Goal: Task Accomplishment & Management: Use online tool/utility

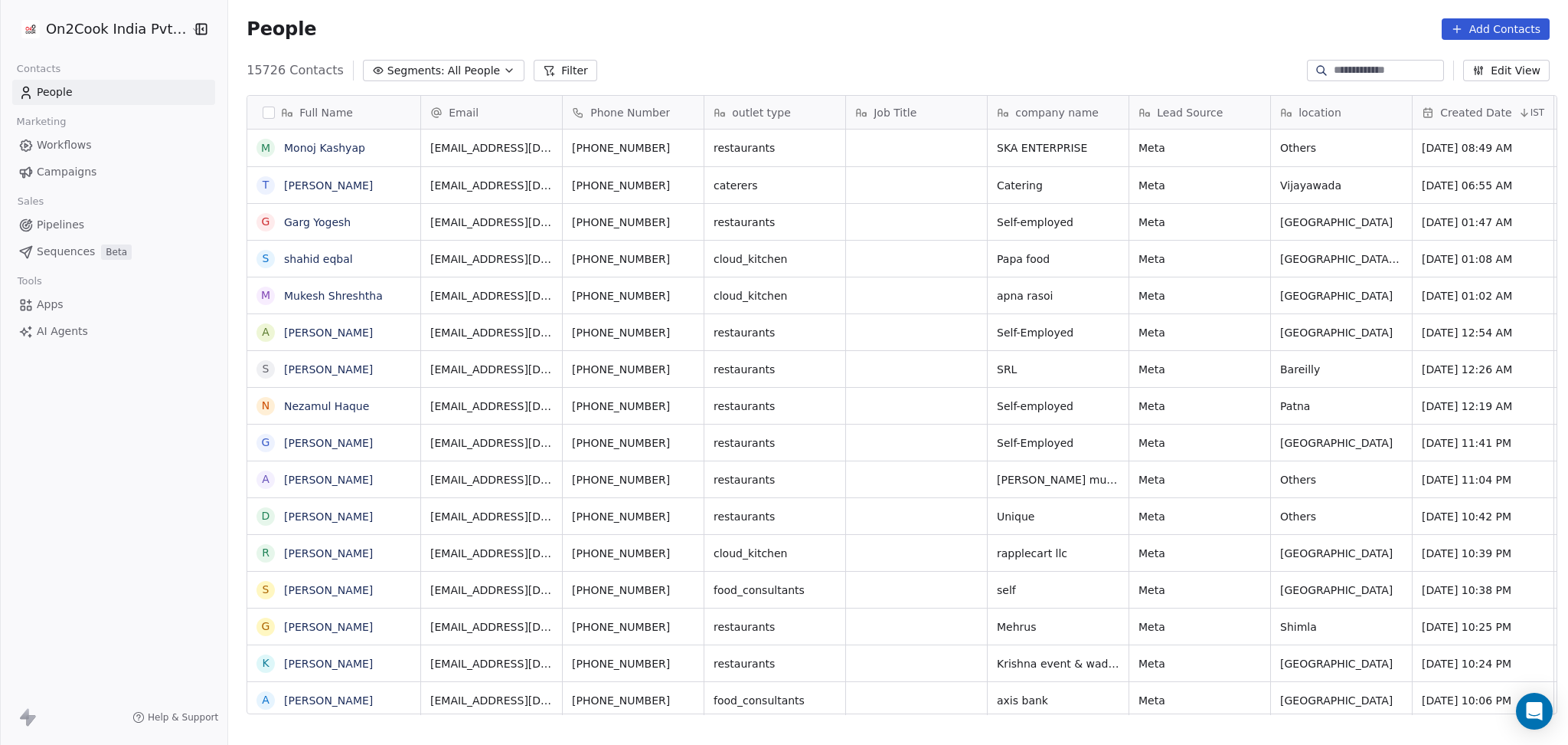
scroll to position [640, 1332]
click at [534, 62] on button "Filter" at bounding box center [565, 70] width 64 height 22
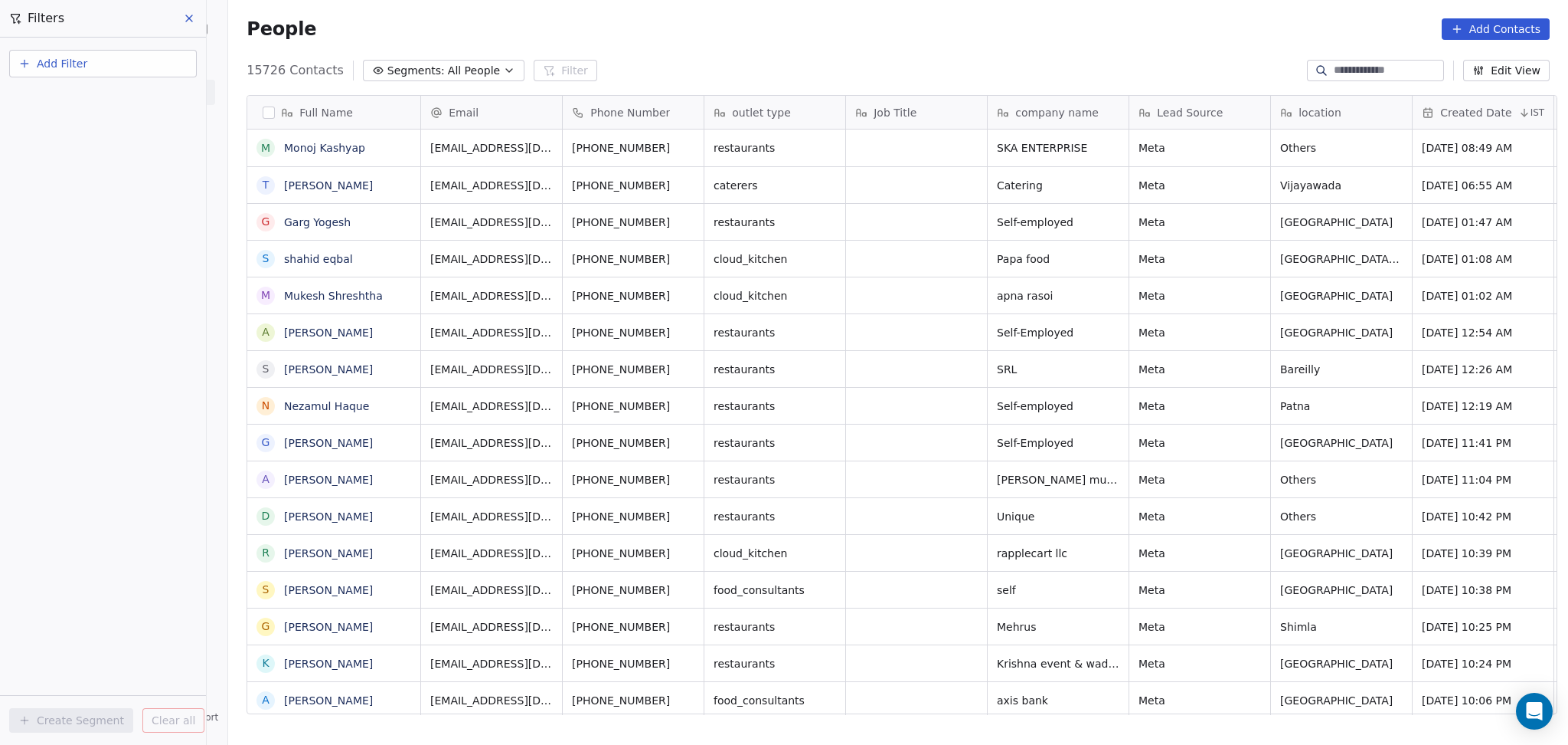
click at [181, 72] on button "Add Filter" at bounding box center [103, 64] width 187 height 28
click at [130, 91] on div "Contact properties" at bounding box center [103, 99] width 156 height 16
type input "***"
click at [93, 152] on div "Assignee" at bounding box center [103, 155] width 156 height 16
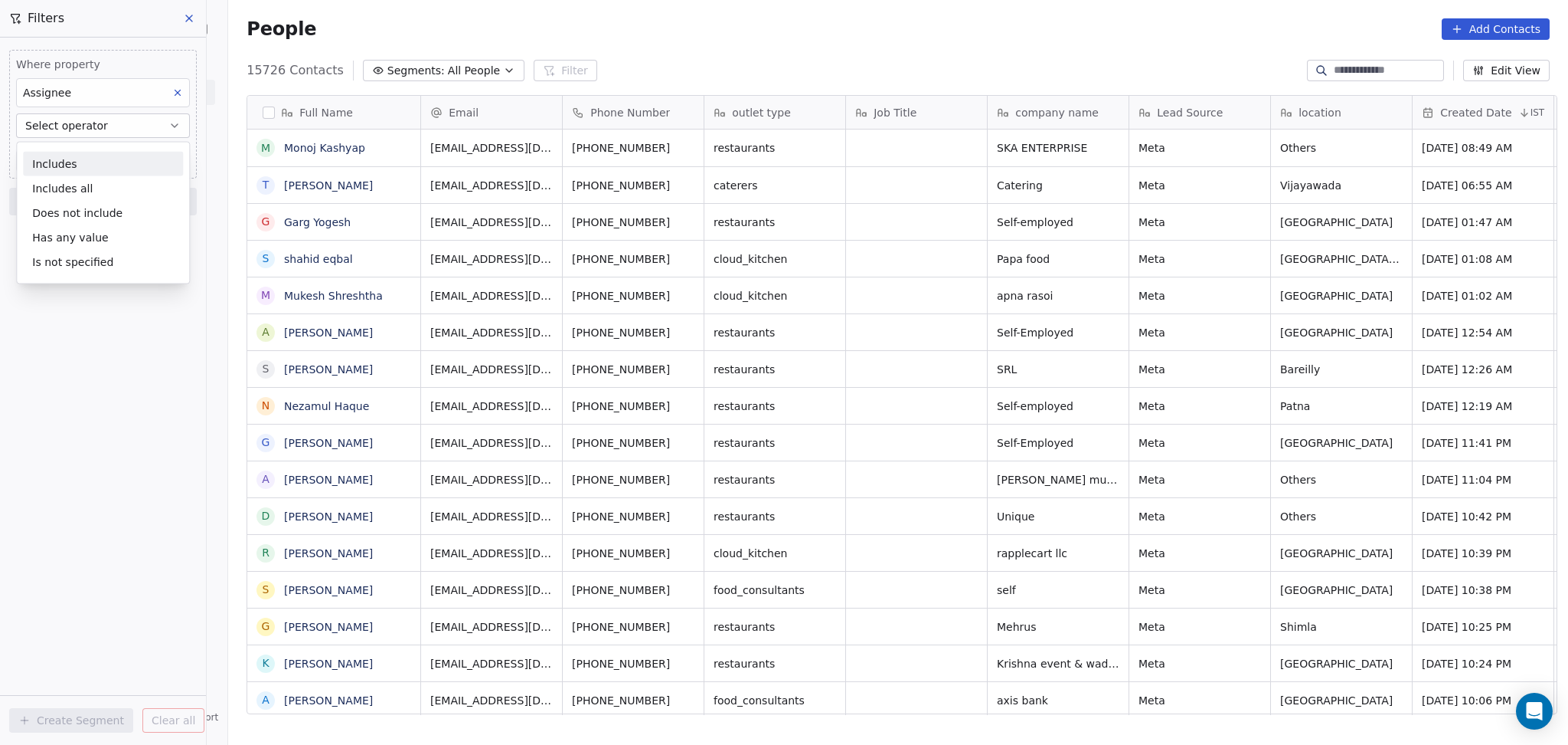
click at [88, 155] on div "Includes" at bounding box center [102, 164] width 160 height 25
click at [88, 157] on body "On2Cook India Pvt. Ltd. Contacts People Marketing Workflows Campaigns Sales Pip…" at bounding box center [784, 372] width 1568 height 745
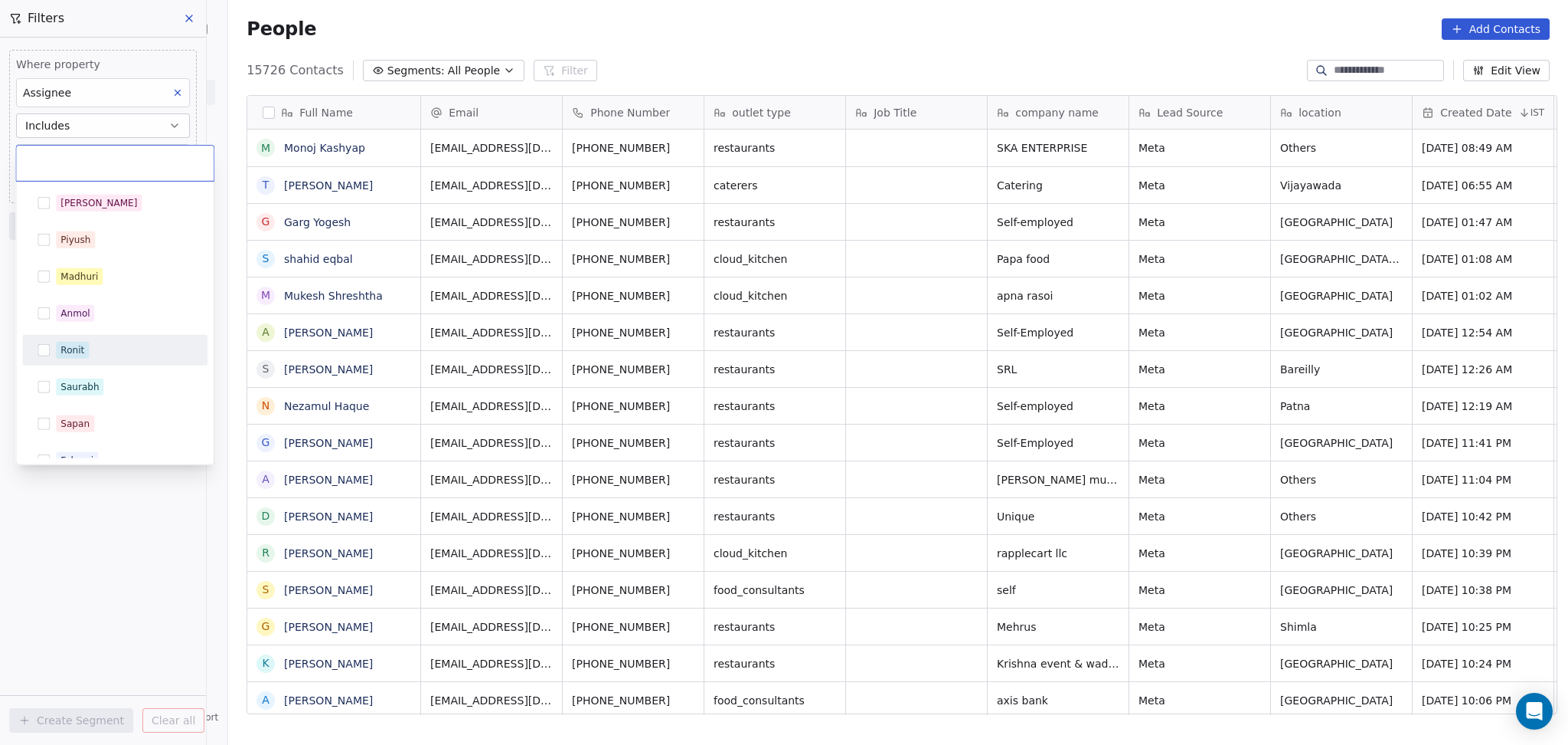
click at [82, 347] on div "Ronit" at bounding box center [72, 350] width 24 height 14
click at [51, 612] on html "On2Cook India Pvt. Ltd. Contacts People Marketing Workflows Campaigns Sales Pip…" at bounding box center [784, 372] width 1568 height 745
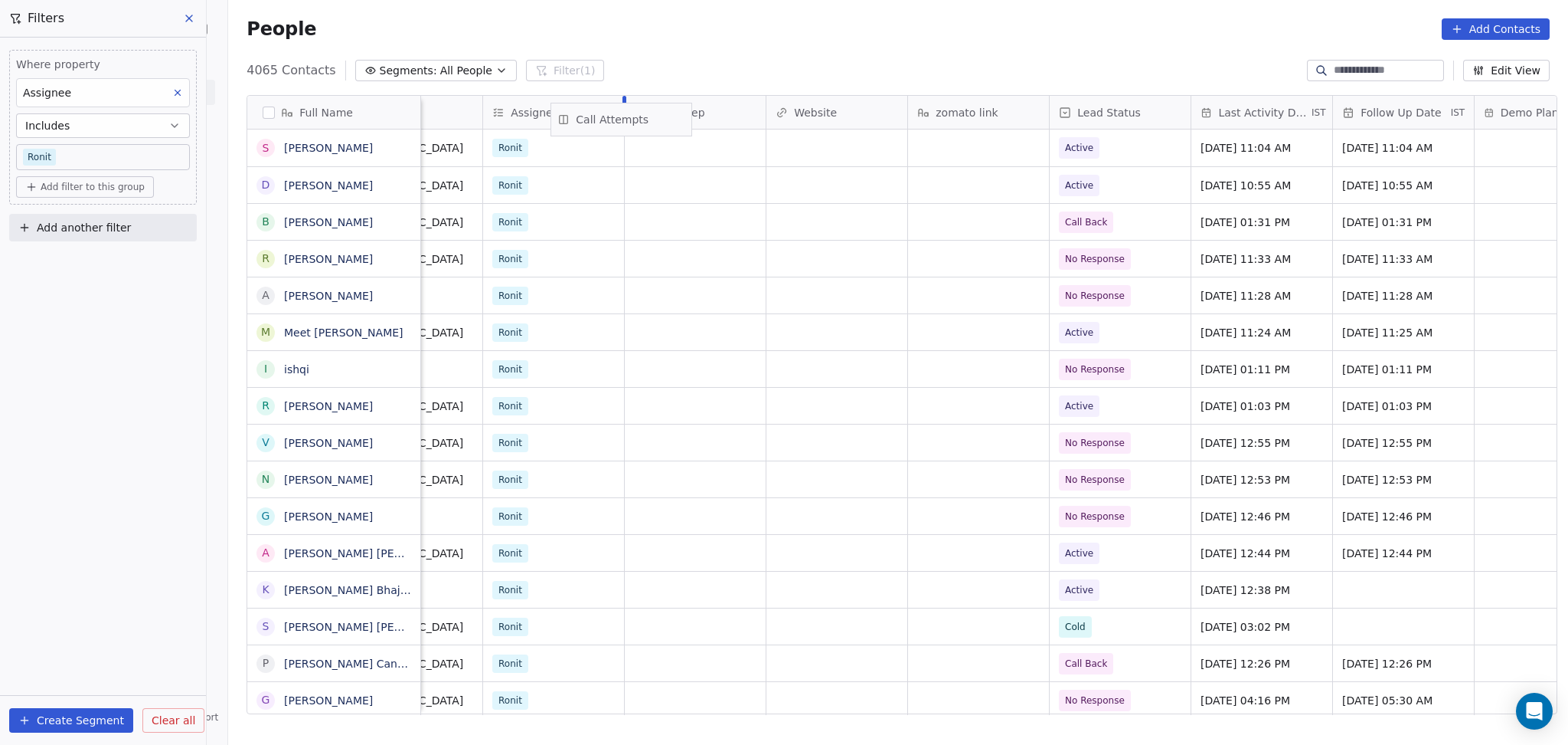
scroll to position [0, 1347]
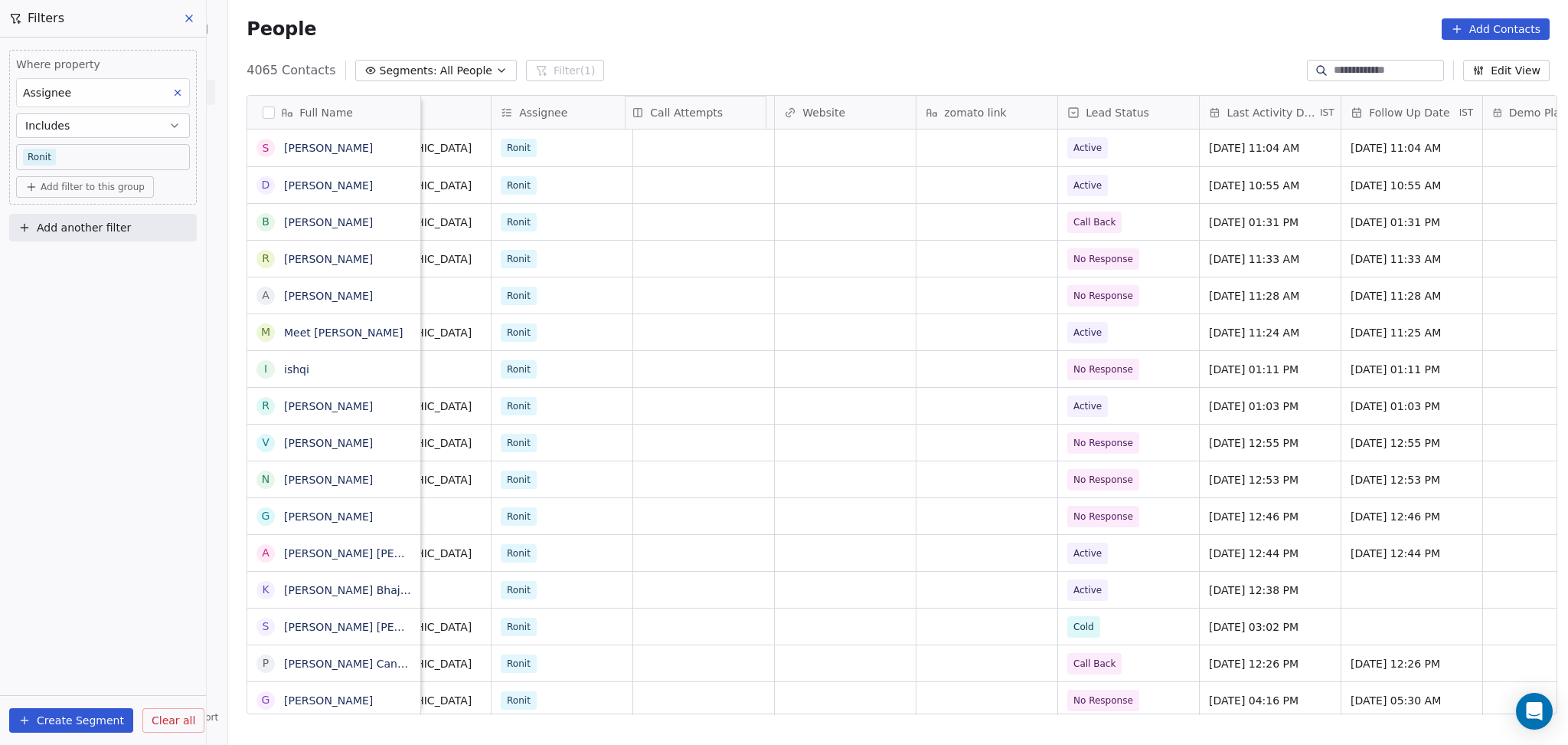
drag, startPoint x: 1303, startPoint y: 112, endPoint x: 641, endPoint y: 122, distance: 662.1
click at [641, 122] on div "Full Name S Sachin Shaw D Deepak Jain B Baba Baba R Ravi Kumar Chaudhary A Arif…" at bounding box center [902, 404] width 1310 height 619
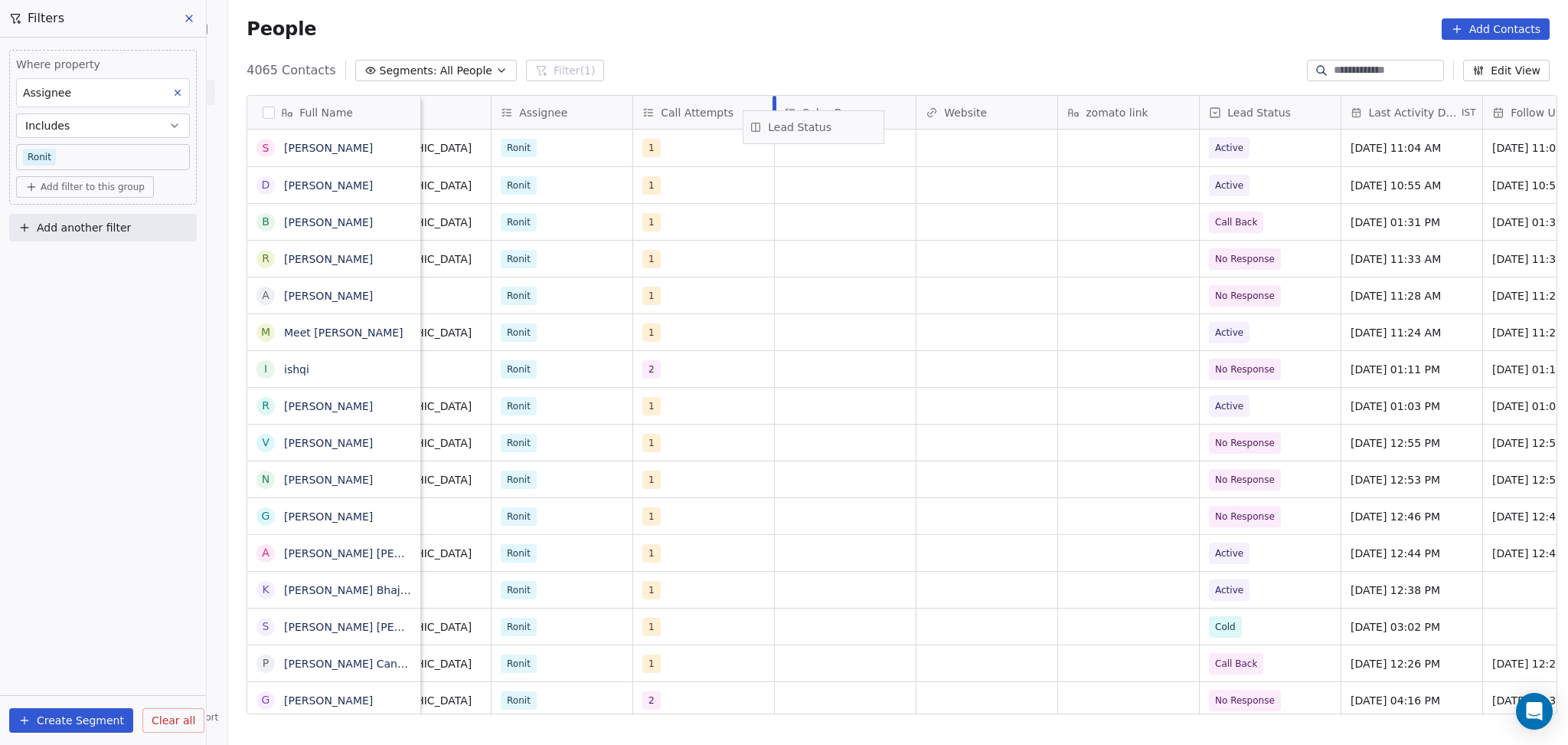
drag, startPoint x: 1262, startPoint y: 117, endPoint x: 813, endPoint y: 132, distance: 449.3
click at [813, 132] on div "Full Name S Sachin Shaw D Deepak Jain B Baba Baba R Ravi Kumar Chaudhary A Arif…" at bounding box center [902, 404] width 1310 height 619
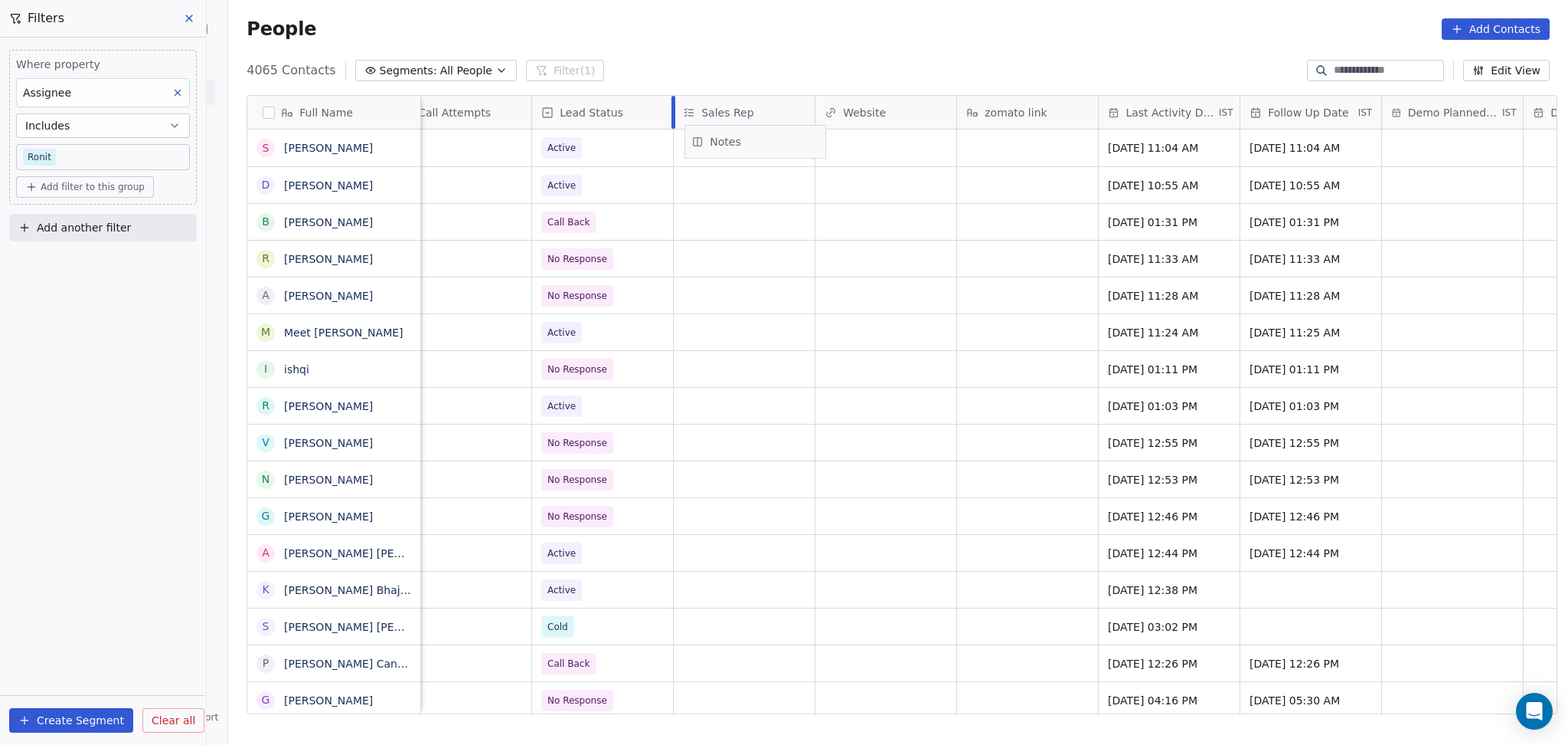
scroll to position [0, 1586]
drag, startPoint x: 1318, startPoint y: 122, endPoint x: 690, endPoint y: 132, distance: 628.1
click at [690, 132] on div "Full Name S Sachin Shaw D Deepak Jain B Baba Baba R Ravi Kumar Chaudhary A Arif…" at bounding box center [902, 404] width 1310 height 619
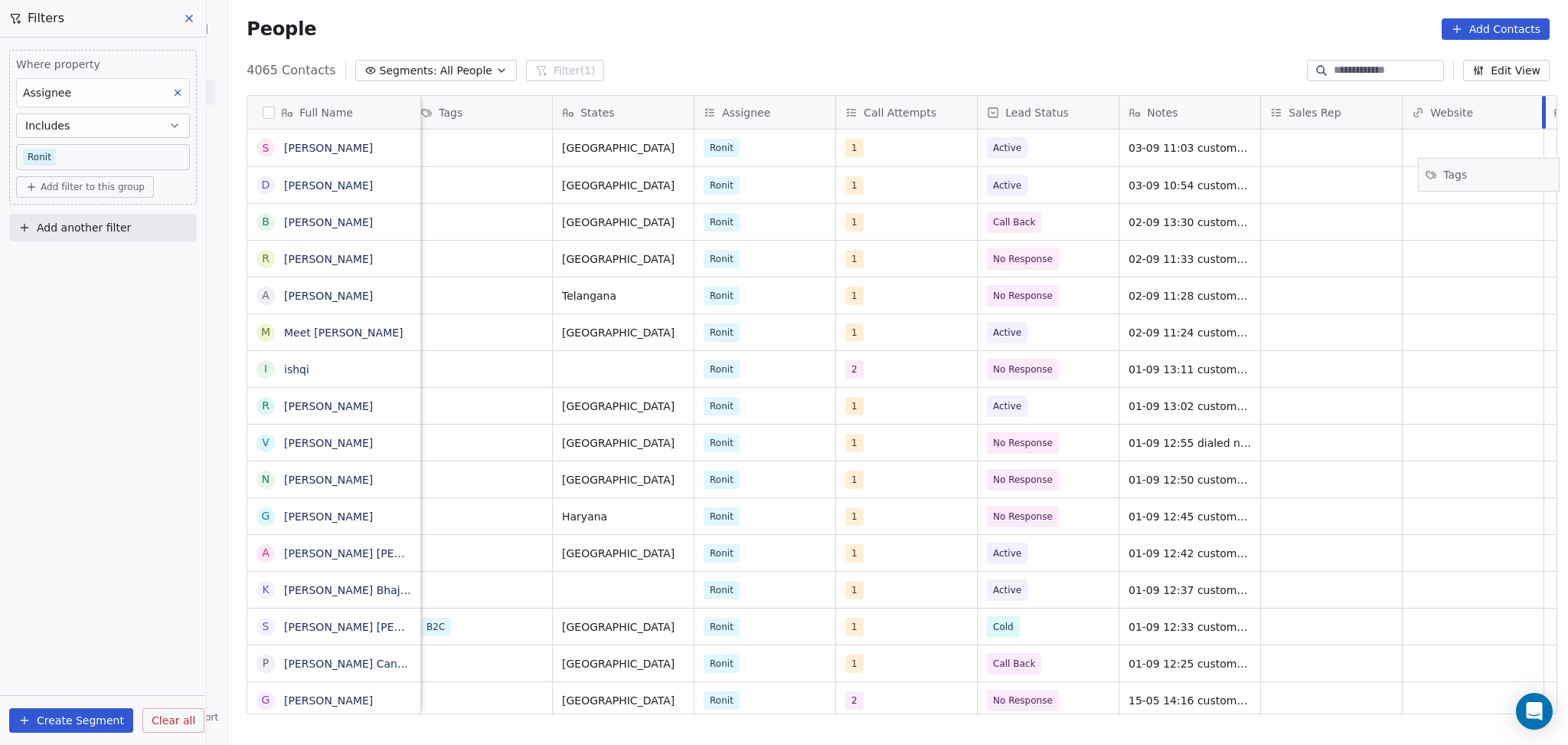
scroll to position [0, 1162]
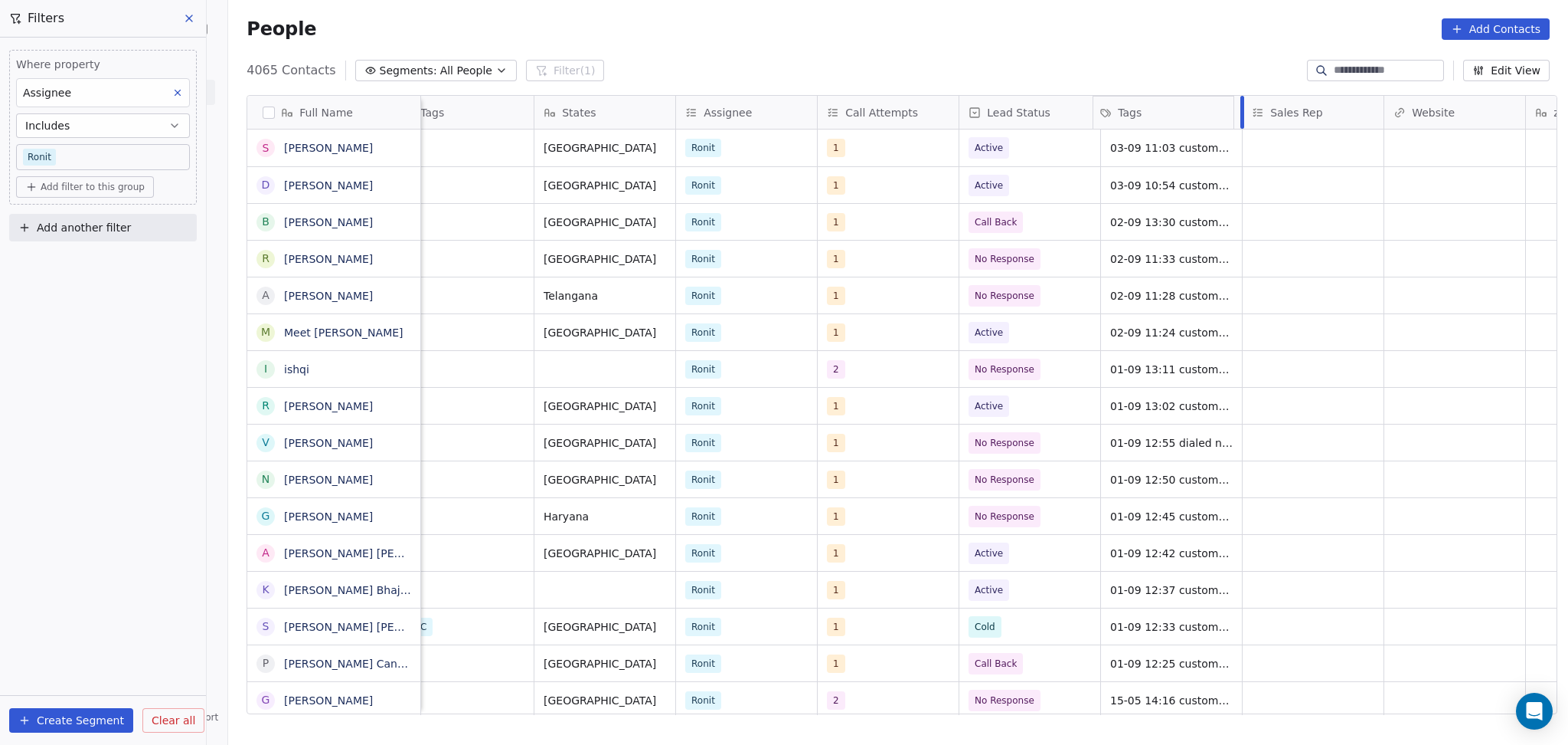
drag, startPoint x: 584, startPoint y: 113, endPoint x: 1058, endPoint y: 118, distance: 474.0
click at [1058, 118] on div "Full Name S Sachin Shaw D Deepak Jain B Baba Baba R Ravi Kumar Chaudhary A Arif…" at bounding box center [902, 404] width 1310 height 619
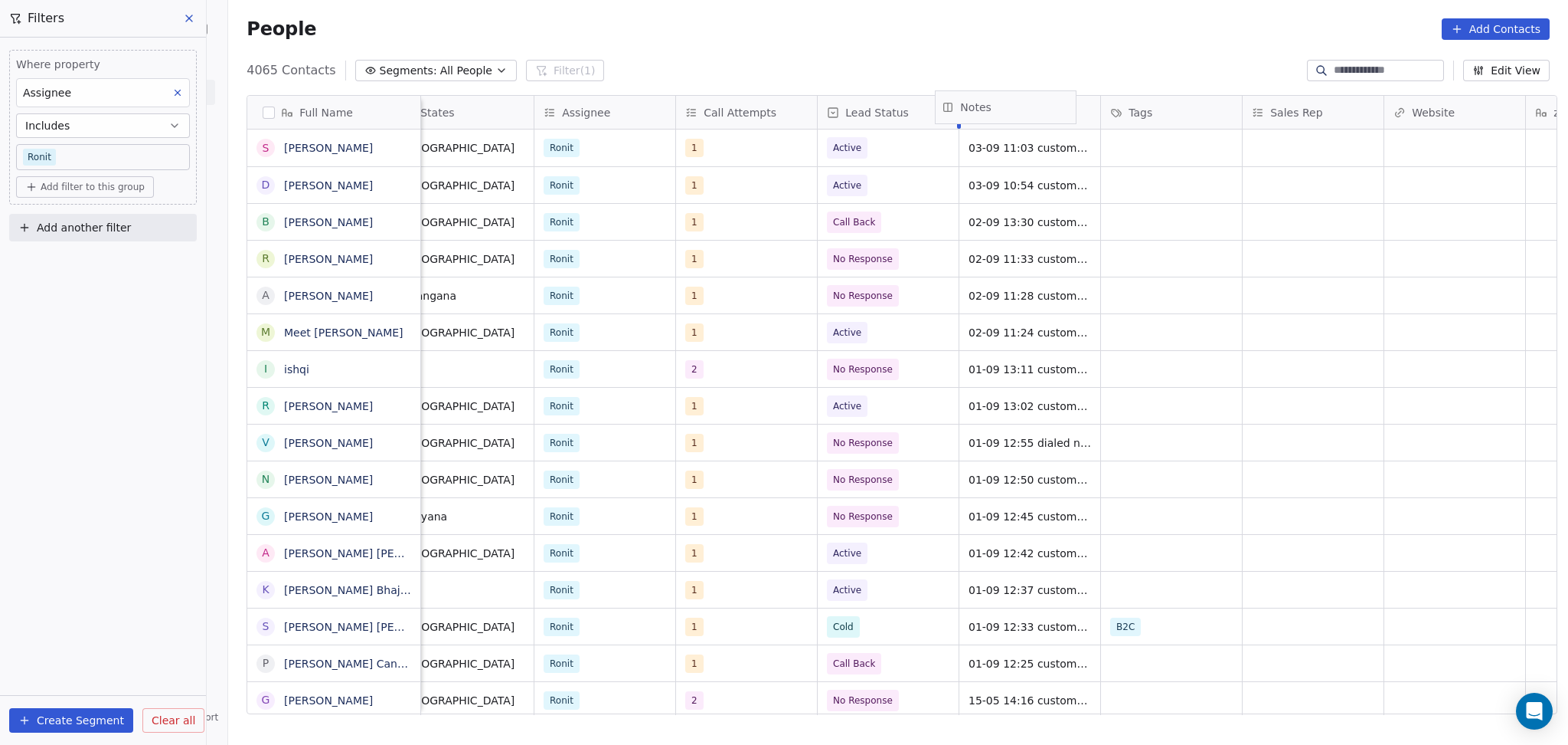
drag, startPoint x: 990, startPoint y: 116, endPoint x: 973, endPoint y: 111, distance: 17.7
click at [973, 111] on div "Full Name S Sachin Shaw D Deepak Jain B Baba Baba R Ravi Kumar Chaudhary A Arif…" at bounding box center [902, 404] width 1310 height 619
drag, startPoint x: 1025, startPoint y: 120, endPoint x: 1227, endPoint y: 123, distance: 202.0
click at [1204, 122] on div "Full Name S Sachin Shaw D Deepak Jain B Baba Baba R Ravi Kumar Chaudhary A Arif…" at bounding box center [902, 404] width 1310 height 619
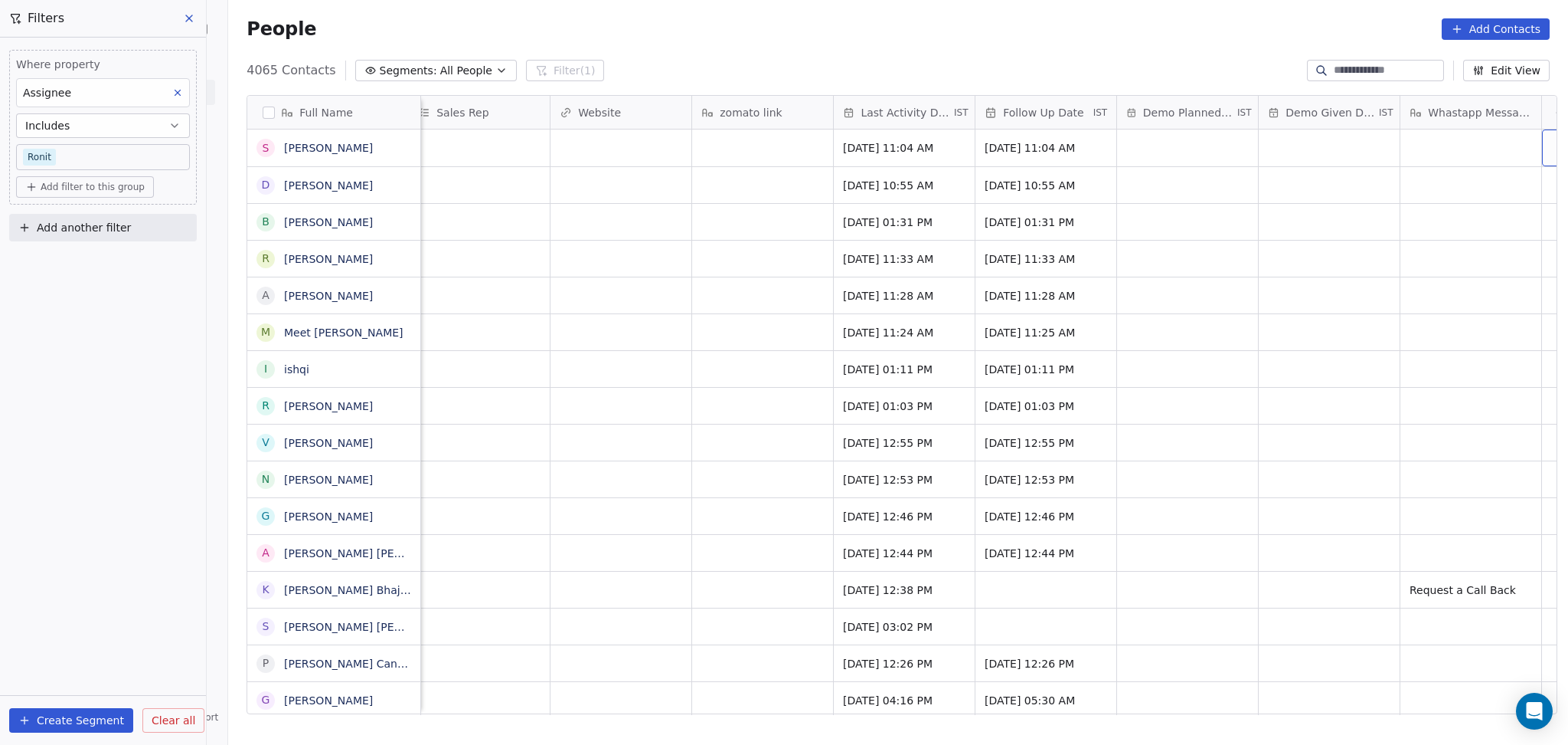
scroll to position [0, 2033]
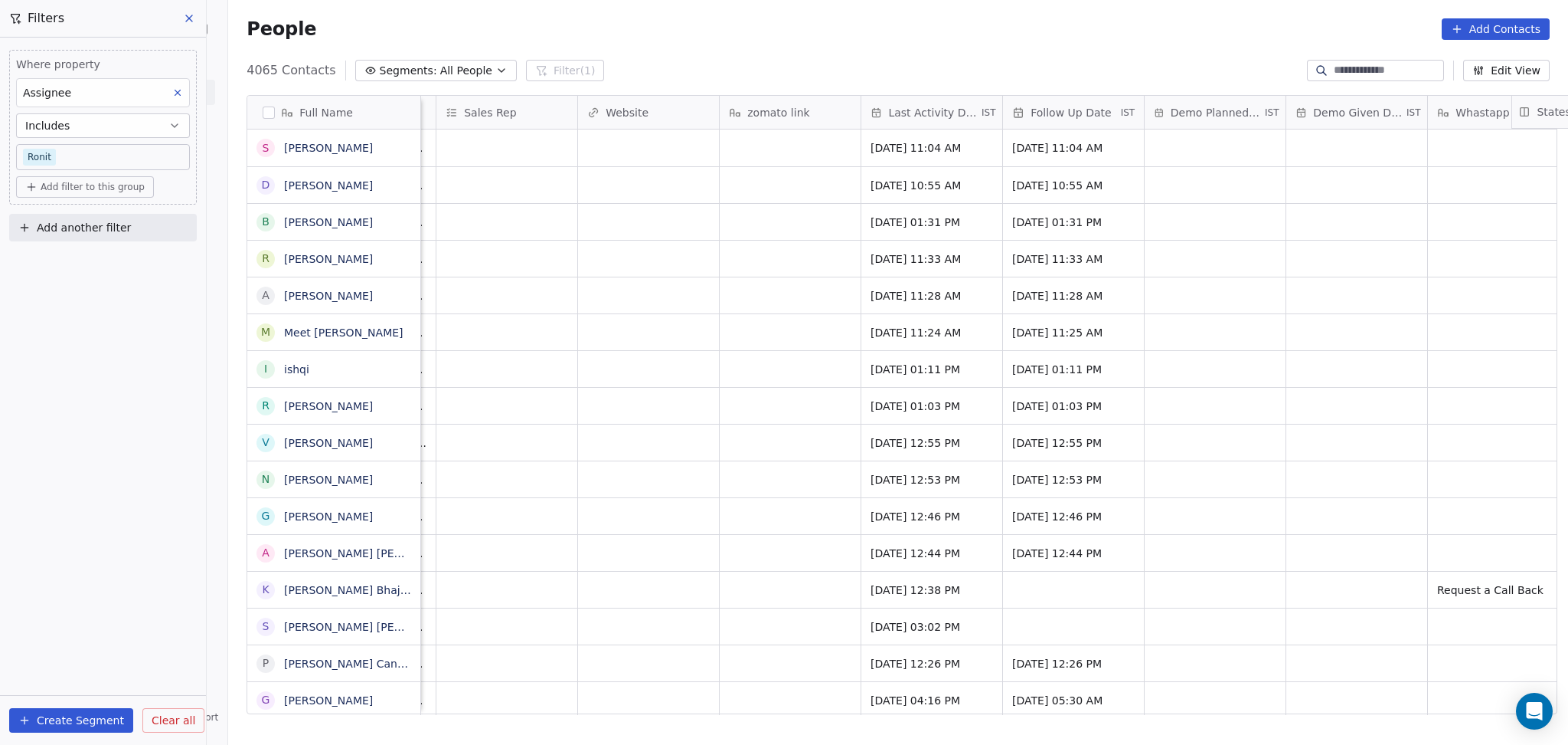
scroll to position [0, 2034]
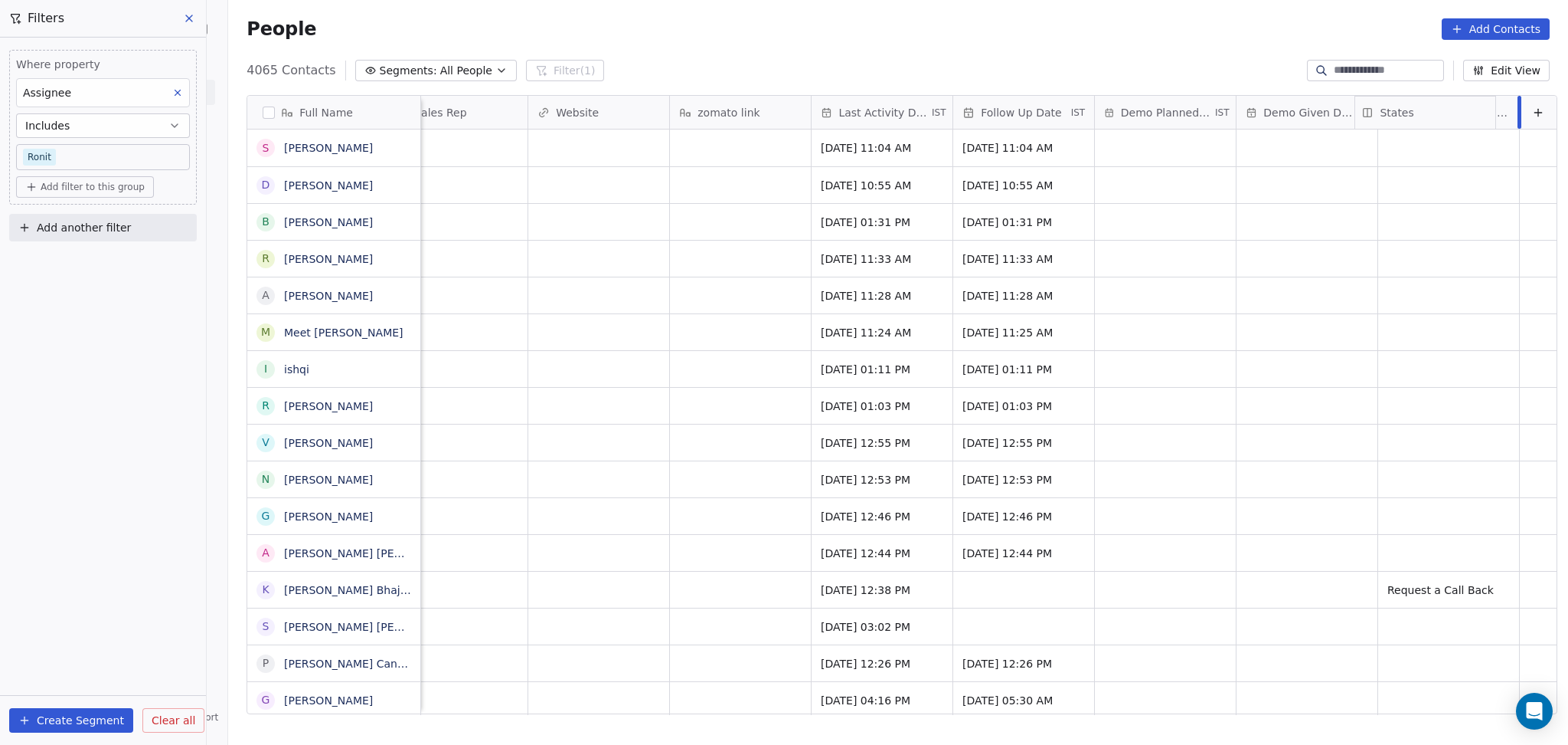
drag, startPoint x: 894, startPoint y: 113, endPoint x: 1474, endPoint y: 110, distance: 580.0
click at [1474, 110] on div "Full Name S Sachin Shaw D Deepak Jain B Baba Baba R Ravi Kumar Chaudhary A Arif…" at bounding box center [902, 404] width 1310 height 619
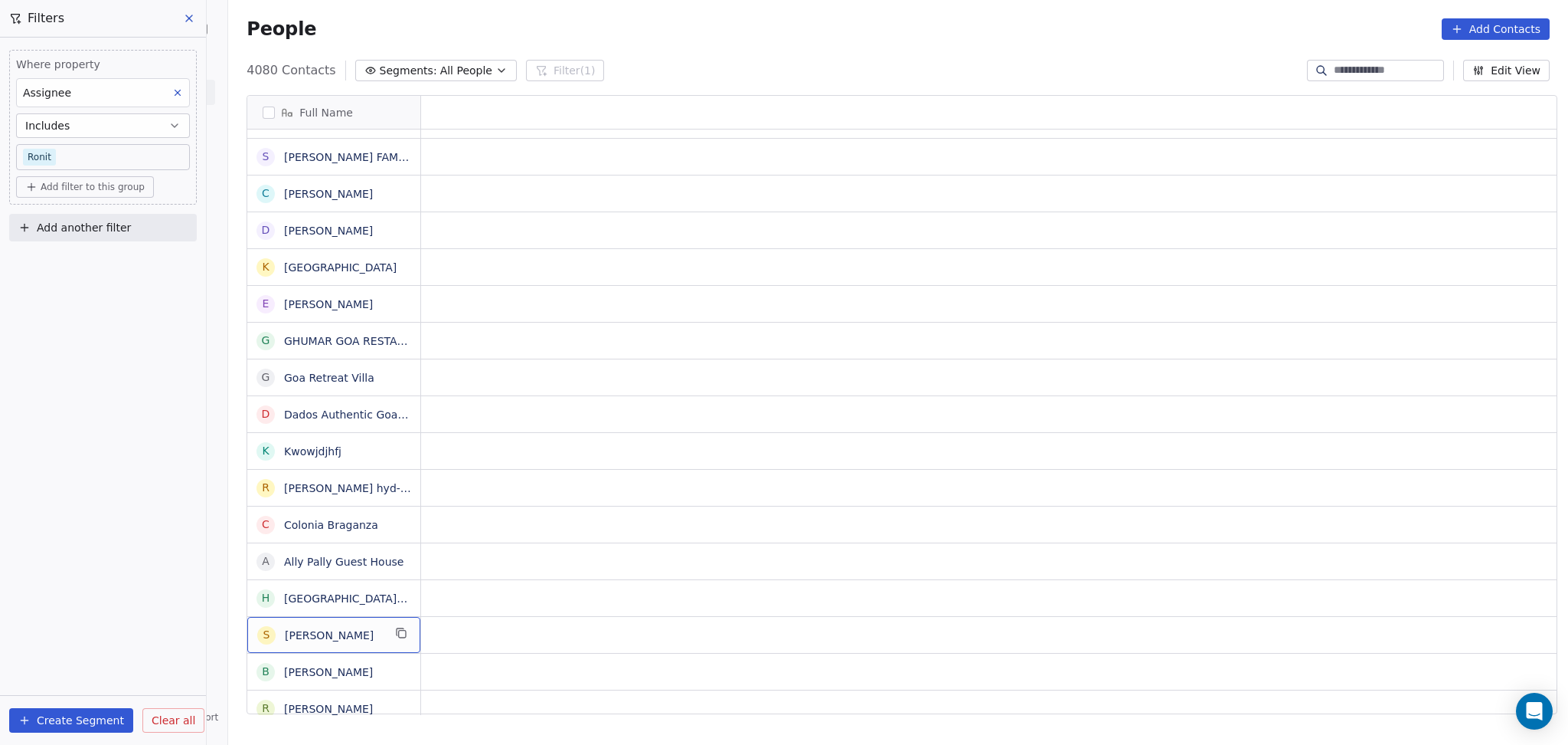
scroll to position [0, 0]
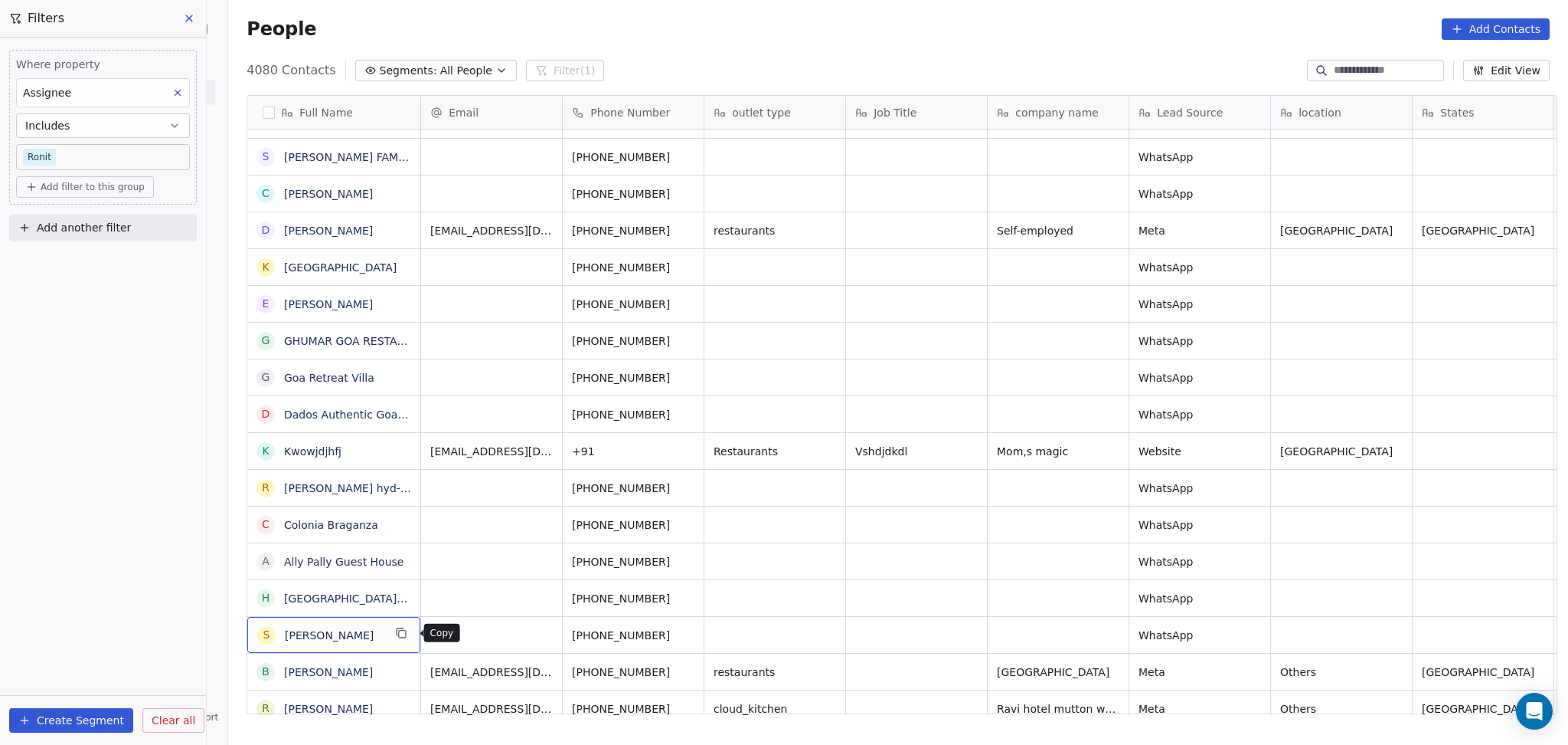
click at [406, 630] on icon "grid" at bounding box center [402, 634] width 7 height 7
click at [452, 595] on icon "grid" at bounding box center [458, 596] width 12 height 12
click at [417, 565] on icon "grid" at bounding box center [424, 559] width 12 height 12
click at [396, 524] on icon "grid" at bounding box center [402, 523] width 12 height 12
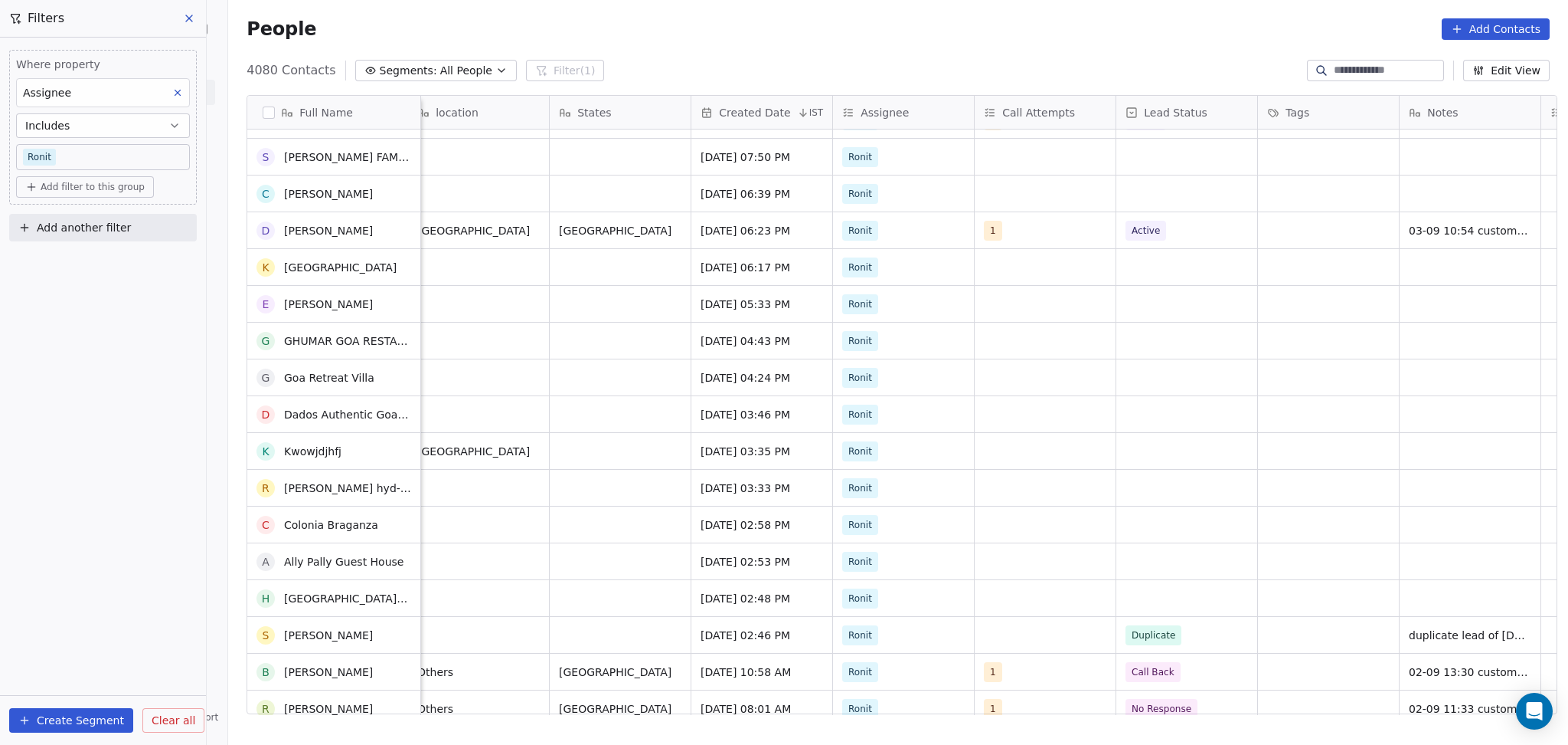
scroll to position [306, 0]
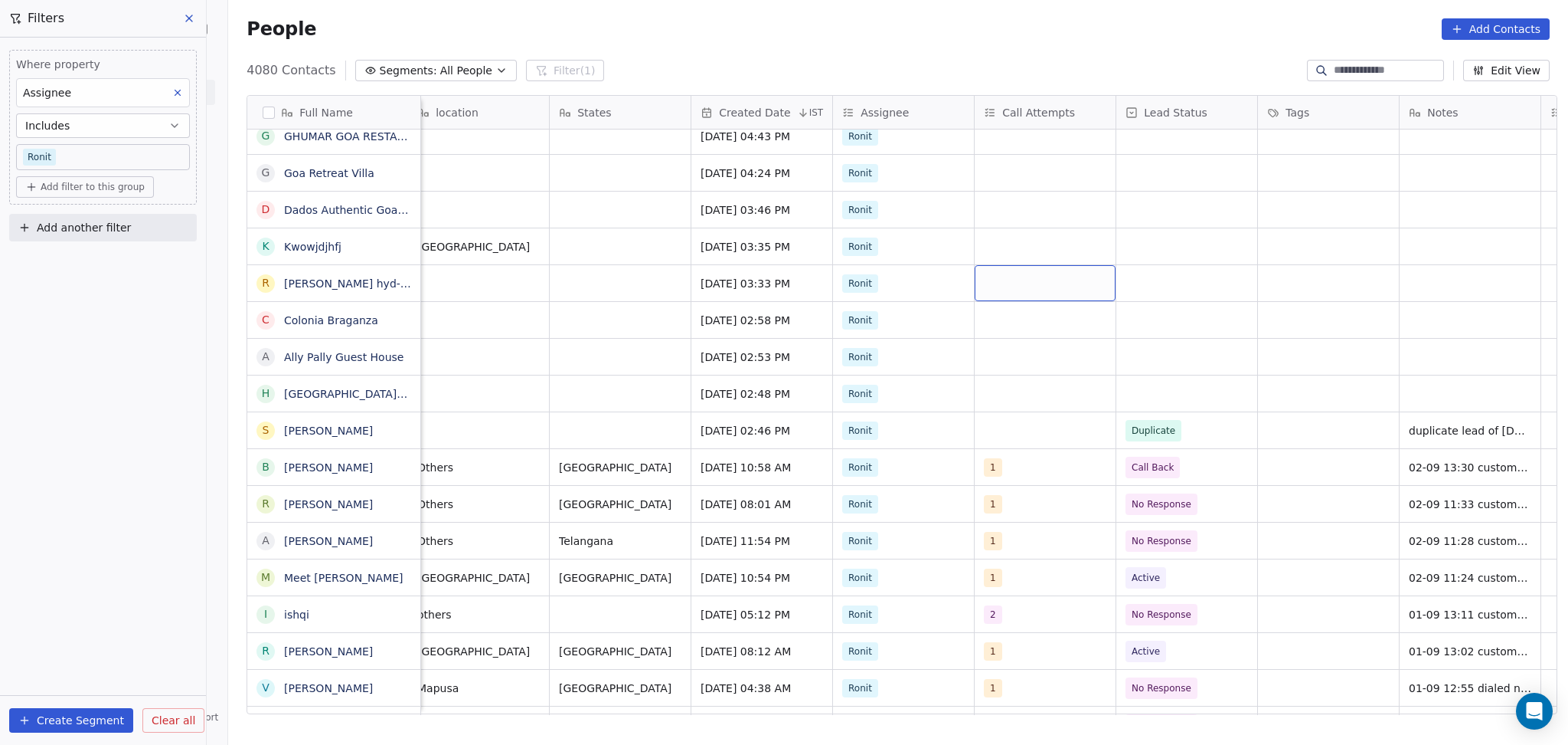
drag, startPoint x: 916, startPoint y: 345, endPoint x: 696, endPoint y: 362, distance: 220.7
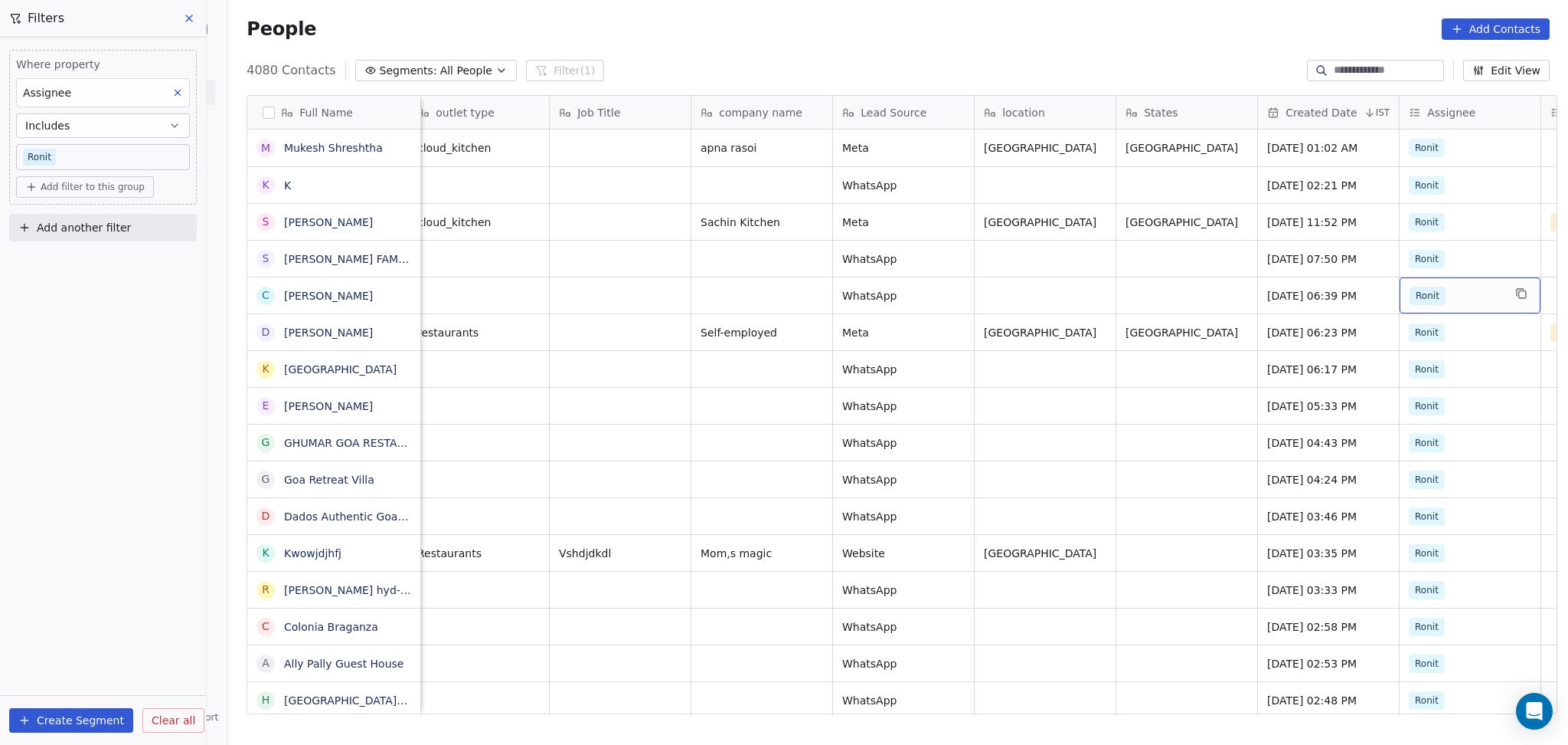
scroll to position [0, 438]
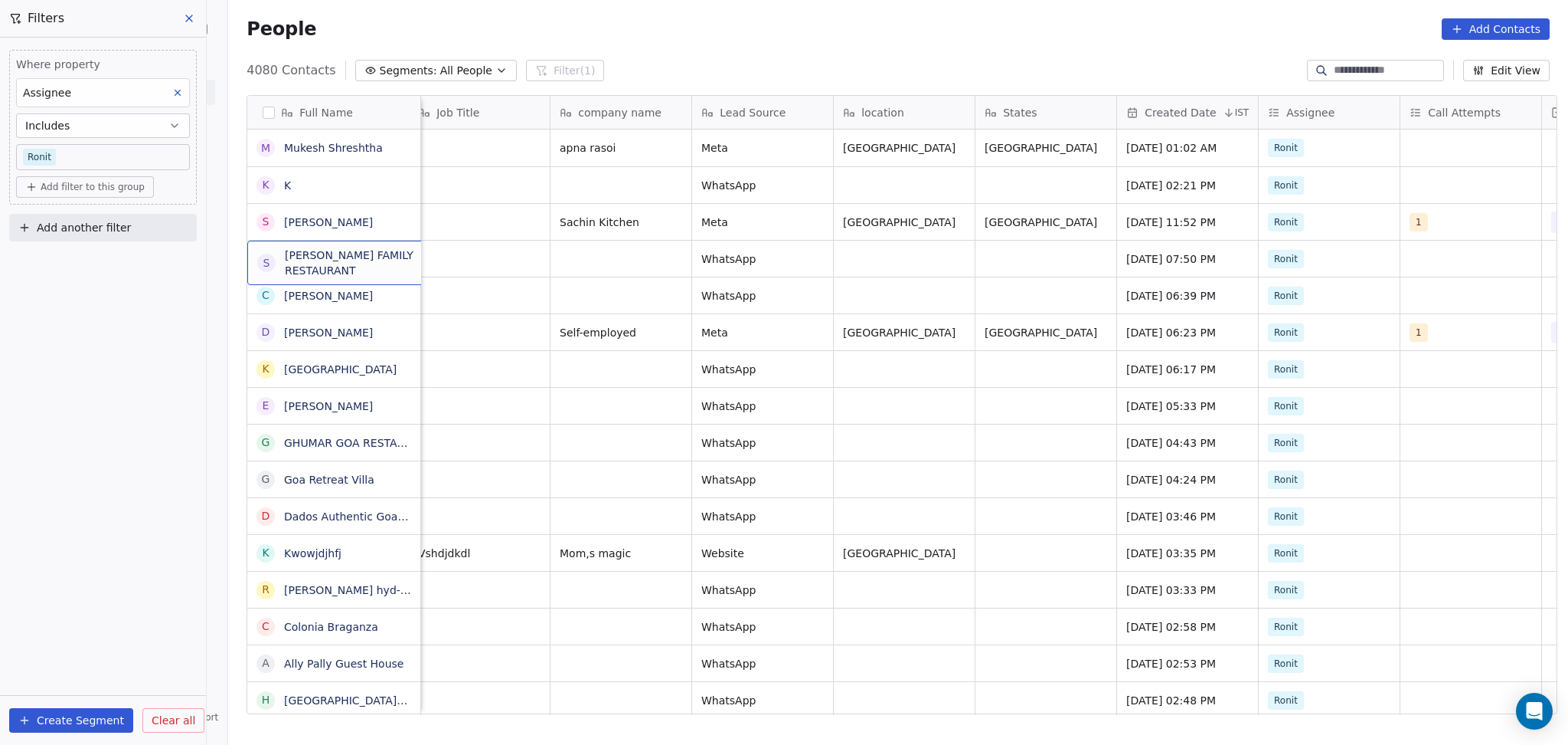
click at [394, 267] on span "[PERSON_NAME] FAMILY RESTAURANT" at bounding box center [362, 263] width 155 height 31
click at [594, 320] on html "On2Cook India Pvt. Ltd. Contacts People Marketing Workflows Campaigns Sales Pip…" at bounding box center [784, 372] width 1568 height 745
click at [394, 308] on html "On2Cook India Pvt. Ltd. Contacts People Marketing Workflows Campaigns Sales Pip…" at bounding box center [784, 372] width 1568 height 745
click at [399, 292] on icon "grid" at bounding box center [402, 295] width 7 height 7
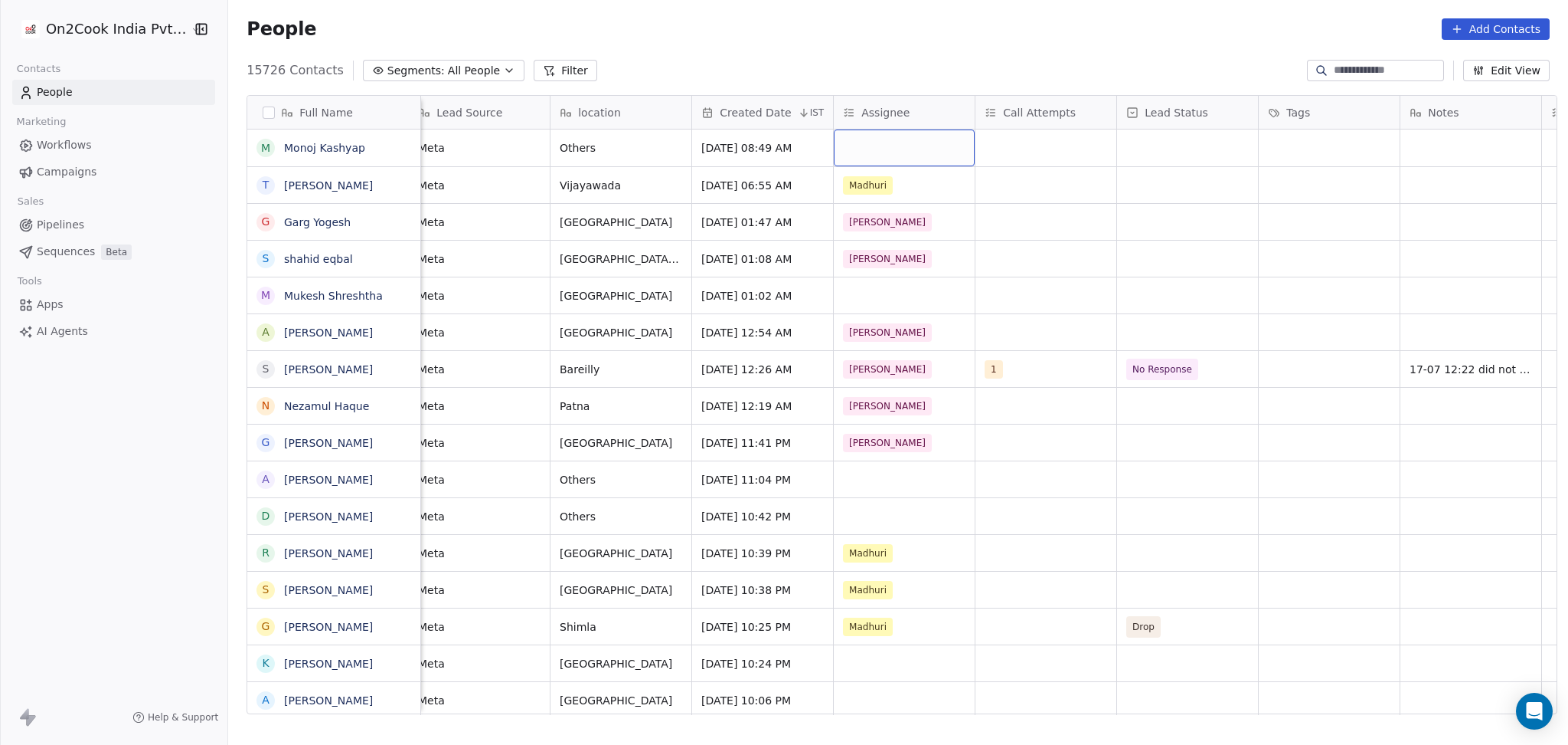
click at [880, 145] on div "grid" at bounding box center [904, 148] width 141 height 37
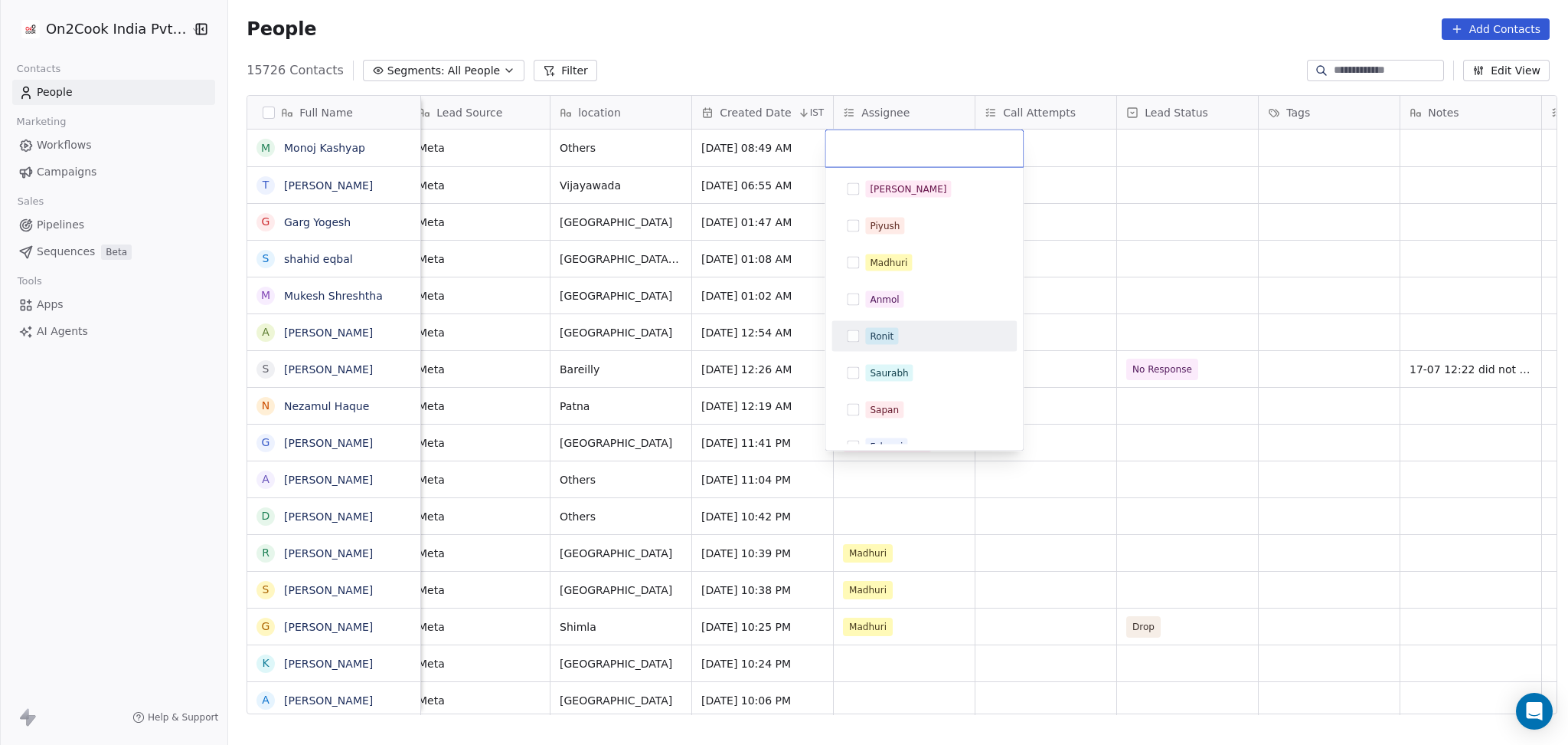
click at [868, 333] on span "Ronit" at bounding box center [882, 336] width 33 height 17
click at [1111, 264] on html "On2Cook India Pvt. Ltd. Contacts People Marketing Workflows Campaigns Sales Pip…" at bounding box center [784, 372] width 1568 height 745
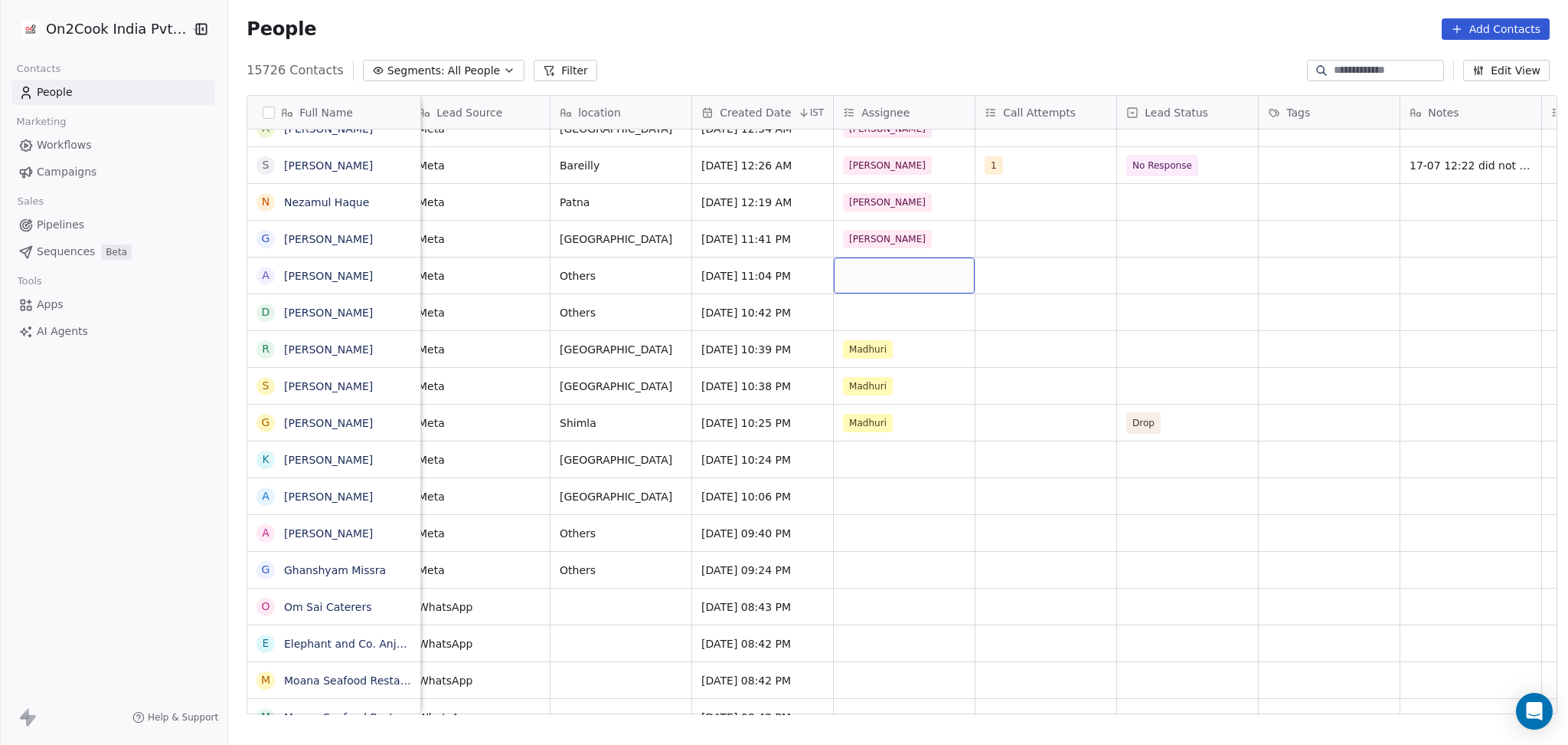
click at [872, 274] on div "grid" at bounding box center [904, 275] width 141 height 36
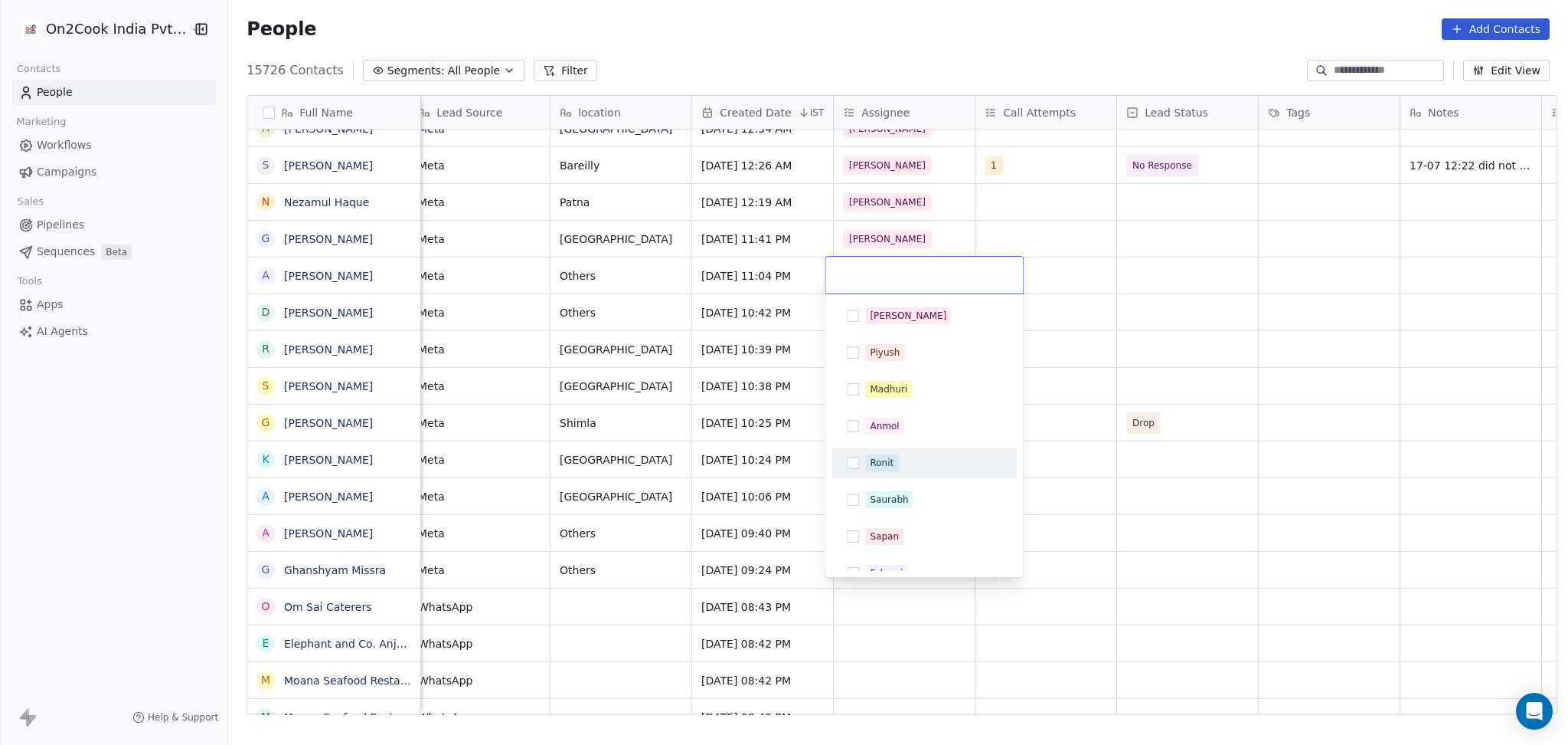
click at [874, 468] on div "Ronit" at bounding box center [881, 463] width 24 height 14
click at [1175, 328] on html "On2Cook India Pvt. Ltd. Contacts People Marketing Workflows Campaigns Sales Pip…" at bounding box center [784, 372] width 1568 height 745
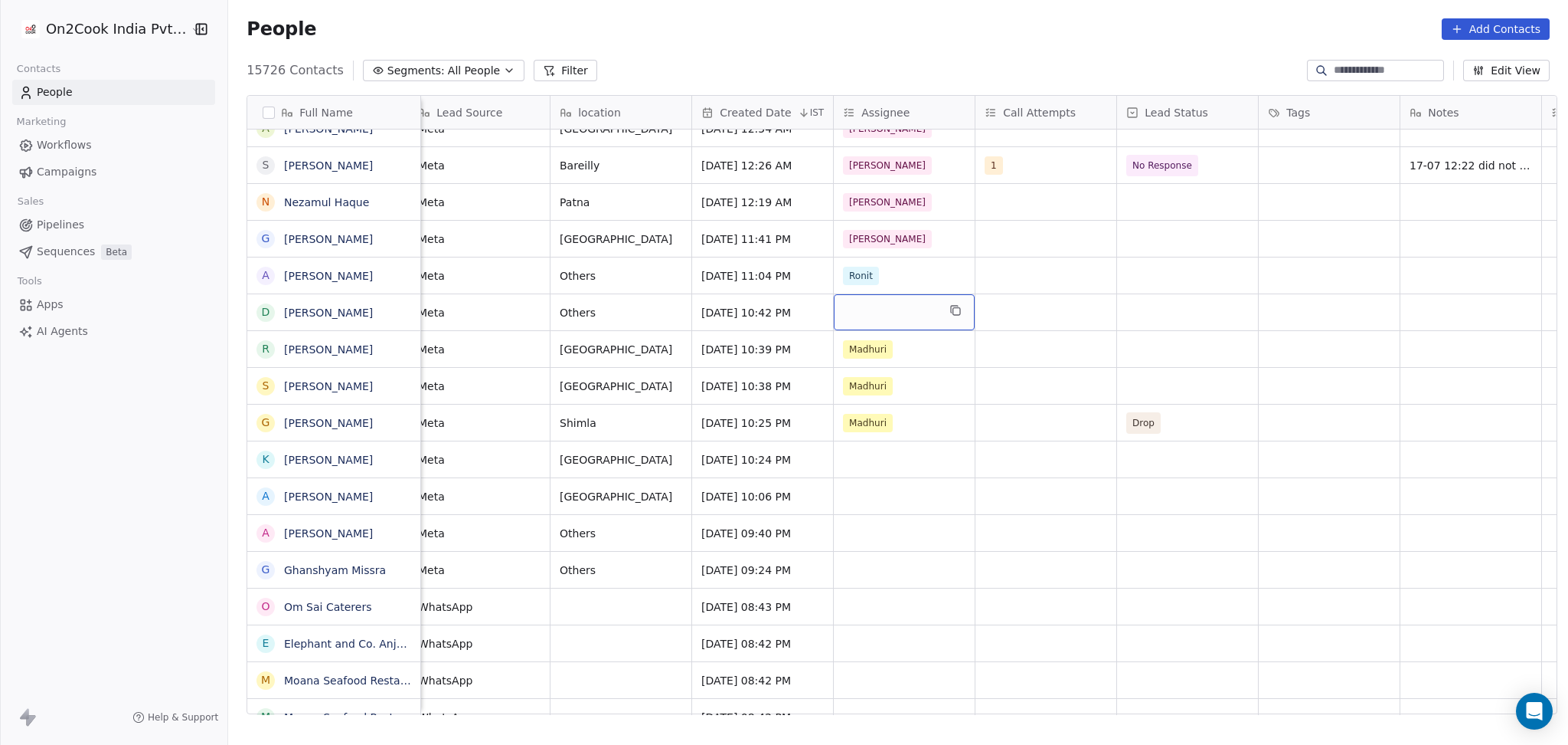
click at [873, 316] on div "grid" at bounding box center [904, 312] width 141 height 36
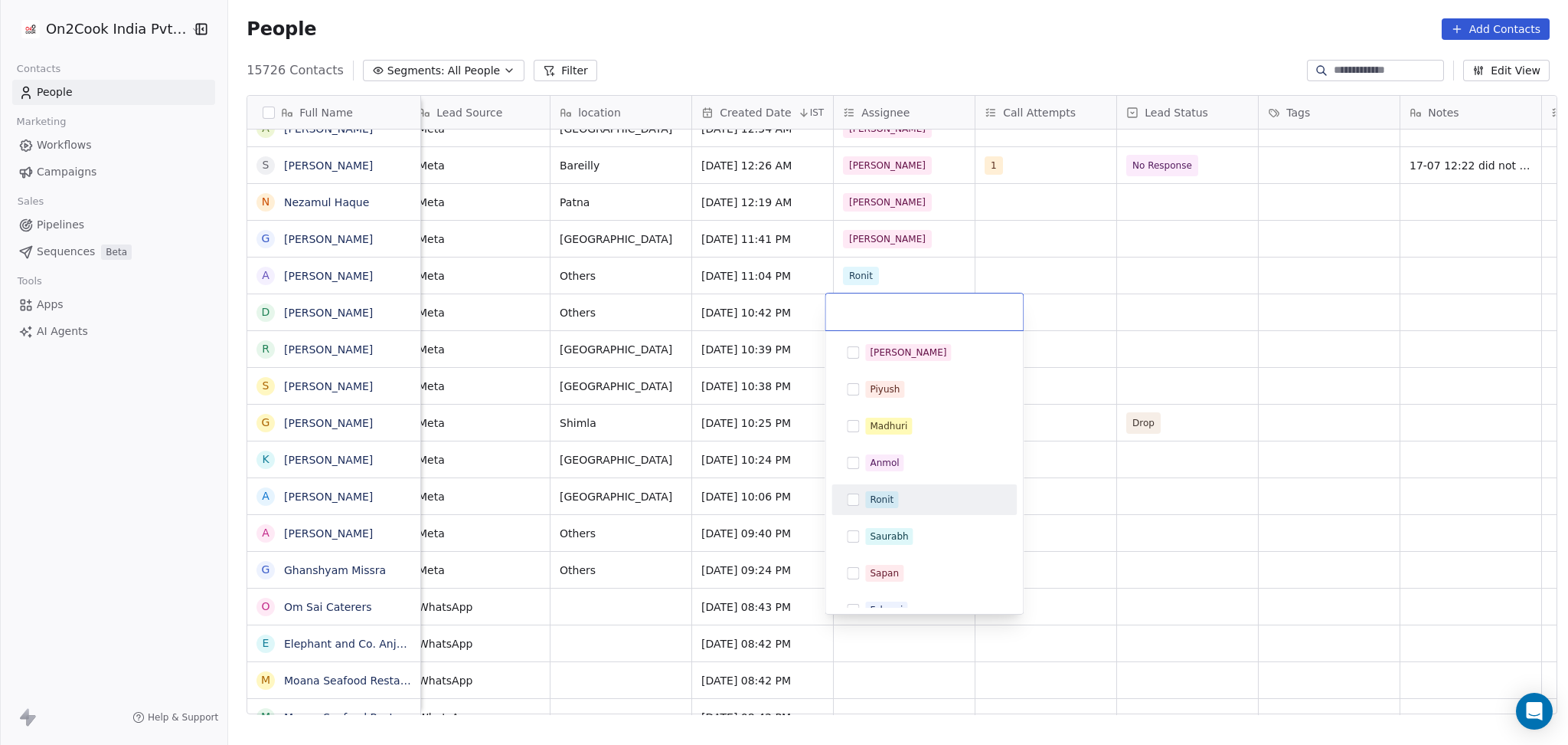
click at [882, 505] on div "Ronit" at bounding box center [881, 500] width 24 height 14
click at [1175, 391] on html "On2Cook India Pvt. Ltd. Contacts People Marketing Workflows Campaigns Sales Pip…" at bounding box center [784, 372] width 1568 height 745
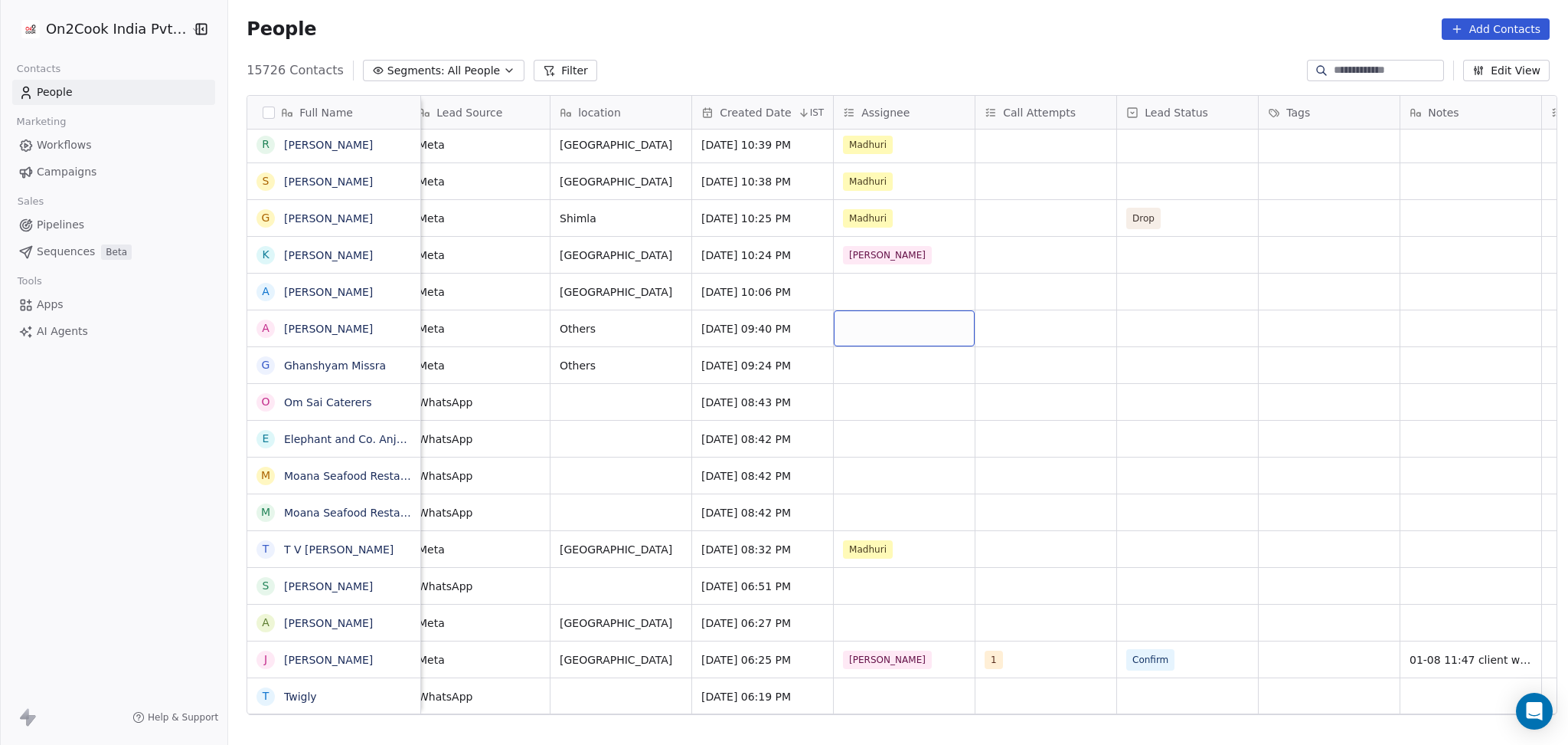
click at [856, 327] on div "grid" at bounding box center [904, 327] width 141 height 36
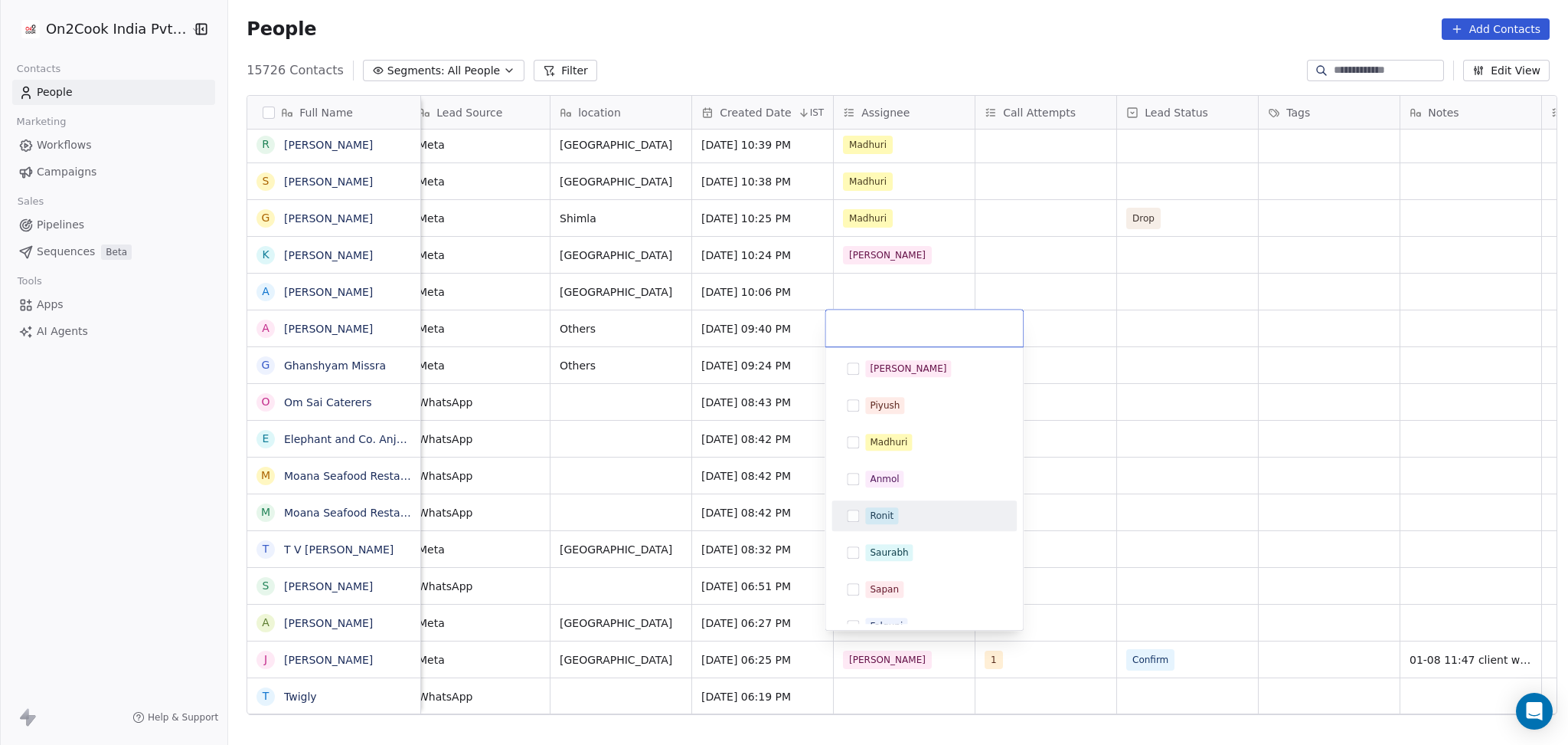
click at [882, 510] on div "Ronit" at bounding box center [881, 516] width 24 height 14
click at [1175, 501] on html "On2Cook India Pvt. Ltd. Contacts People Marketing Workflows Campaigns Sales Pip…" at bounding box center [784, 372] width 1568 height 745
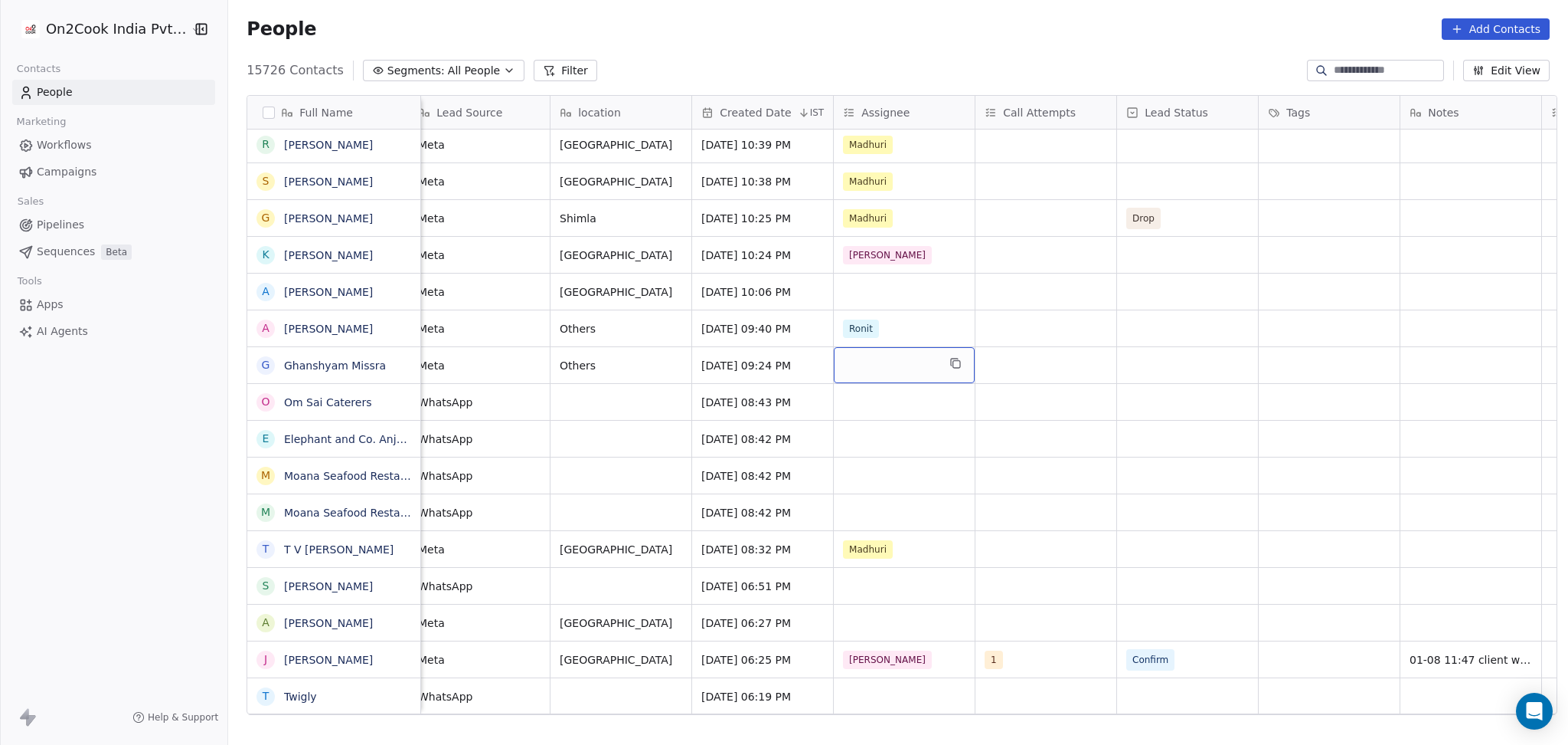
click at [877, 369] on div "grid" at bounding box center [904, 364] width 141 height 36
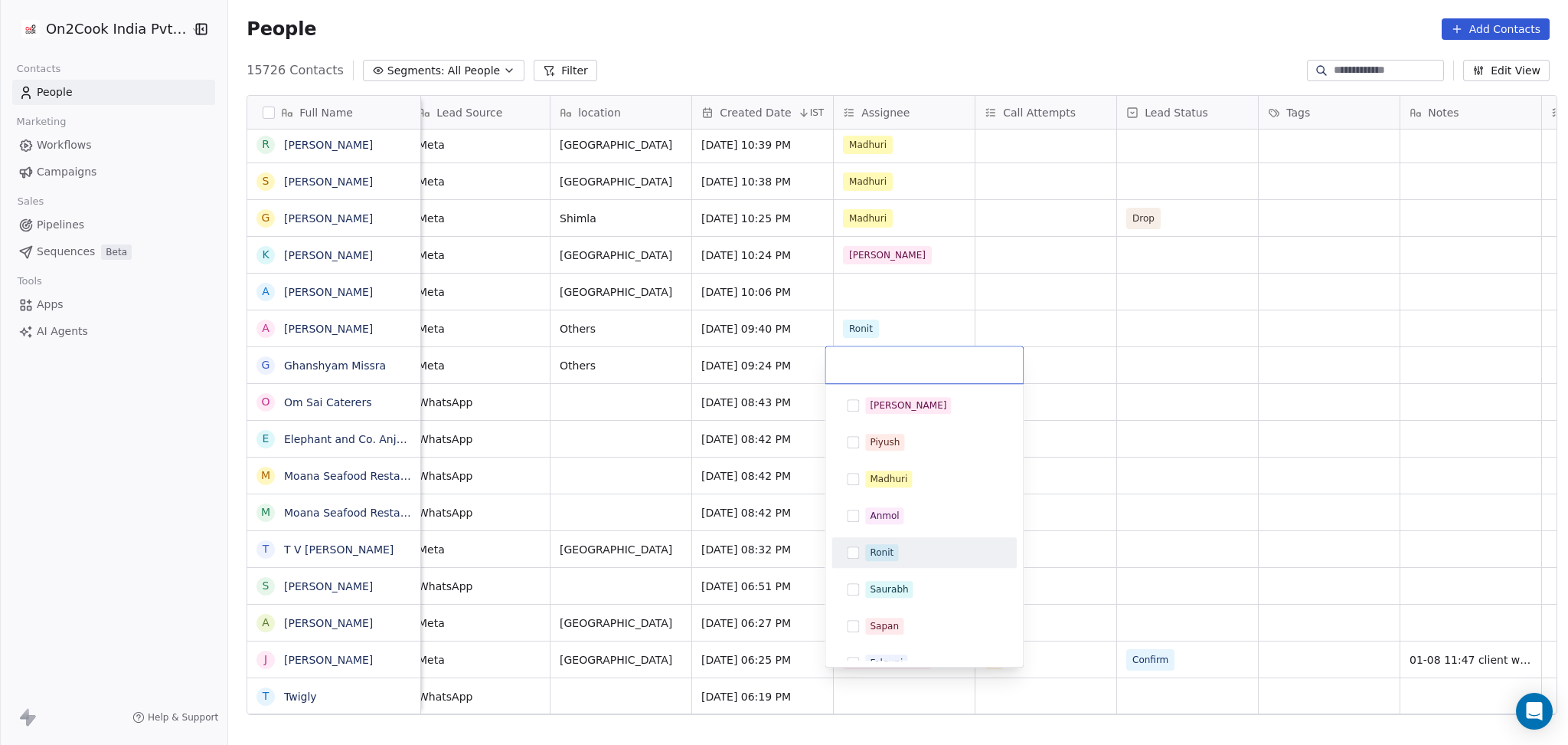
click at [870, 553] on div "Ronit" at bounding box center [881, 552] width 24 height 14
click at [1175, 534] on html "On2Cook India Pvt. Ltd. Contacts People Marketing Workflows Campaigns Sales Pip…" at bounding box center [784, 372] width 1568 height 745
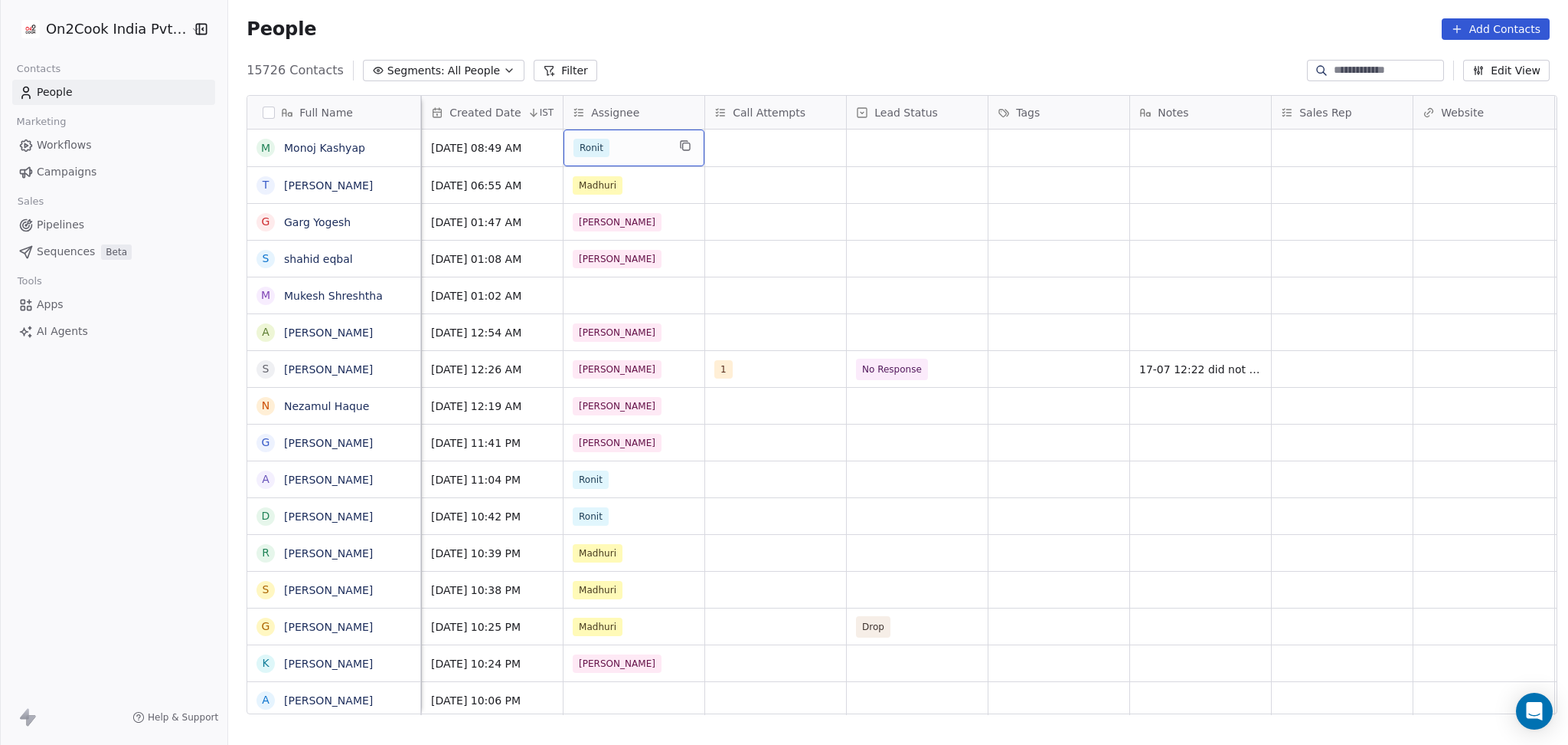
click at [618, 158] on div "Ronit" at bounding box center [634, 148] width 141 height 37
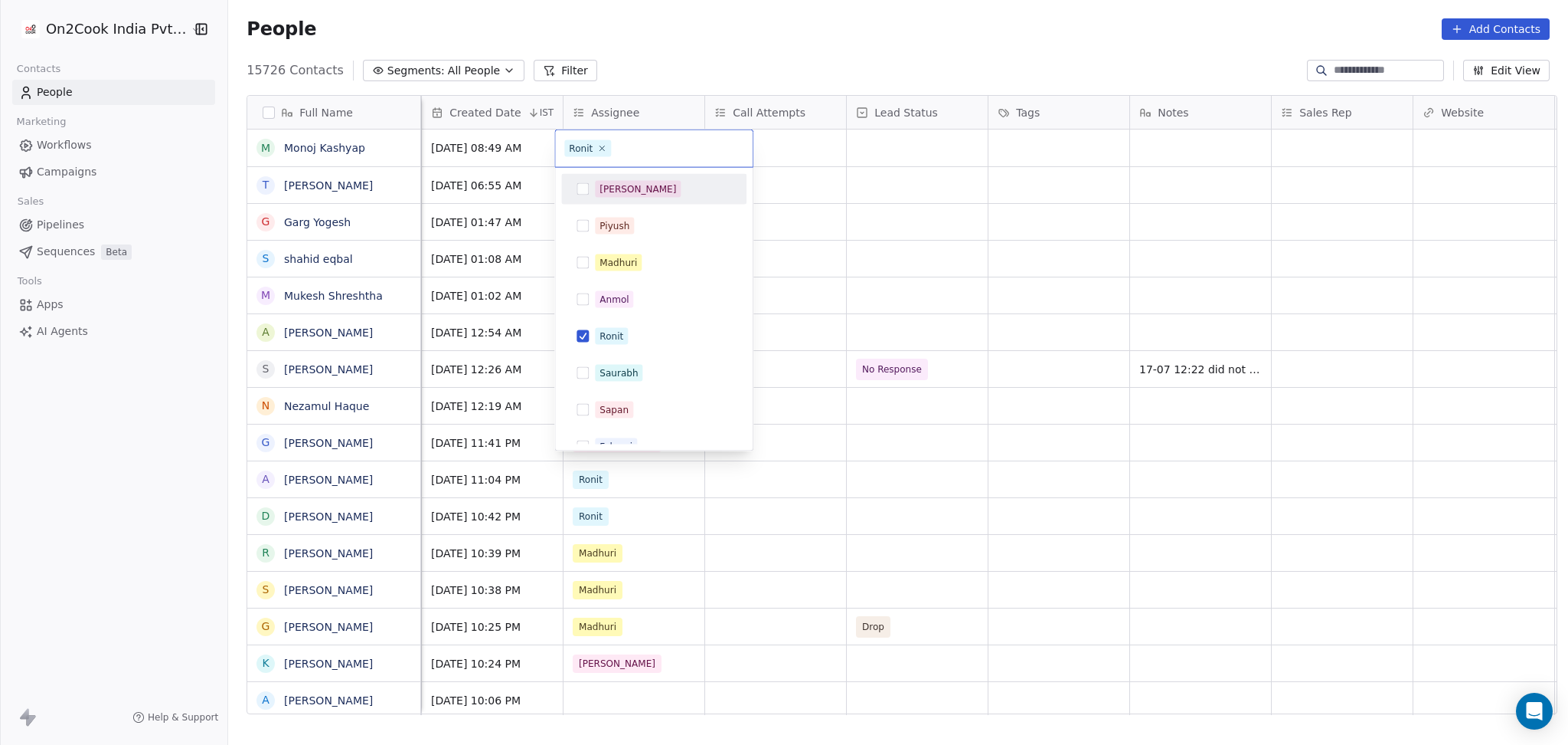
click at [618, 193] on div "[PERSON_NAME]" at bounding box center [638, 189] width 77 height 14
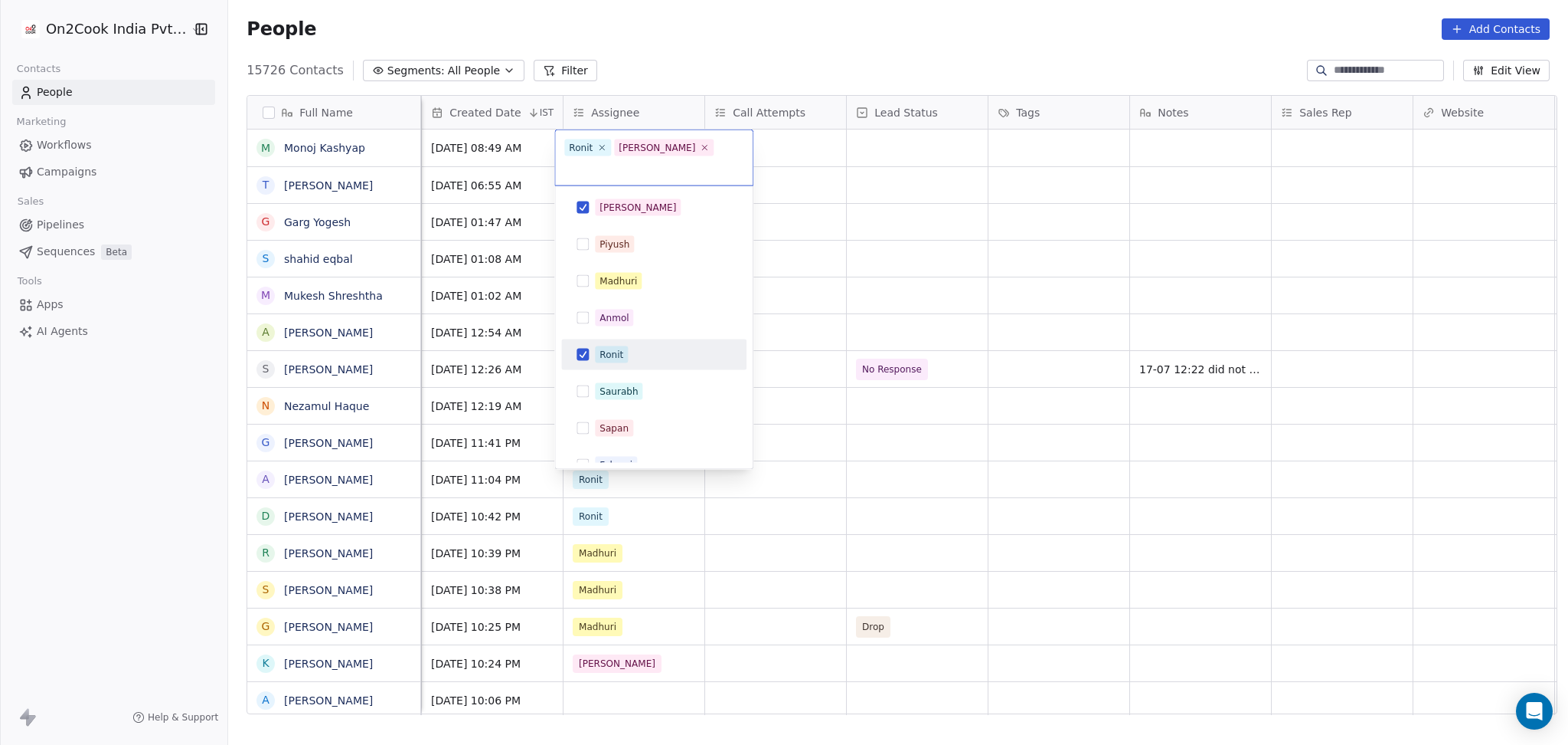
click at [626, 347] on span "Ronit" at bounding box center [612, 355] width 33 height 17
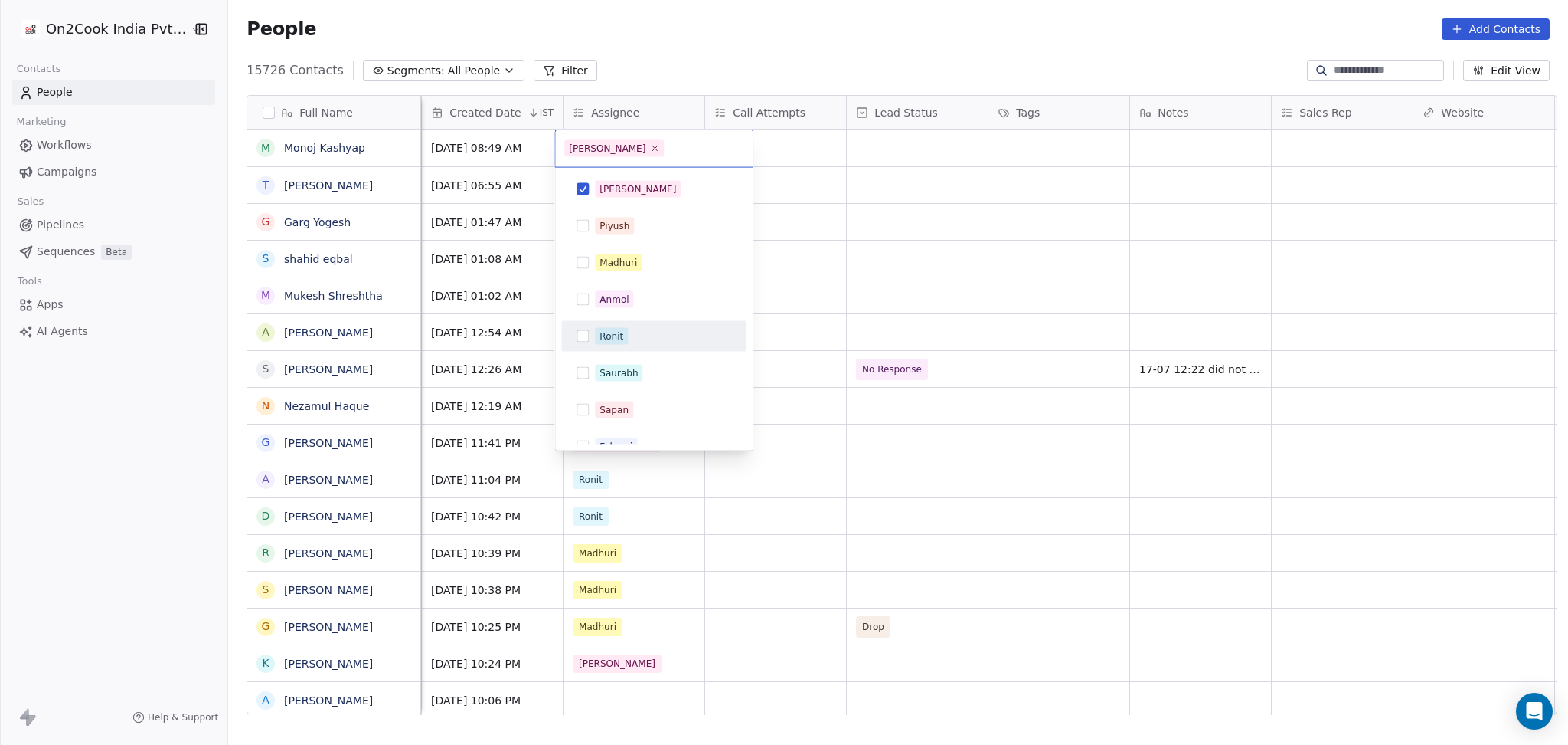
click at [883, 307] on html "On2Cook India Pvt. Ltd. Contacts People Marketing Workflows Campaigns Sales Pip…" at bounding box center [784, 372] width 1568 height 745
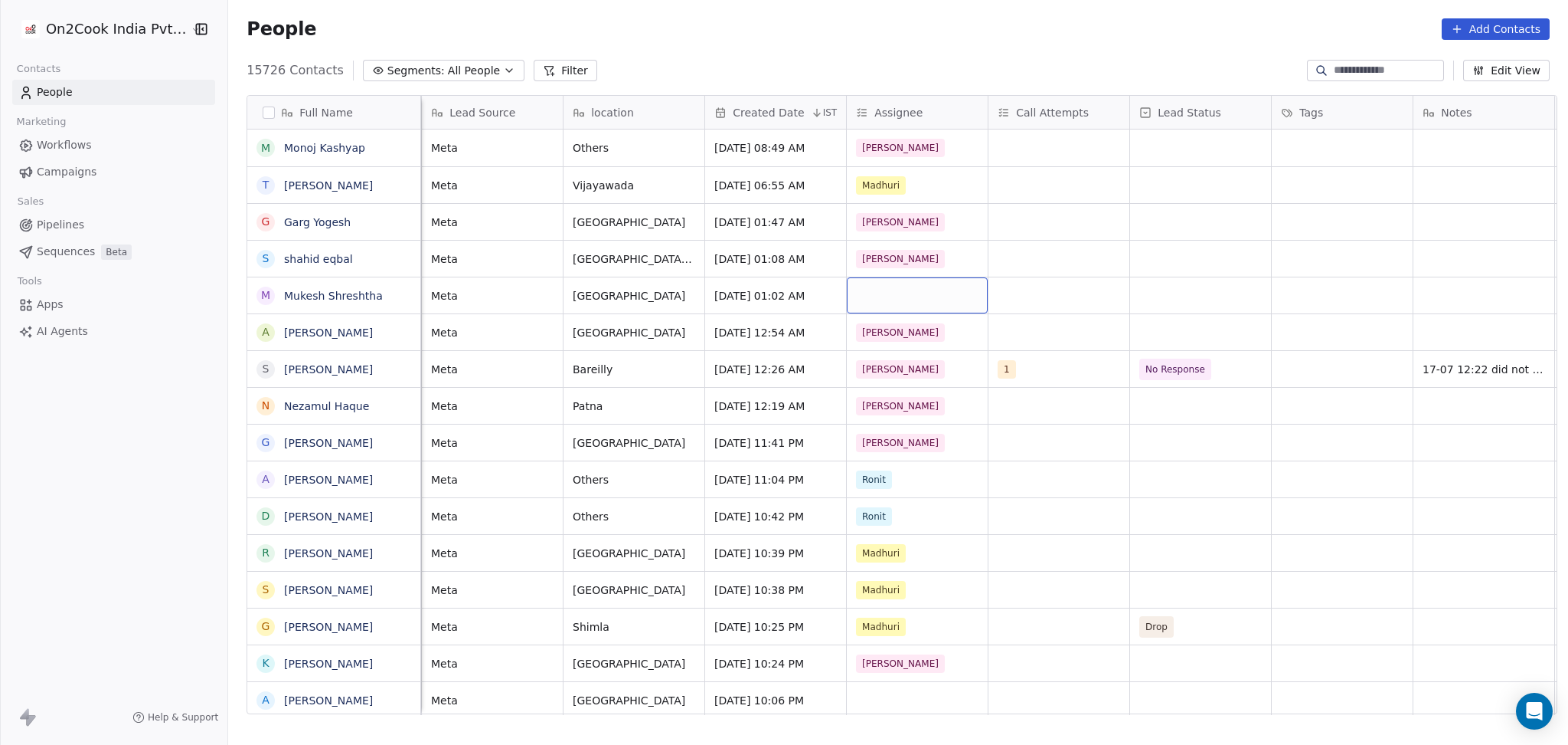
click at [879, 298] on div "grid" at bounding box center [917, 295] width 141 height 36
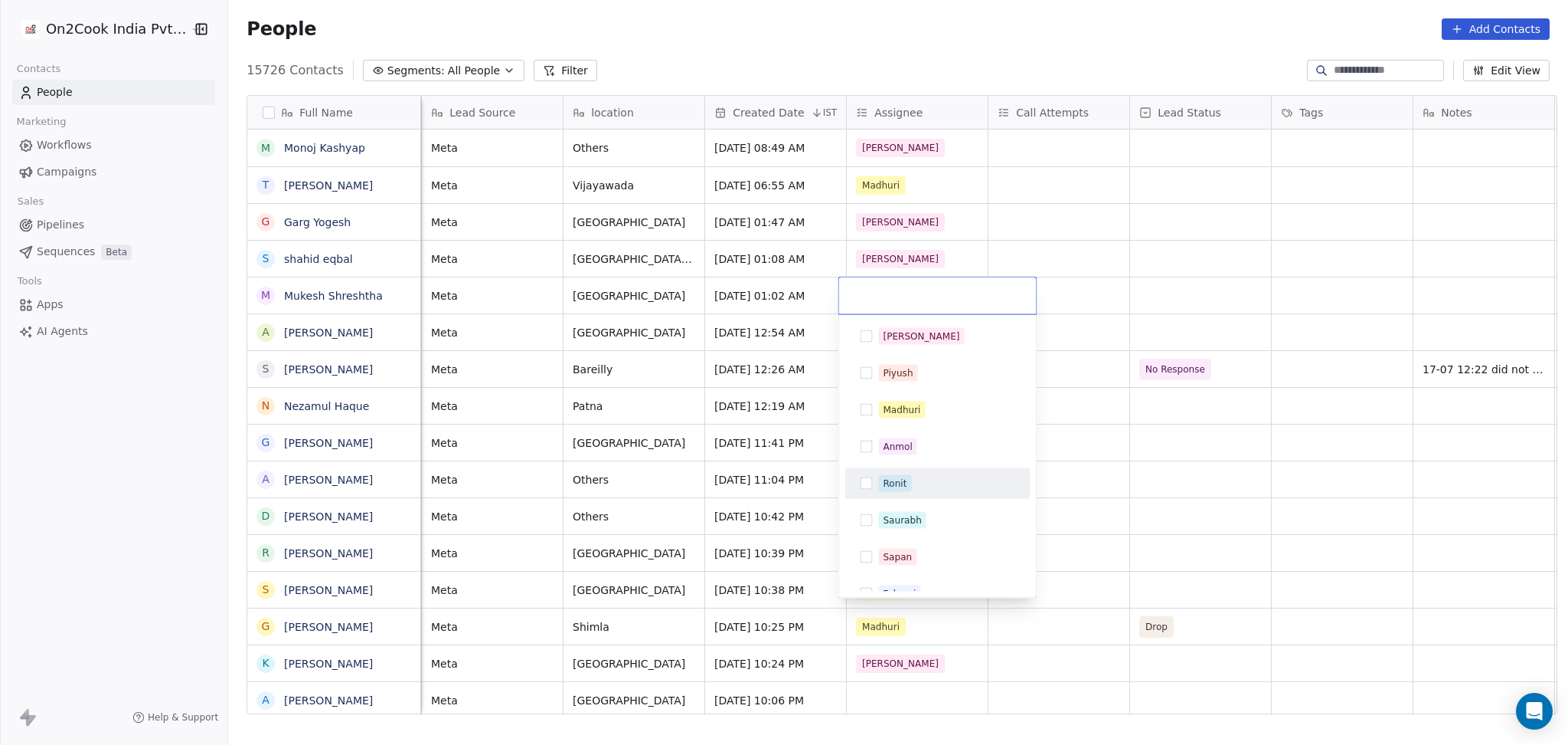
click at [905, 481] on div "Ronit" at bounding box center [894, 483] width 24 height 14
click at [1175, 461] on html "On2Cook India Pvt. Ltd. Contacts People Marketing Workflows Campaigns Sales Pip…" at bounding box center [784, 372] width 1568 height 745
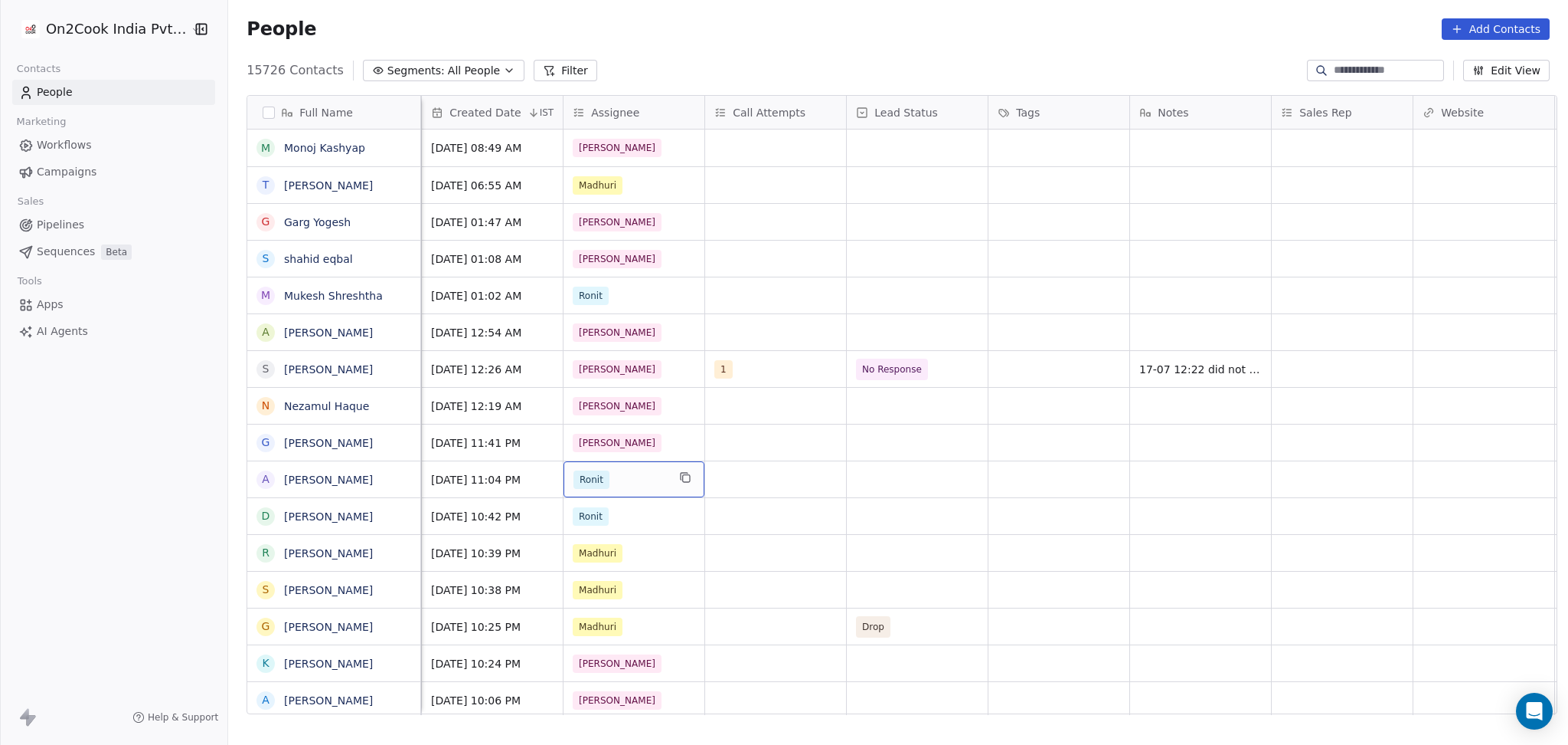
click at [607, 481] on div "Ronit" at bounding box center [620, 479] width 94 height 18
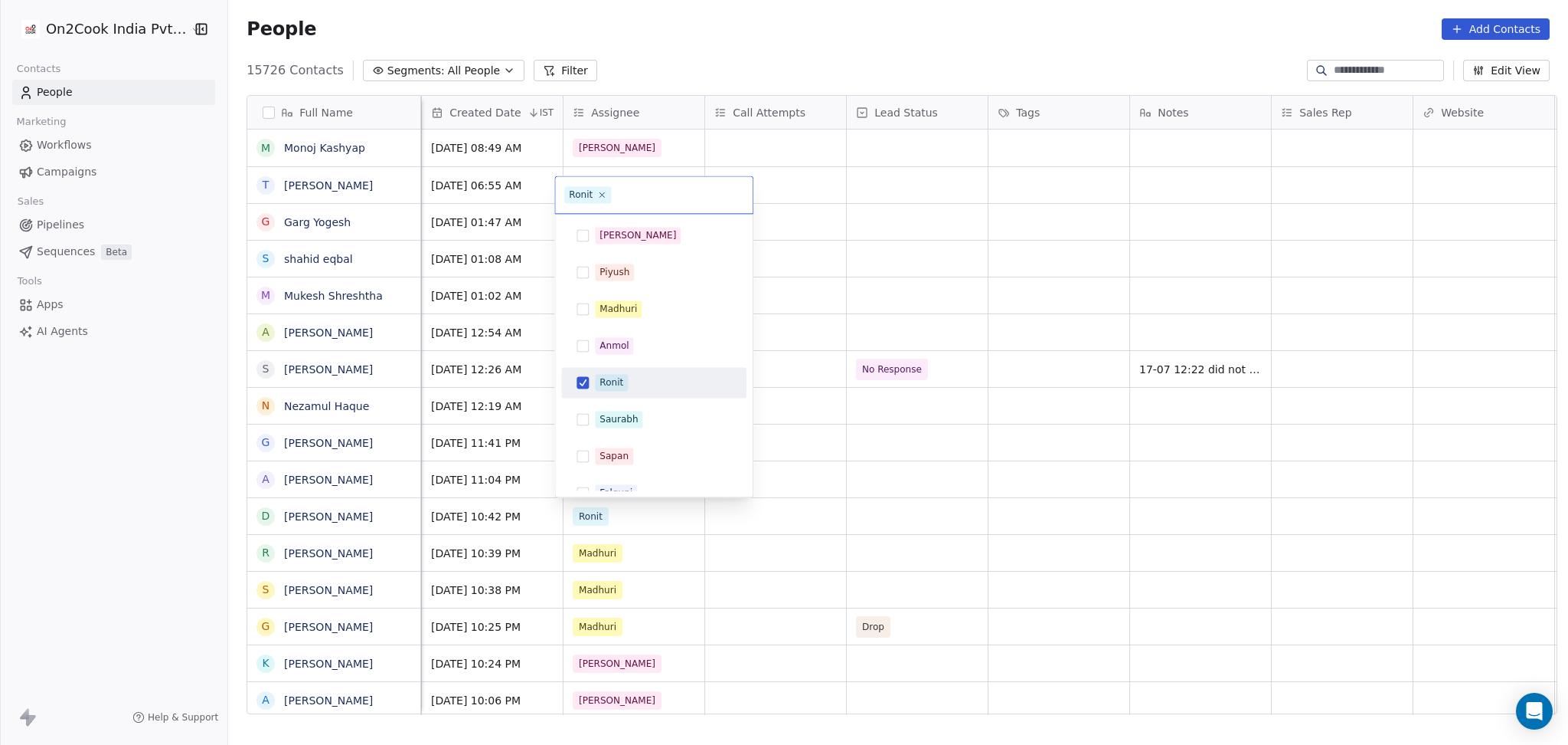
click at [601, 383] on div "Ronit" at bounding box center [611, 383] width 24 height 14
click at [611, 228] on div "[PERSON_NAME]" at bounding box center [638, 235] width 77 height 14
click at [840, 559] on html "On2Cook India Pvt. Ltd. Contacts People Marketing Workflows Campaigns Sales Pip…" at bounding box center [784, 372] width 1568 height 745
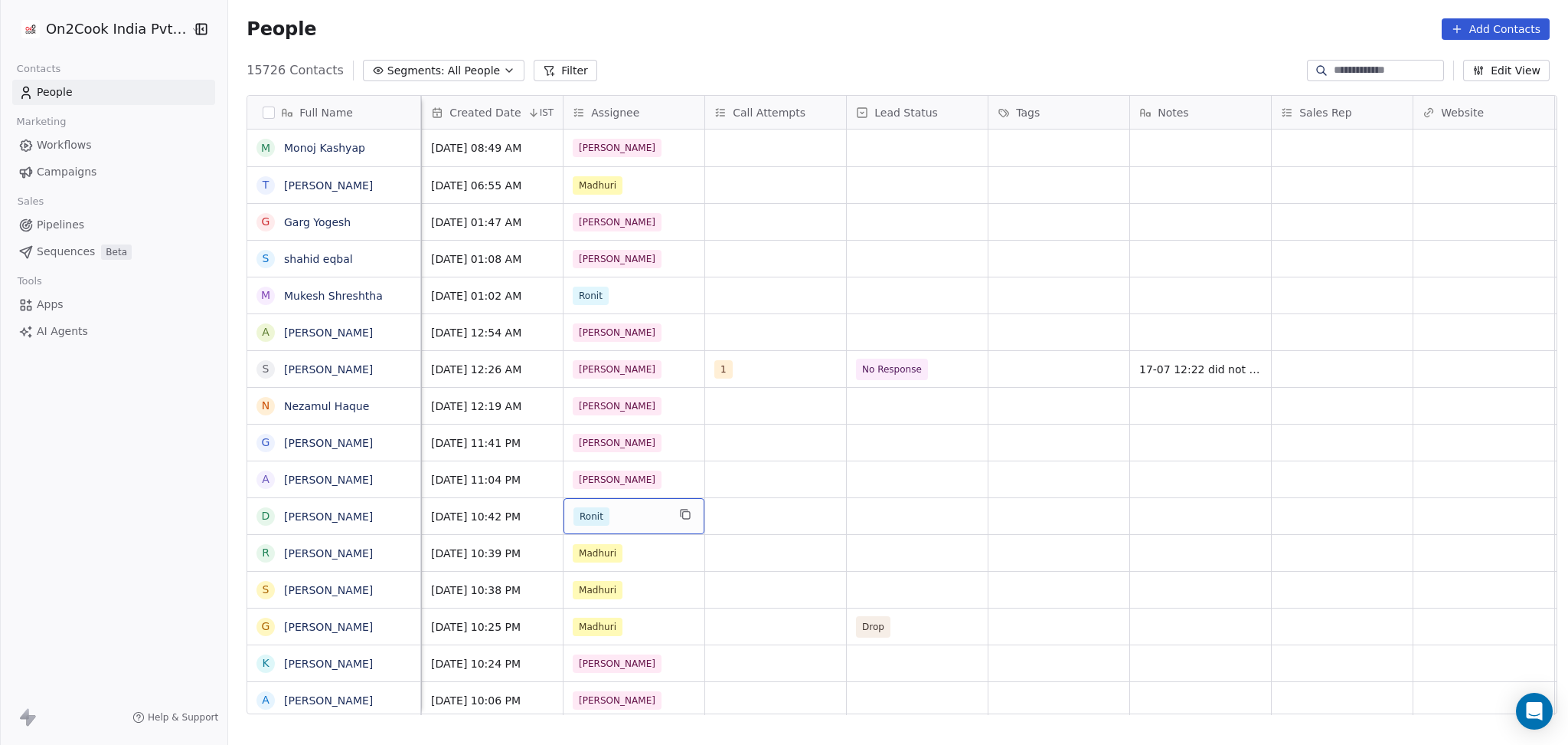
click at [601, 527] on div "Ronit" at bounding box center [634, 516] width 141 height 36
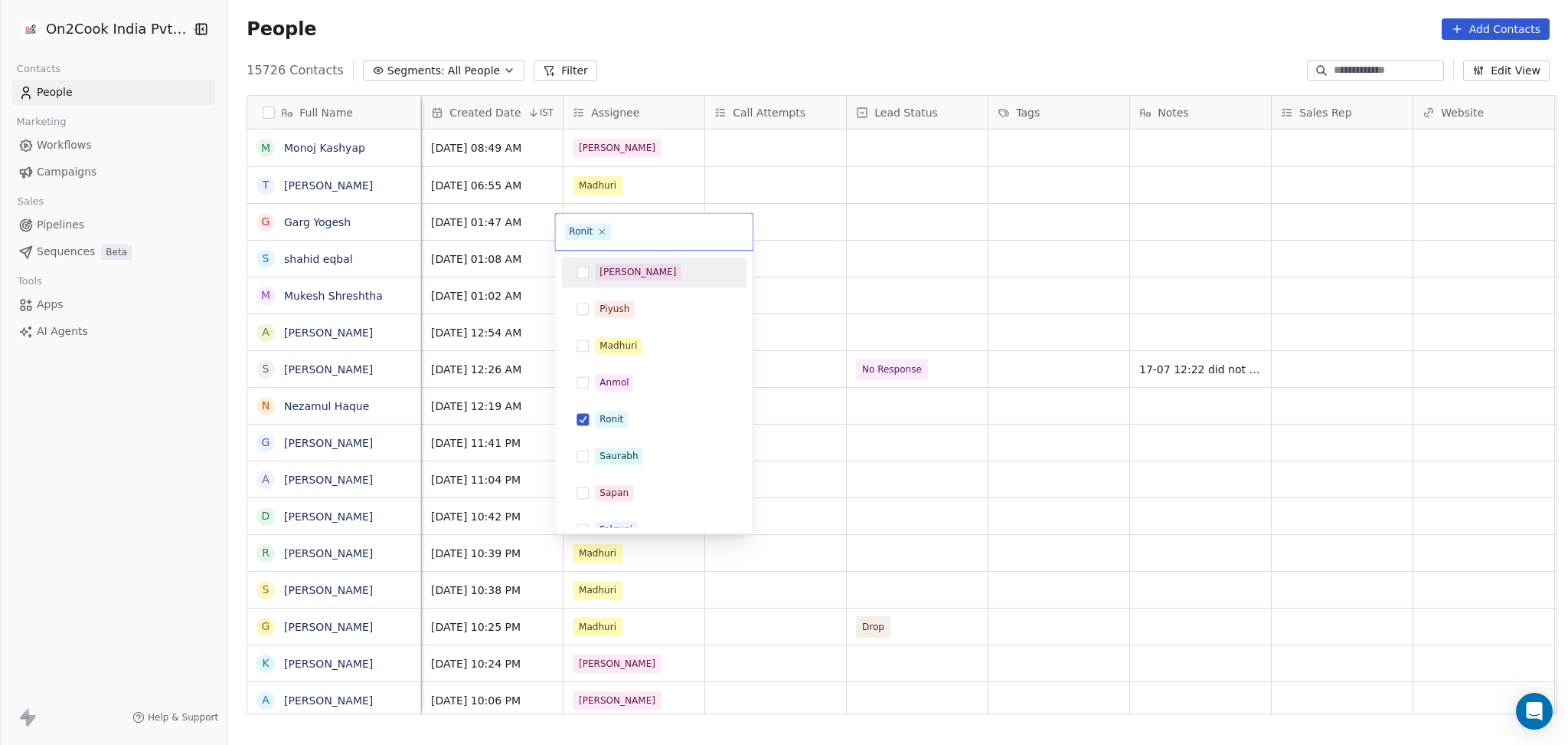
click at [598, 264] on span "[PERSON_NAME]" at bounding box center [638, 271] width 86 height 17
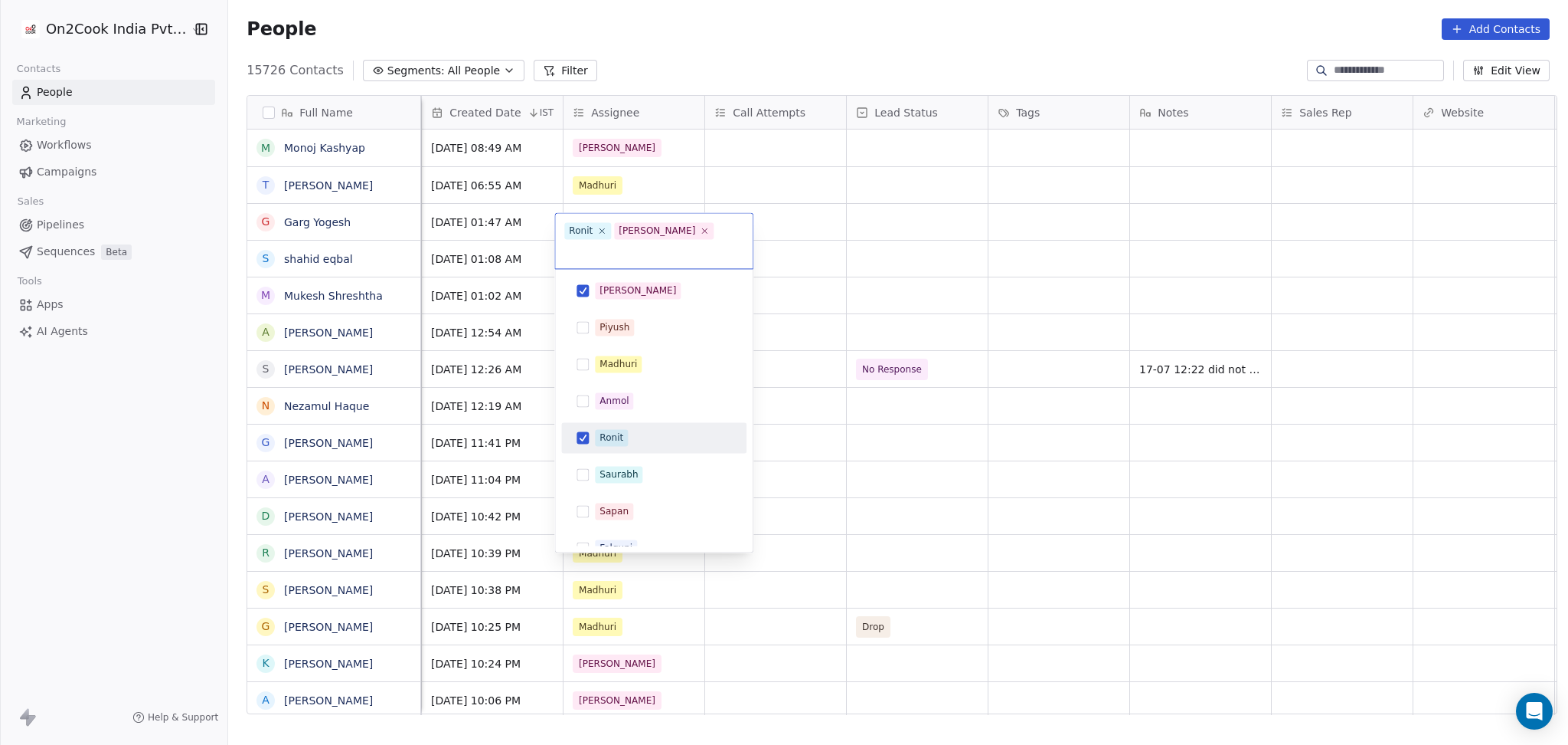
click at [593, 425] on div "Ronit" at bounding box center [654, 438] width 173 height 25
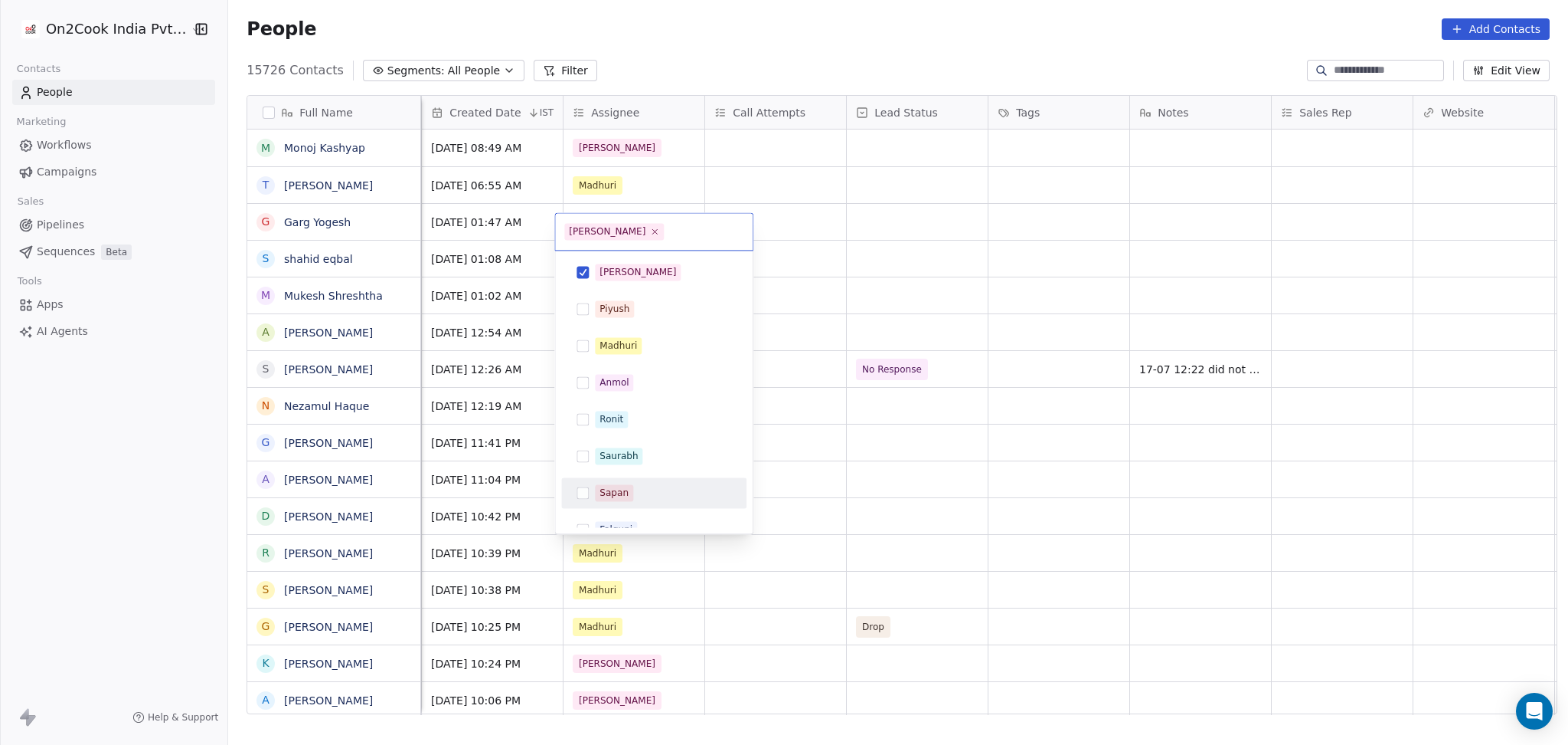
click at [813, 547] on html "On2Cook India Pvt. Ltd. Contacts People Marketing Workflows Campaigns Sales Pip…" at bounding box center [784, 372] width 1568 height 745
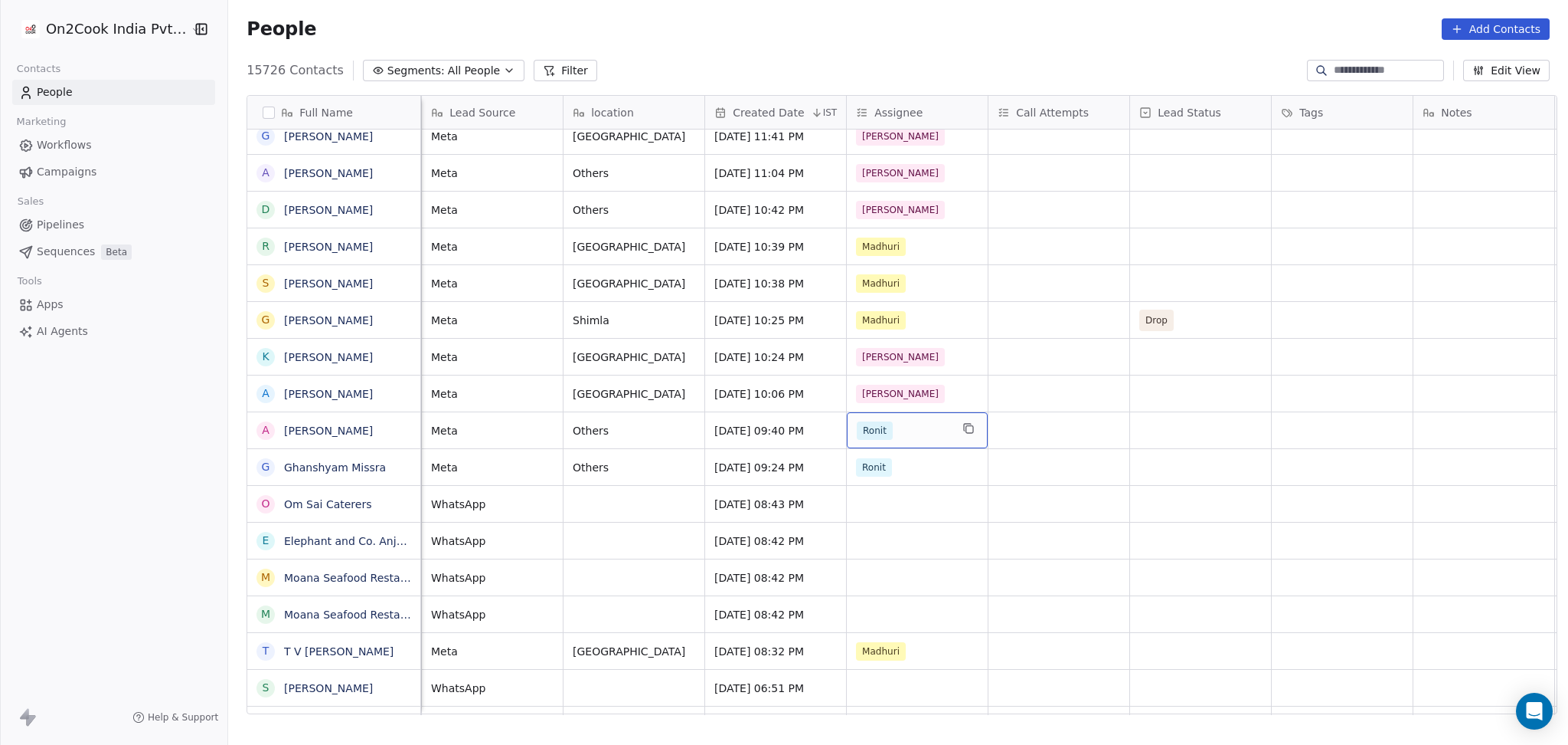
click at [891, 432] on div "Ronit" at bounding box center [903, 430] width 94 height 18
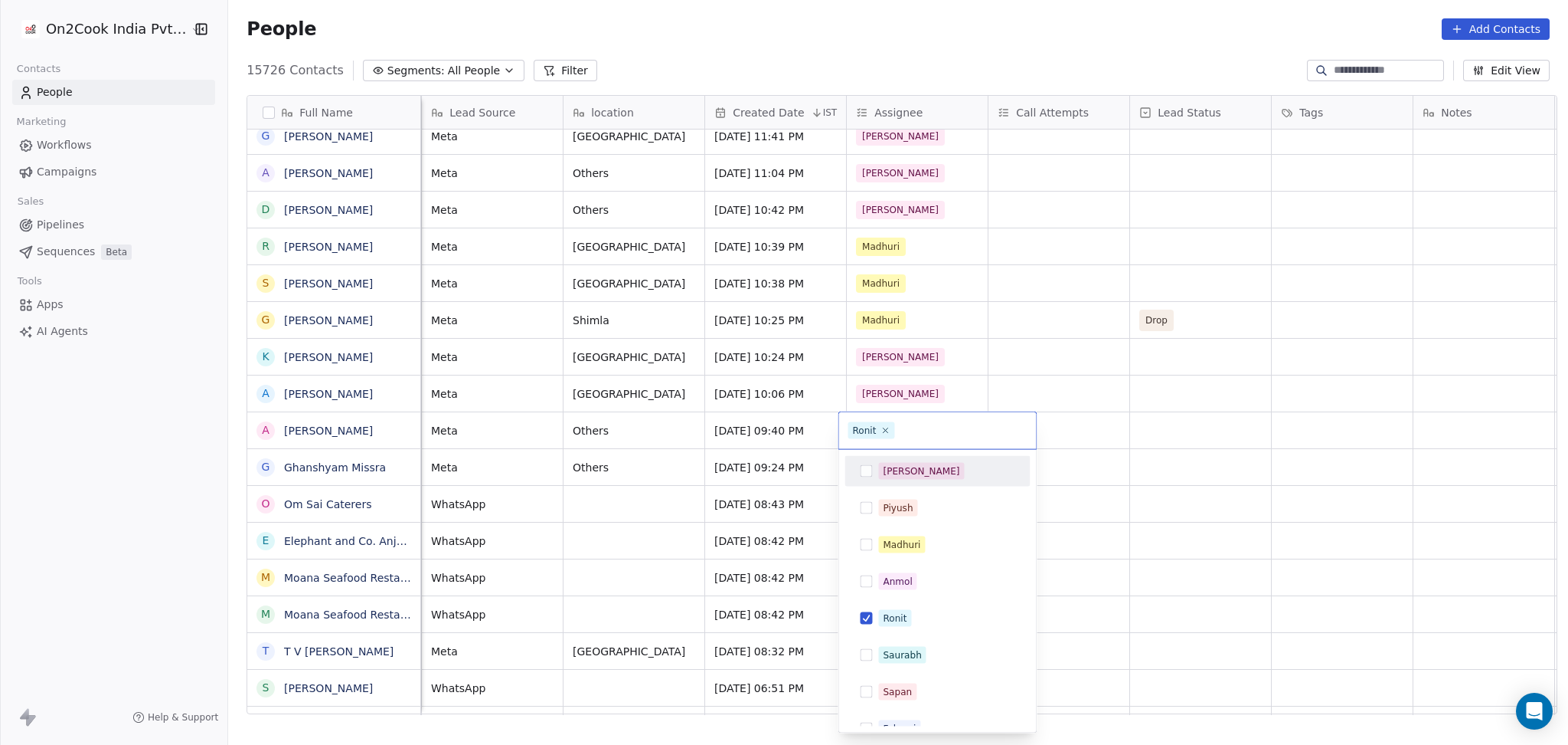
click at [883, 474] on div "[PERSON_NAME]" at bounding box center [921, 471] width 77 height 14
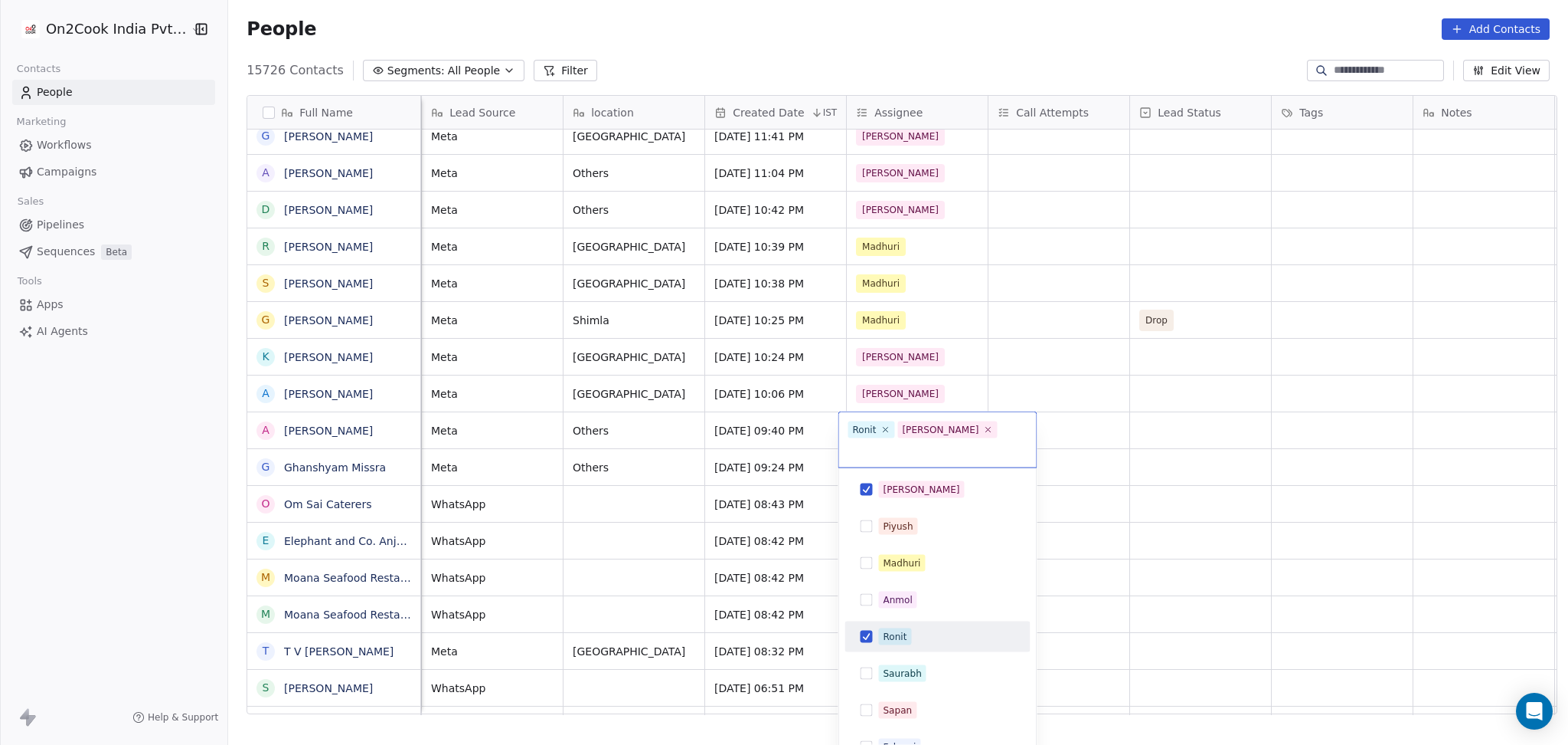
click at [886, 559] on div "Ronit" at bounding box center [894, 636] width 24 height 14
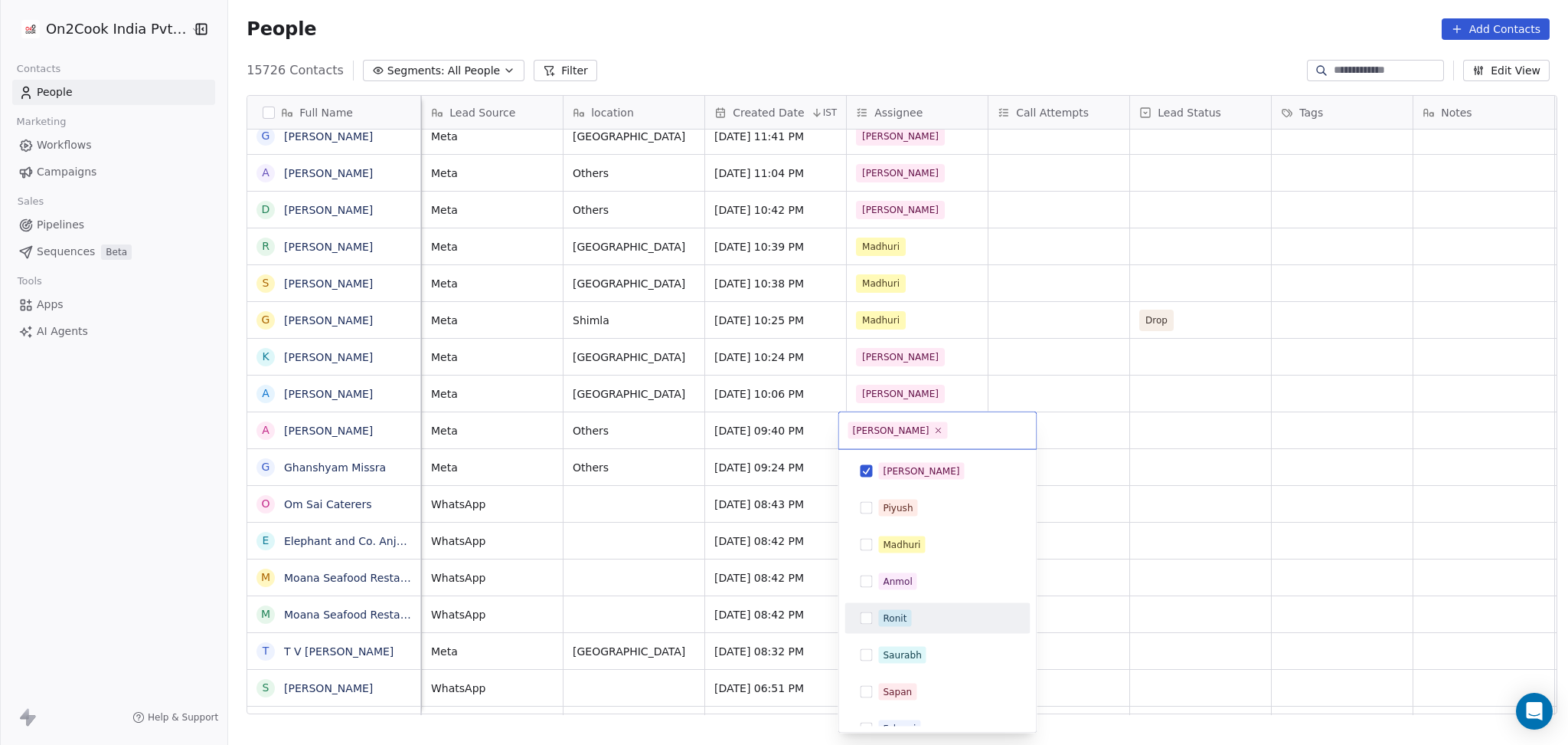
click at [1150, 559] on html "On2Cook India Pvt. Ltd. Contacts People Marketing Workflows Campaigns Sales Pip…" at bounding box center [784, 372] width 1568 height 745
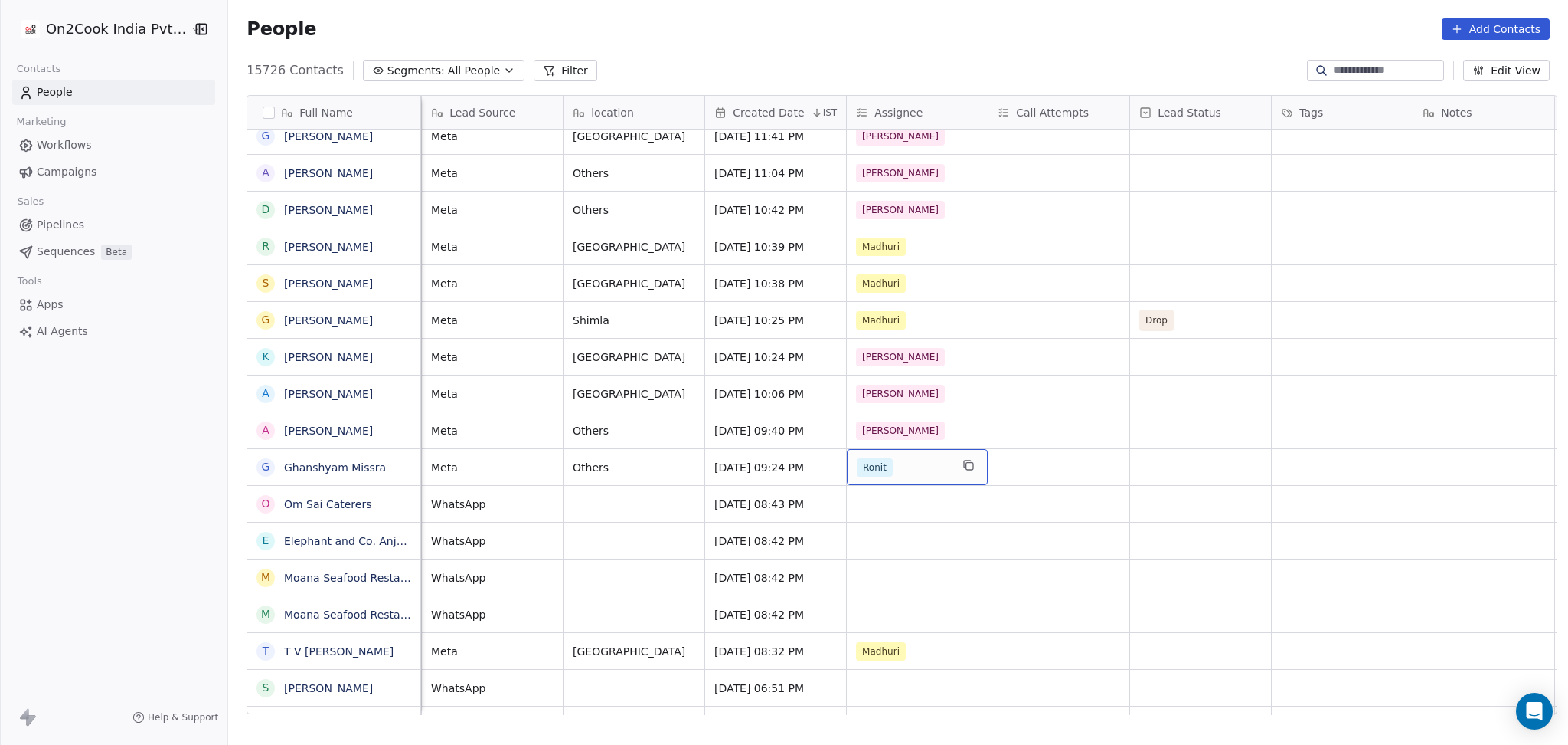
click at [863, 474] on span "Ronit" at bounding box center [874, 467] width 36 height 18
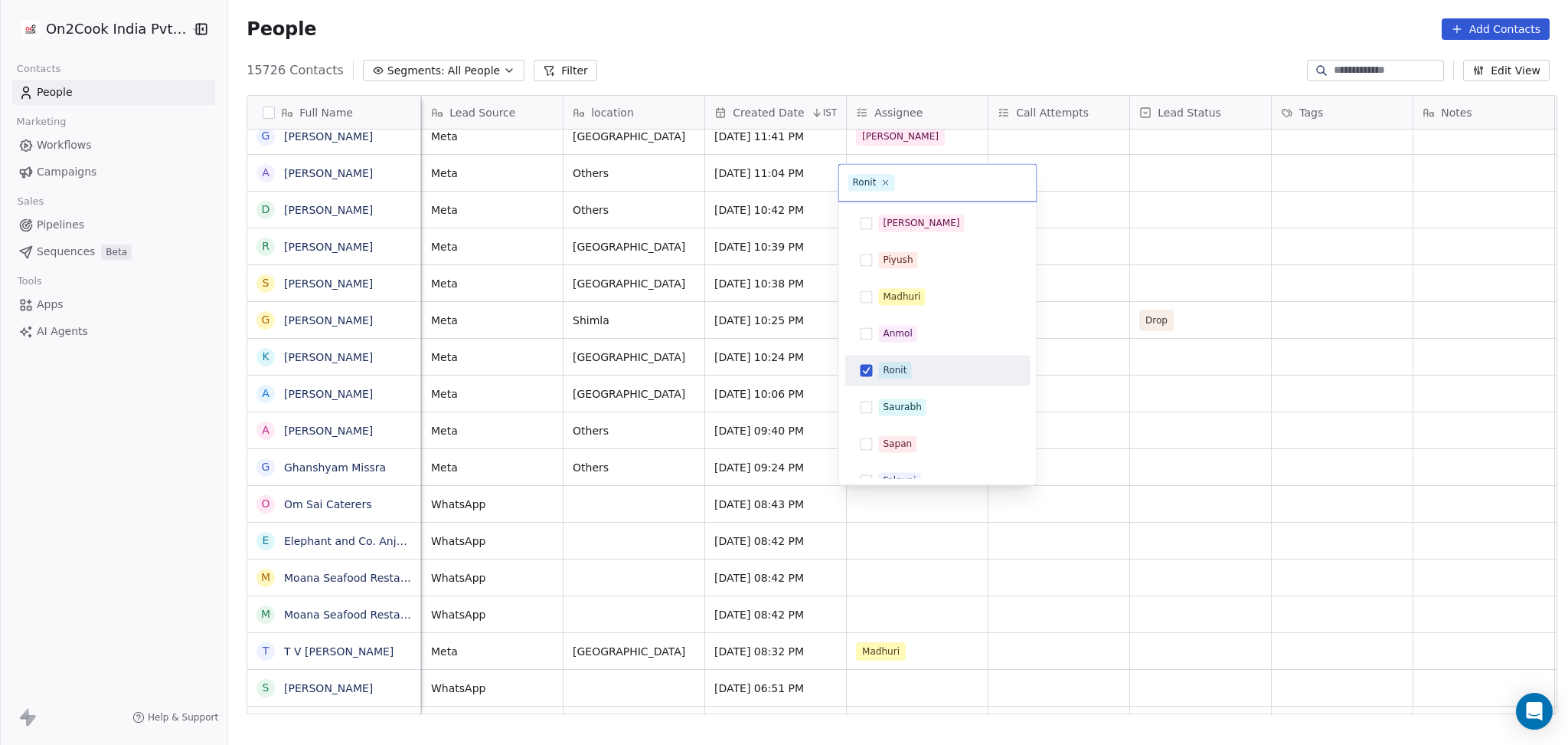
click at [879, 368] on span "Ronit" at bounding box center [895, 369] width 33 height 17
click at [922, 218] on div "[PERSON_NAME]" at bounding box center [947, 222] width 136 height 17
click at [1175, 451] on html "On2Cook India Pvt. Ltd. Contacts People Marketing Workflows Campaigns Sales Pip…" at bounding box center [784, 372] width 1568 height 745
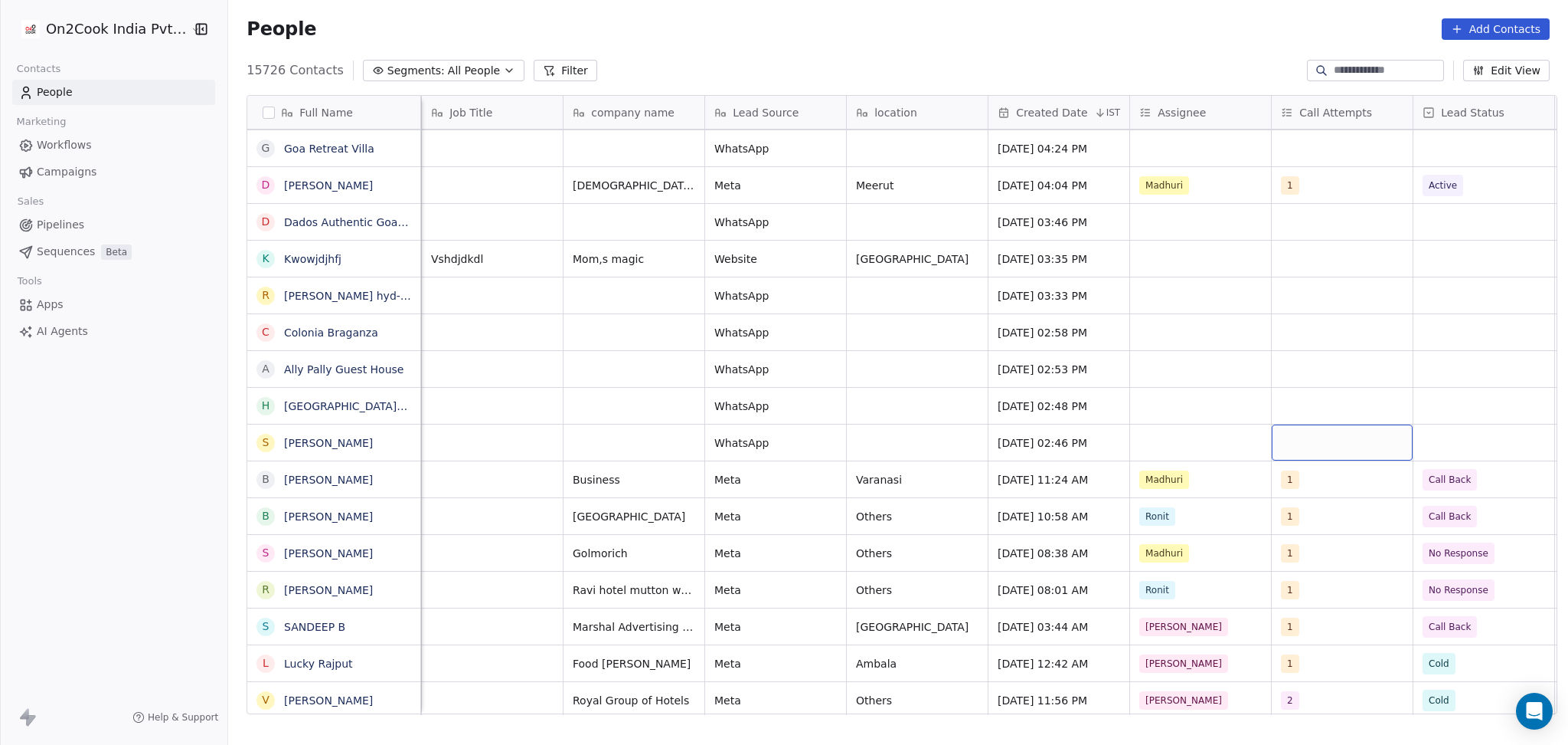
scroll to position [0, 438]
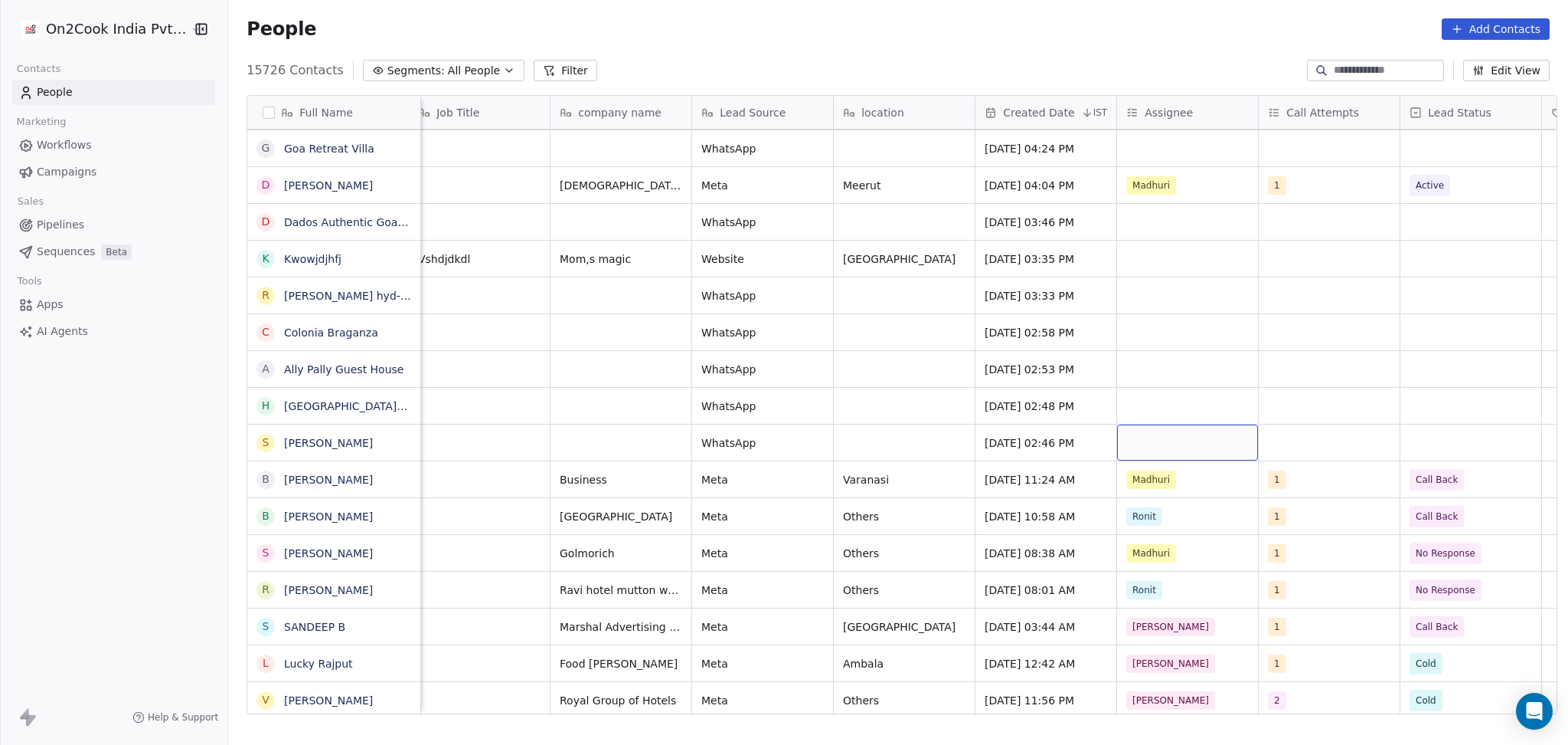
click at [1175, 439] on div "grid" at bounding box center [1187, 442] width 141 height 36
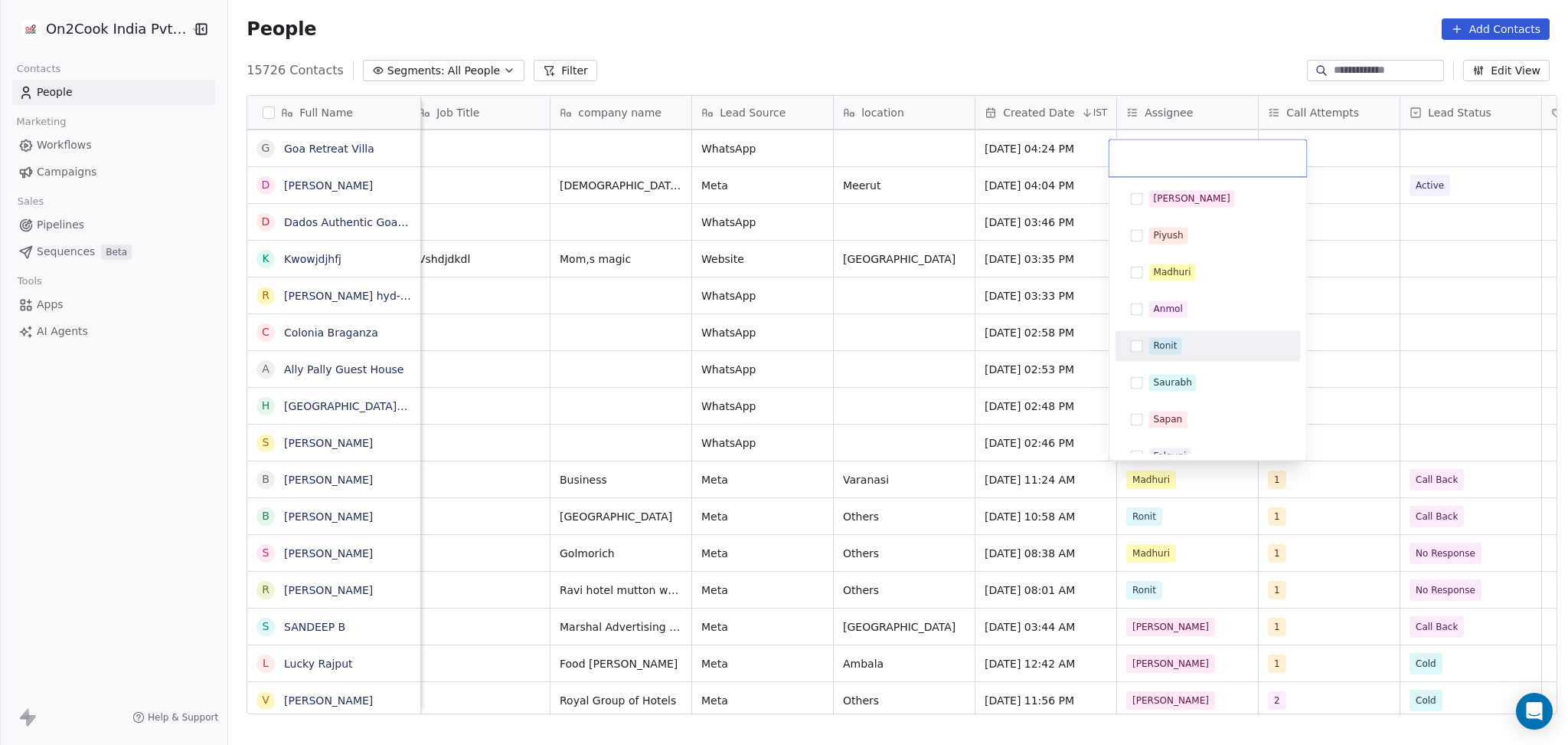
drag, startPoint x: 1174, startPoint y: 353, endPoint x: 1291, endPoint y: 349, distance: 117.1
click at [1175, 351] on span "Ronit" at bounding box center [1166, 345] width 33 height 17
click at [1175, 350] on div "[PERSON_NAME] [PERSON_NAME] [PERSON_NAME] [PERSON_NAME] Saurabh [PERSON_NAME] […" at bounding box center [1208, 318] width 198 height 283
click at [1175, 376] on html "On2Cook India Pvt. Ltd. Contacts People Marketing Workflows Campaigns Sales Pip…" at bounding box center [784, 372] width 1568 height 745
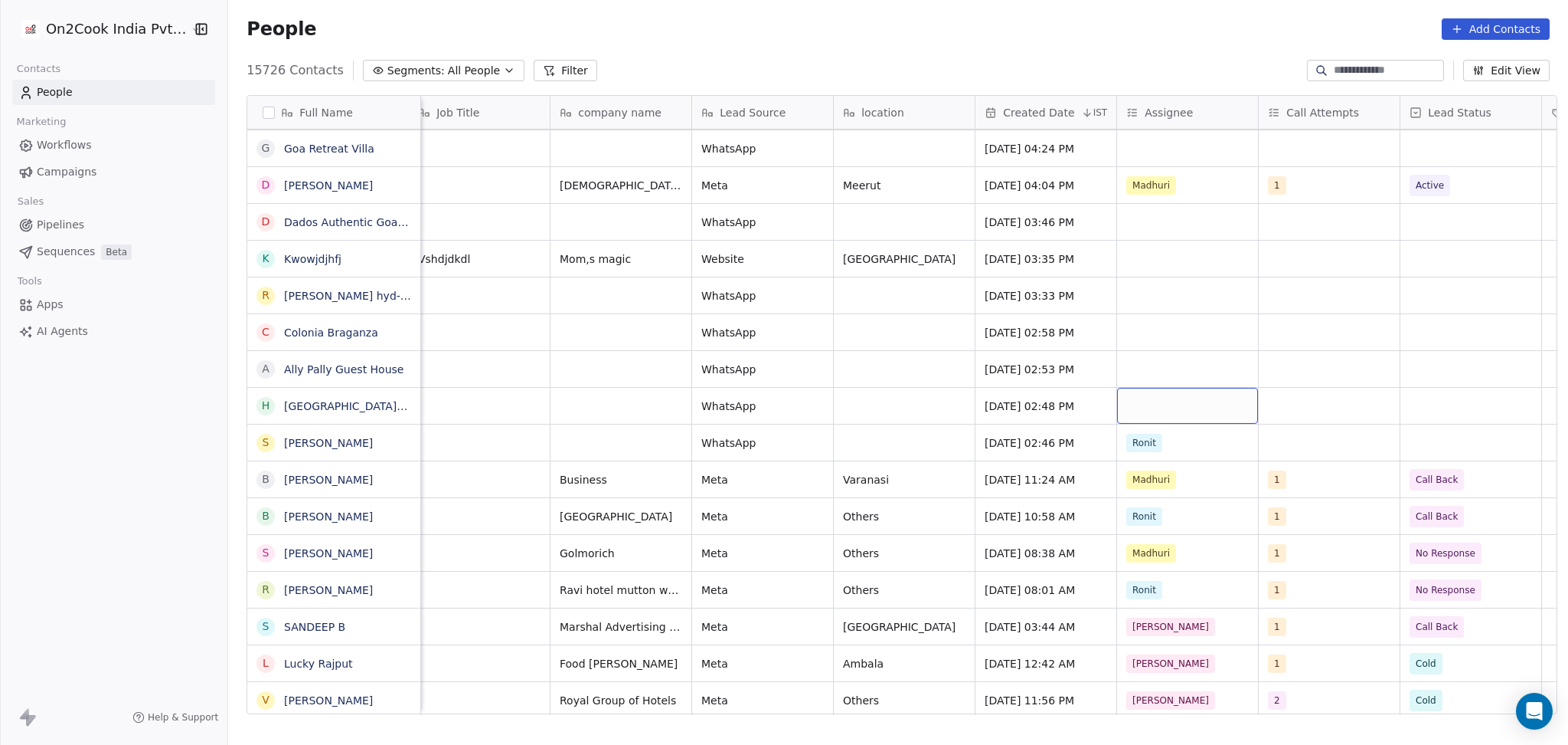
click at [1175, 414] on div "grid" at bounding box center [1187, 405] width 141 height 36
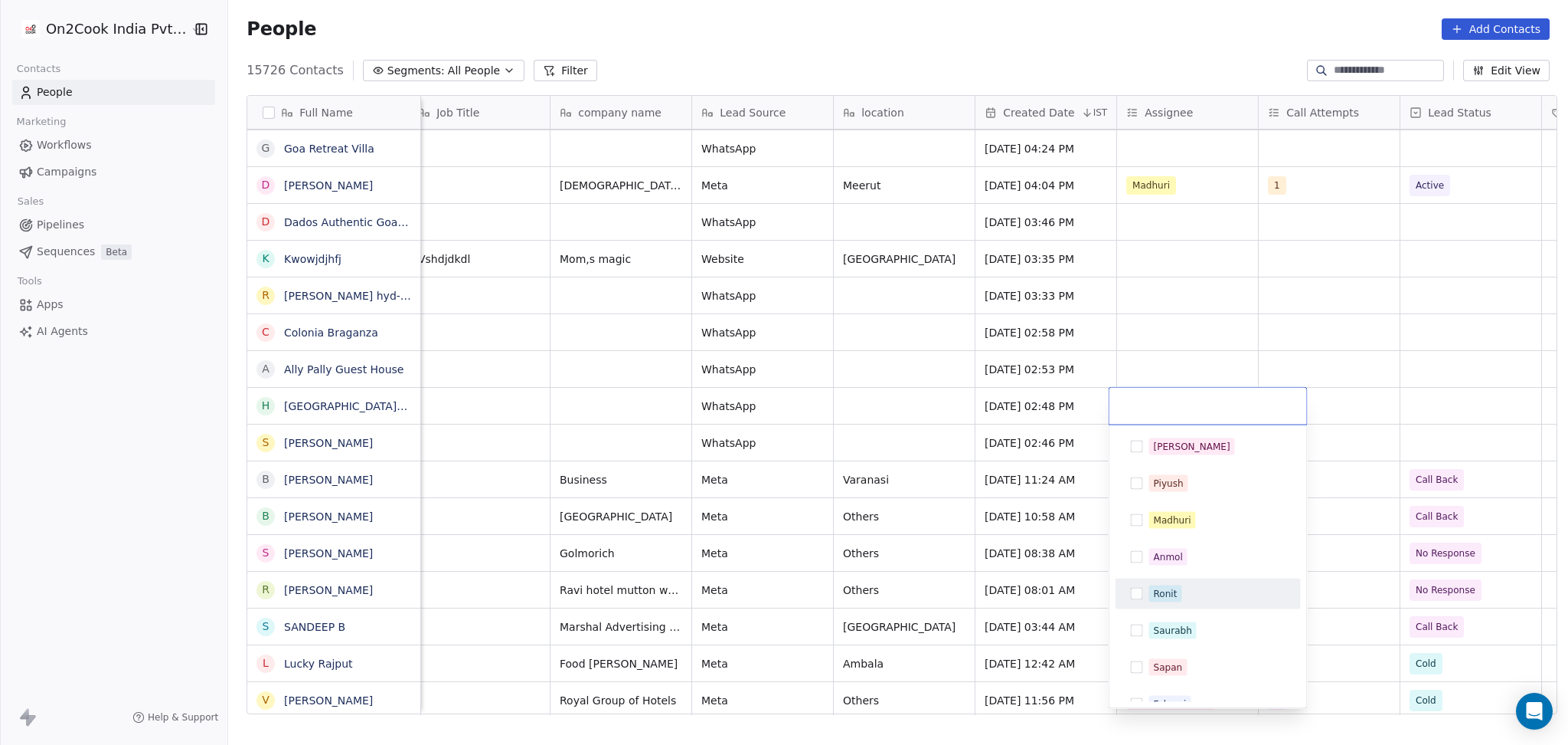
click at [1133, 559] on button "Suggestions" at bounding box center [1138, 594] width 12 height 12
click at [1153, 312] on html "On2Cook India Pvt. Ltd. Contacts People Marketing Workflows Campaigns Sales Pip…" at bounding box center [784, 372] width 1568 height 745
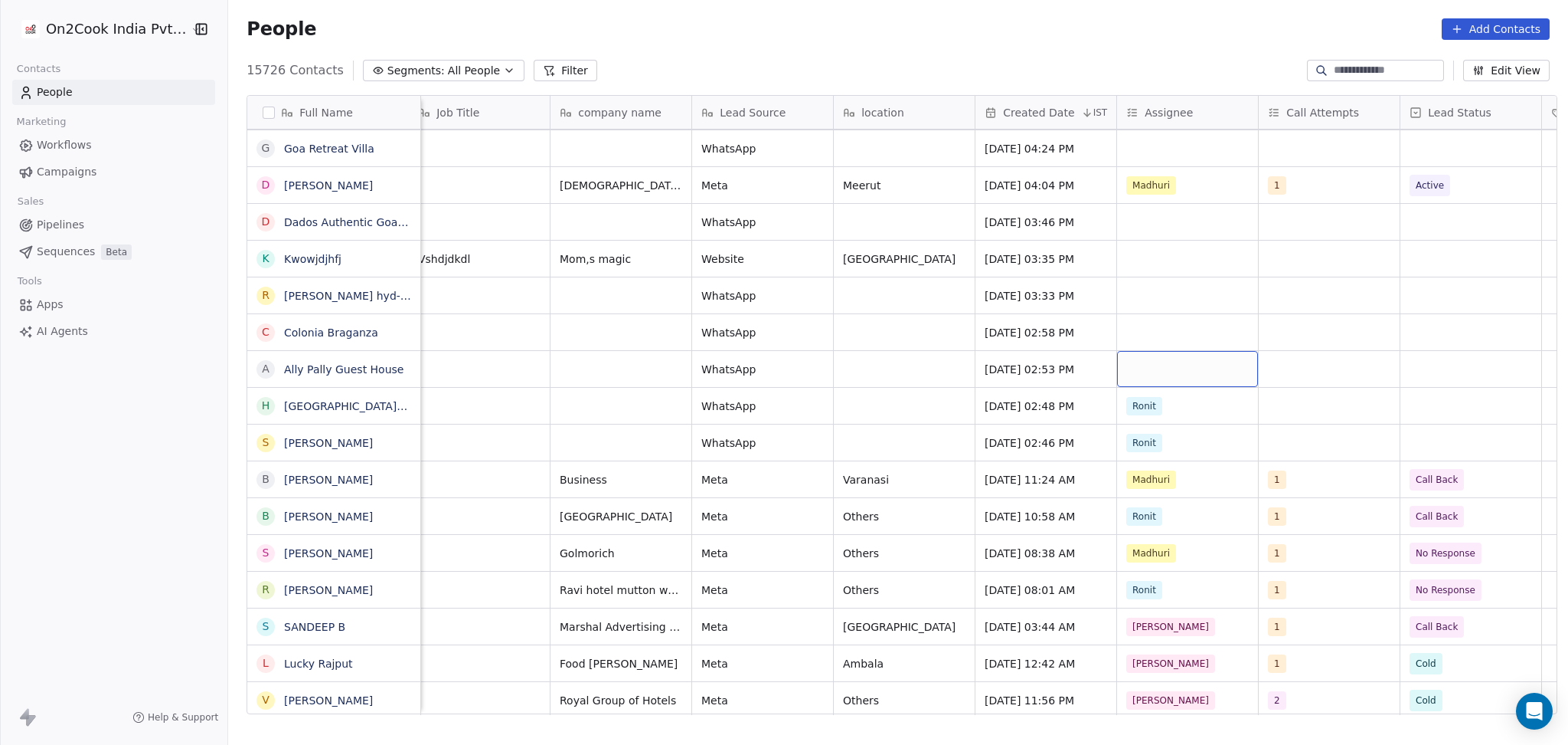
click at [1152, 372] on div "grid" at bounding box center [1187, 369] width 141 height 36
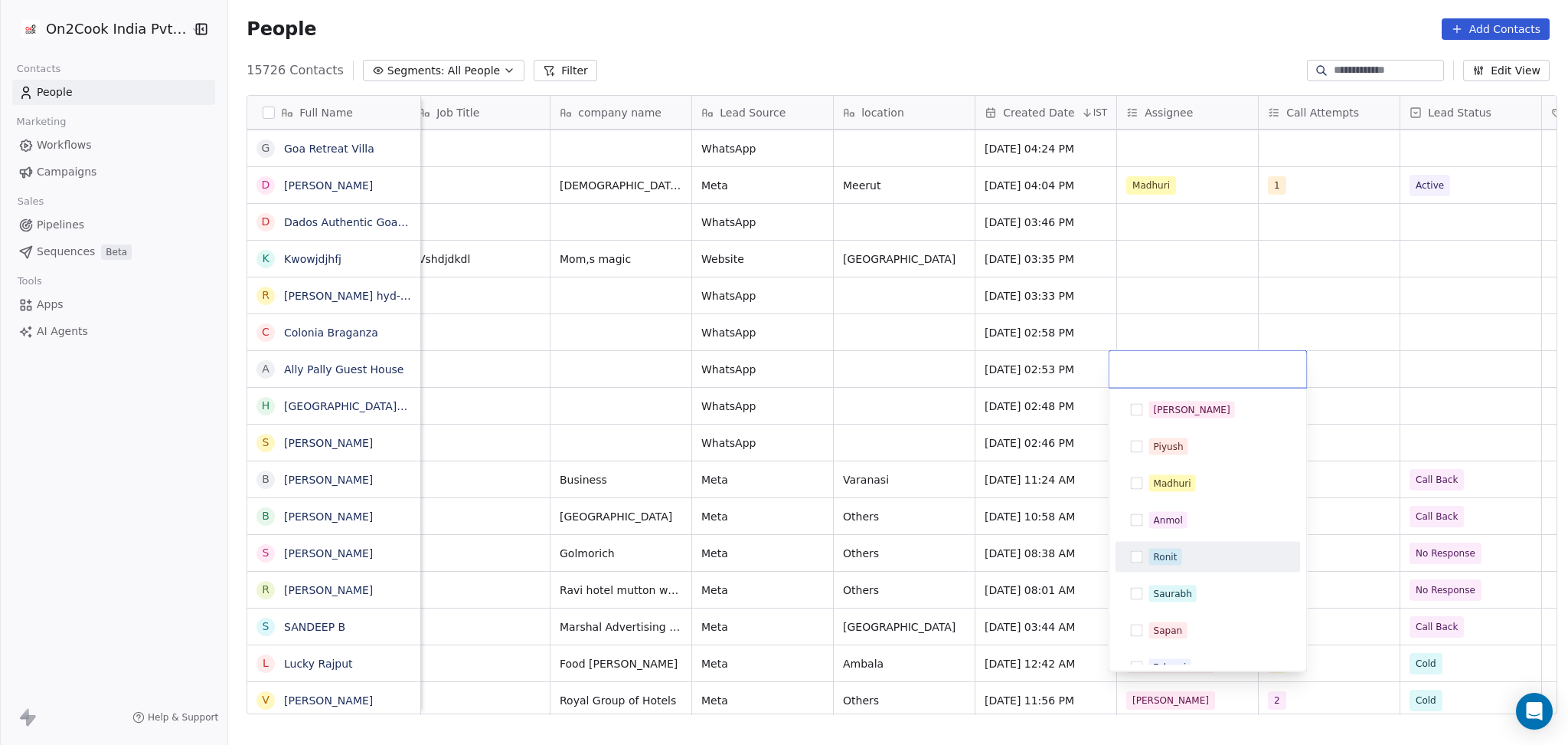
click at [1158, 552] on div "Ronit" at bounding box center [1166, 557] width 24 height 14
click at [1150, 293] on html "On2Cook India Pvt. Ltd. Contacts People Marketing Workflows Campaigns Sales Pip…" at bounding box center [784, 372] width 1568 height 745
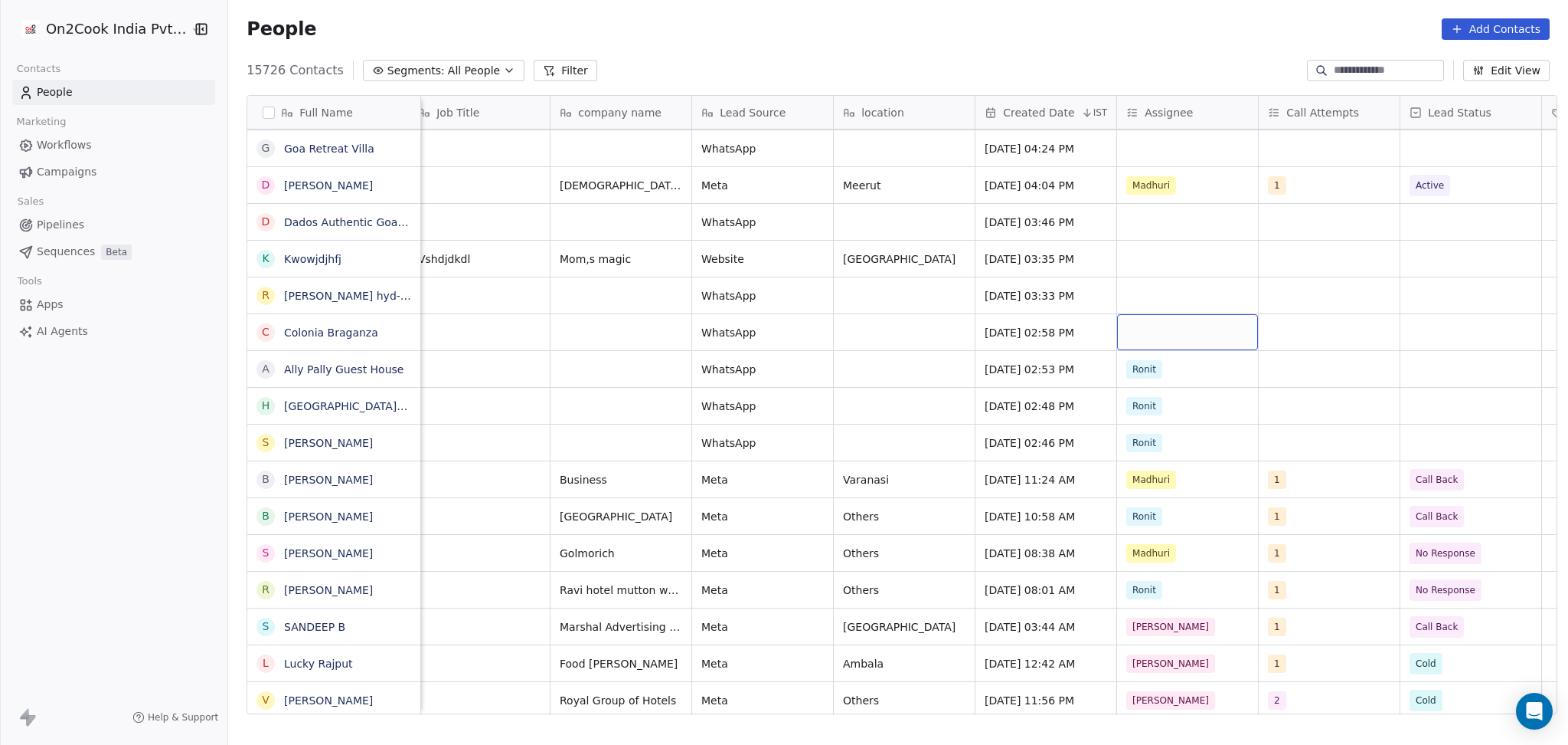
click at [1150, 332] on div "grid" at bounding box center [1187, 332] width 141 height 36
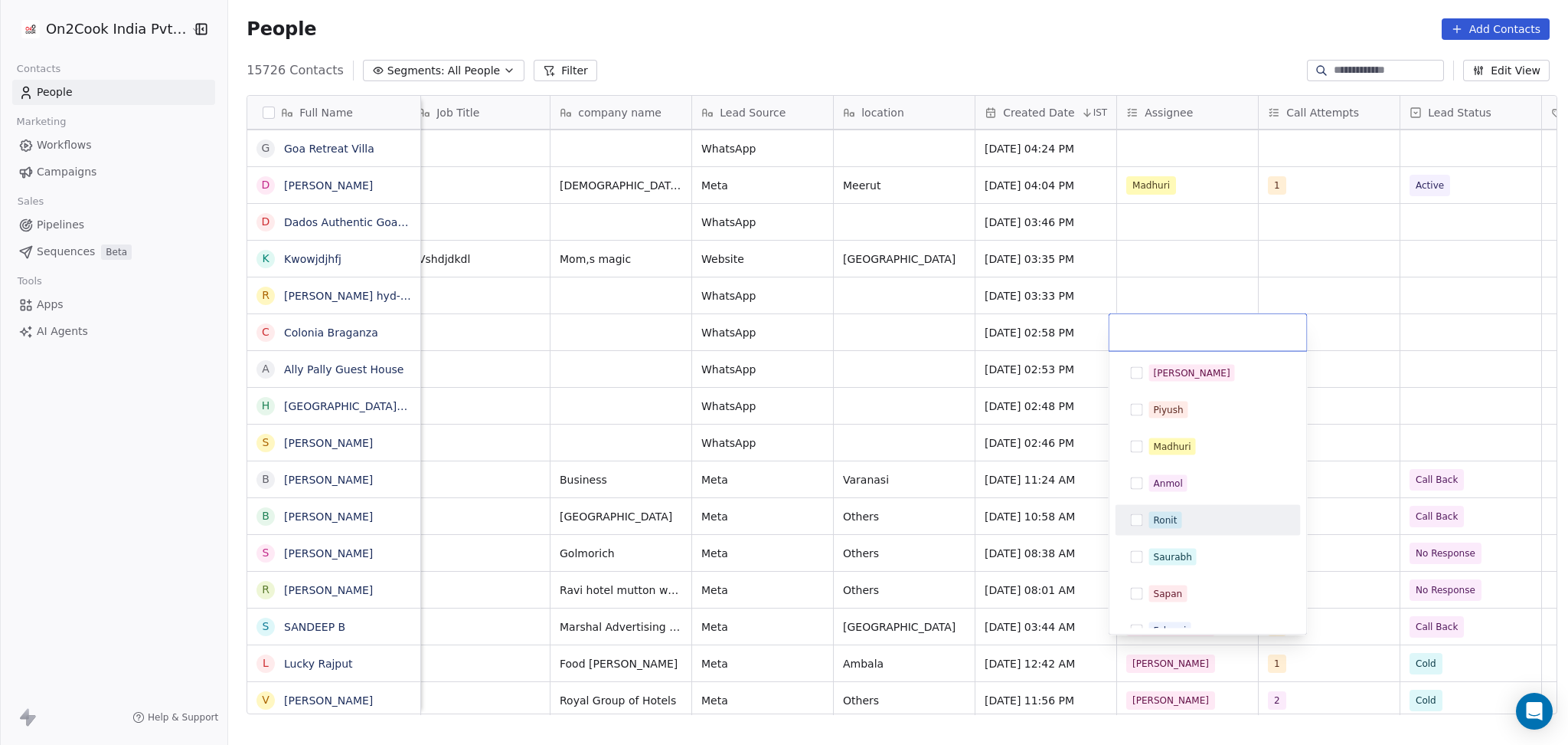
click at [1172, 510] on div "Ronit" at bounding box center [1208, 520] width 173 height 25
click at [1160, 306] on html "On2Cook India Pvt. Ltd. Contacts People Marketing Workflows Campaigns Sales Pip…" at bounding box center [784, 372] width 1568 height 745
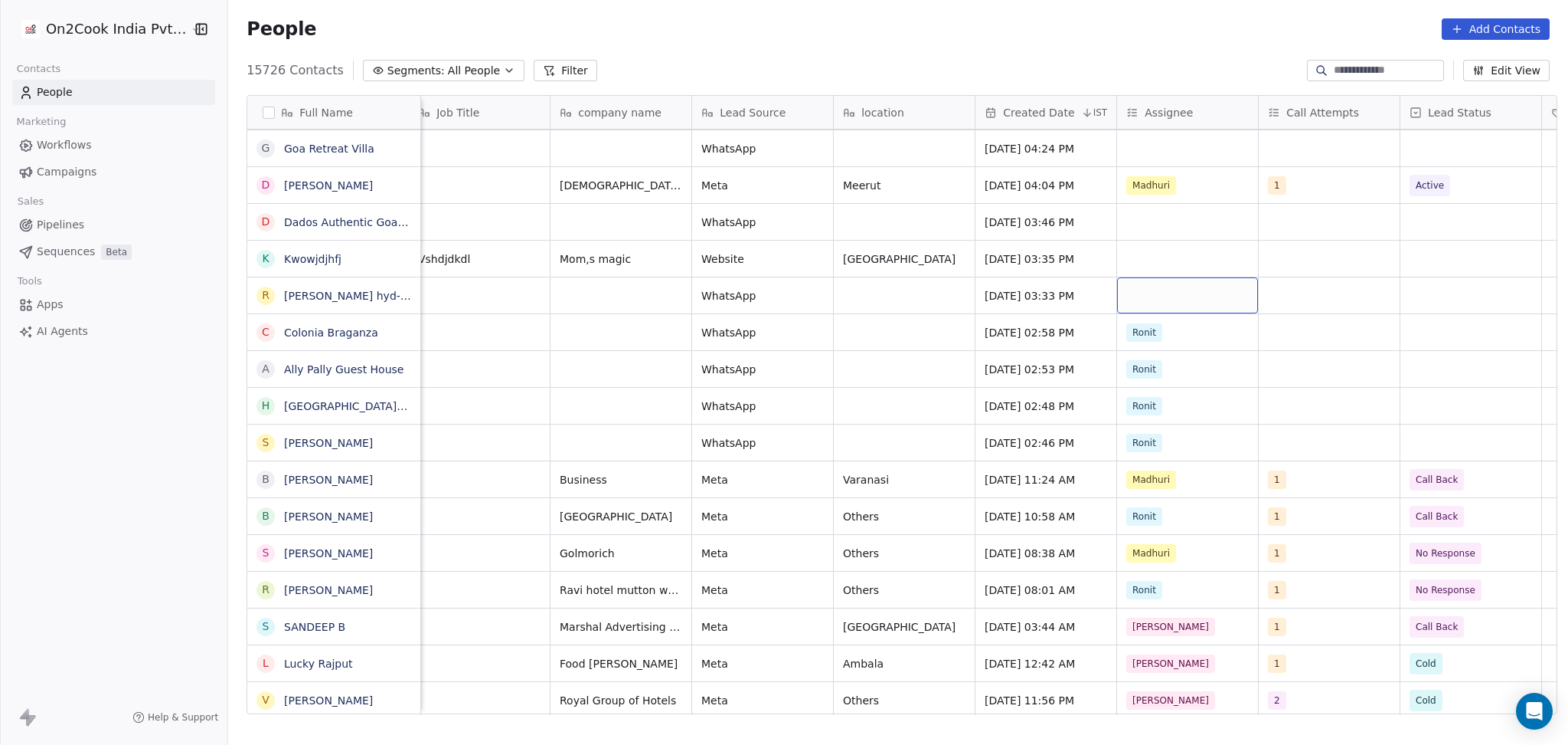
click at [1160, 285] on div "grid" at bounding box center [1187, 295] width 141 height 36
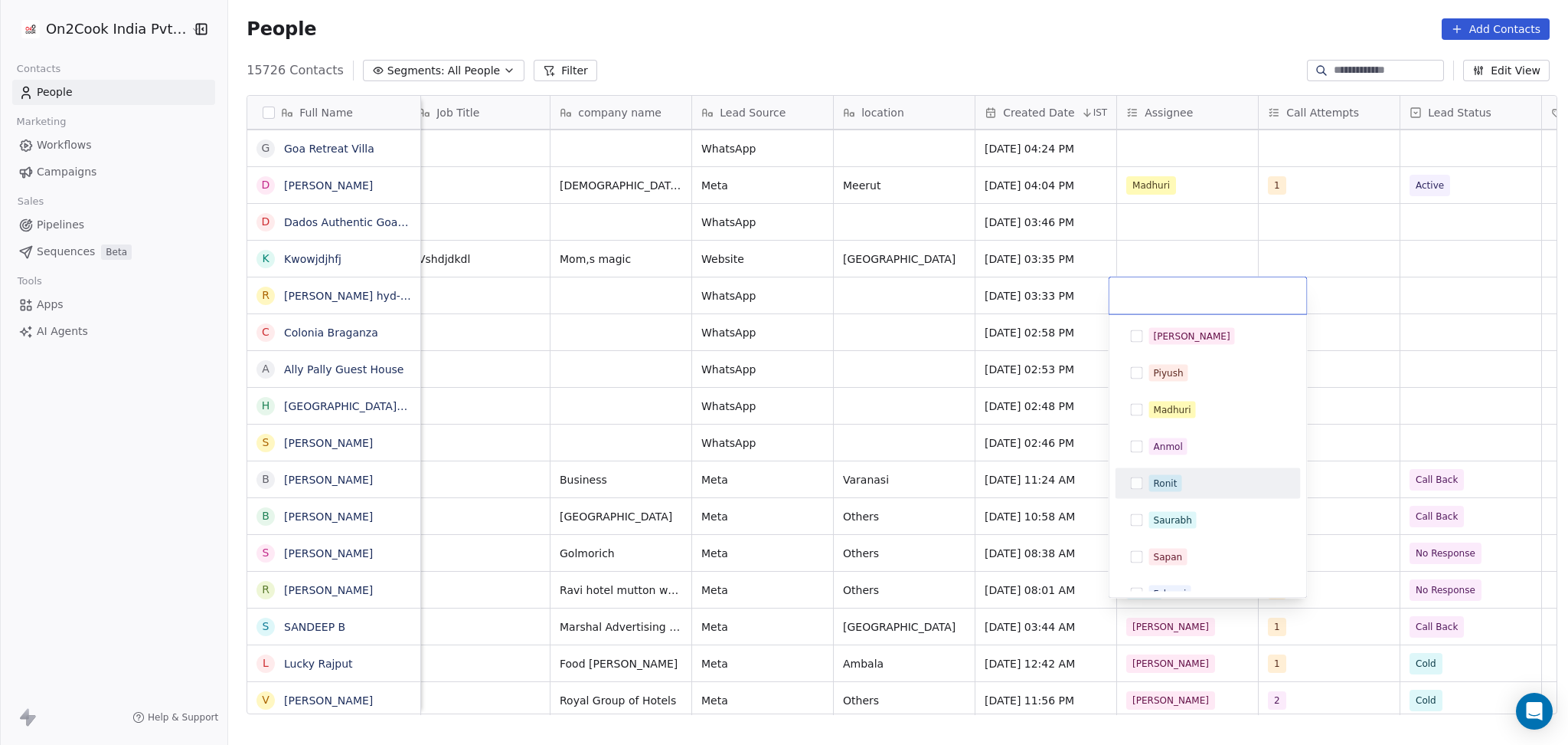
click at [1166, 488] on div "Ronit" at bounding box center [1166, 483] width 24 height 14
click at [1175, 277] on div "Ronit" at bounding box center [1208, 296] width 200 height 39
click at [1175, 257] on html "On2Cook India Pvt. Ltd. Contacts People Marketing Workflows Campaigns Sales Pip…" at bounding box center [784, 372] width 1568 height 745
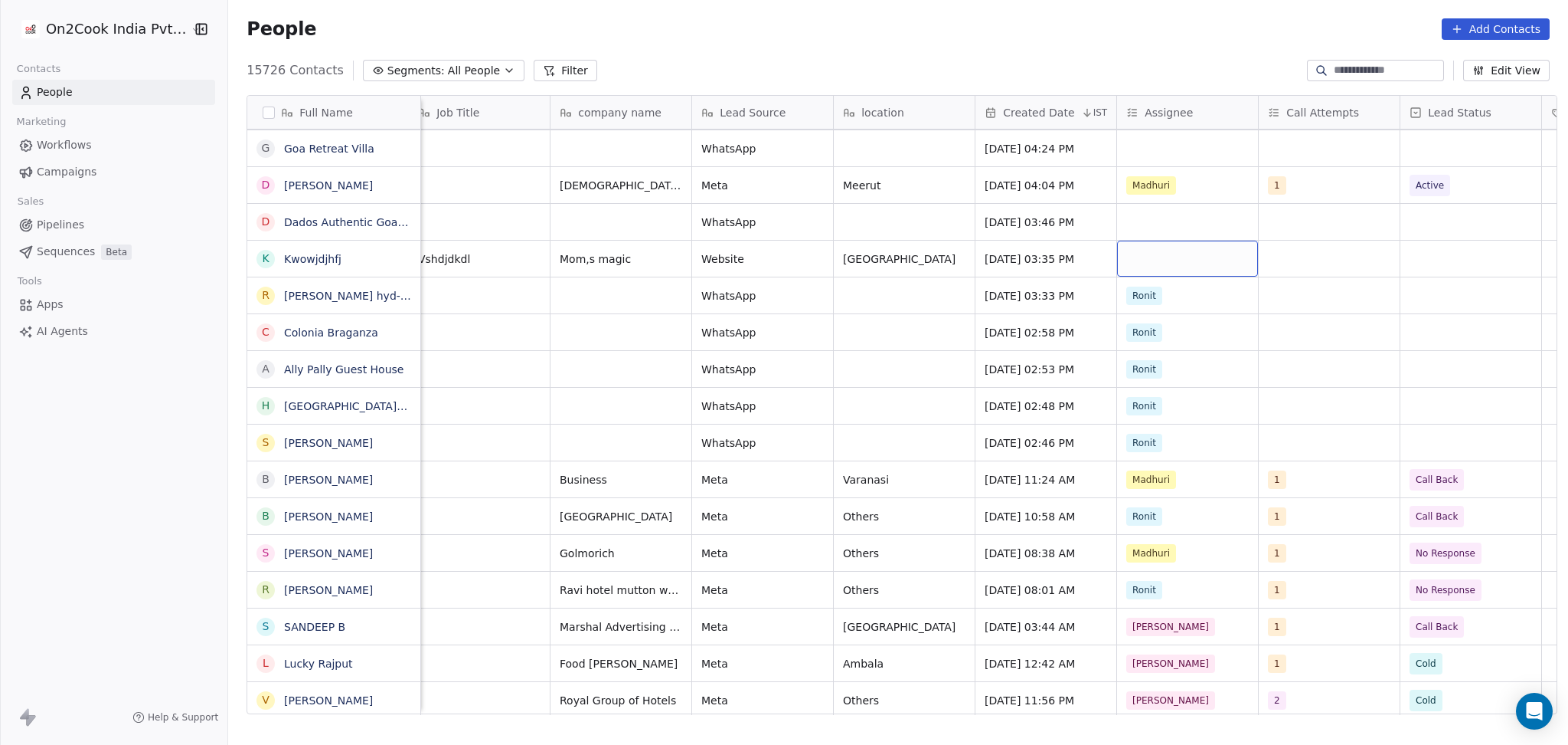
click at [1174, 259] on div "grid" at bounding box center [1187, 258] width 141 height 36
click at [1144, 242] on div "[EMAIL_ADDRESS][DOMAIN_NAME] +91 Restaurants Vshdjdkdl Mom,s magic Website [GEO…" at bounding box center [1561, 258] width 3154 height 37
click at [1148, 255] on div "grid" at bounding box center [1187, 258] width 141 height 36
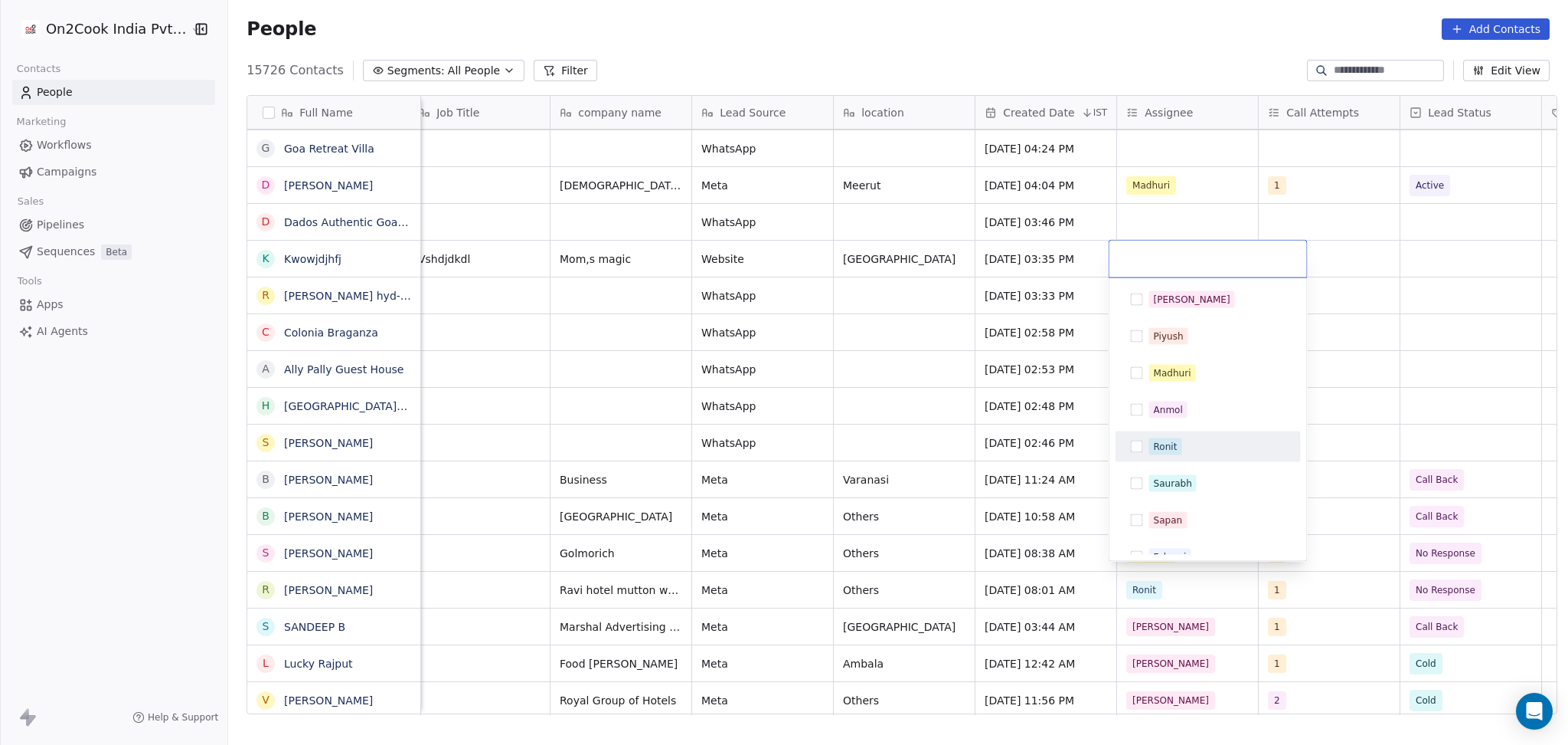
click at [1168, 441] on div "Ronit" at bounding box center [1166, 446] width 24 height 14
click at [1175, 218] on html "On2Cook India Pvt. Ltd. Contacts People Marketing Workflows Campaigns Sales Pip…" at bounding box center [784, 372] width 1568 height 745
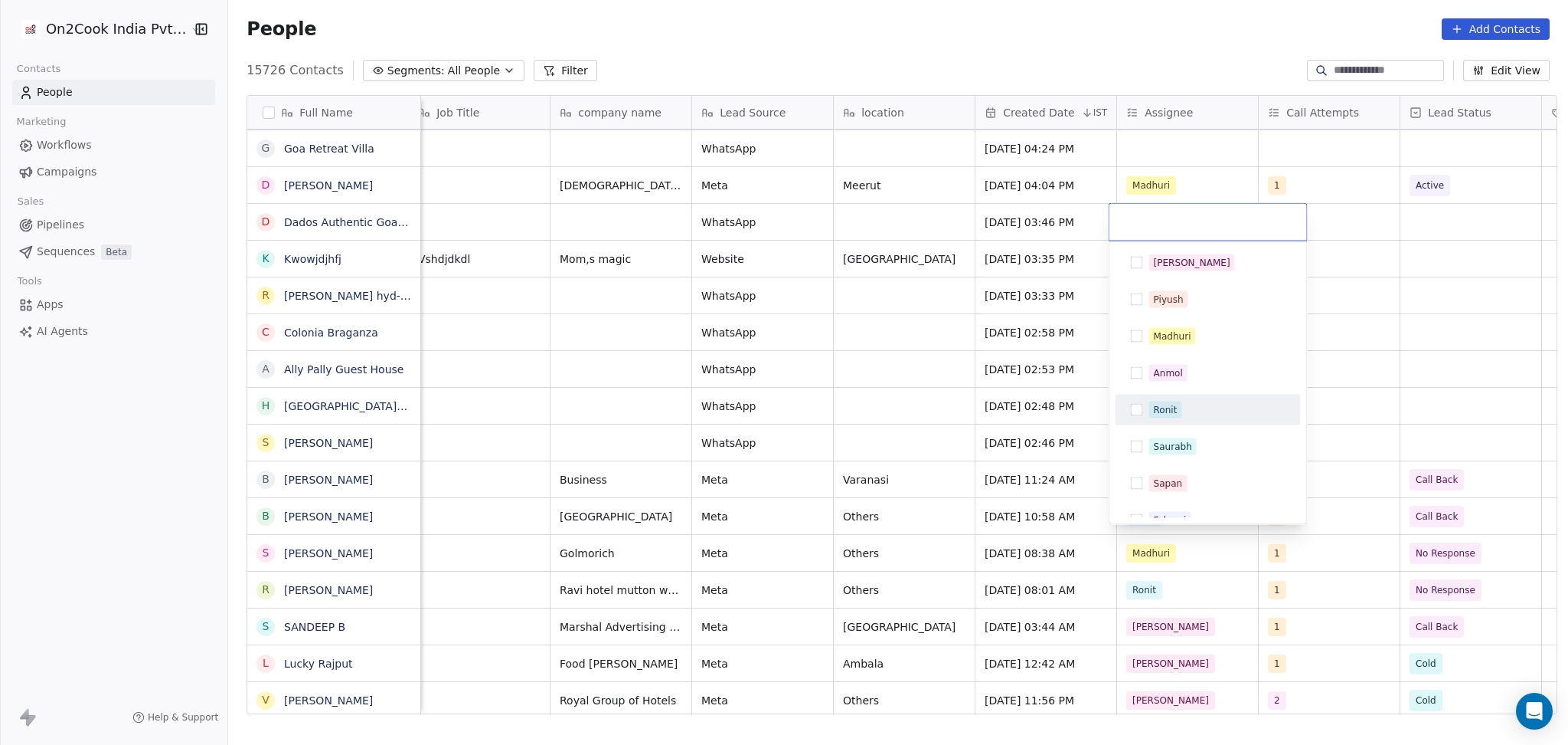
click at [1174, 404] on div "Ronit" at bounding box center [1166, 410] width 24 height 14
click at [1175, 354] on html "On2Cook India Pvt. Ltd. Contacts People Marketing Workflows Campaigns Sales Pip…" at bounding box center [784, 372] width 1568 height 745
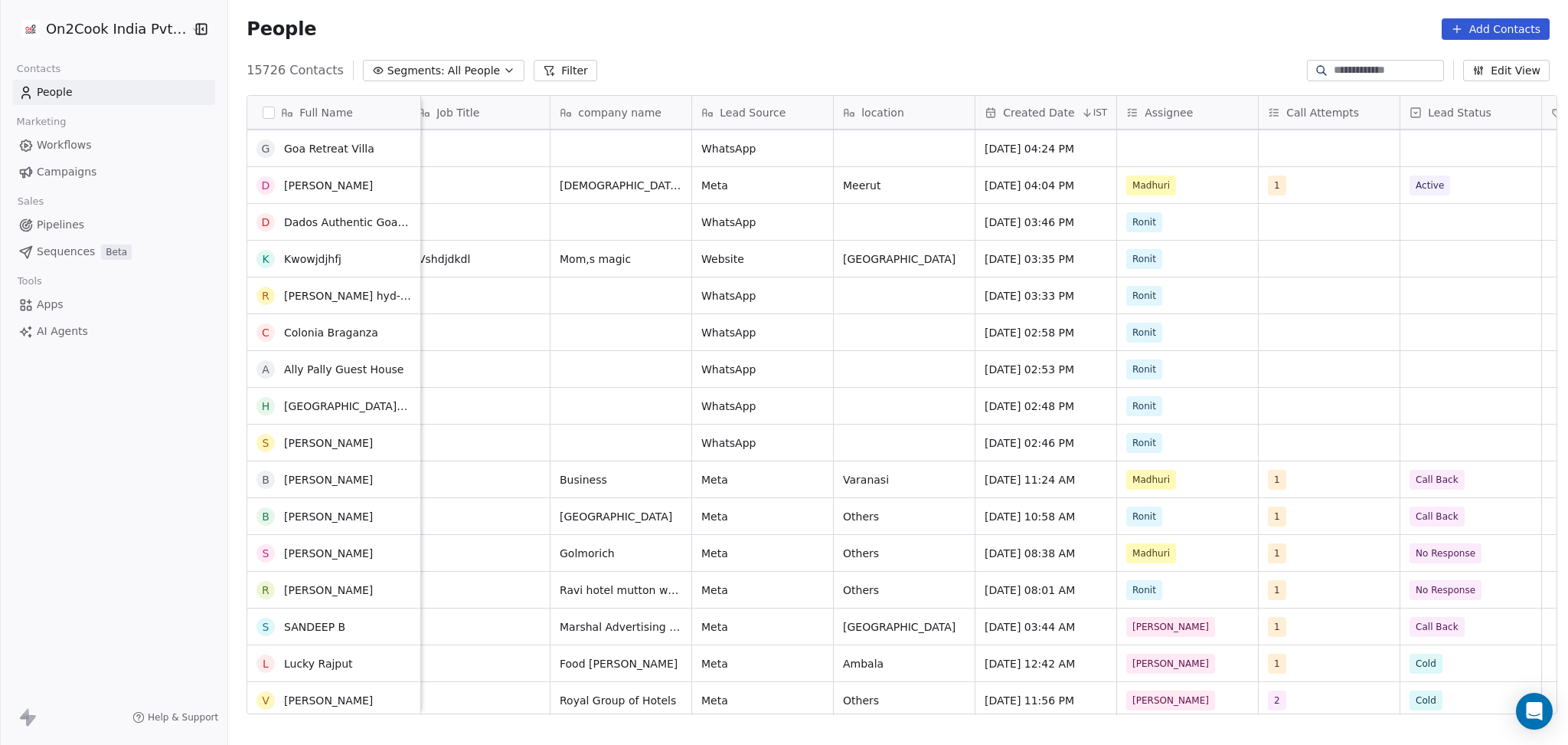
scroll to position [1634, 0]
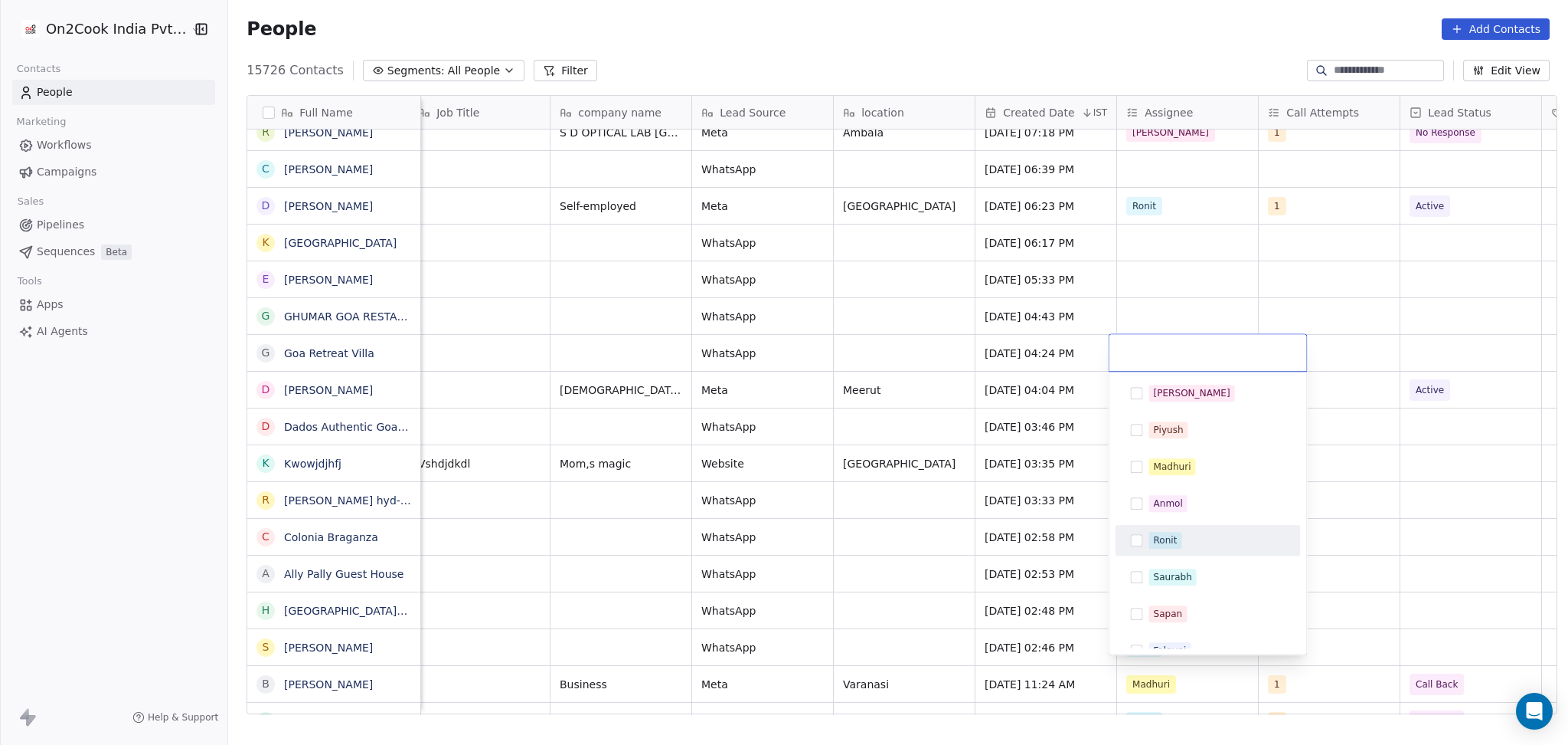
click at [1168, 533] on div "Ronit" at bounding box center [1166, 540] width 24 height 14
click at [1162, 285] on html "On2Cook India Pvt. Ltd. Contacts People Marketing Workflows Campaigns Sales Pip…" at bounding box center [784, 372] width 1568 height 745
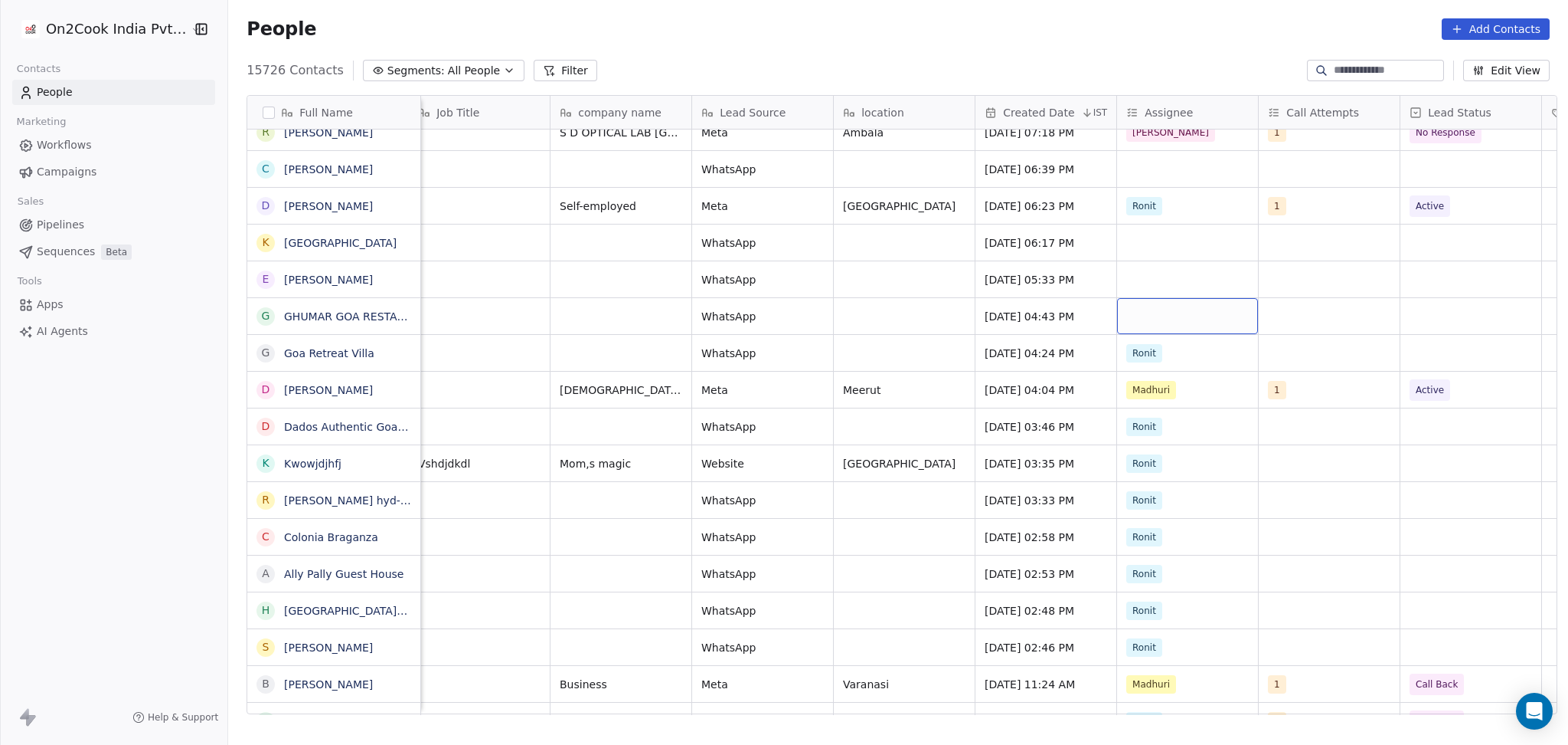
click at [1149, 306] on div "grid" at bounding box center [1187, 315] width 141 height 36
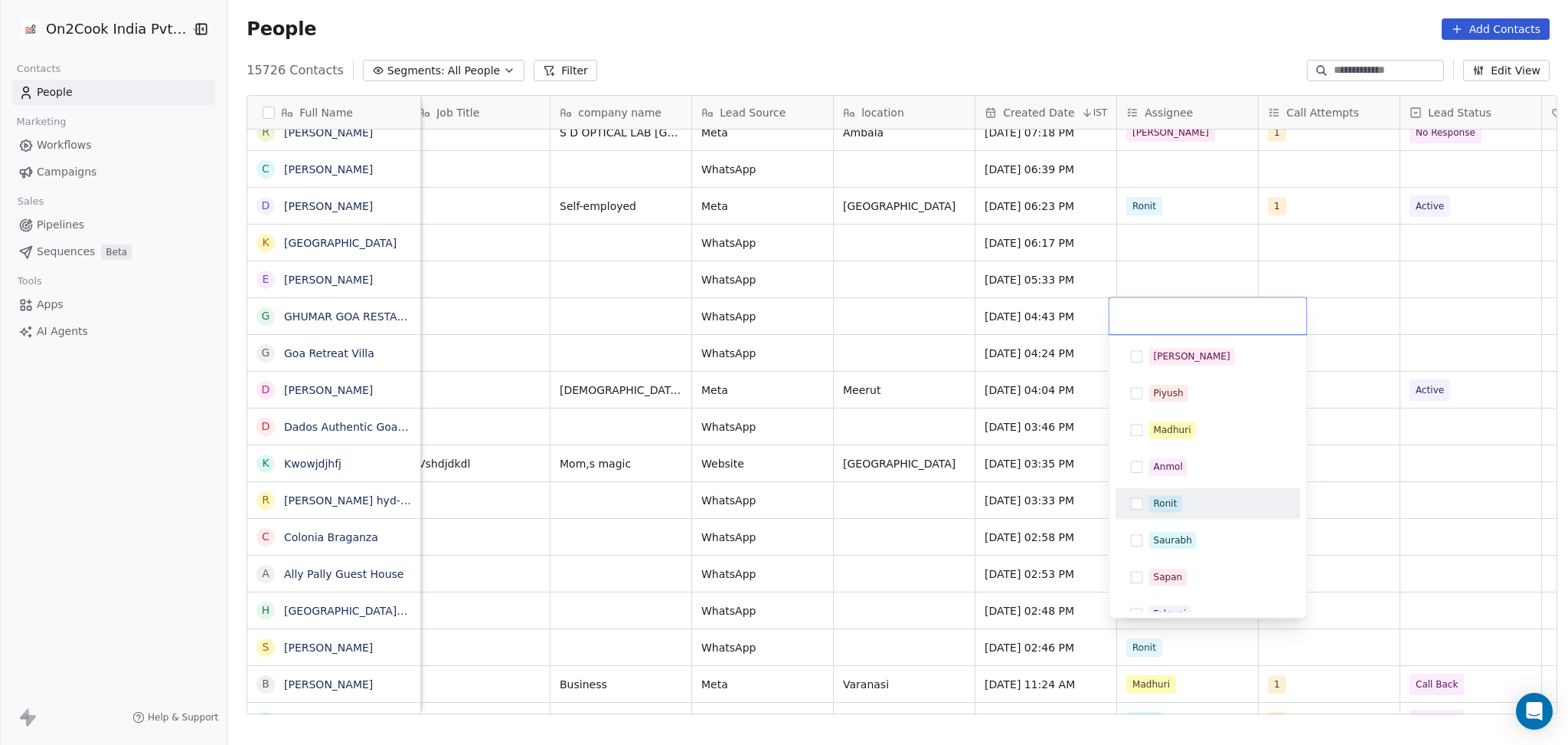
click at [1168, 497] on div "Ronit" at bounding box center [1166, 503] width 24 height 14
click at [1156, 264] on html "On2Cook India Pvt. Ltd. Contacts People Marketing Workflows Campaigns Sales Pip…" at bounding box center [784, 372] width 1568 height 745
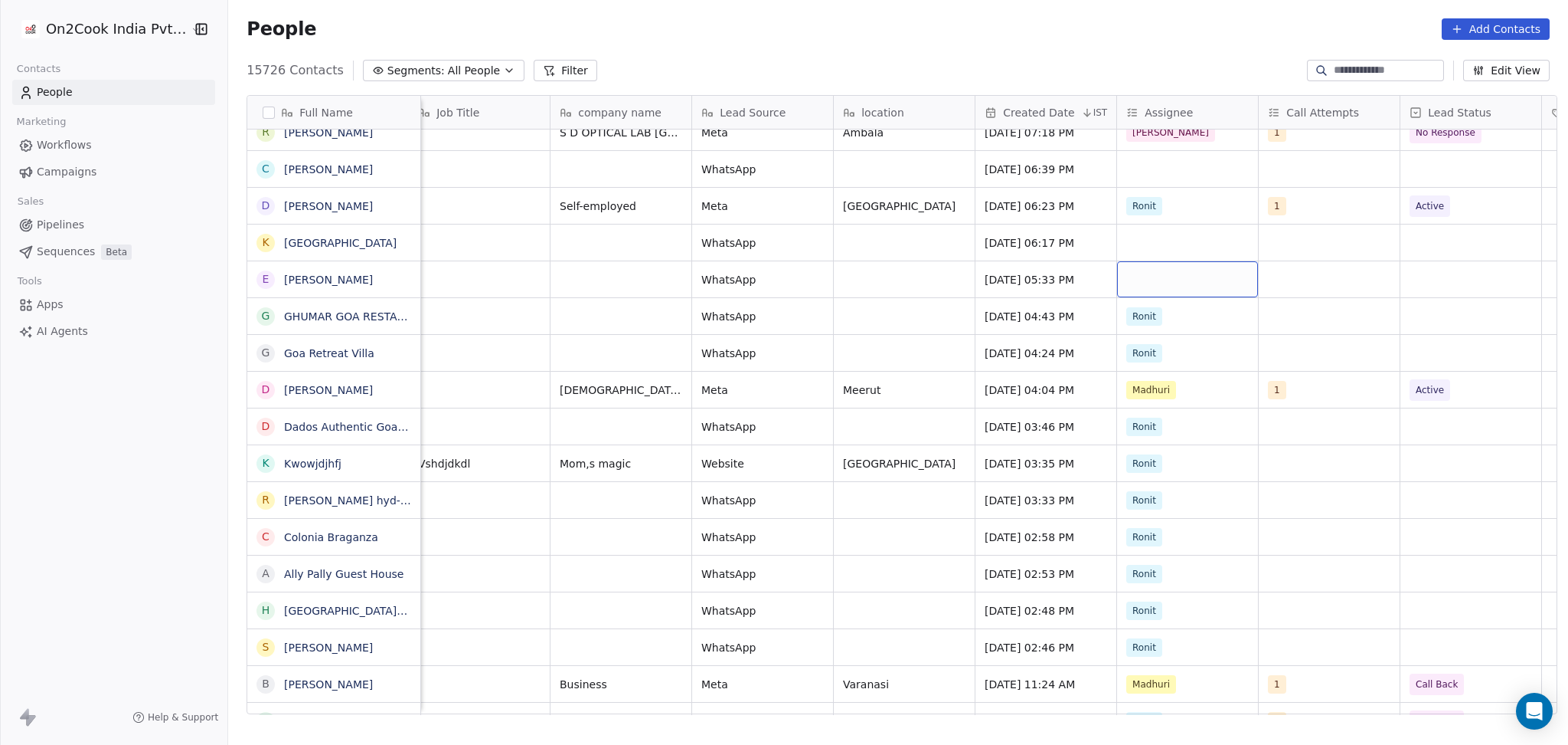
click at [1155, 270] on div "grid" at bounding box center [1187, 278] width 141 height 36
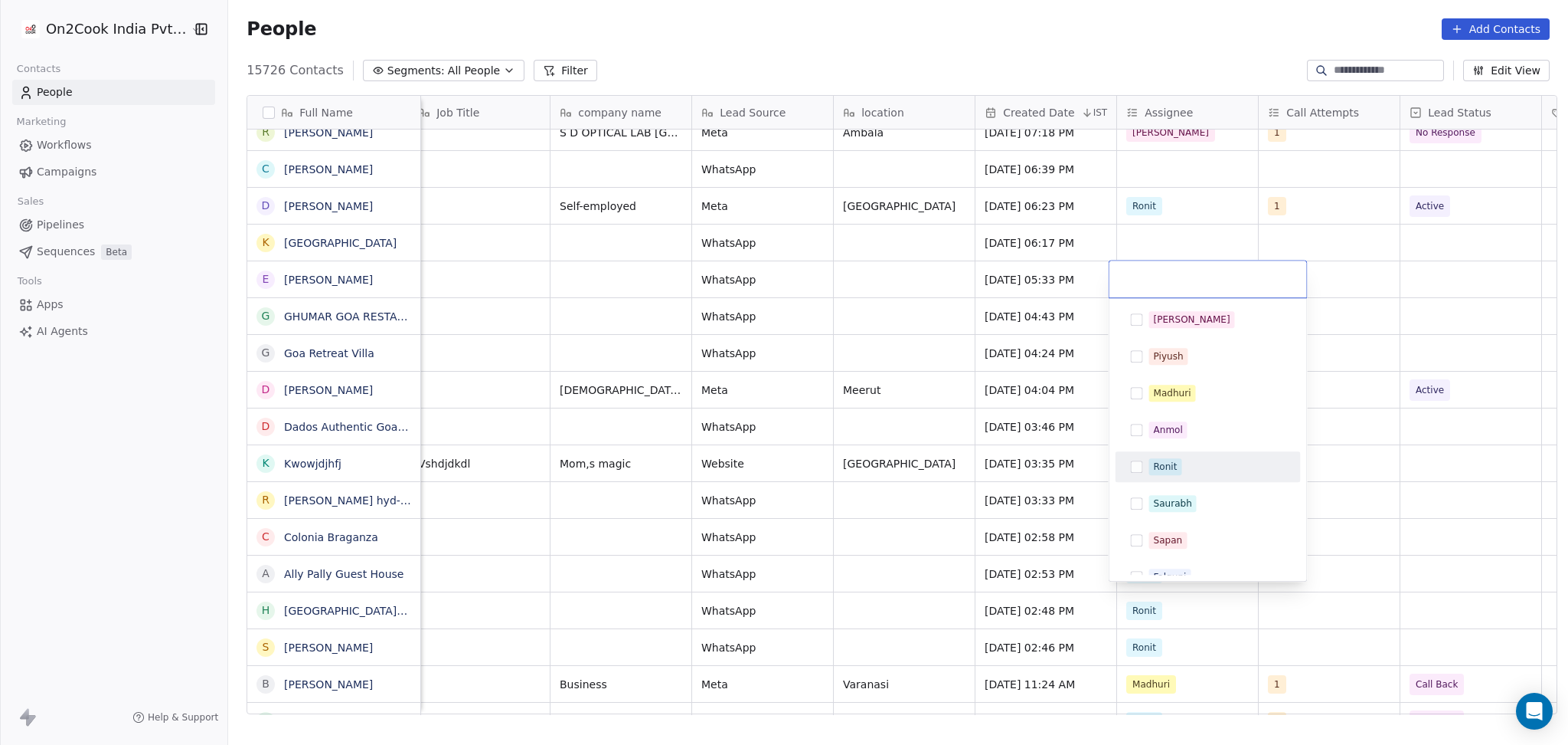
click at [1166, 466] on div "Ronit" at bounding box center [1166, 467] width 24 height 14
click at [1168, 212] on html "On2Cook India Pvt. Ltd. Contacts People Marketing Workflows Campaigns Sales Pip…" at bounding box center [784, 372] width 1568 height 745
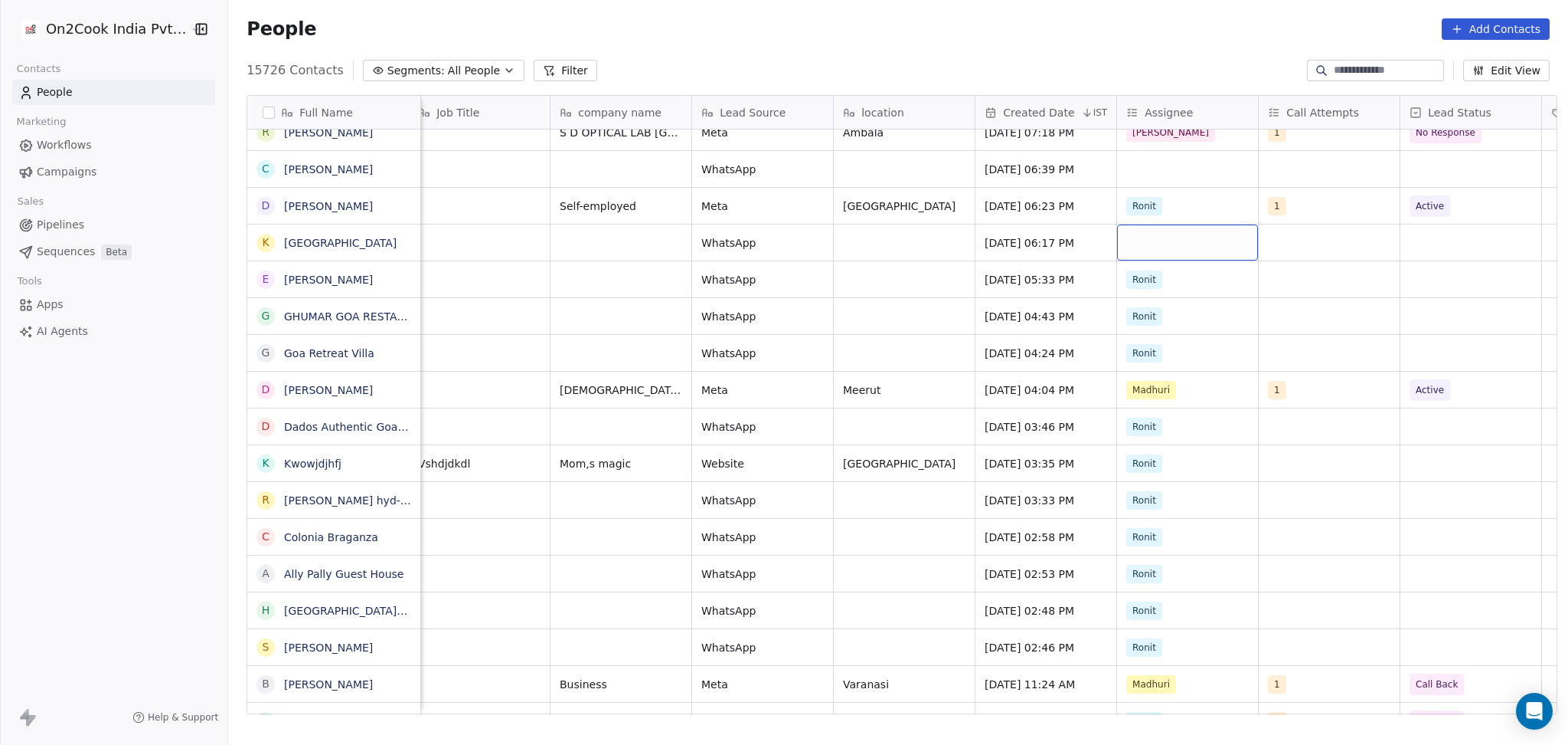
click at [1159, 235] on div "grid" at bounding box center [1187, 242] width 141 height 36
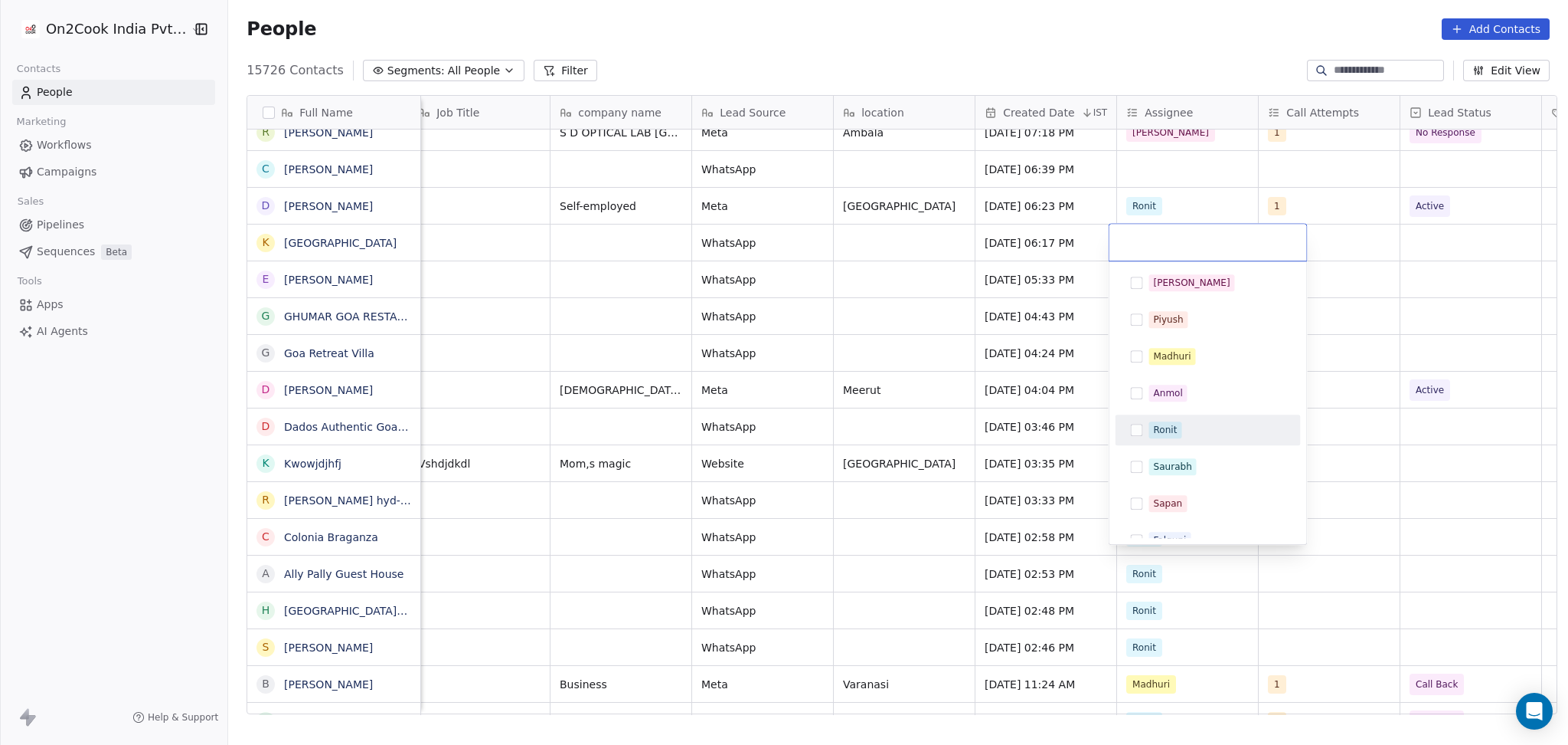
click at [1175, 432] on div "Ronit" at bounding box center [1218, 429] width 136 height 17
click at [1166, 167] on html "On2Cook India Pvt. Ltd. Contacts People Marketing Workflows Campaigns Sales Pip…" at bounding box center [784, 372] width 1568 height 745
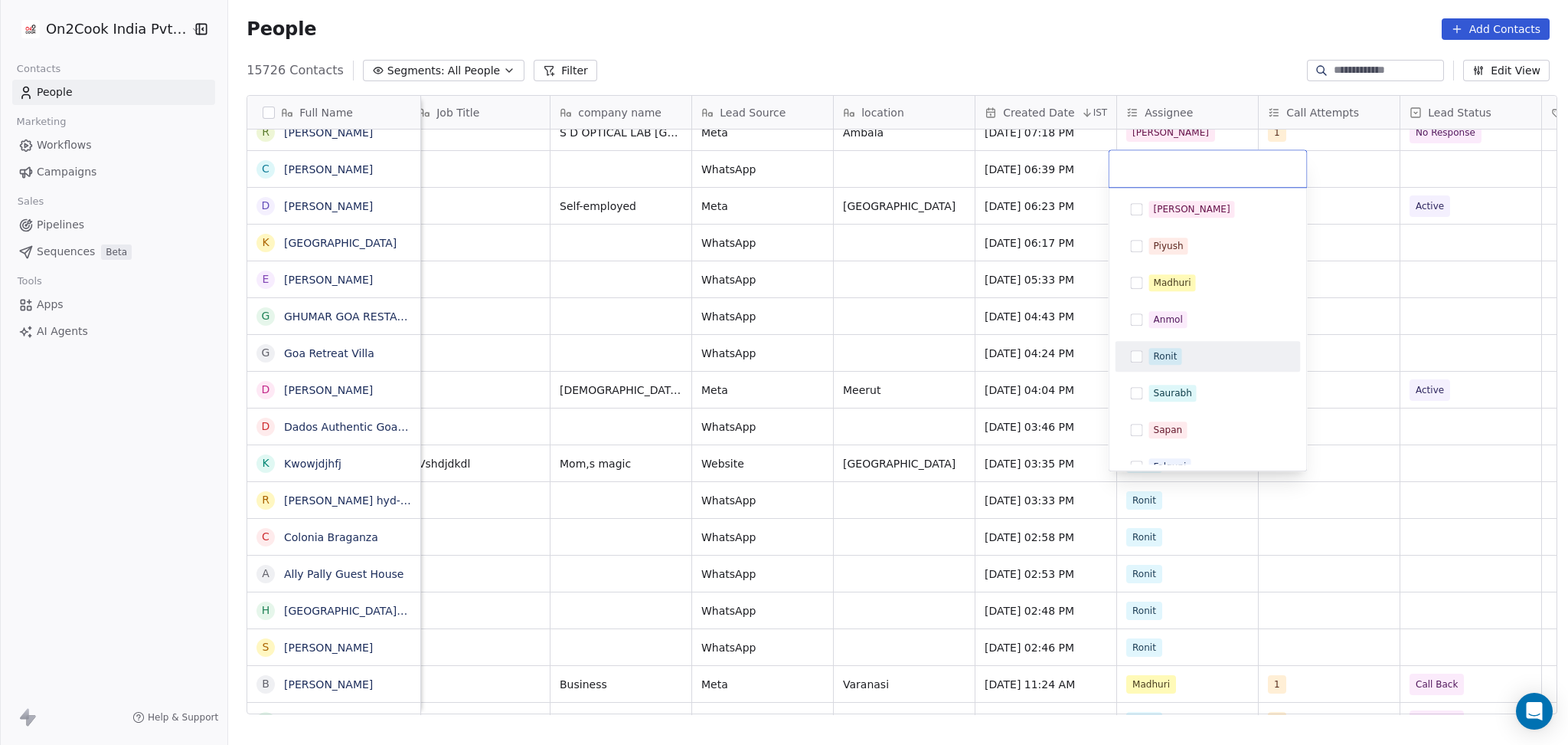
click at [1175, 353] on span "Ronit" at bounding box center [1166, 355] width 33 height 17
click at [1175, 337] on html "On2Cook India Pvt. Ltd. Contacts People Marketing Workflows Campaigns Sales Pip…" at bounding box center [784, 372] width 1568 height 745
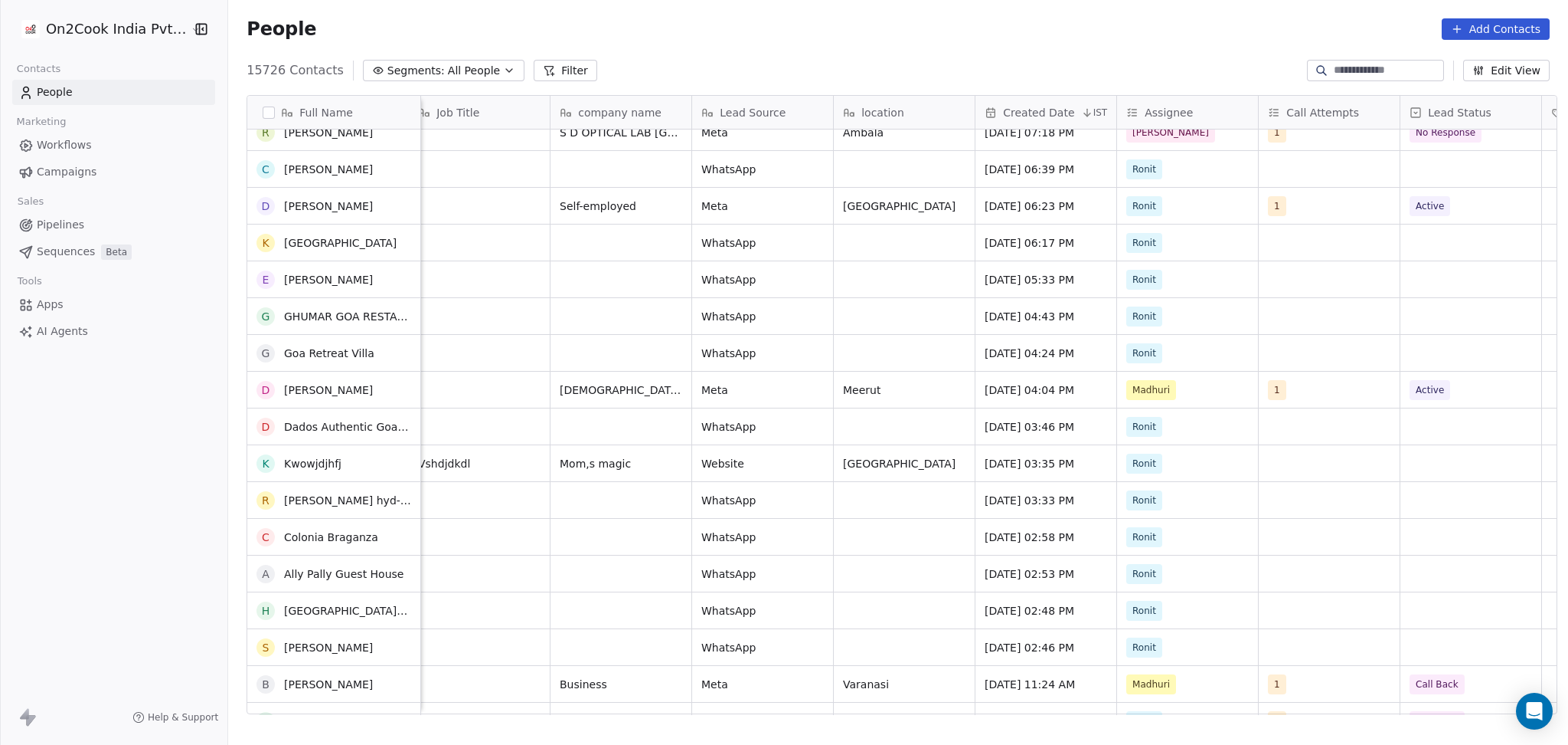
scroll to position [1430, 0]
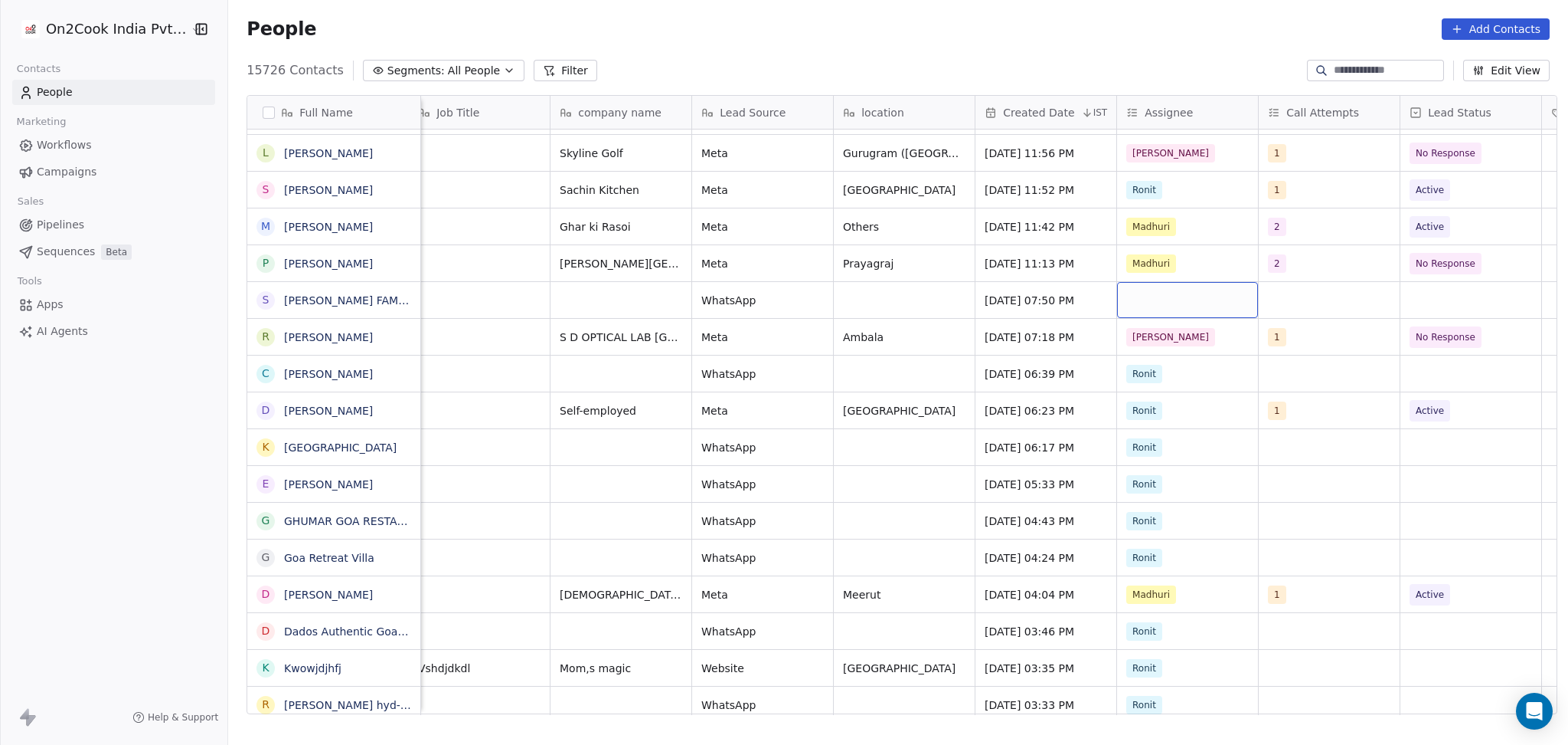
click at [1175, 289] on div "grid" at bounding box center [1187, 299] width 141 height 36
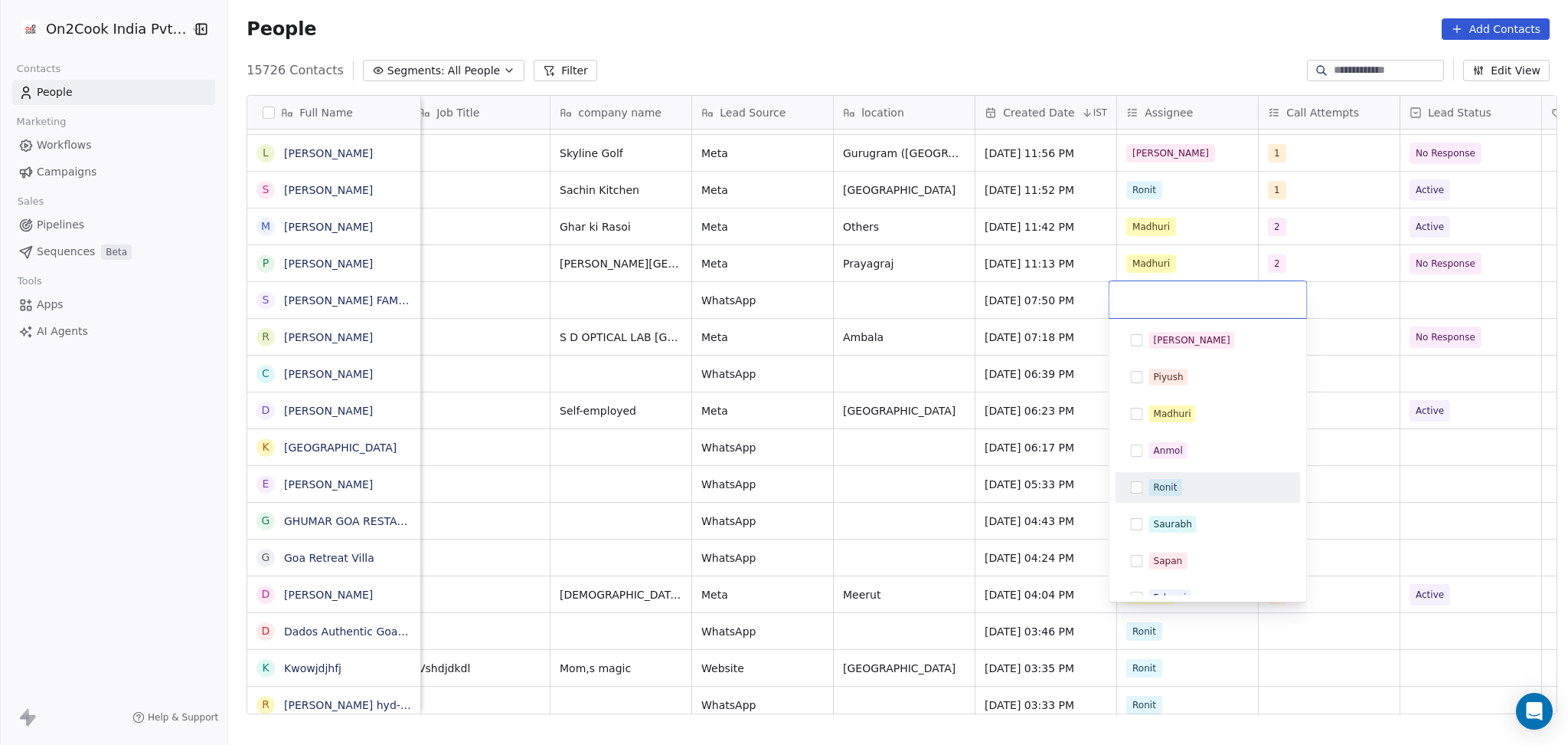
click at [1175, 483] on div "Ronit" at bounding box center [1166, 488] width 24 height 14
click at [1175, 293] on html "On2Cook India Pvt. Ltd. Contacts People Marketing Workflows Campaigns Sales Pip…" at bounding box center [784, 372] width 1568 height 745
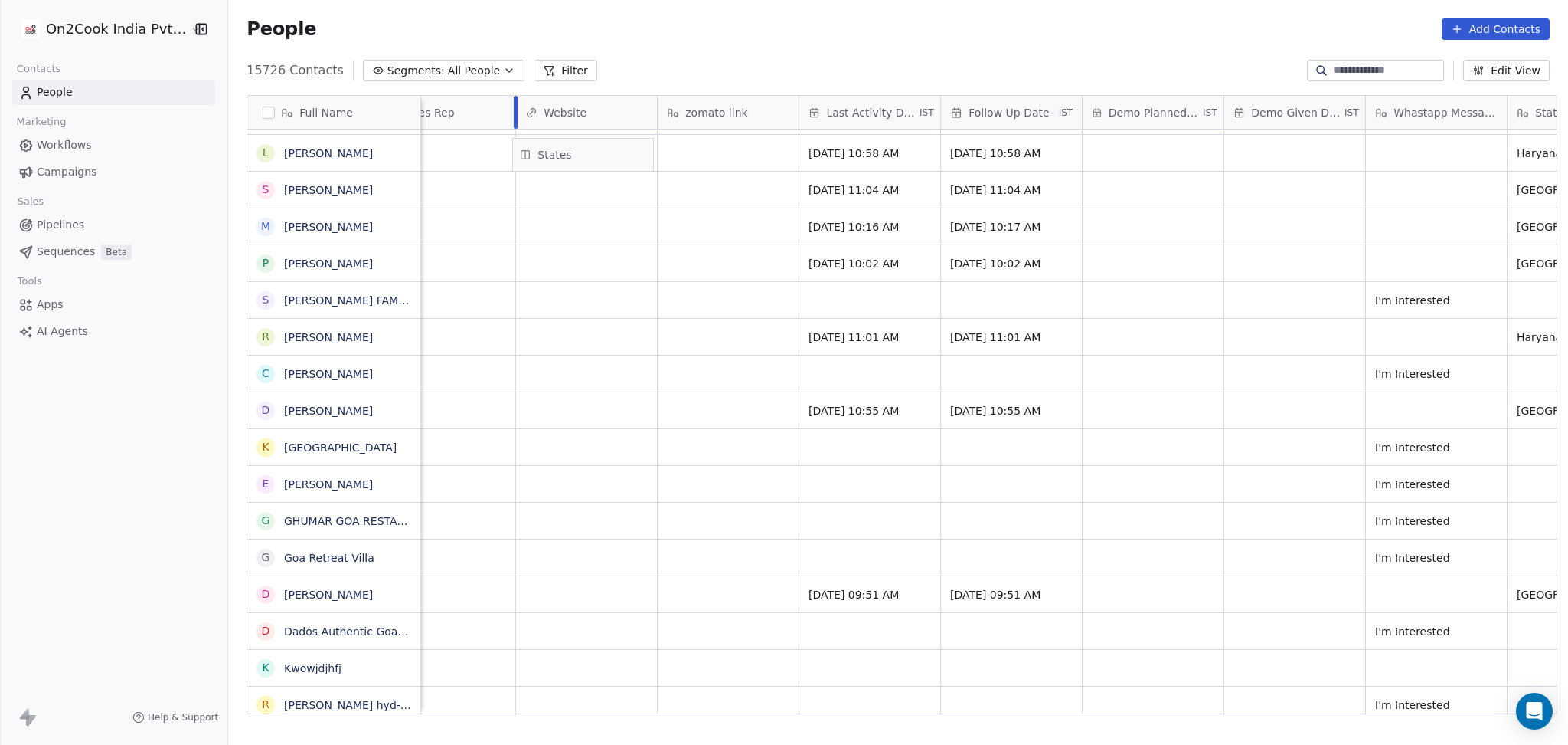
scroll to position [0, 1830]
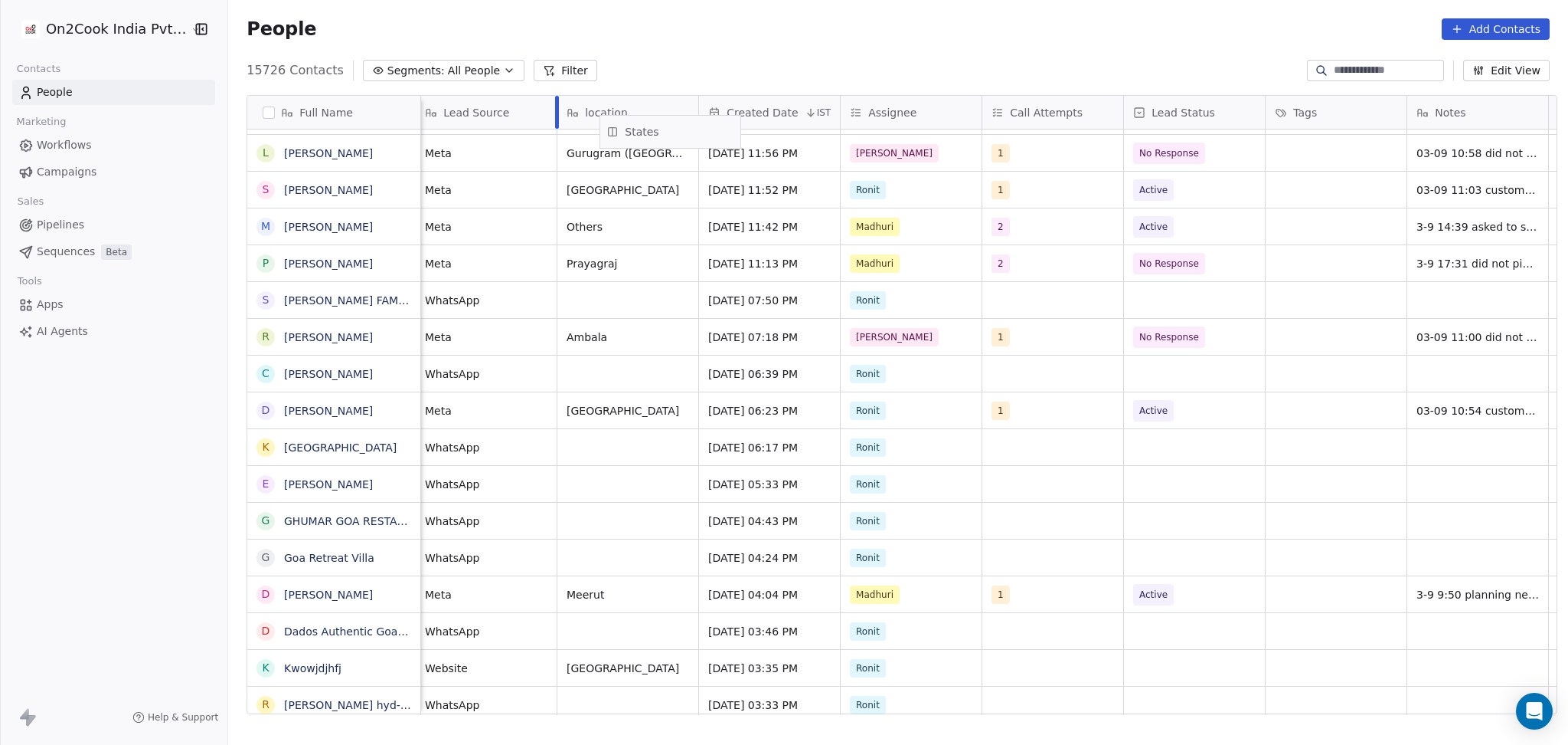
scroll to position [0, 696]
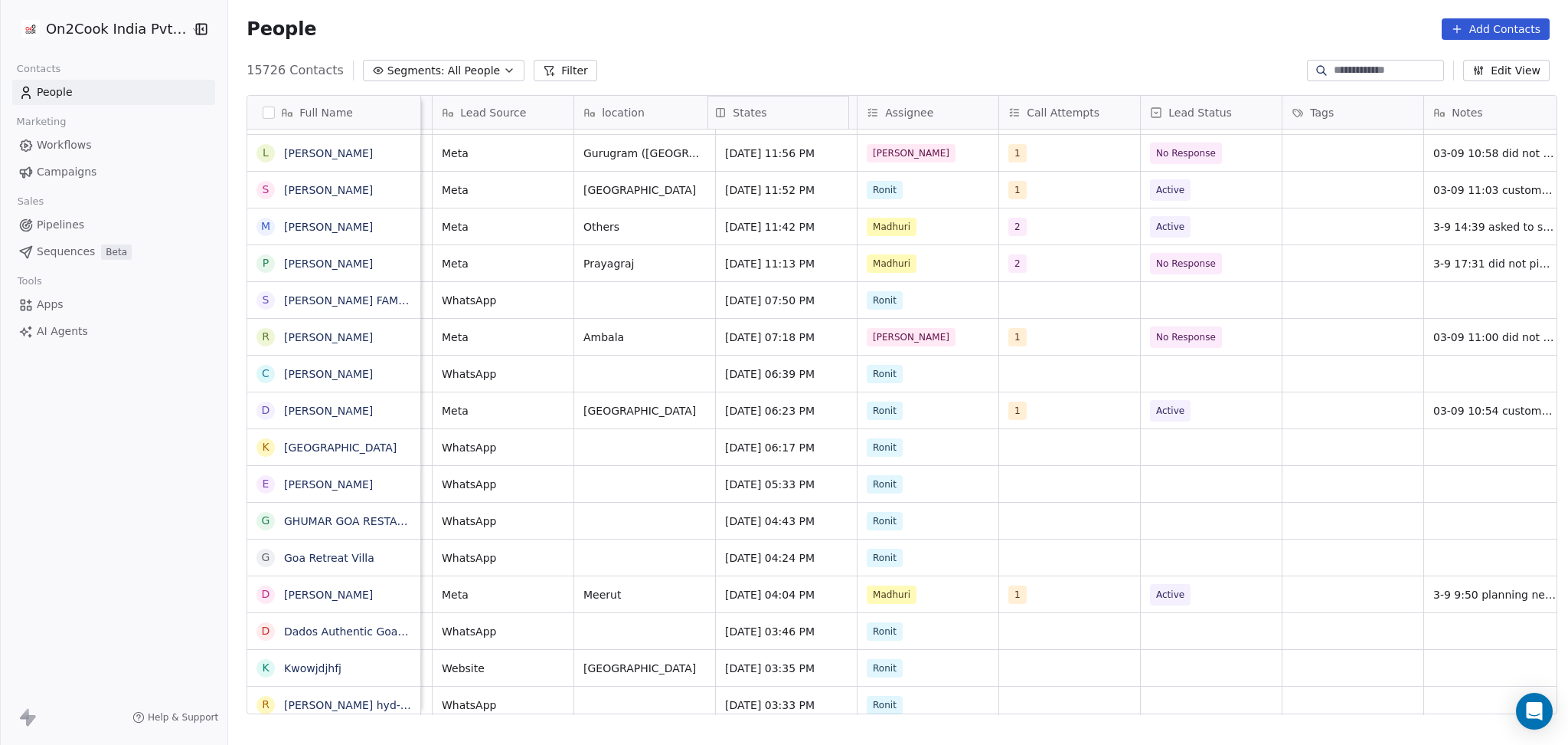
click at [699, 125] on div "Full Name O Om Sai Caterers E Elephant and Co. Anjuna, Goa M Moana Seafood Rest…" at bounding box center [902, 404] width 1310 height 619
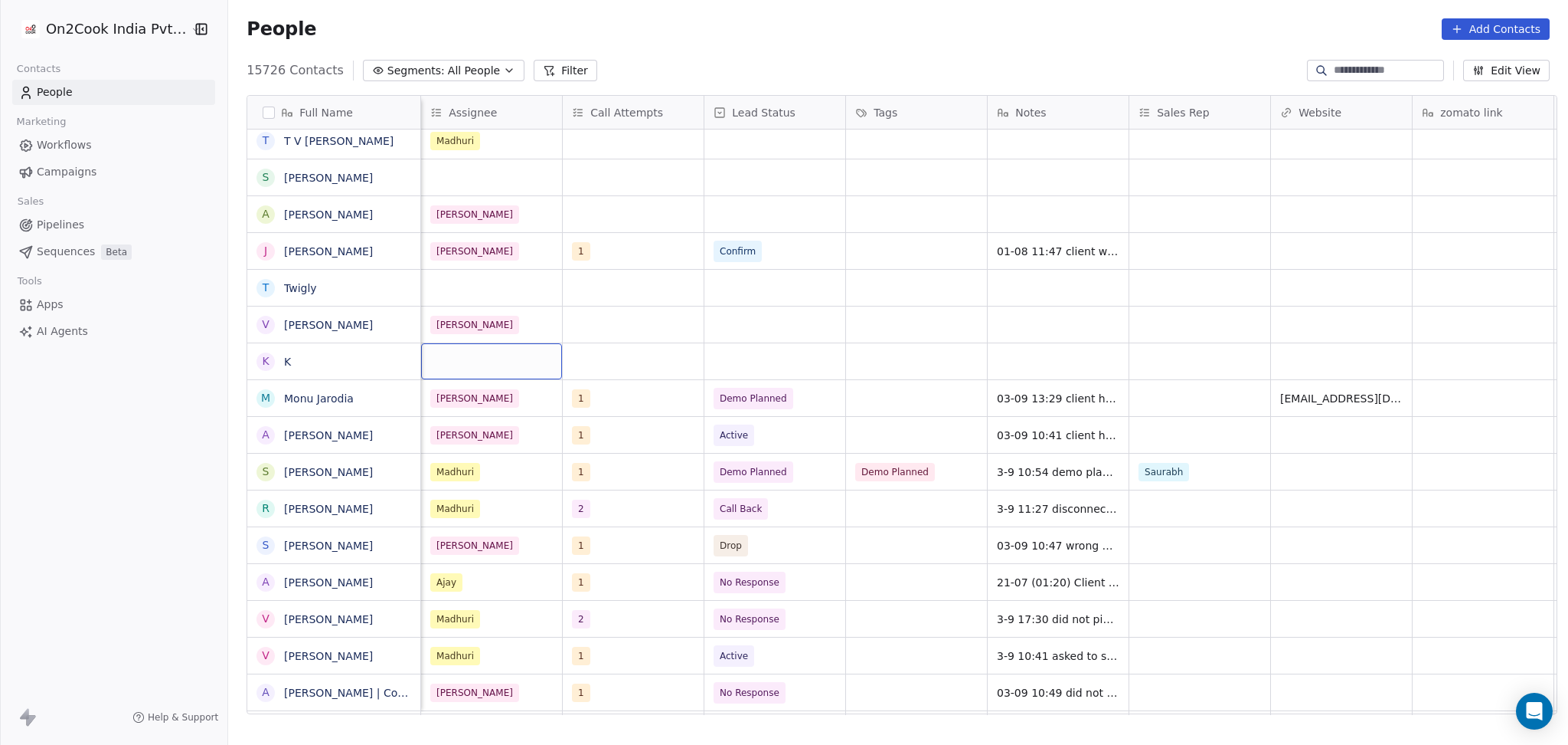
scroll to position [0, 1133]
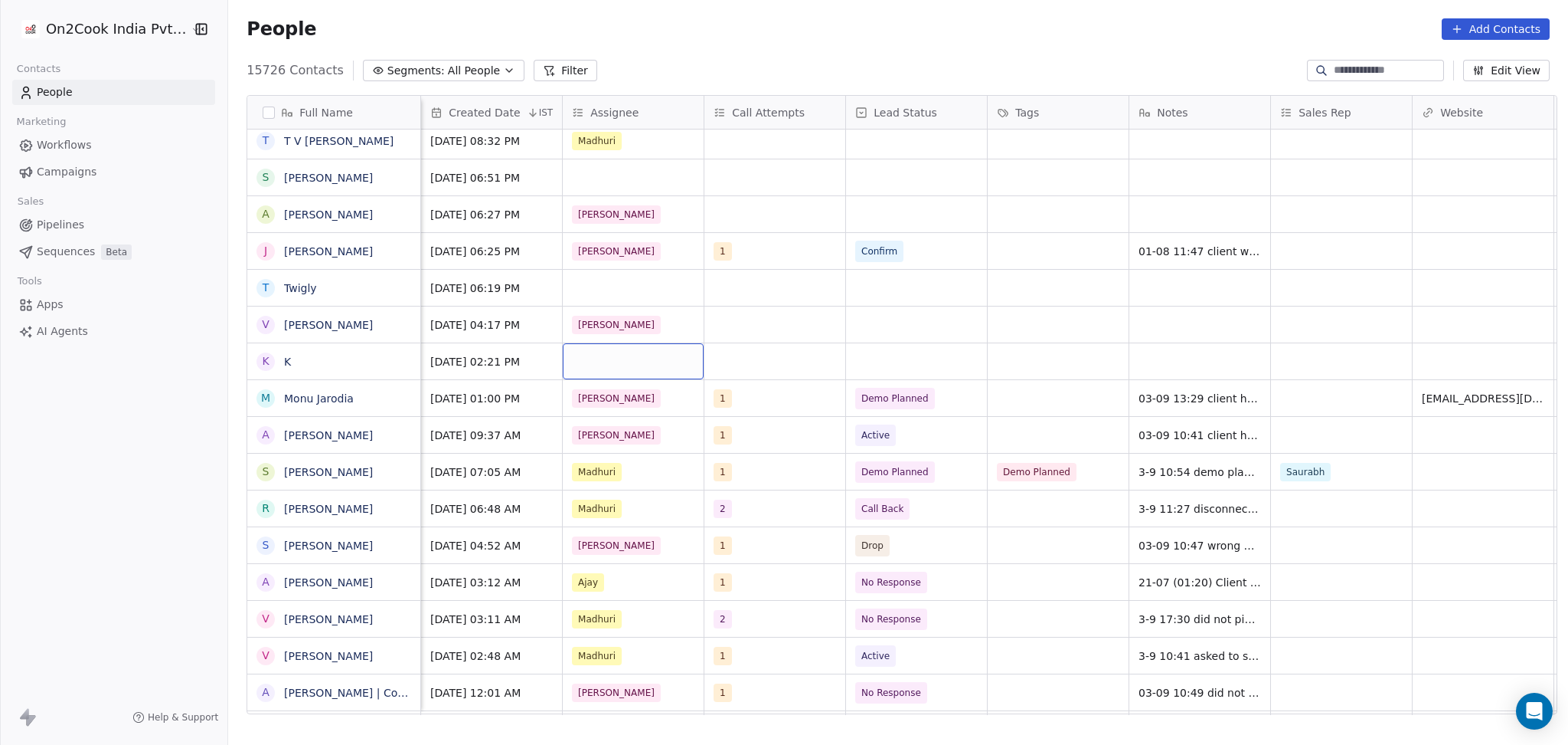
click at [659, 359] on div "grid" at bounding box center [633, 361] width 141 height 36
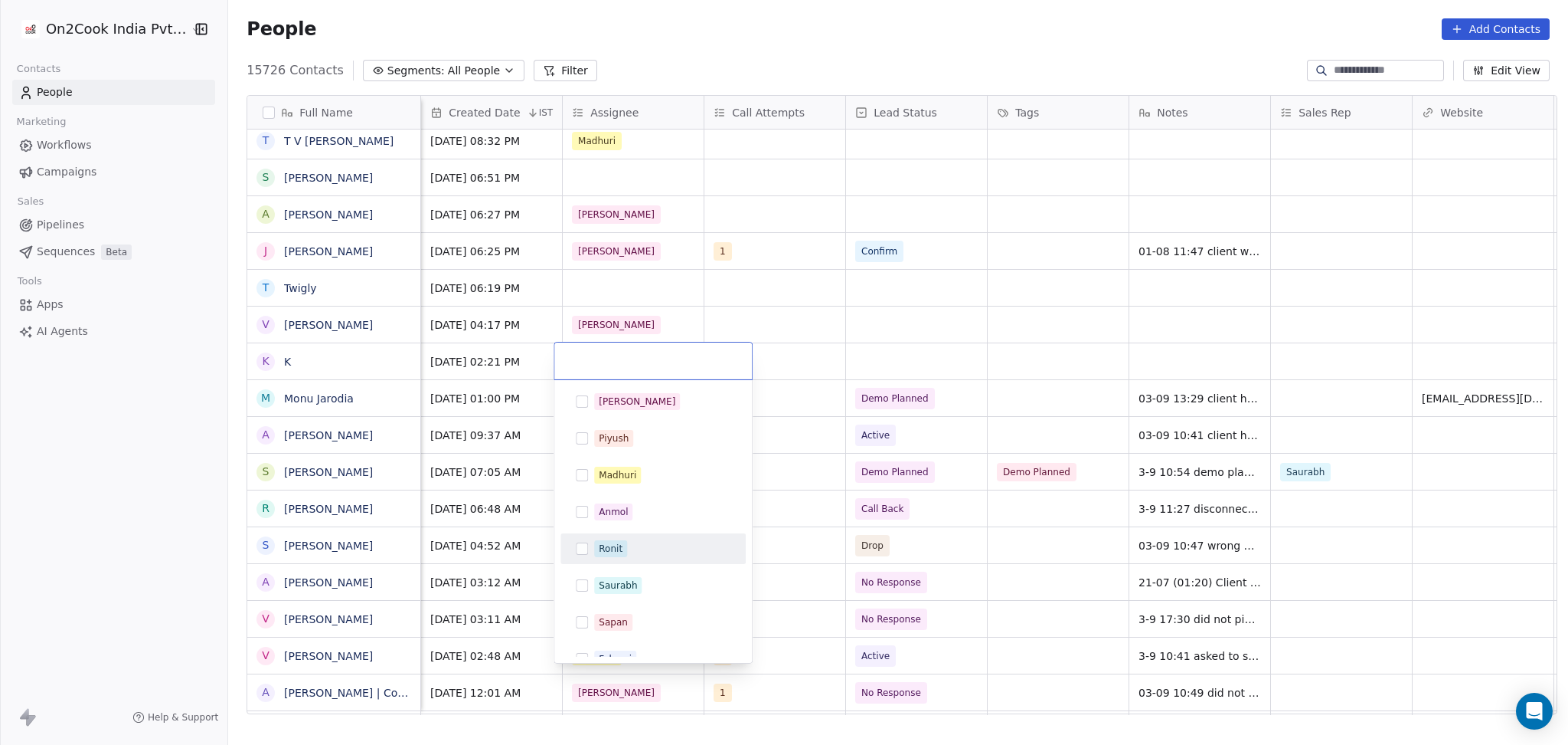
click at [630, 535] on div "Ronit" at bounding box center [654, 548] width 186 height 31
click at [807, 535] on html "On2Cook India Pvt. Ltd. Contacts People Marketing Workflows Campaigns Sales Pip…" at bounding box center [784, 372] width 1568 height 745
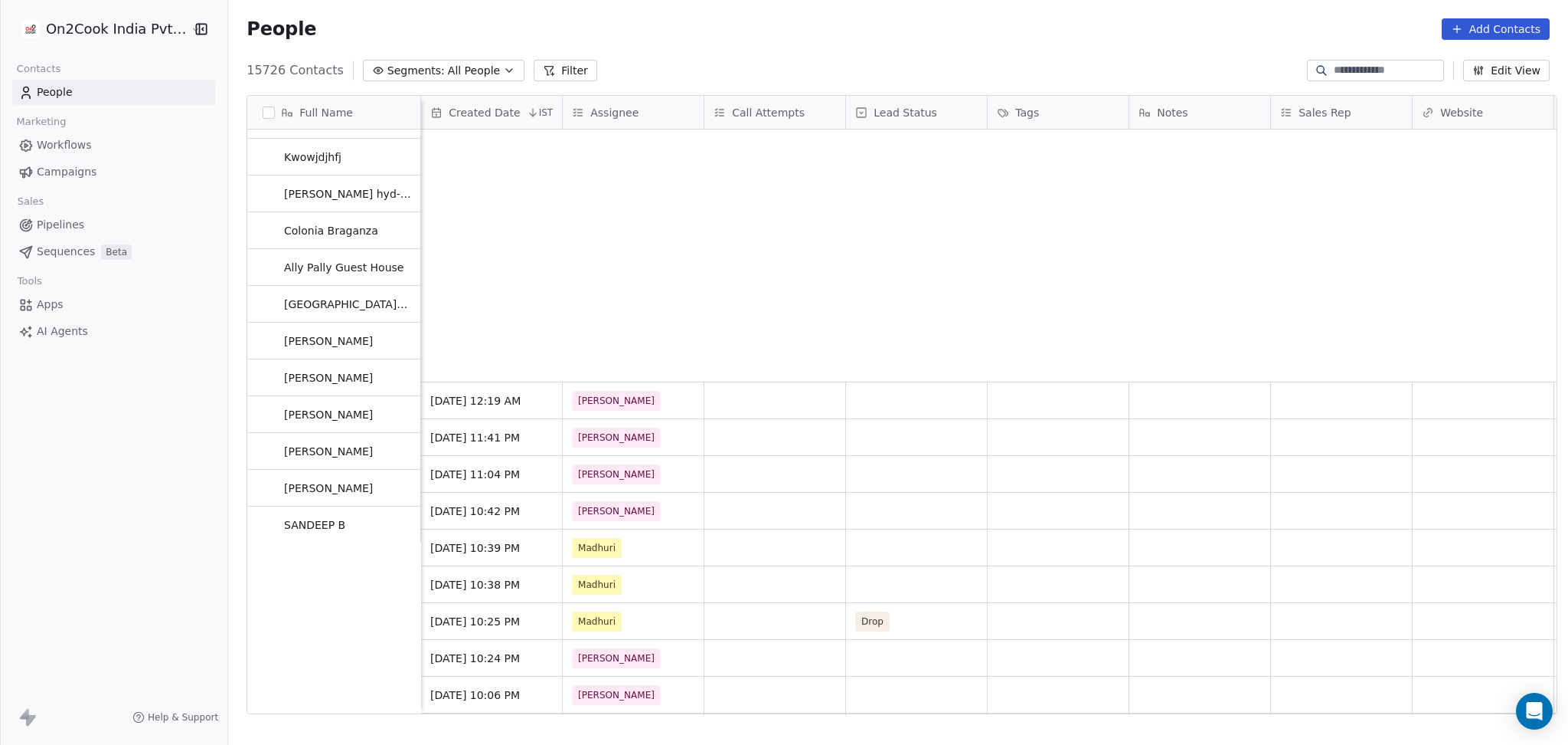
scroll to position [0, 0]
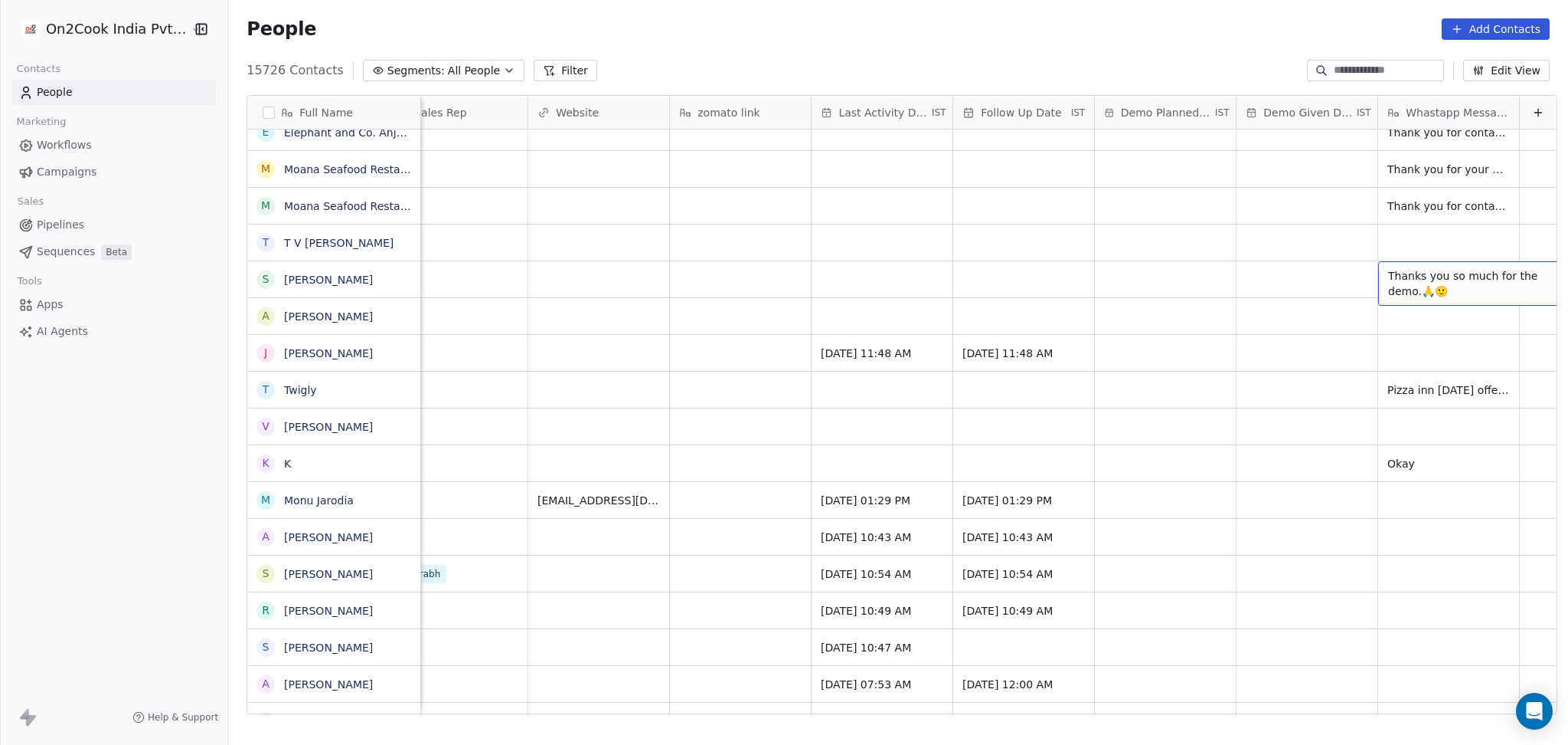
click at [1404, 288] on span "Thanks you so much for the demo.🙏🙂" at bounding box center [1480, 283] width 182 height 31
click at [1253, 292] on html "On2Cook India Pvt. Ltd. Contacts People Marketing Workflows Campaigns Sales Pip…" at bounding box center [784, 372] width 1568 height 745
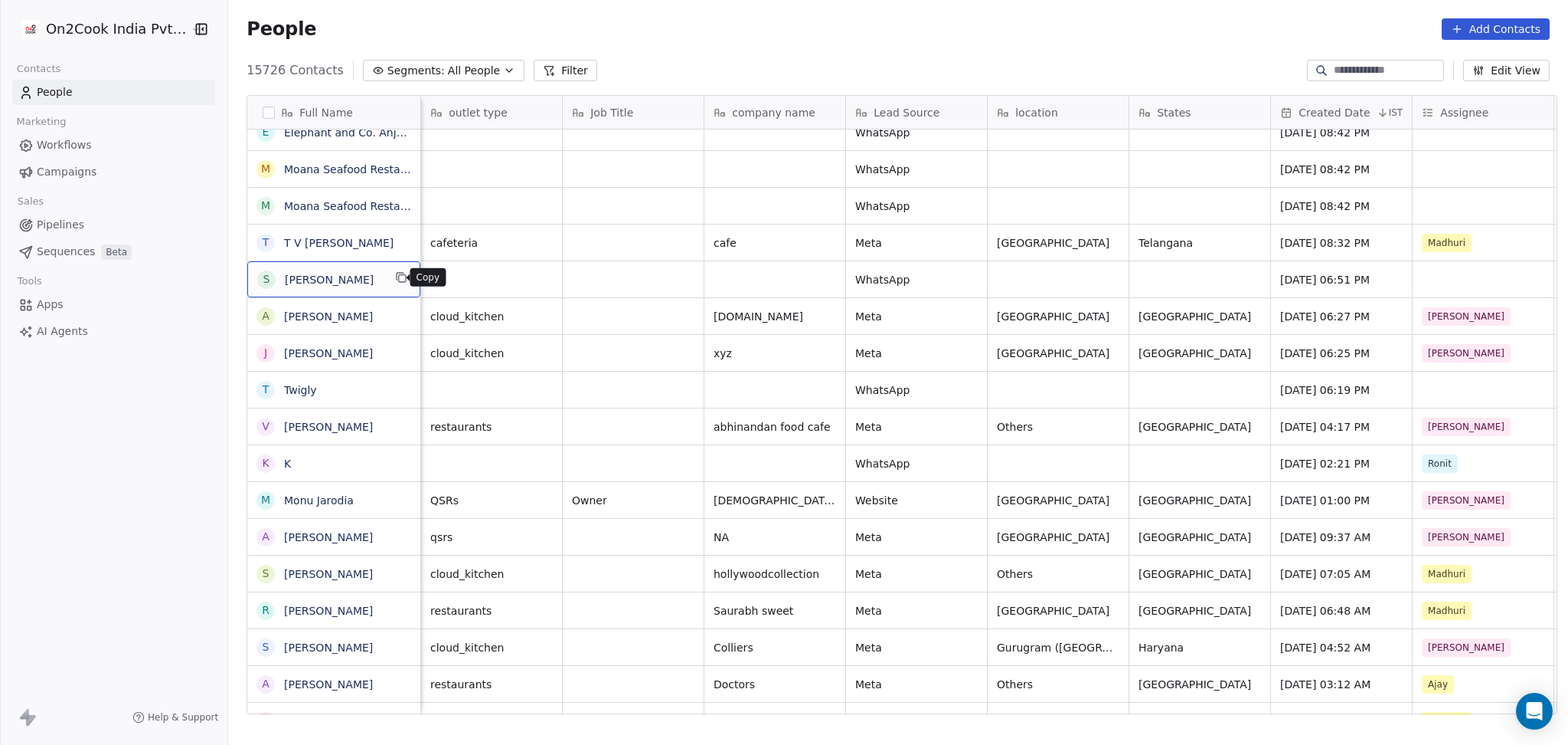
click at [396, 279] on icon "grid" at bounding box center [402, 278] width 12 height 12
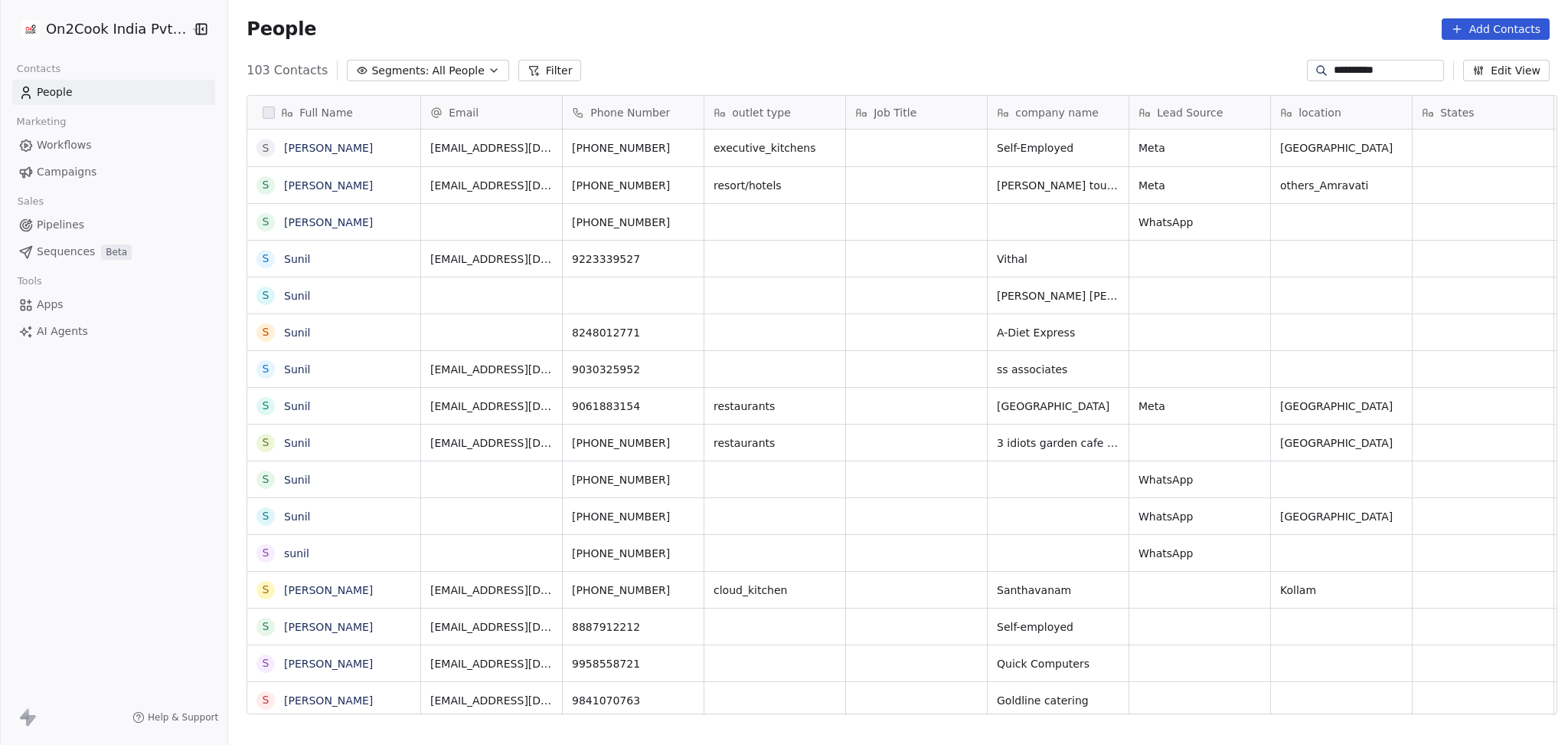
scroll to position [640, 1332]
type input "**********"
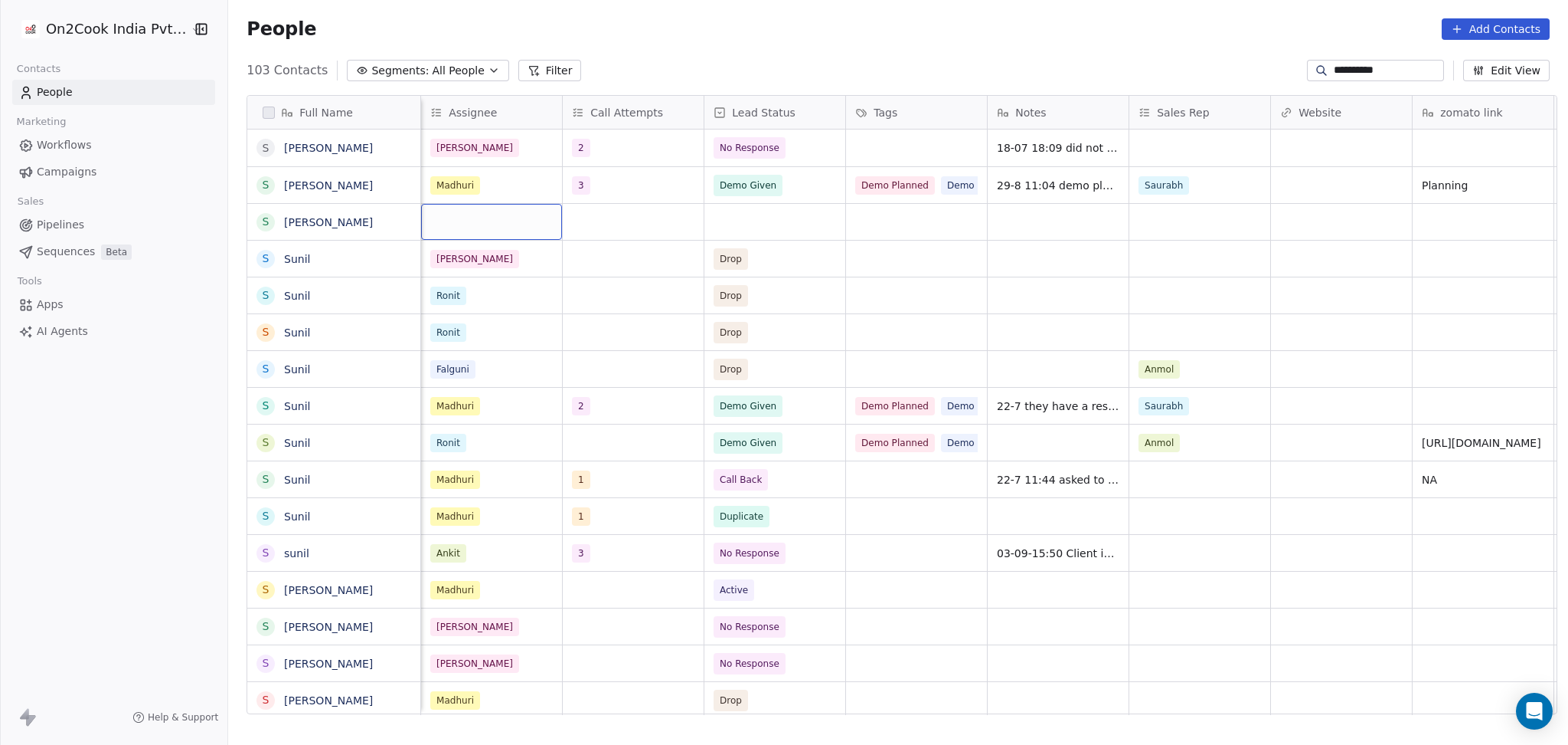
scroll to position [0, 1133]
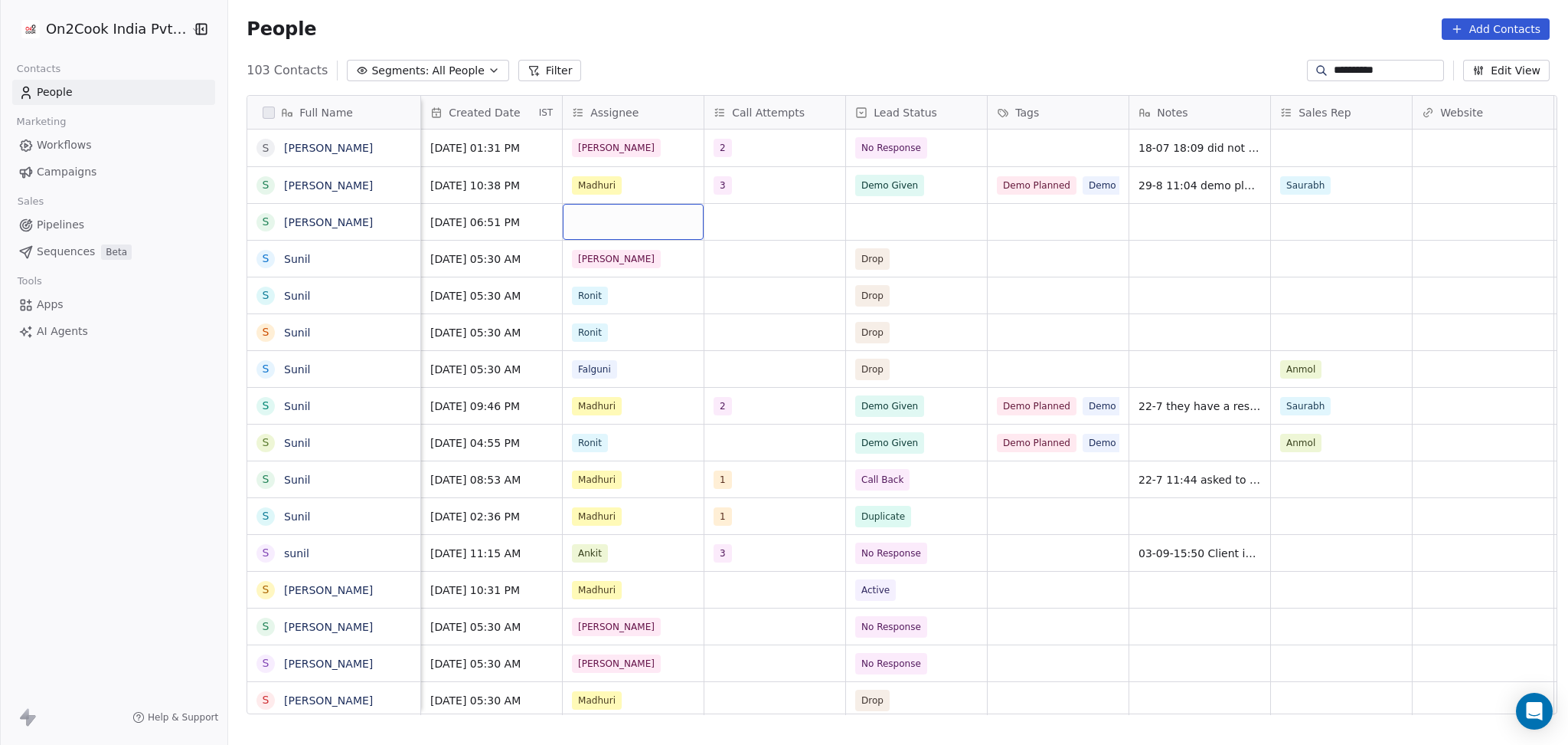
click at [620, 223] on div "grid" at bounding box center [633, 221] width 141 height 36
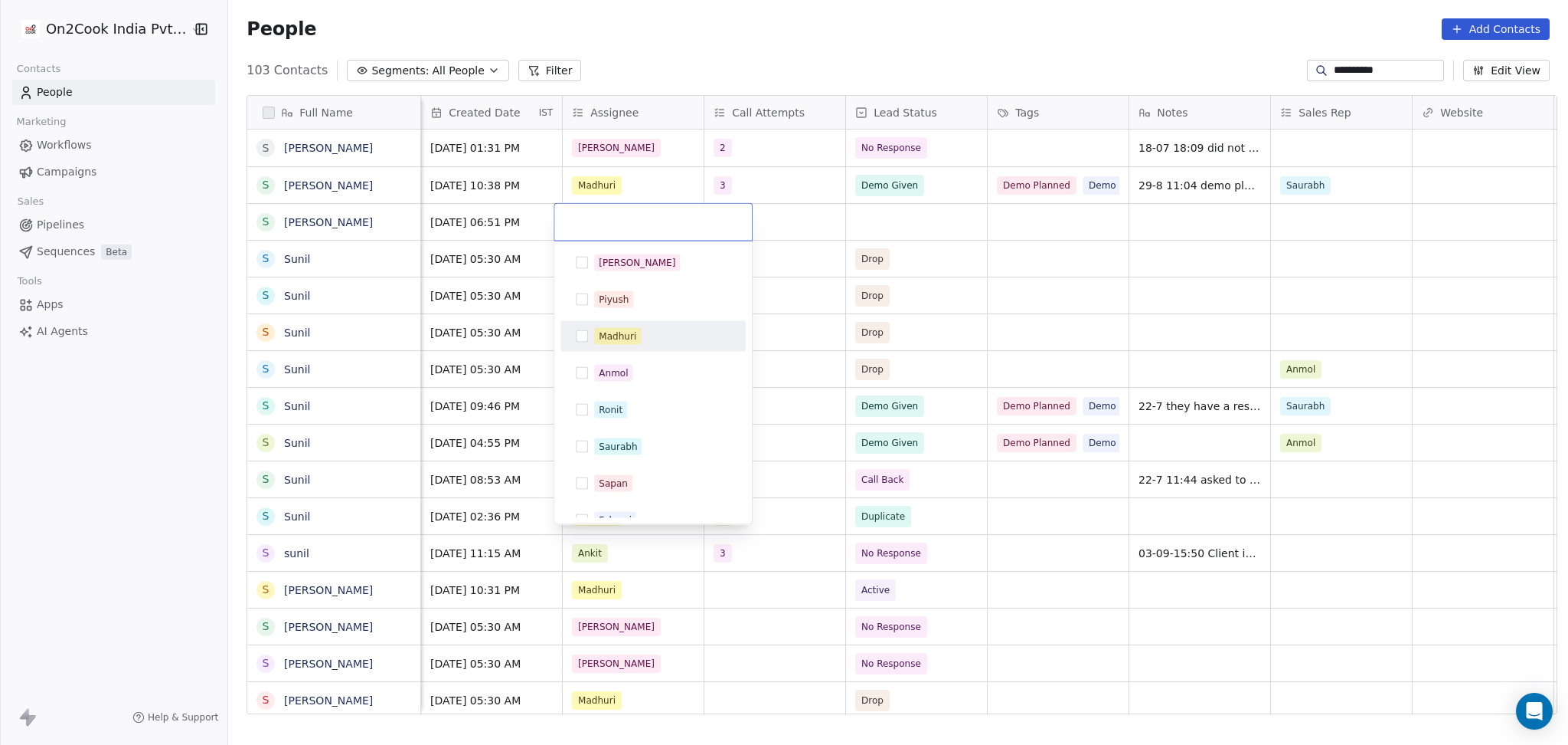
click at [628, 334] on div "Madhuri" at bounding box center [617, 336] width 38 height 14
click at [951, 211] on html "**********" at bounding box center [784, 372] width 1568 height 745
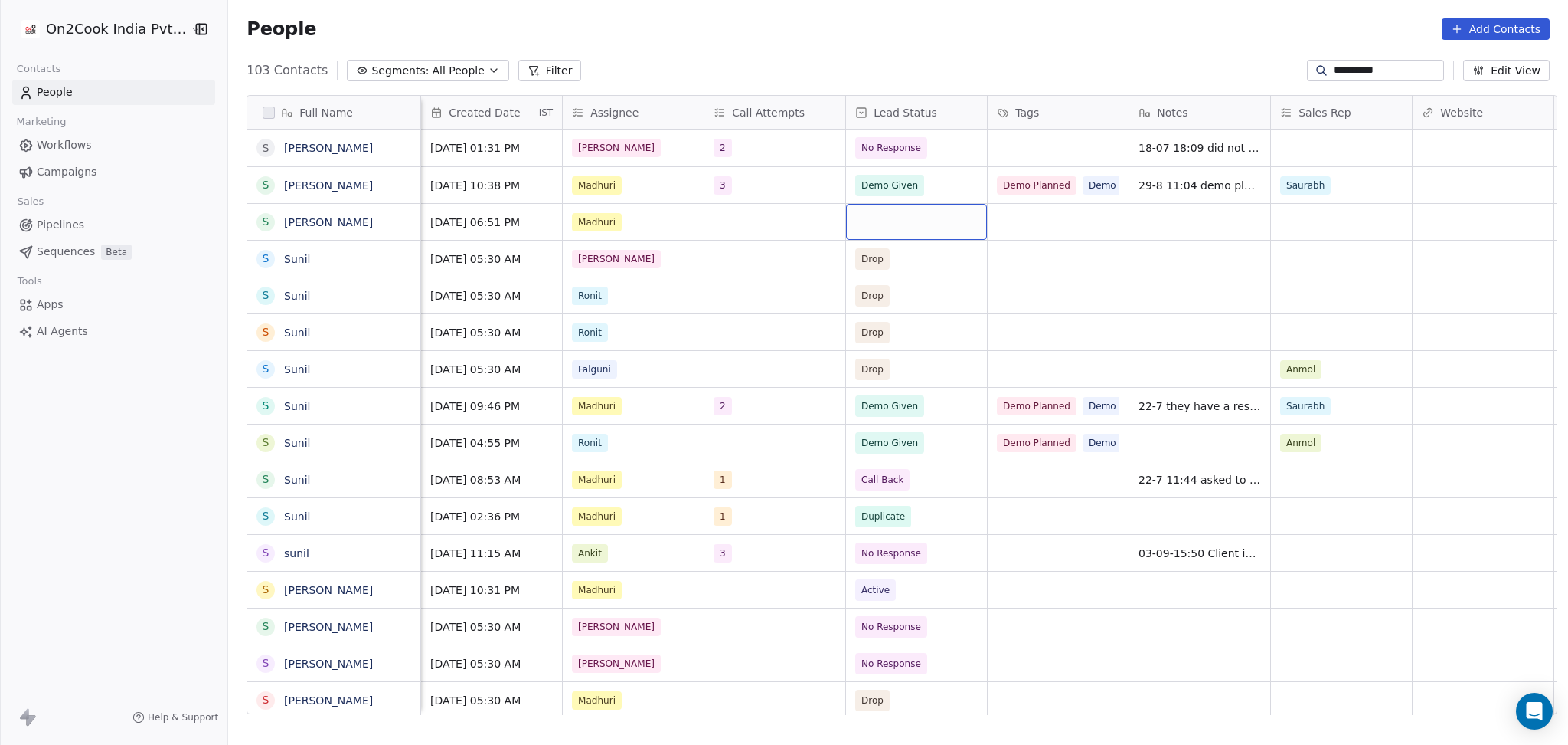
click at [920, 224] on div "grid" at bounding box center [916, 221] width 141 height 36
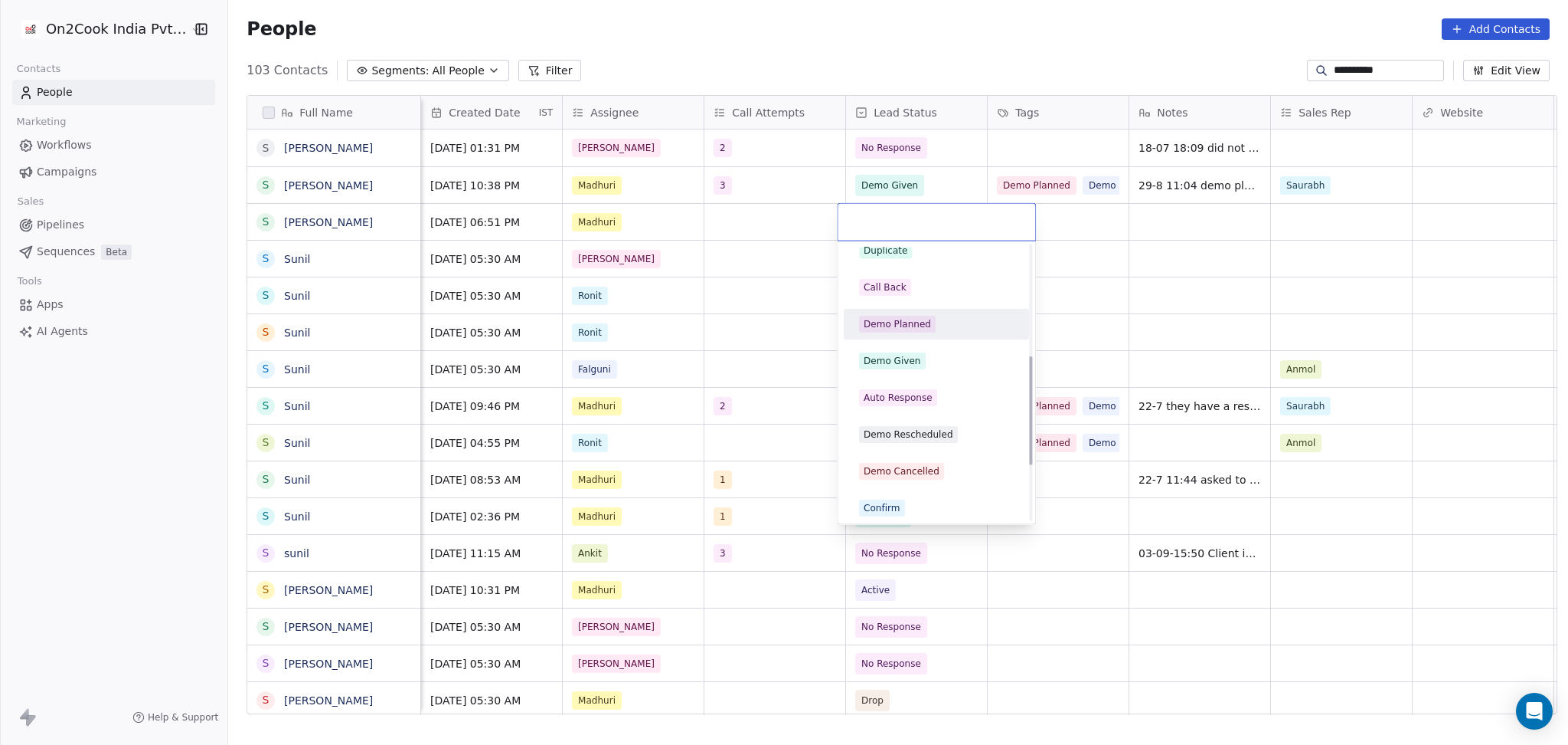
scroll to position [204, 0]
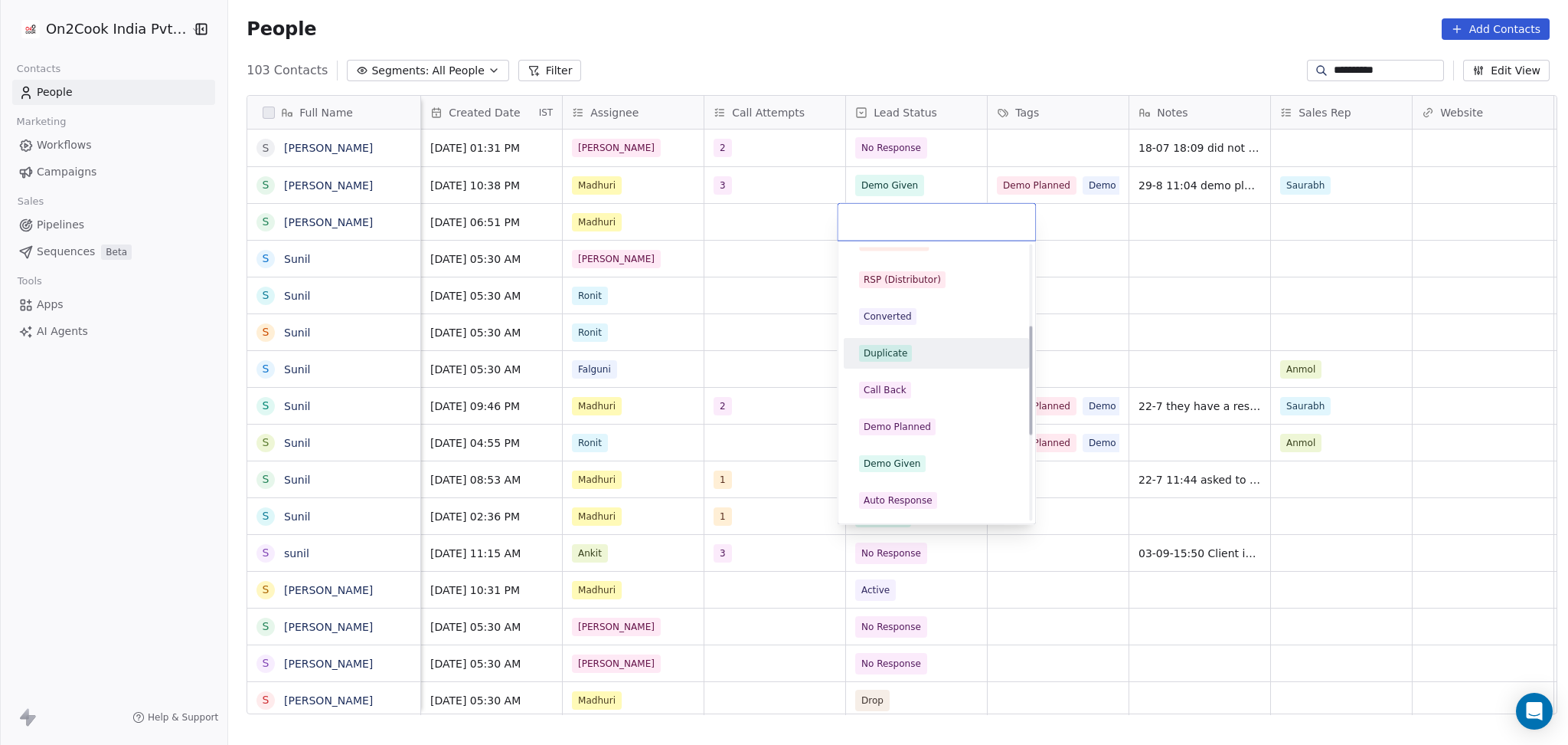
click at [911, 341] on div "Duplicate" at bounding box center [936, 353] width 173 height 25
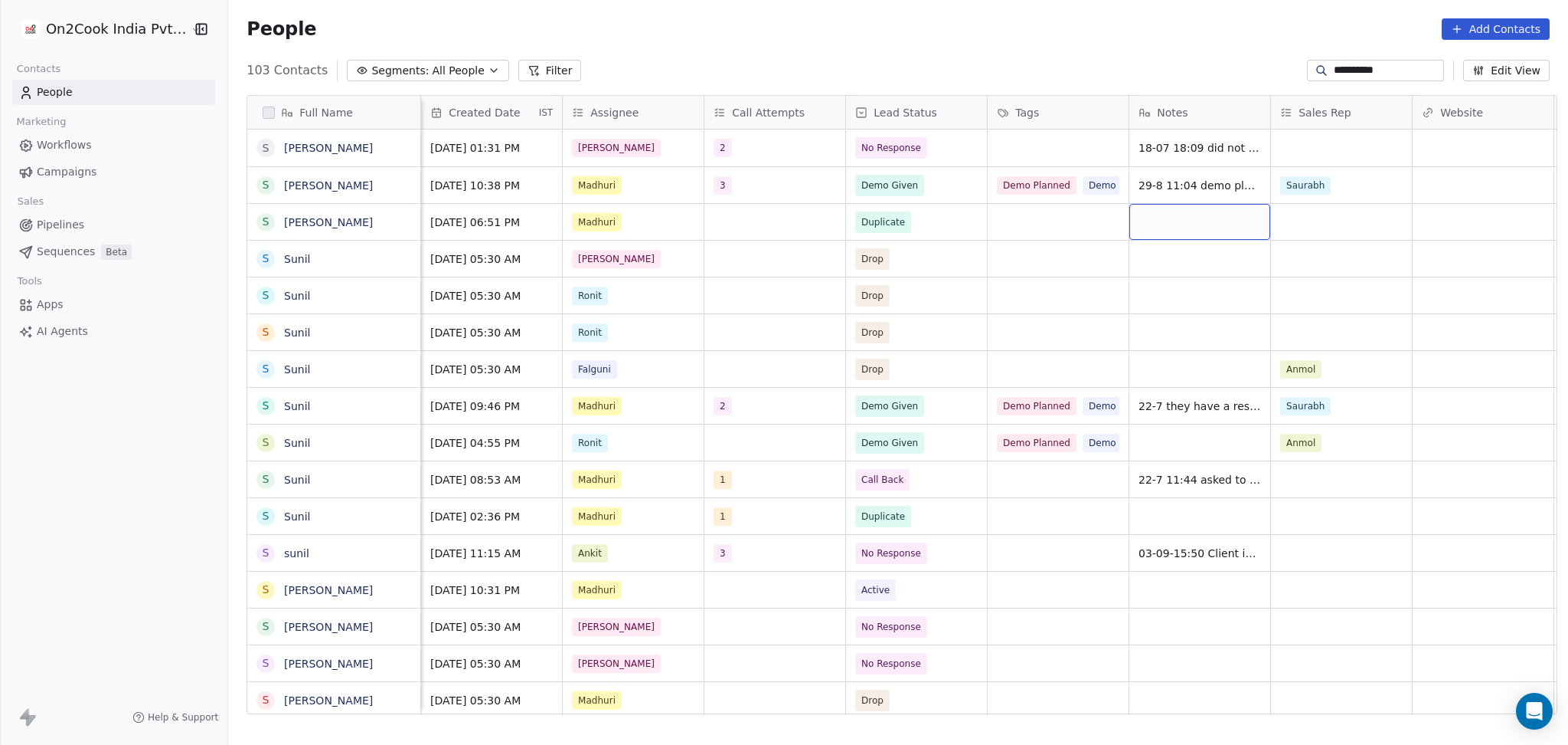
click at [1162, 227] on div "grid" at bounding box center [1200, 221] width 141 height 36
type textarea "*"
click at [987, 230] on html "**********" at bounding box center [784, 372] width 1568 height 745
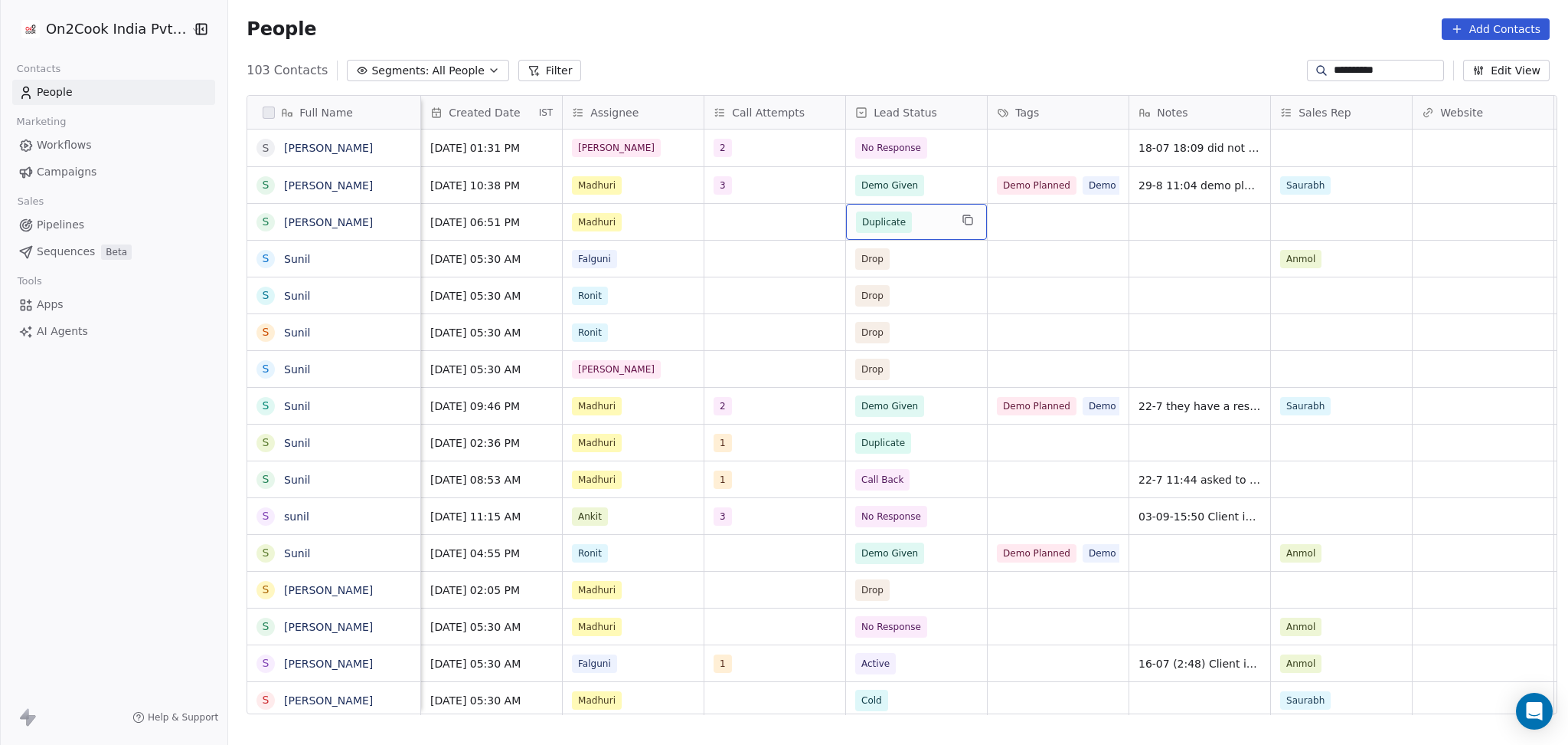
click at [917, 228] on span "Duplicate" at bounding box center [902, 222] width 94 height 22
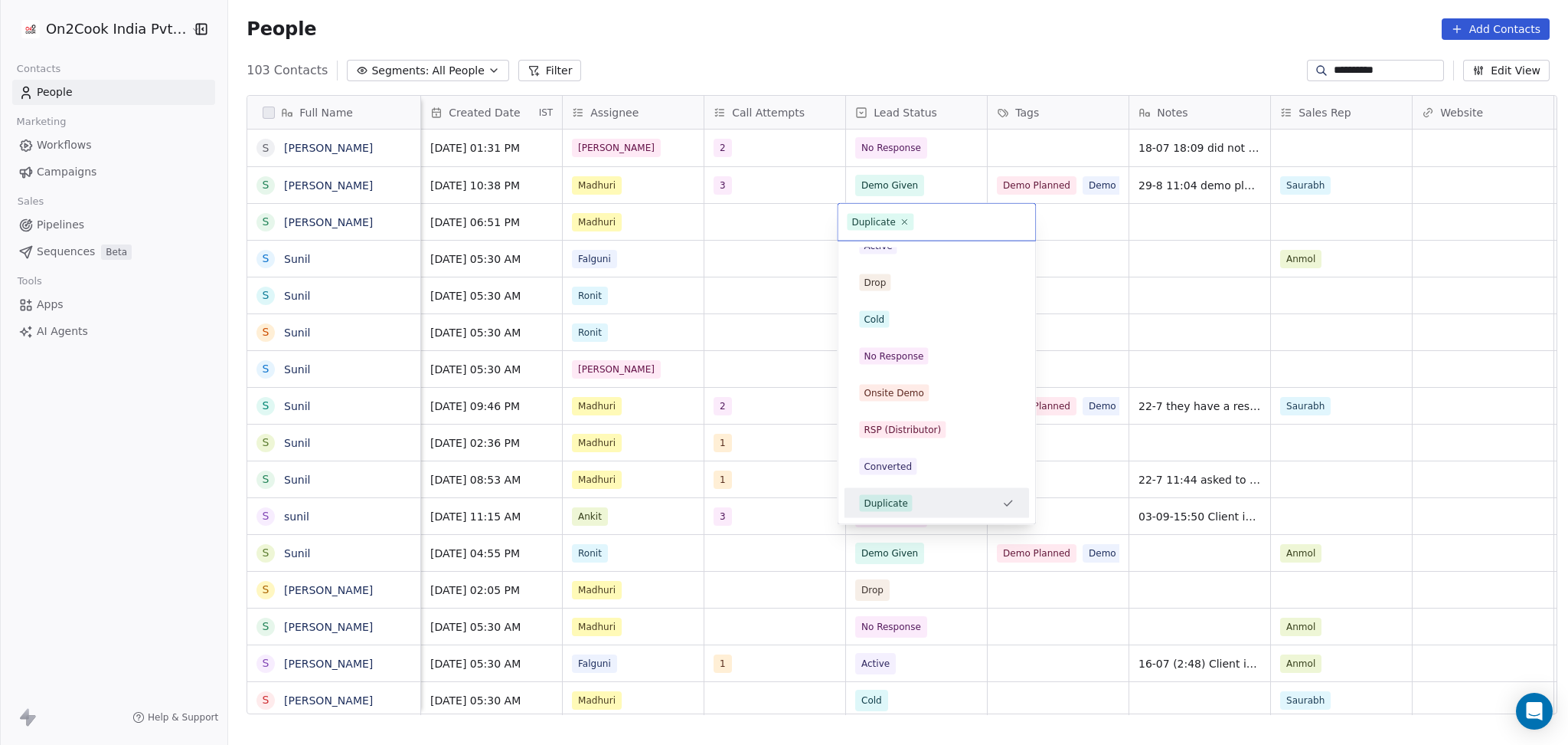
click at [751, 218] on html "**********" at bounding box center [784, 372] width 1568 height 745
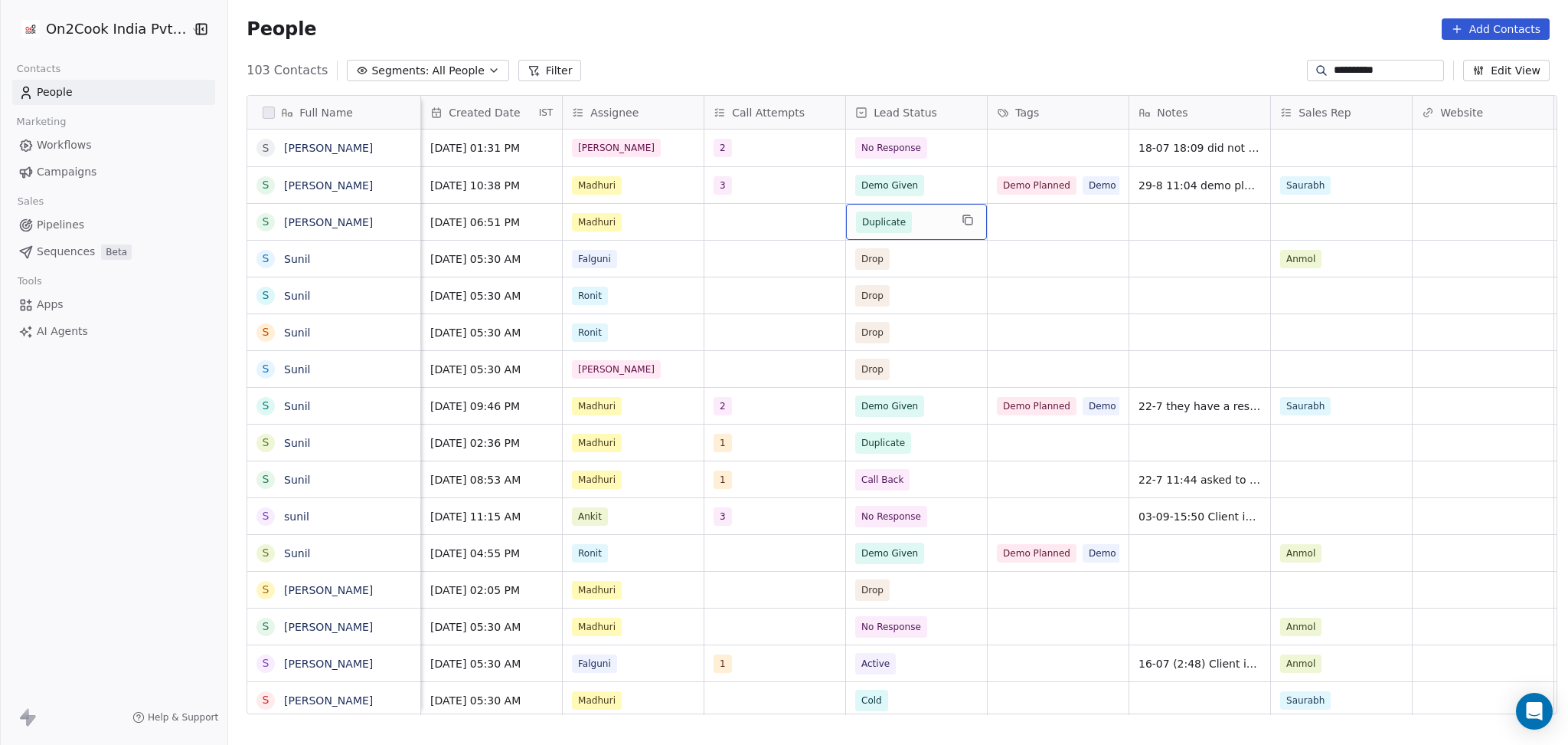
click at [911, 223] on span "Duplicate" at bounding box center [902, 222] width 94 height 22
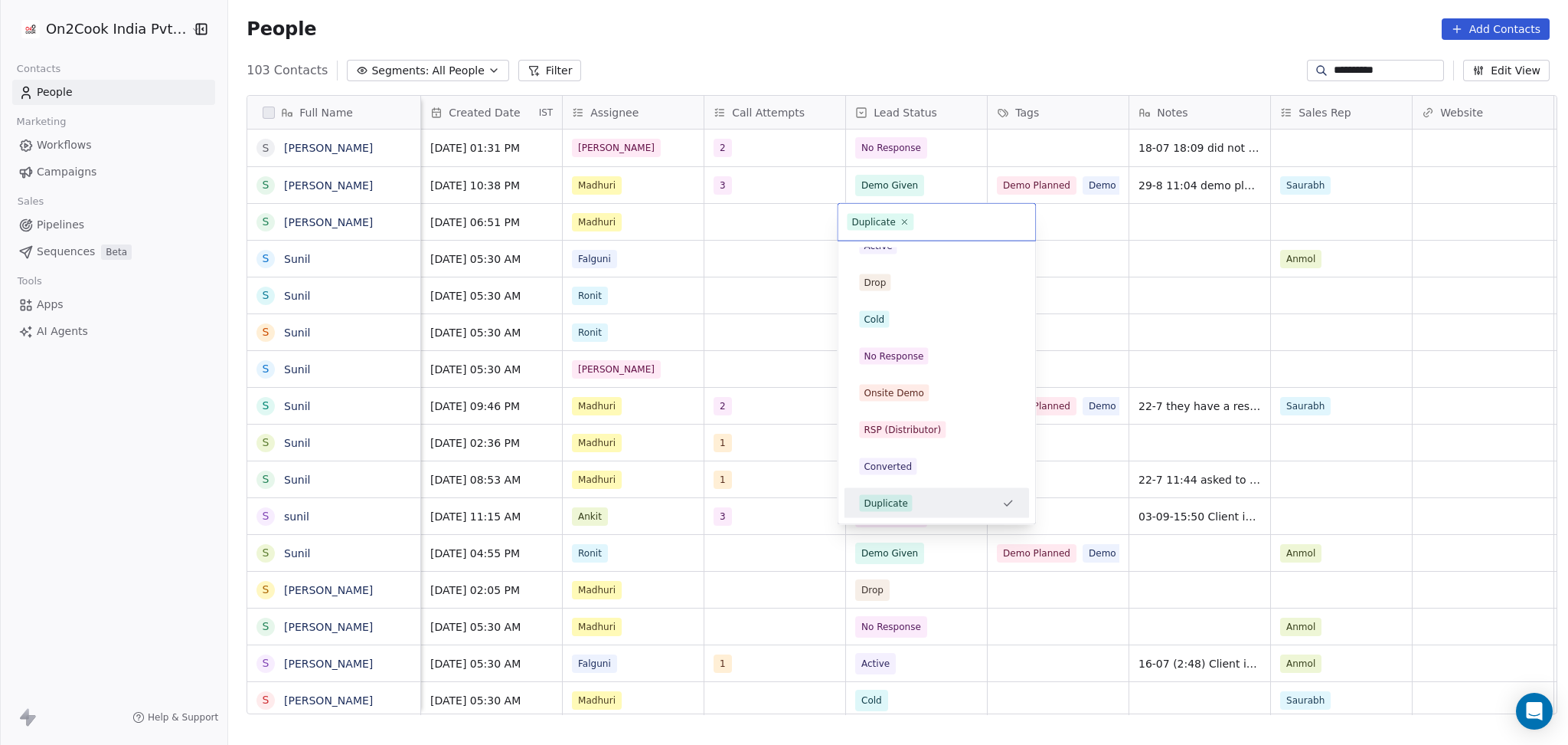
click at [909, 225] on span "Duplicate" at bounding box center [880, 221] width 66 height 17
click at [901, 223] on icon at bounding box center [904, 221] width 10 height 10
click at [767, 218] on html "**********" at bounding box center [784, 372] width 1568 height 745
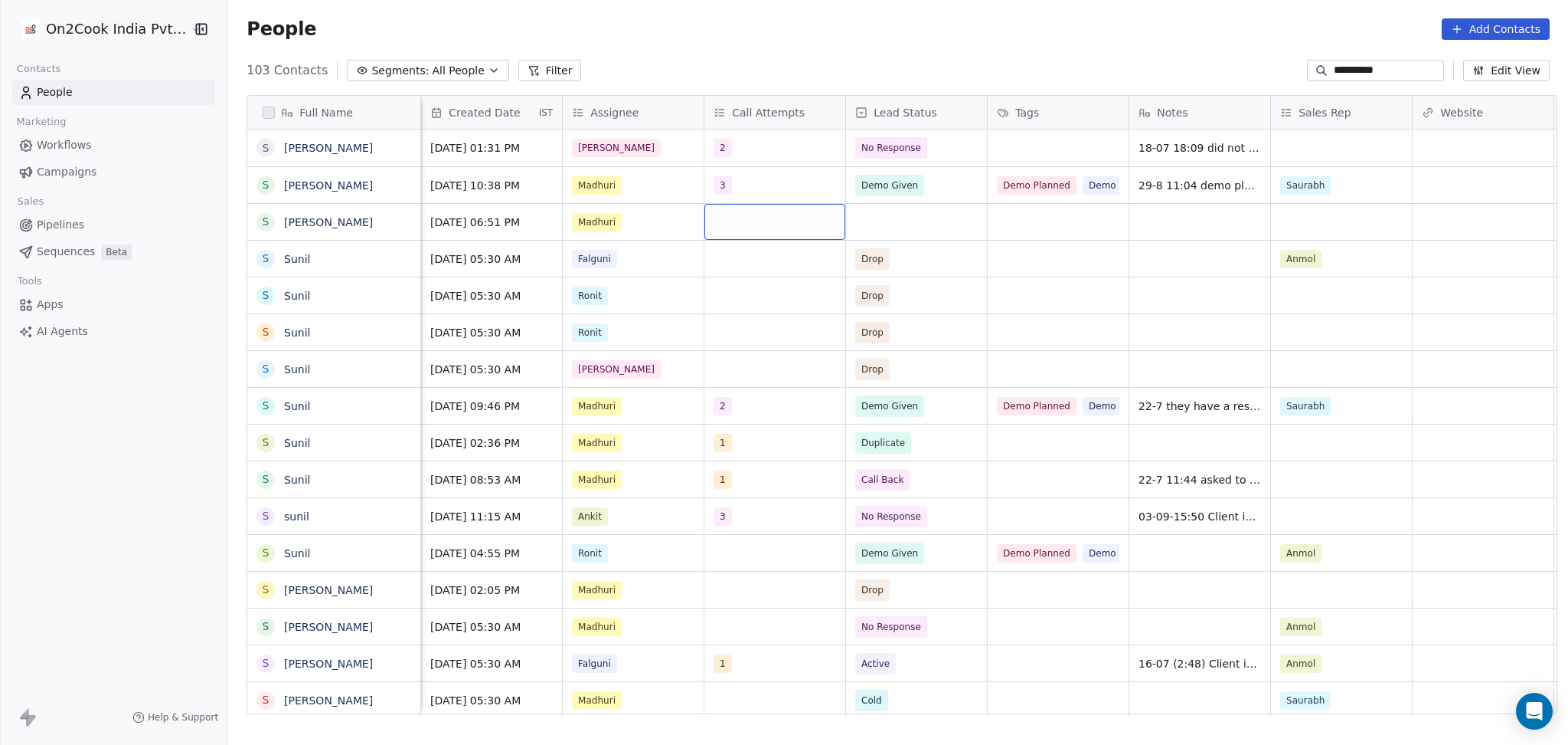
drag, startPoint x: 712, startPoint y: 223, endPoint x: 672, endPoint y: 227, distance: 40.2
click at [1365, 71] on input "**********" at bounding box center [1388, 71] width 108 height 16
paste input "**********"
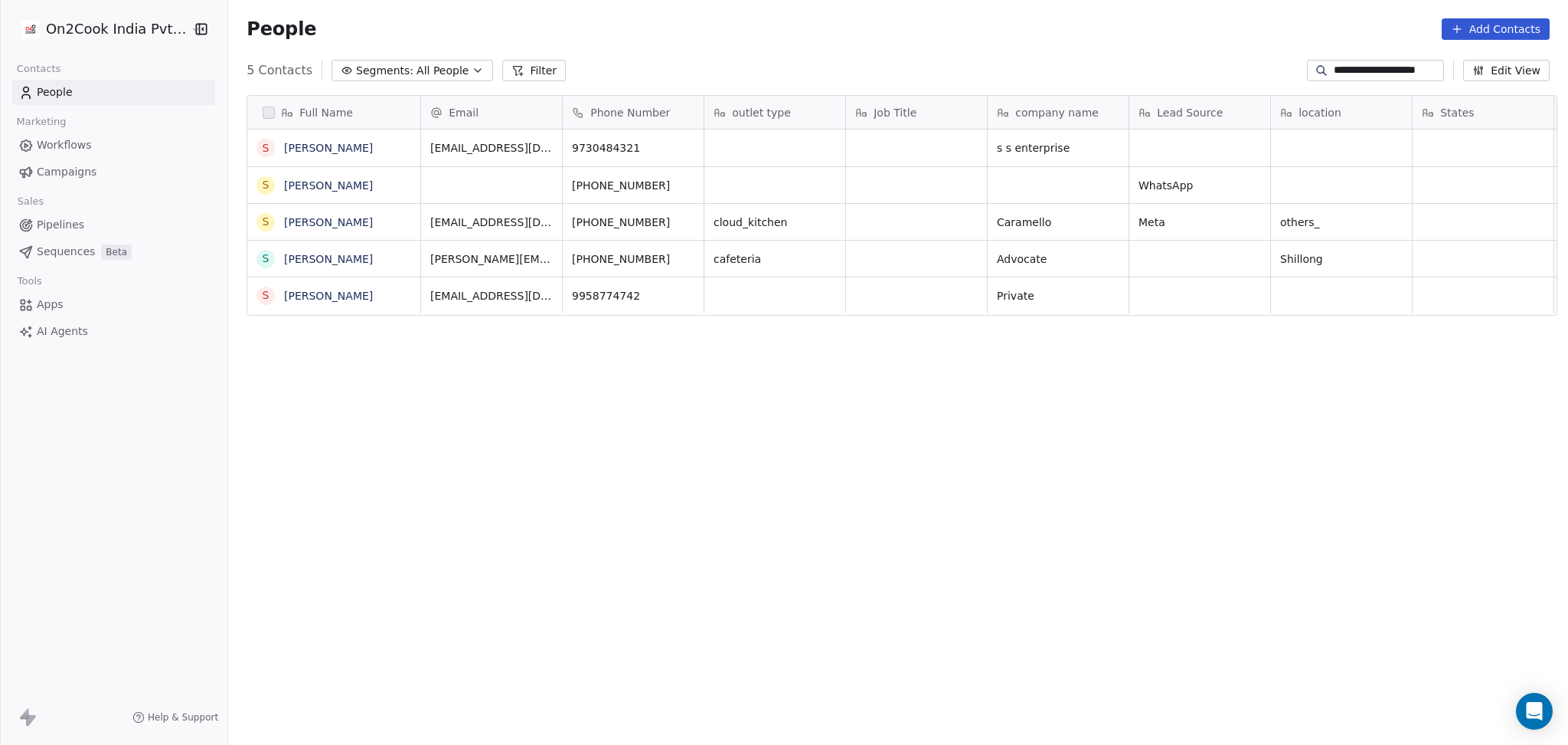
scroll to position [640, 1332]
type input "**********"
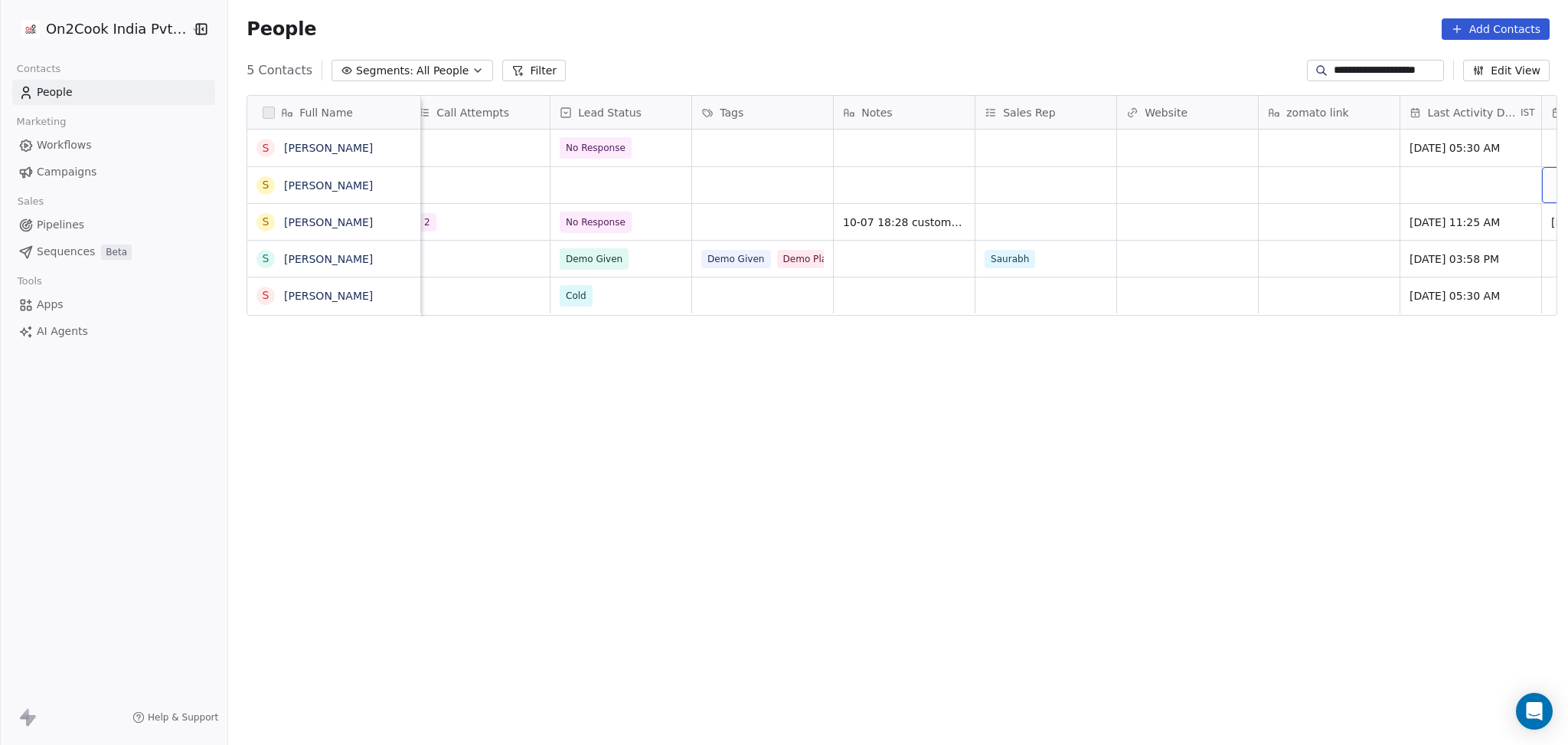
scroll to position [0, 1572]
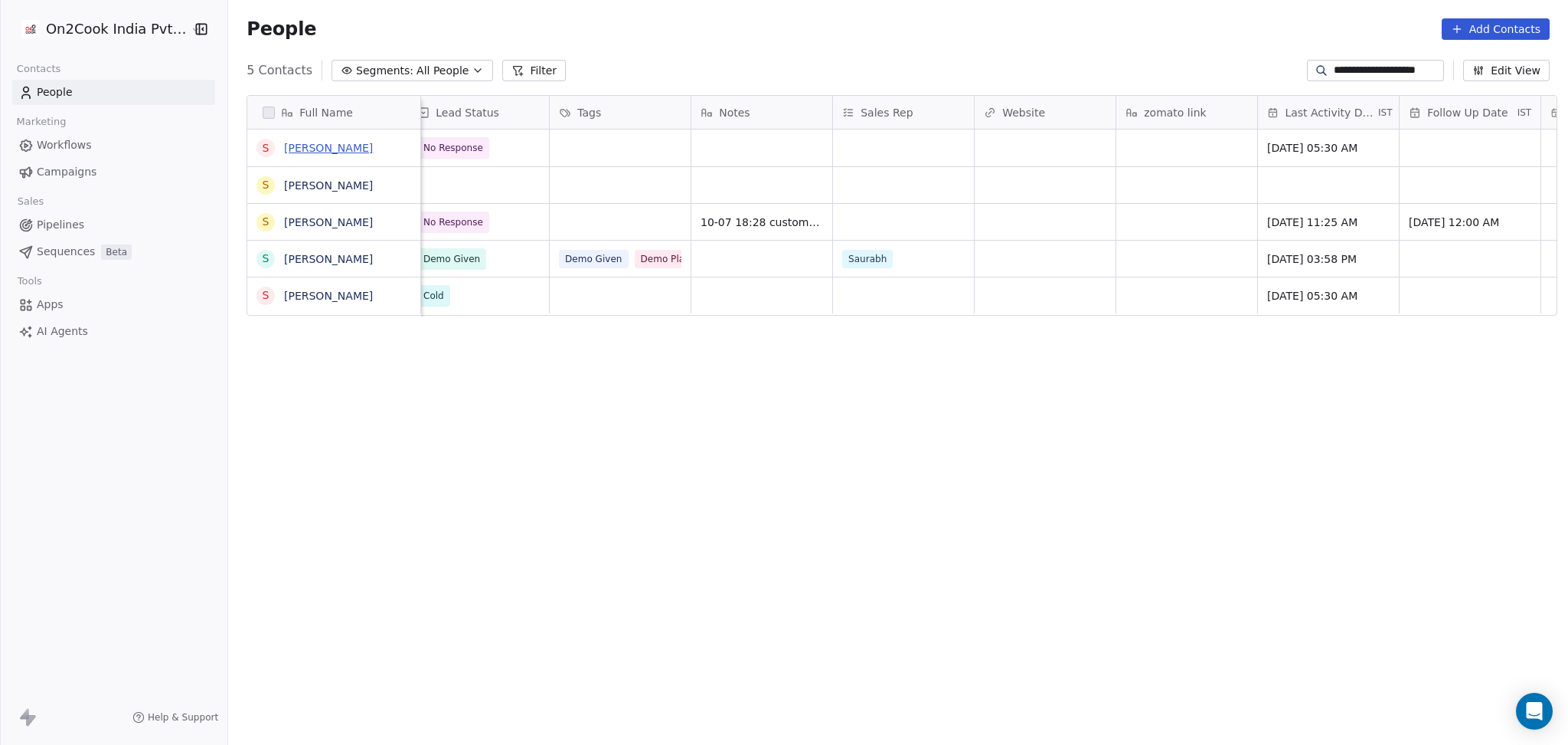
click at [306, 151] on link "[PERSON_NAME]" at bounding box center [329, 148] width 89 height 12
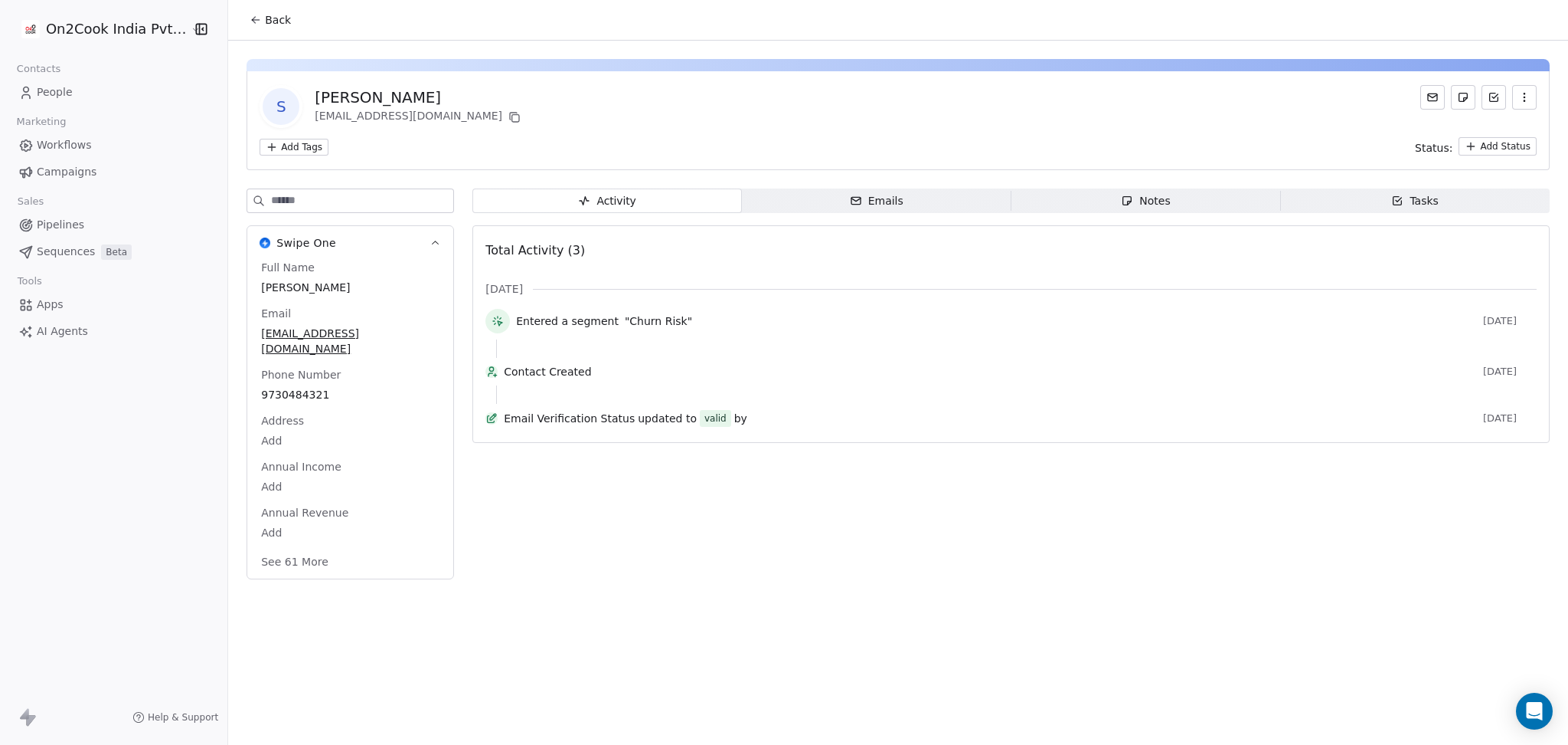
click at [267, 25] on span "Back" at bounding box center [278, 20] width 26 height 16
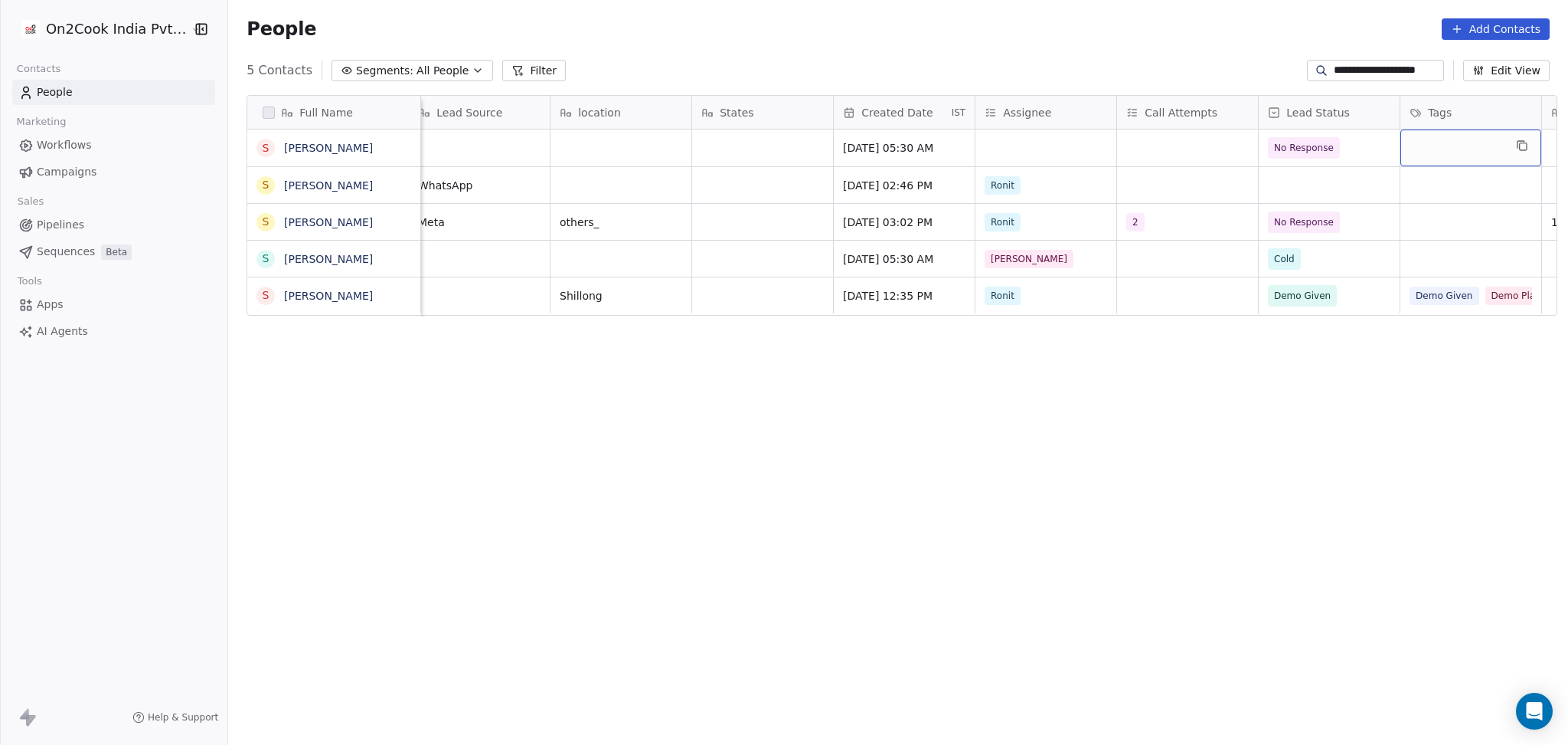
scroll to position [0, 863]
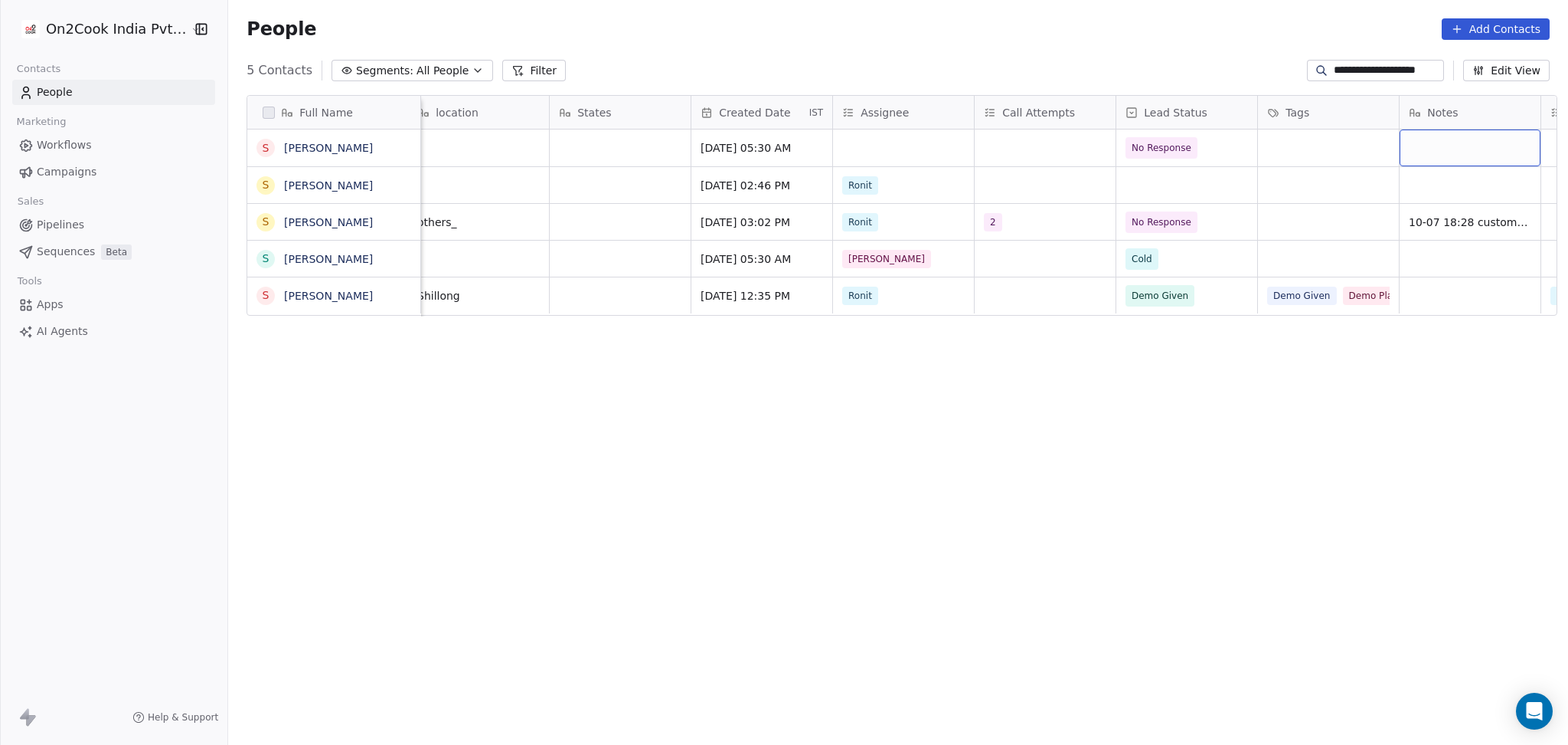
click at [949, 128] on div "Assignee" at bounding box center [903, 112] width 141 height 33
click at [550, 149] on html "**********" at bounding box center [784, 372] width 1568 height 745
click at [894, 144] on div "grid" at bounding box center [903, 148] width 141 height 37
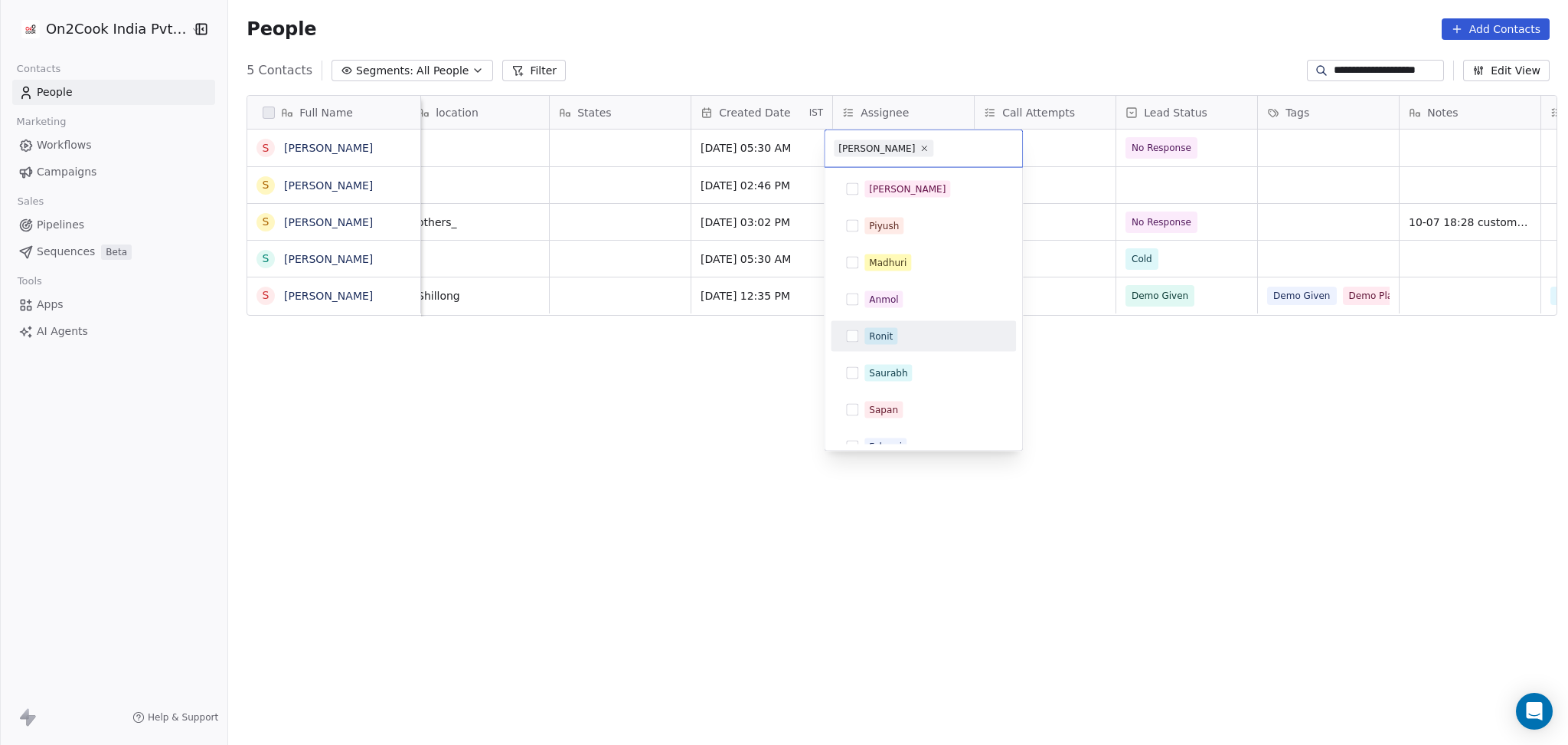
click at [880, 334] on div "Ronit" at bounding box center [880, 336] width 24 height 14
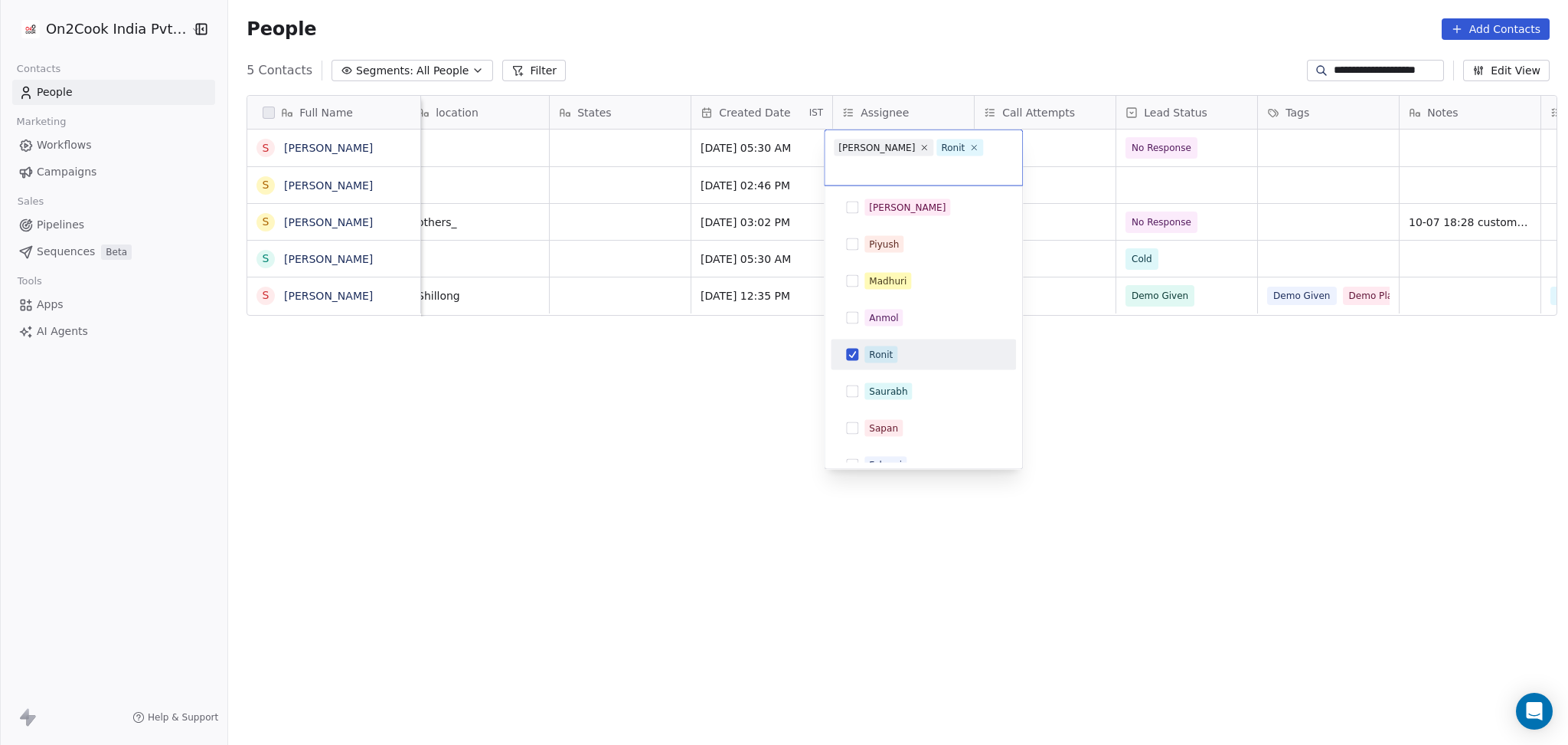
click at [1217, 225] on html "**********" at bounding box center [784, 372] width 1568 height 745
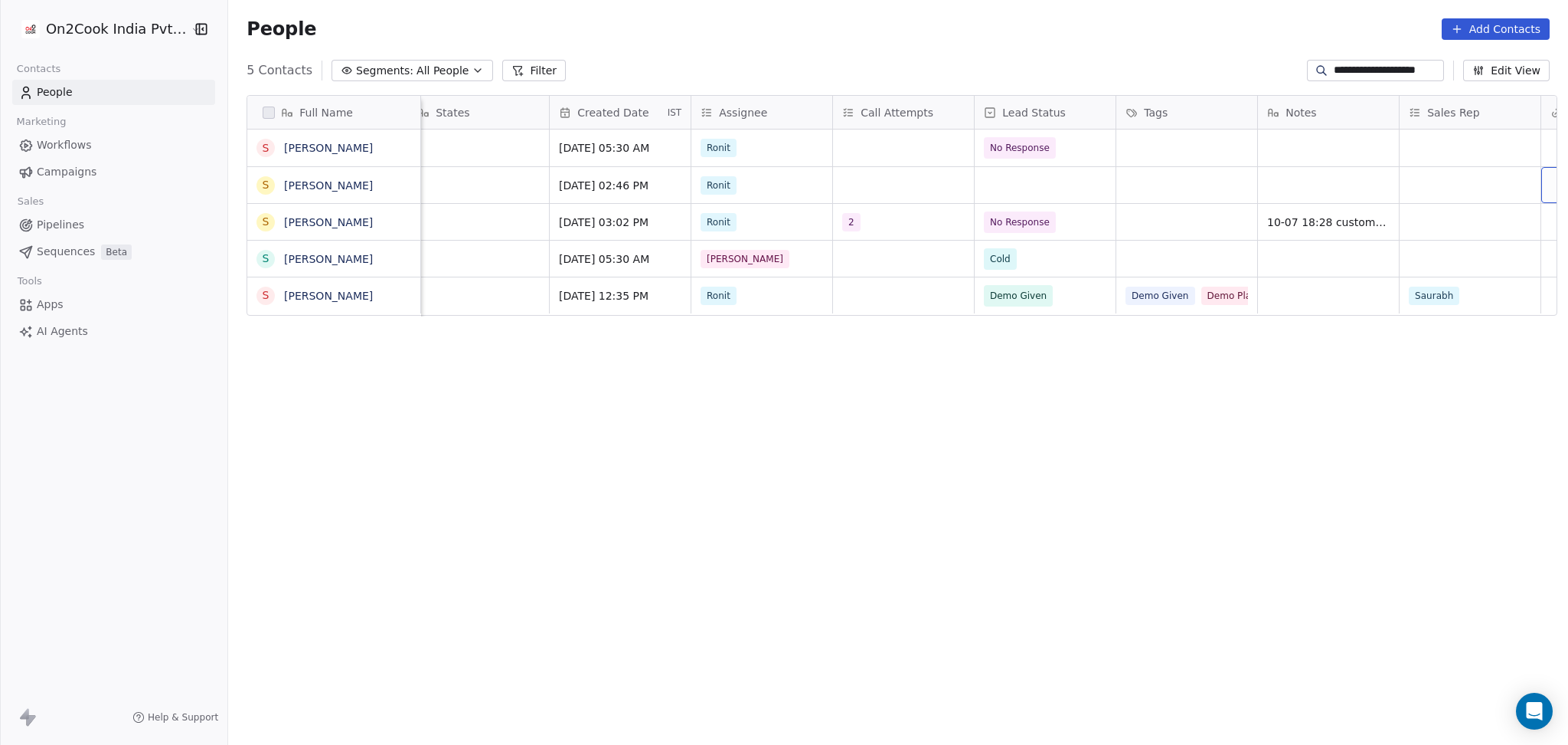
scroll to position [0, 1145]
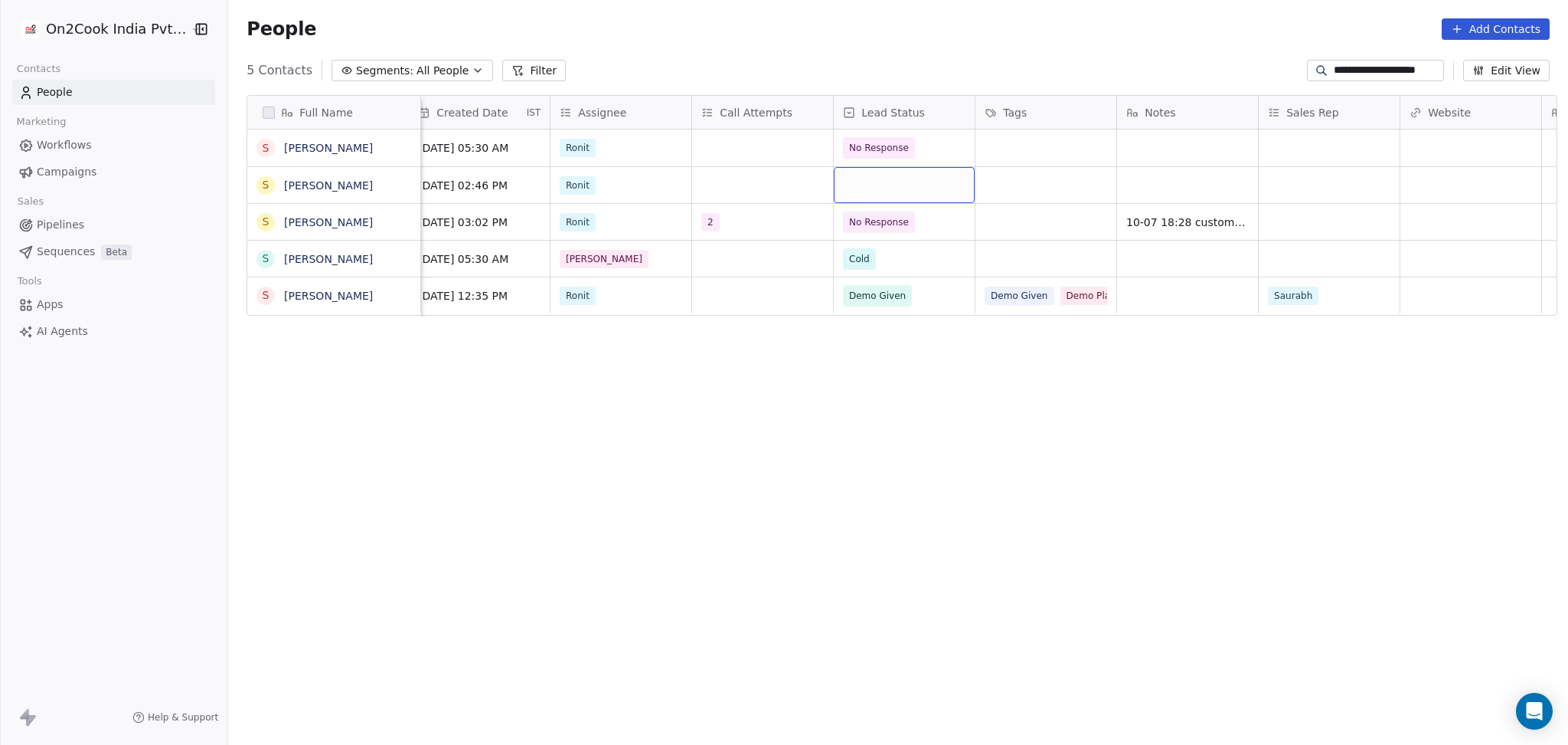
click at [872, 176] on div "grid" at bounding box center [904, 185] width 141 height 36
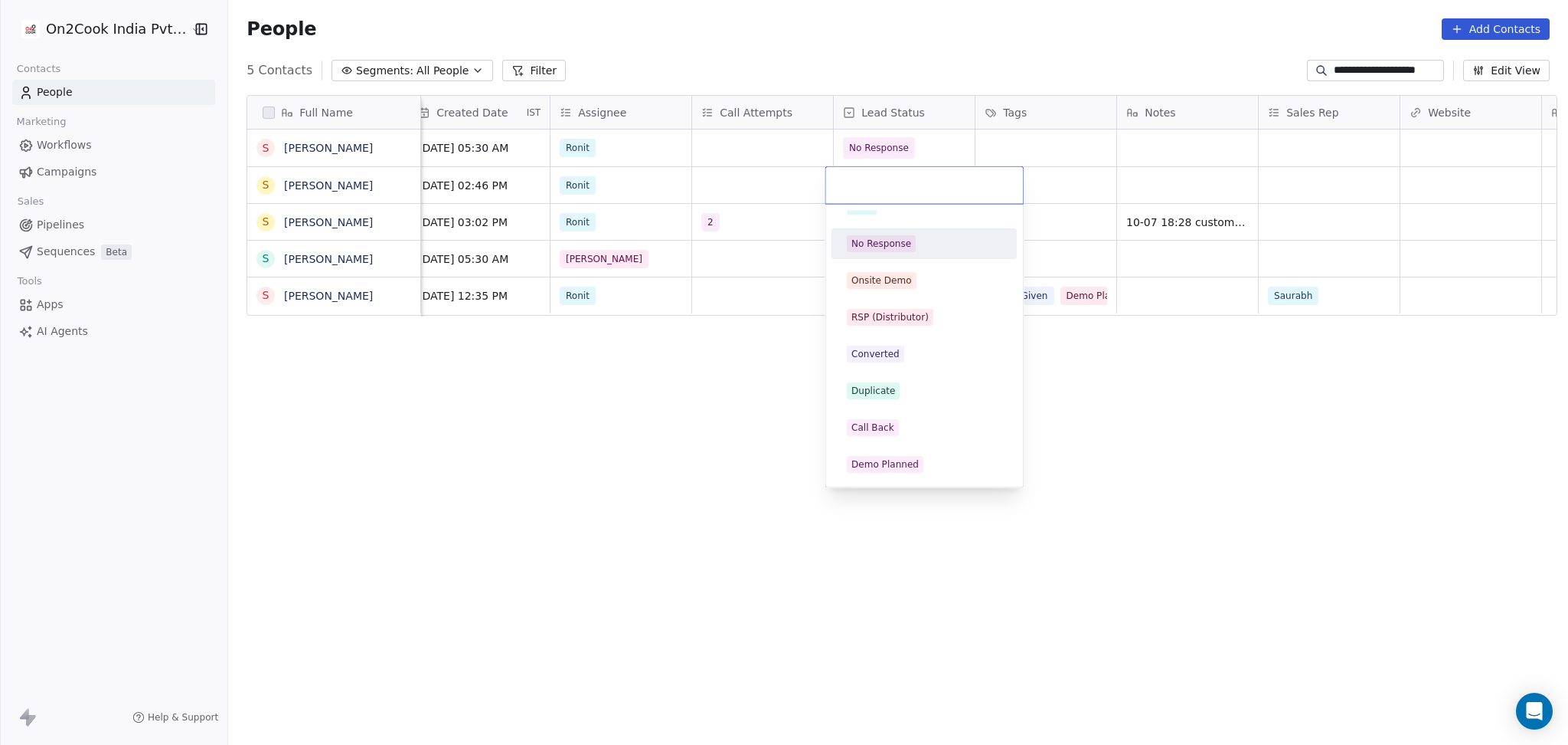
scroll to position [204, 0]
click at [896, 313] on span "Duplicate" at bounding box center [873, 316] width 52 height 17
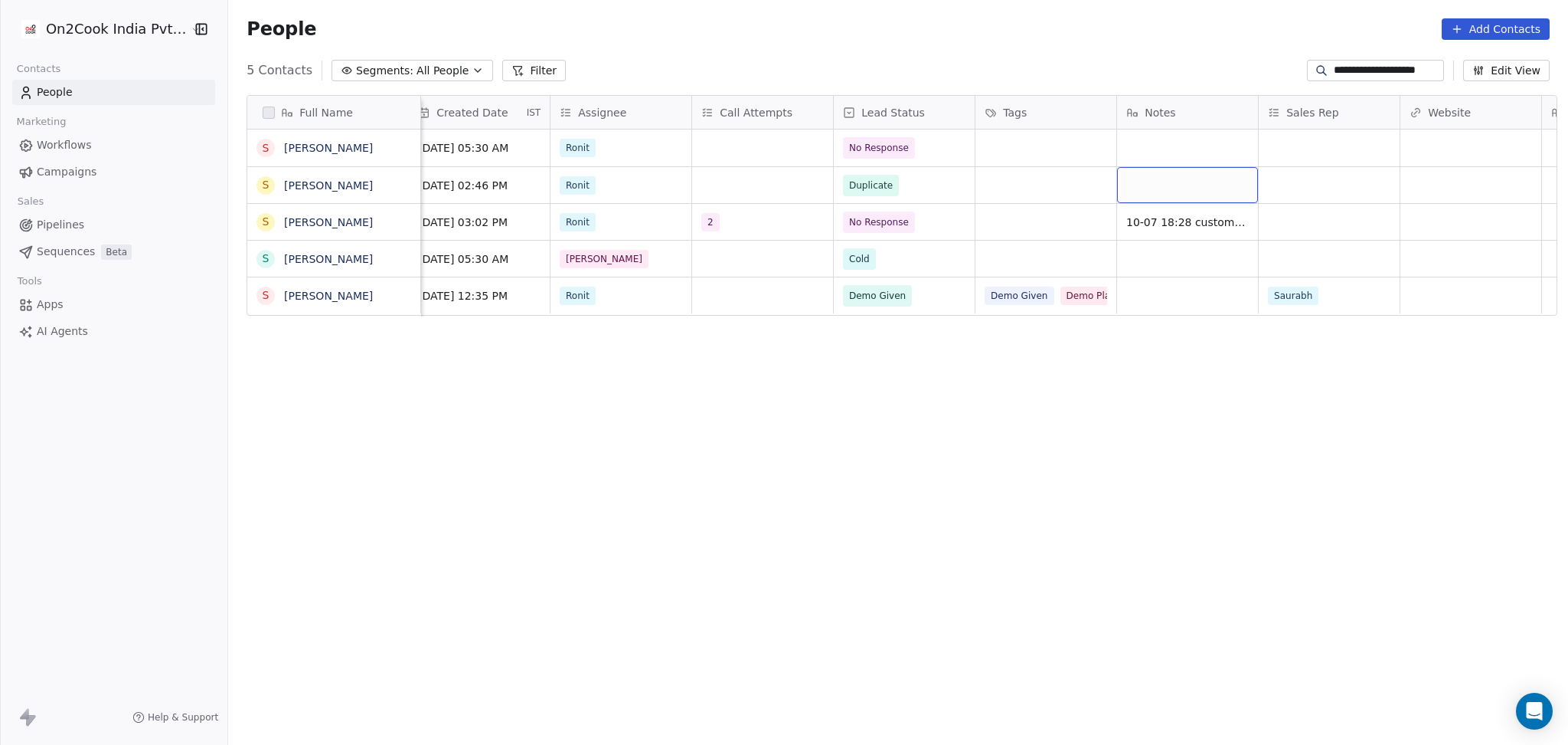
click at [1170, 186] on div "grid" at bounding box center [1187, 185] width 141 height 36
click at [1040, 192] on html "**********" at bounding box center [784, 372] width 1568 height 745
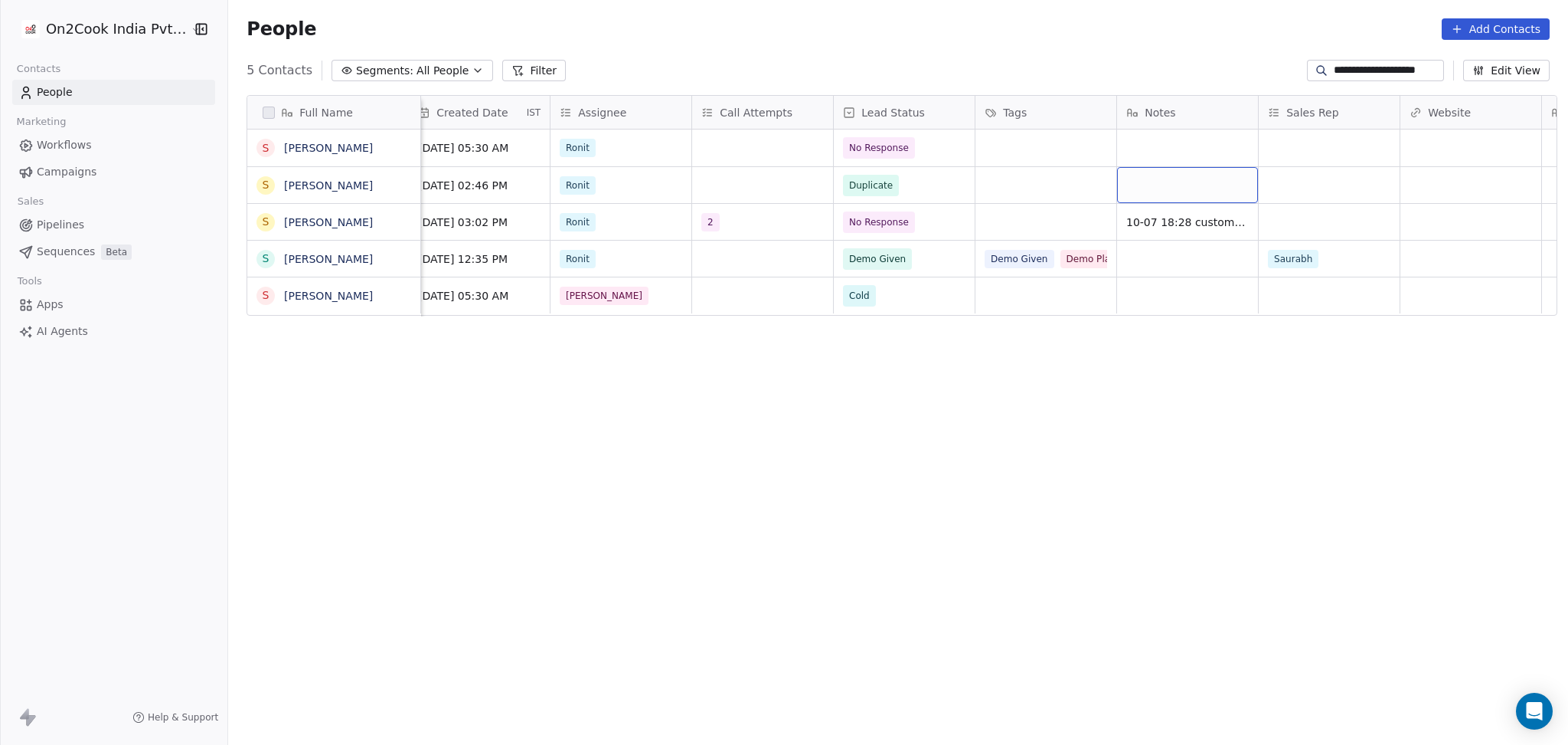
click at [1154, 181] on div "grid" at bounding box center [1187, 185] width 141 height 36
type textarea "**********"
click at [1034, 151] on html "**********" at bounding box center [784, 372] width 1568 height 745
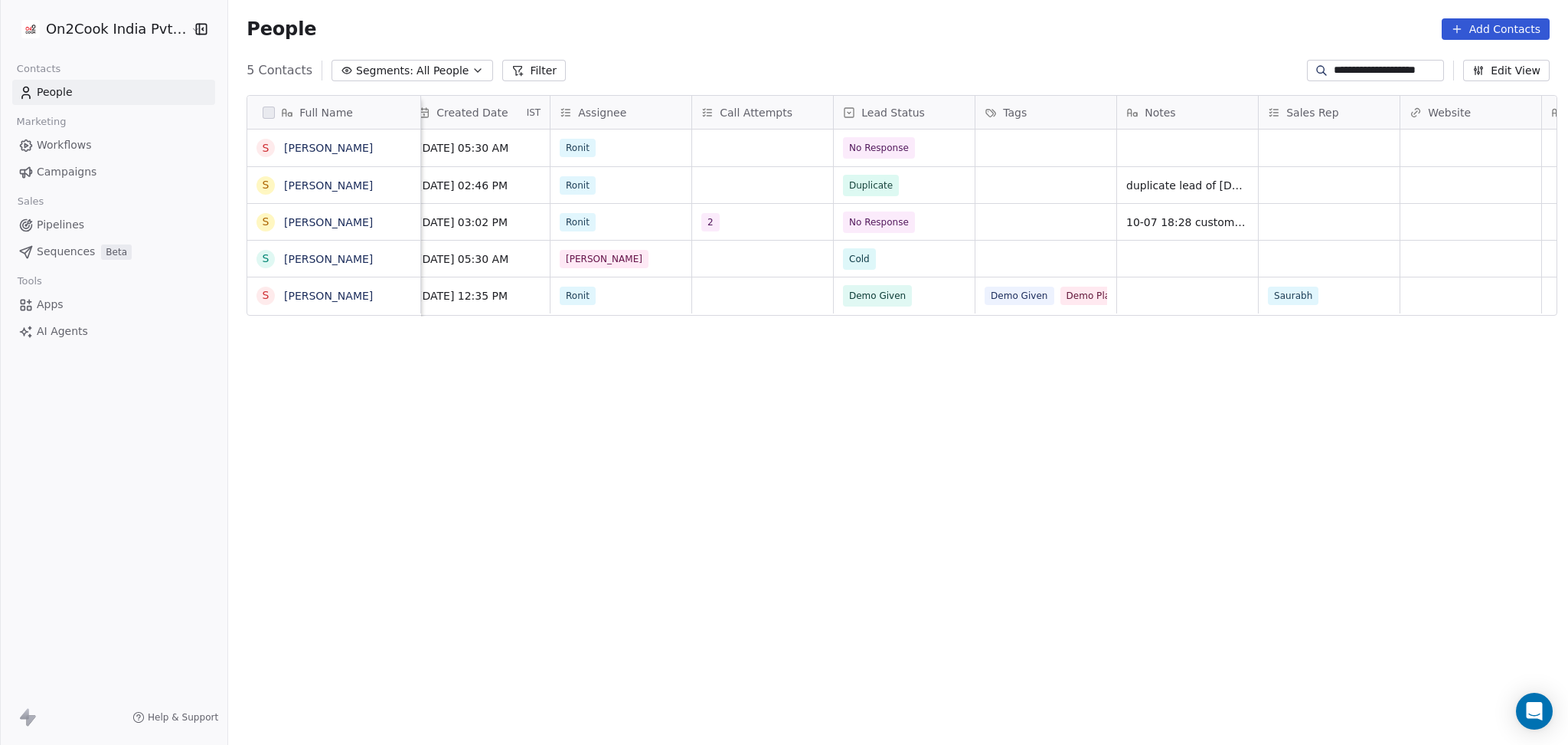
click at [1350, 60] on div "**********" at bounding box center [1376, 70] width 137 height 22
click at [1346, 77] on input "**********" at bounding box center [1388, 71] width 108 height 16
paste input
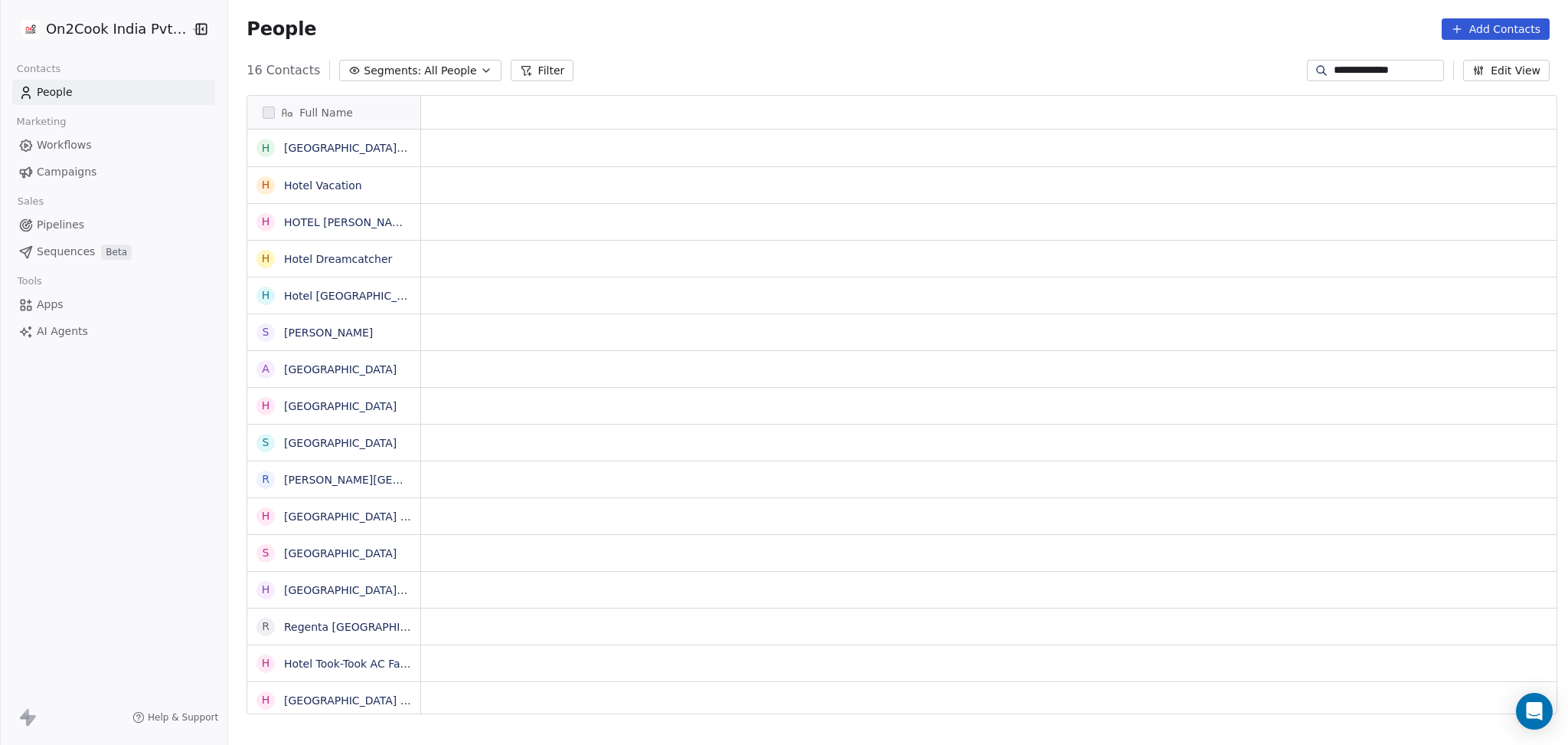
scroll to position [640, 1332]
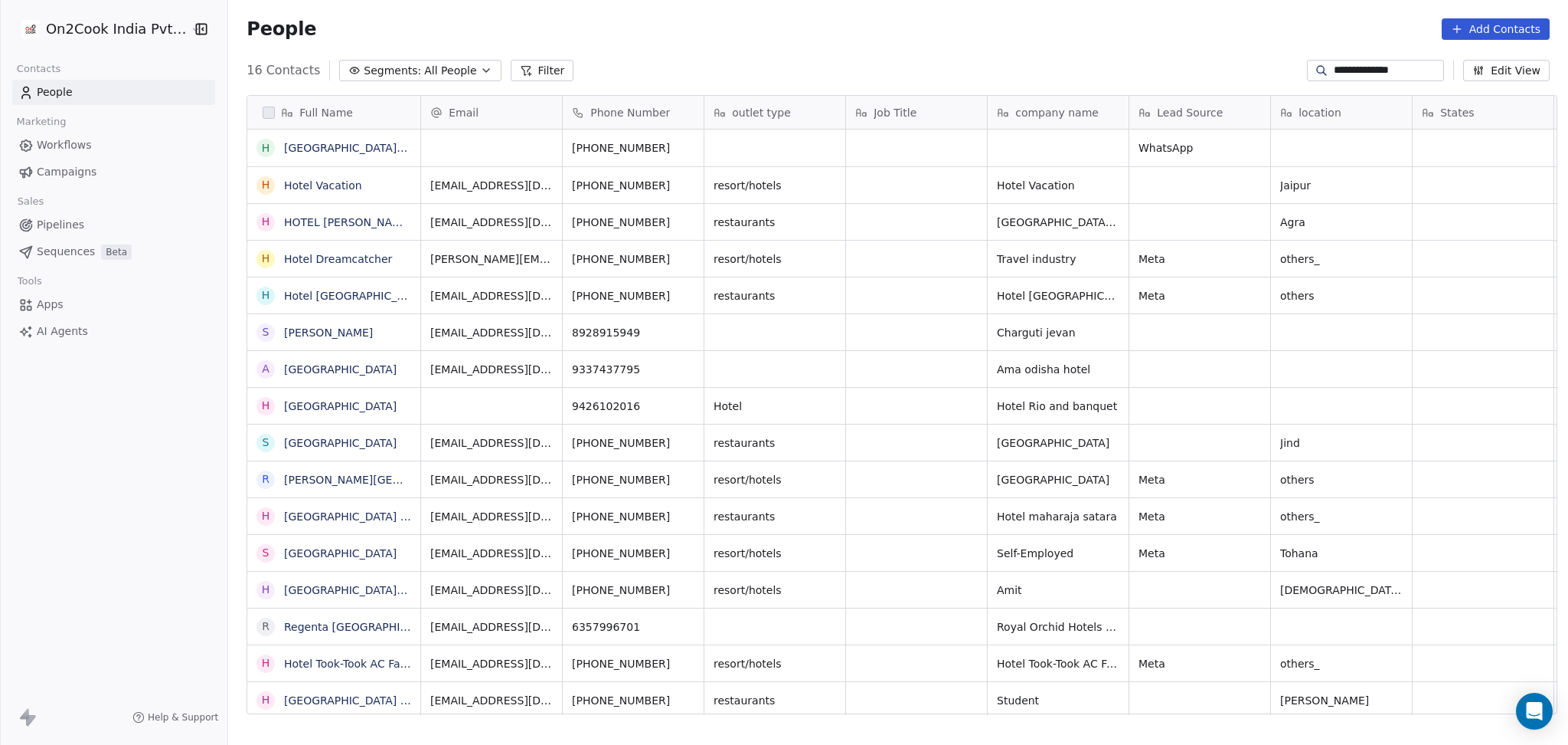
click at [1378, 74] on input "**********" at bounding box center [1388, 71] width 108 height 16
paste input "********"
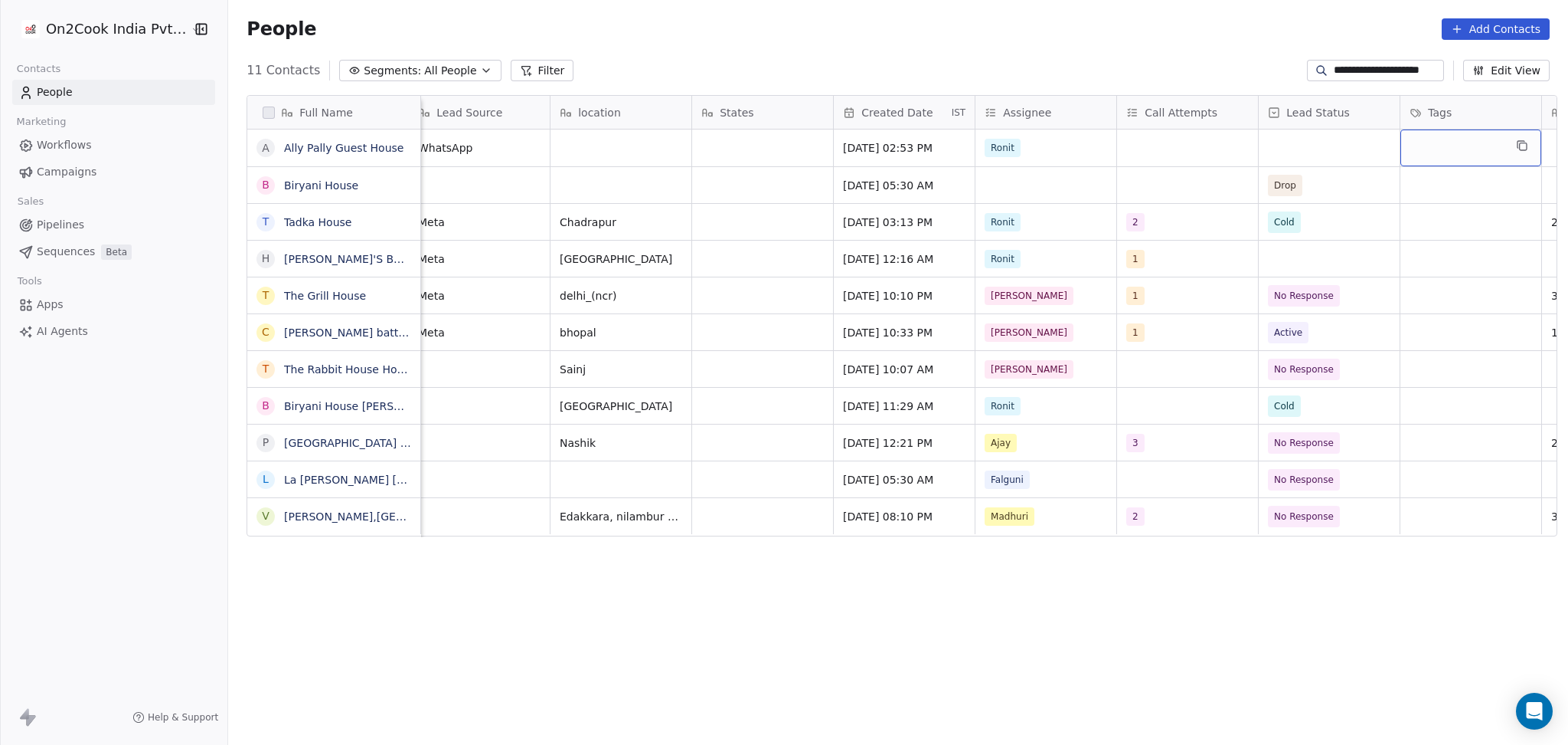
scroll to position [0, 863]
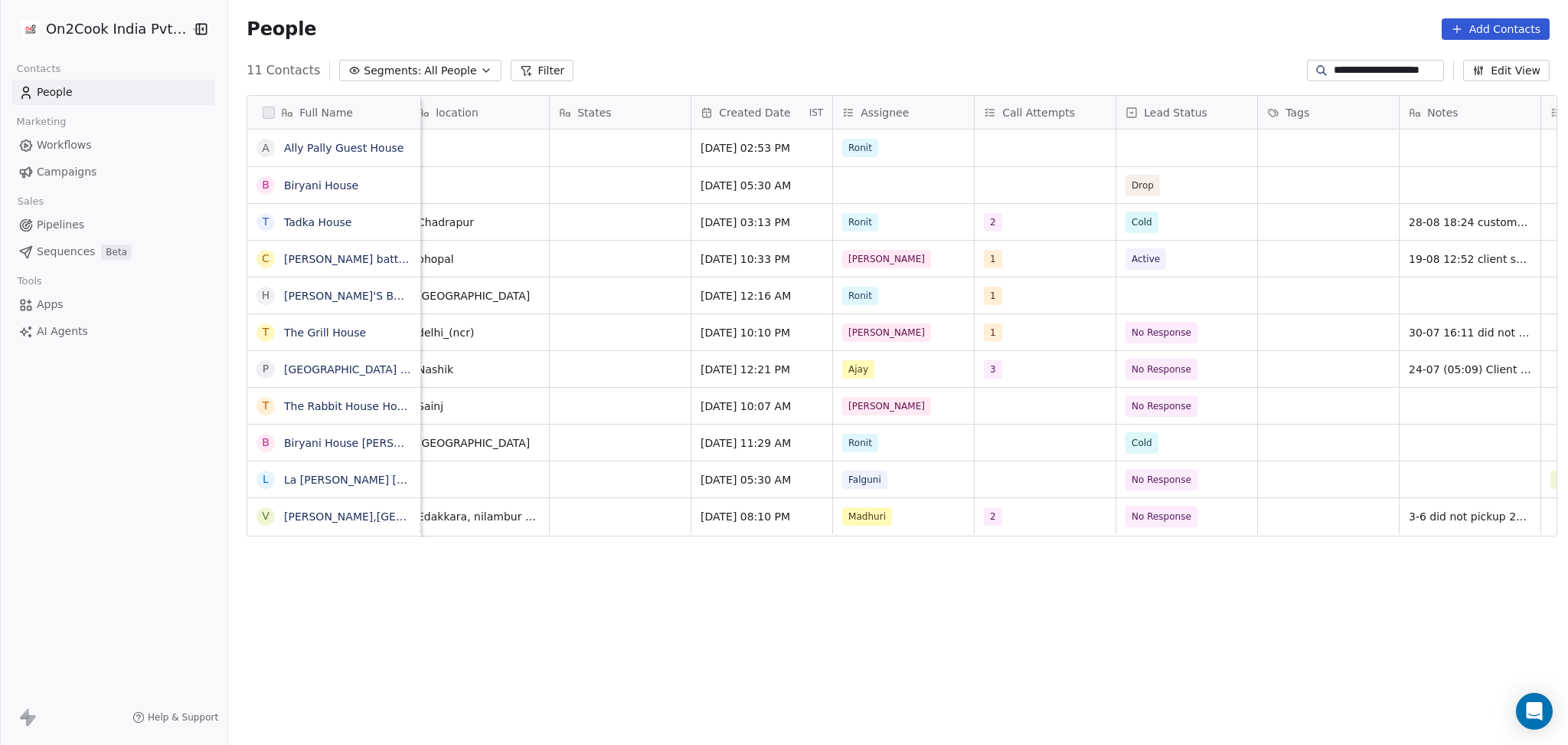
click at [1402, 75] on input "**********" at bounding box center [1388, 71] width 108 height 16
click at [1403, 74] on input "**********" at bounding box center [1388, 71] width 108 height 16
click at [1404, 74] on input "**********" at bounding box center [1388, 71] width 108 height 16
paste input "***"
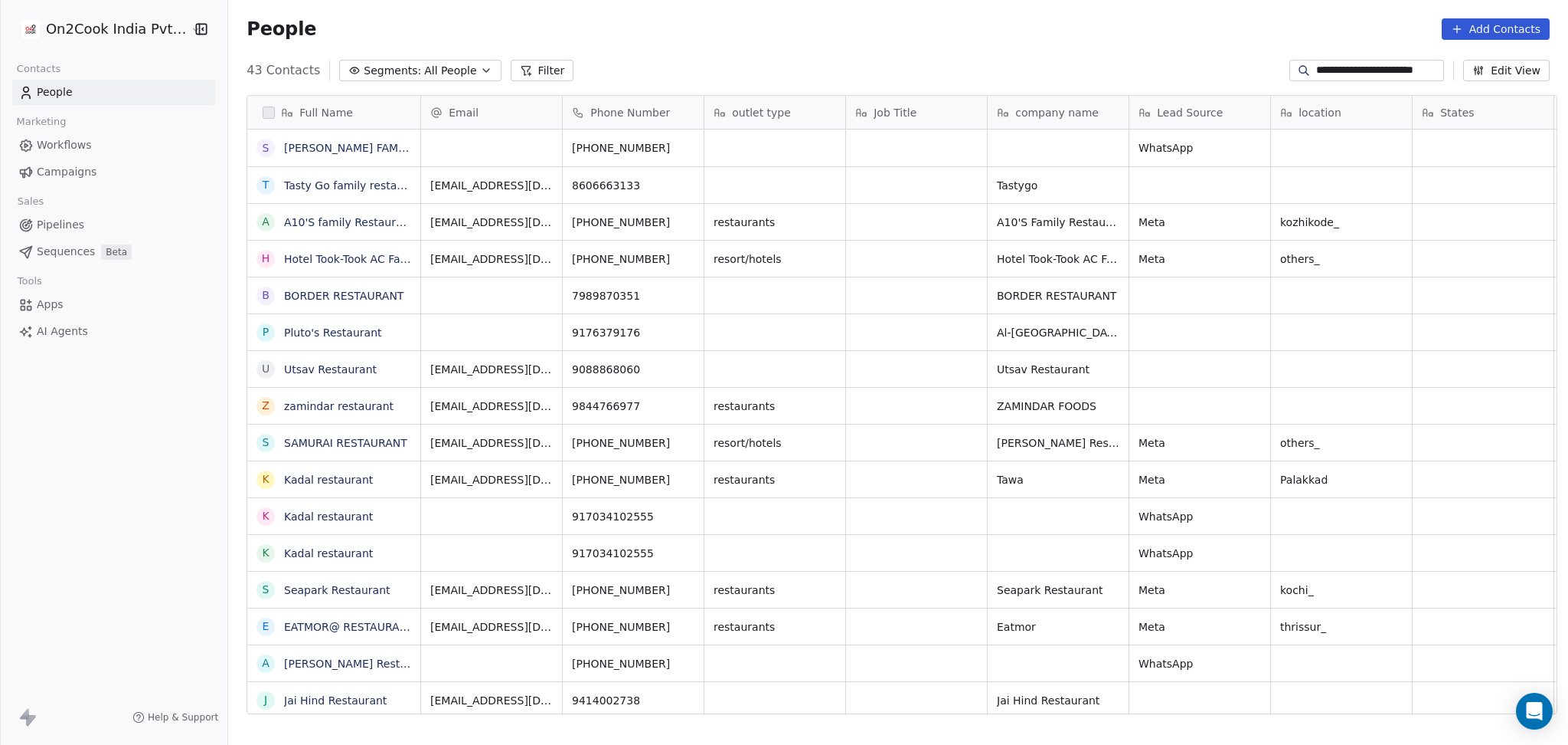
scroll to position [0, 0]
click at [1321, 53] on div "People Add Contacts" at bounding box center [899, 29] width 1340 height 59
click at [1330, 67] on input "**********" at bounding box center [1378, 71] width 125 height 16
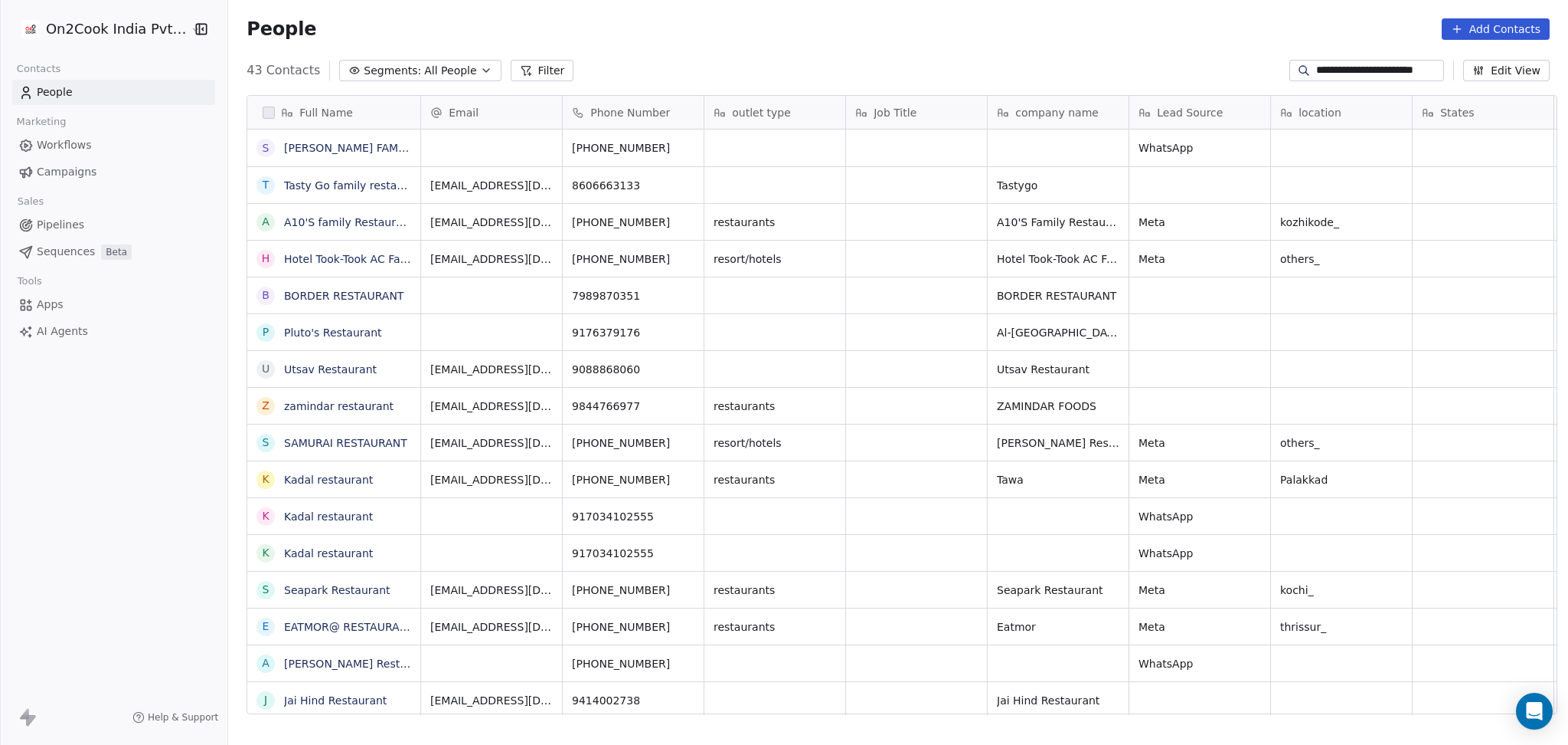
paste input
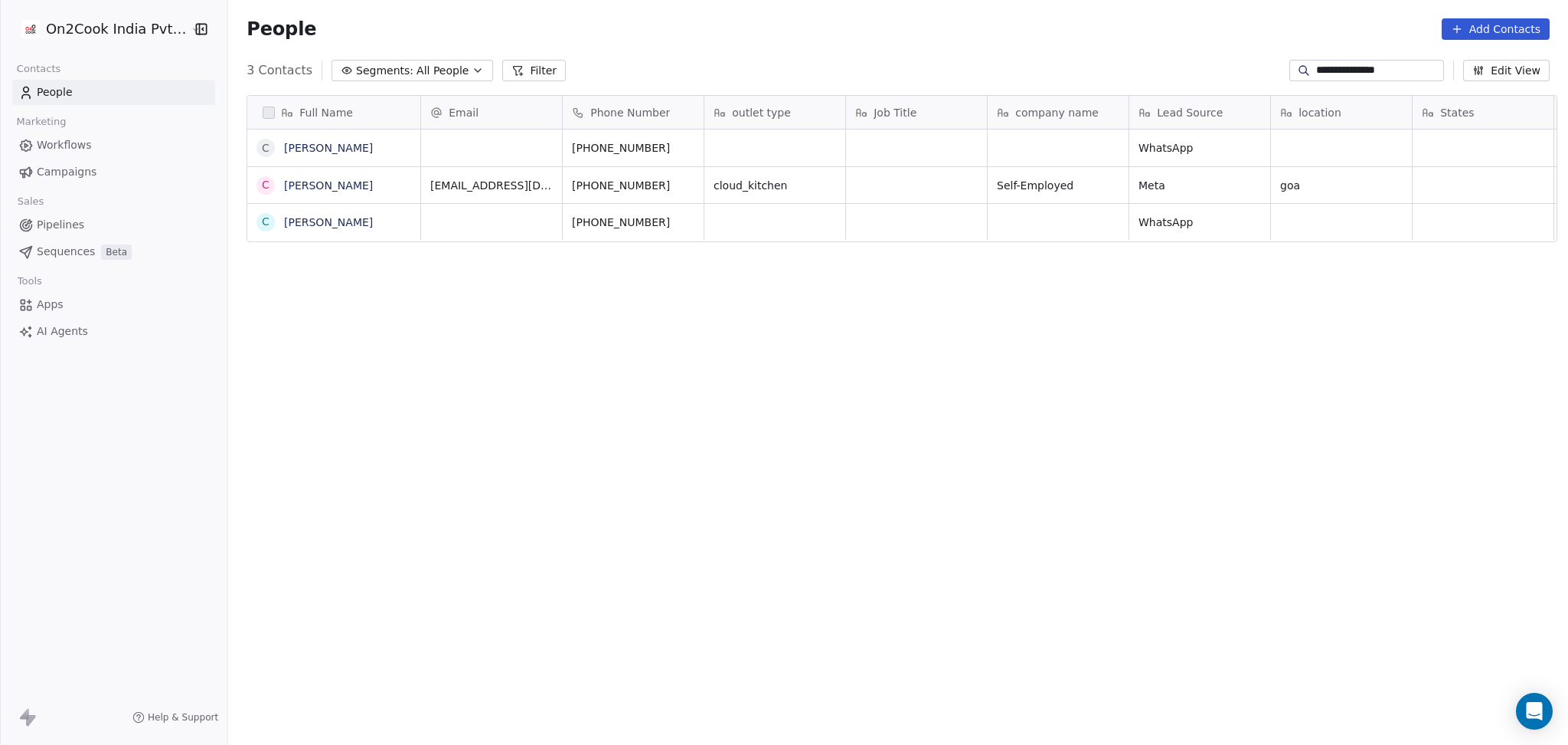
scroll to position [640, 1332]
type input "**********"
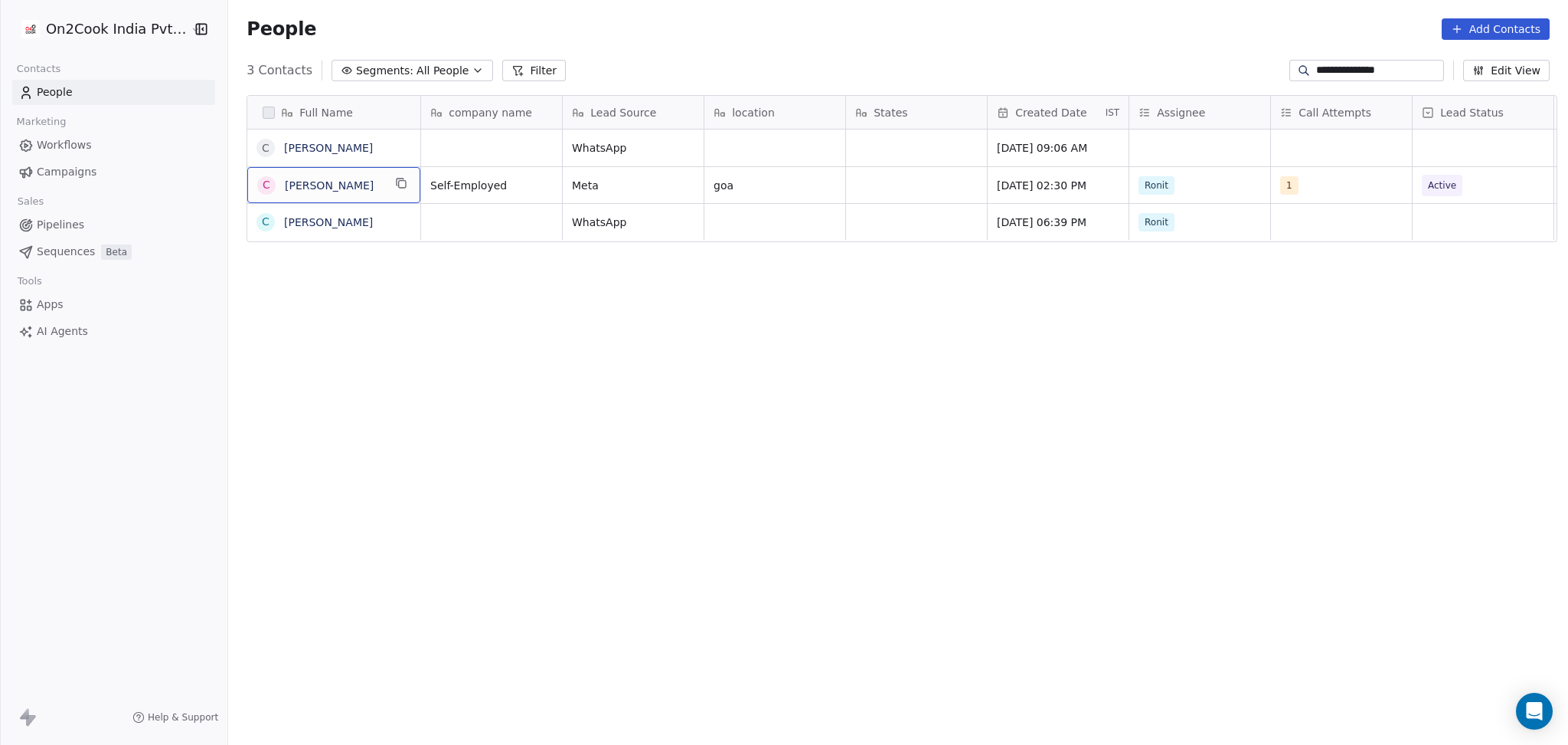
scroll to position [0, 0]
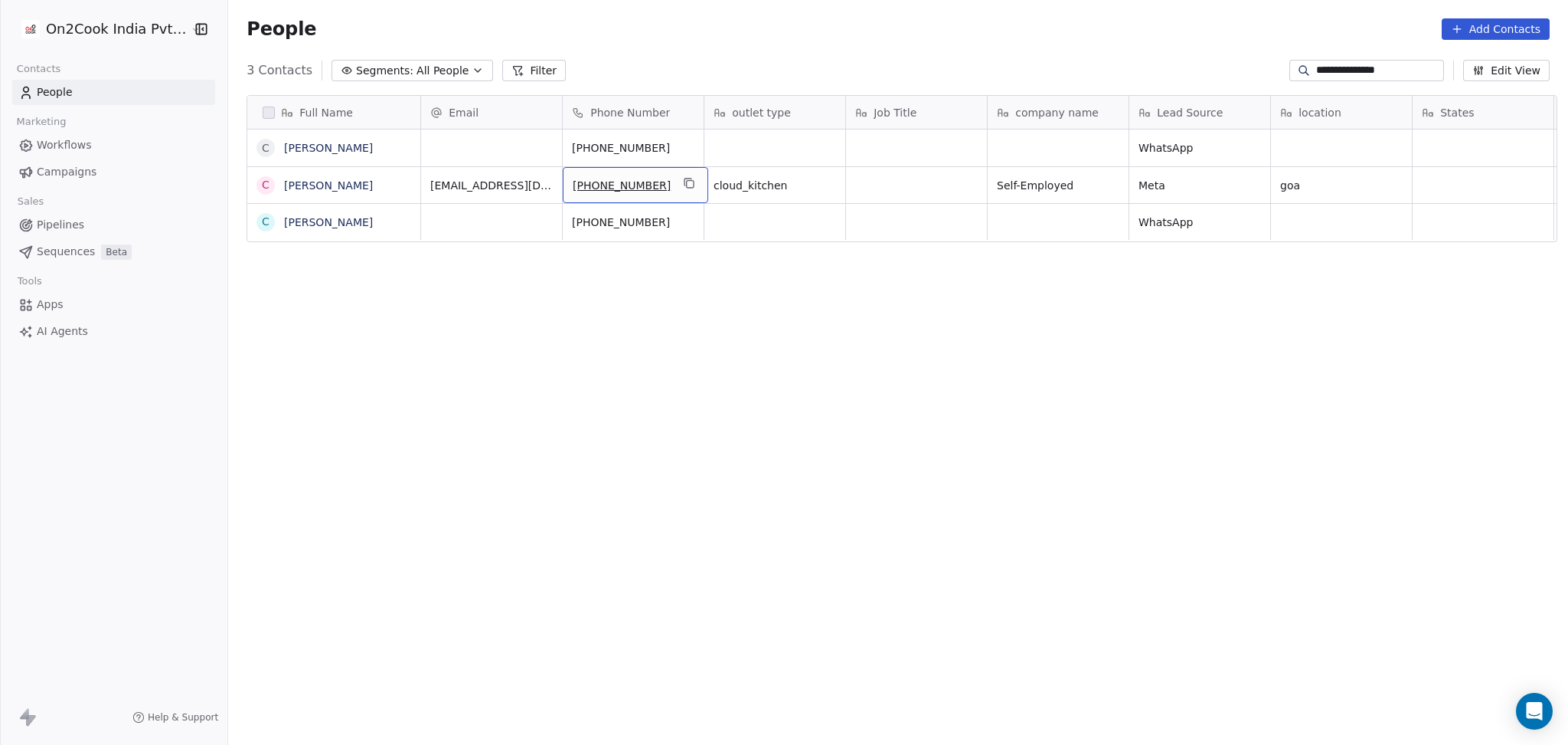
click at [683, 183] on icon "grid" at bounding box center [690, 183] width 12 height 12
